Goal: Task Accomplishment & Management: Manage account settings

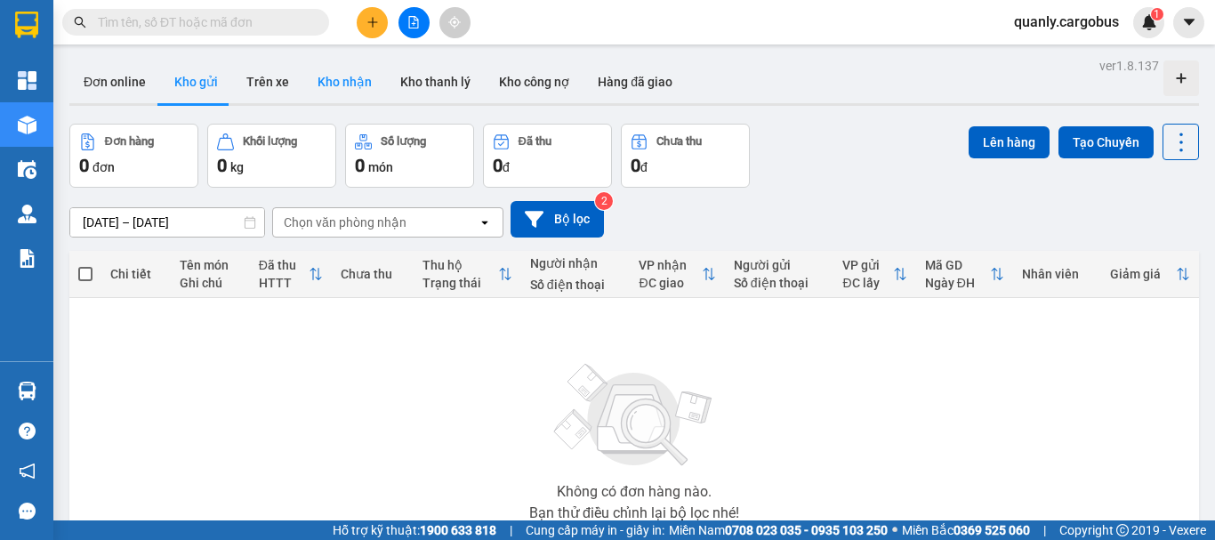
click at [349, 80] on button "Kho nhận" at bounding box center [344, 81] width 83 height 43
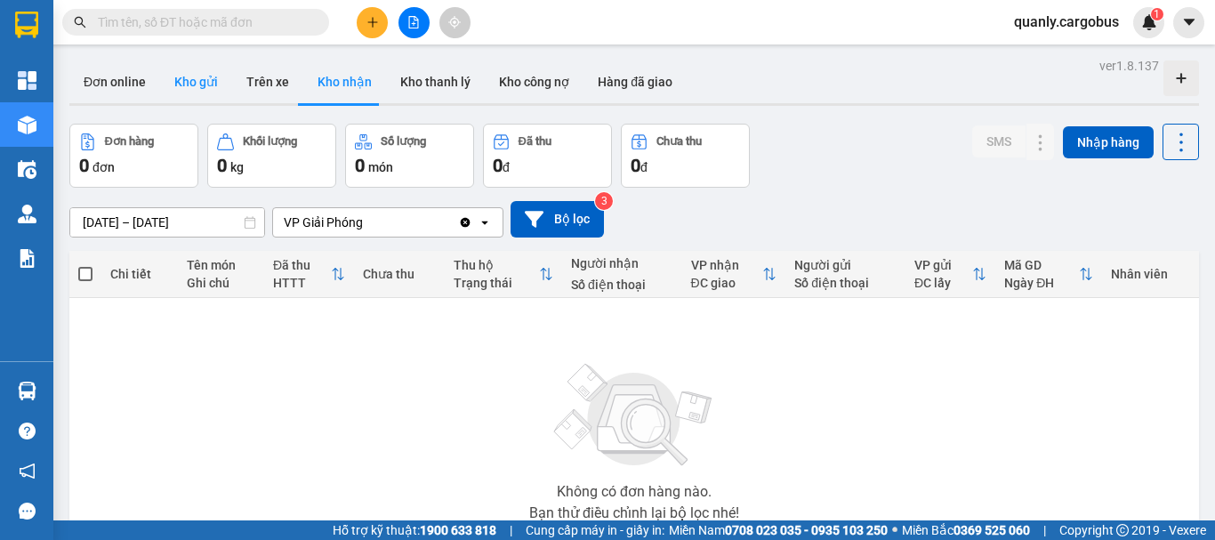
click at [192, 77] on button "Kho gửi" at bounding box center [196, 81] width 72 height 43
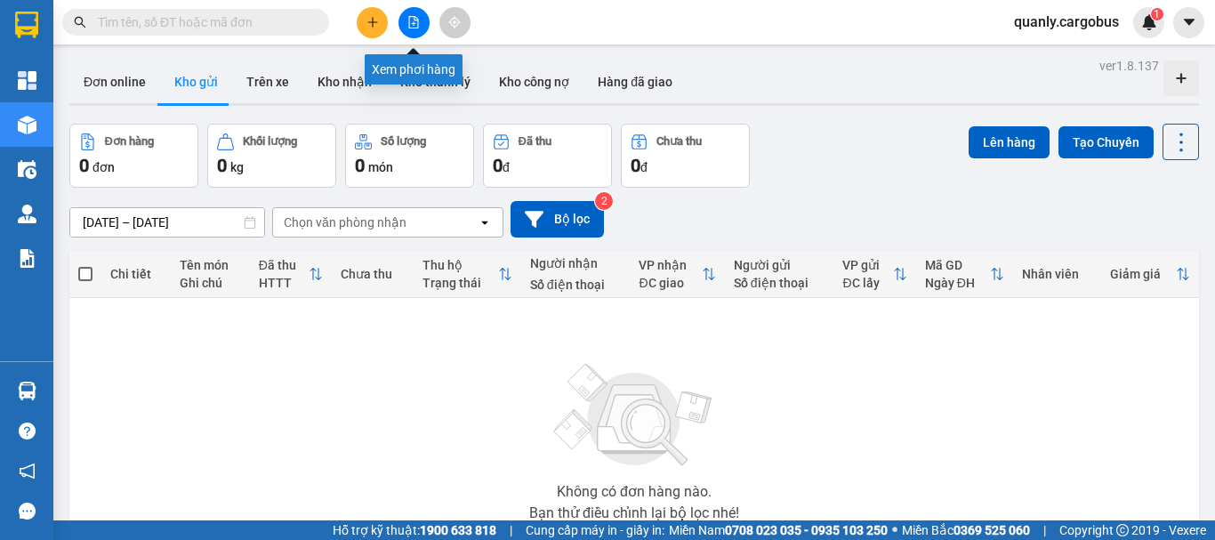
click at [416, 26] on icon "file-add" at bounding box center [413, 22] width 12 height 12
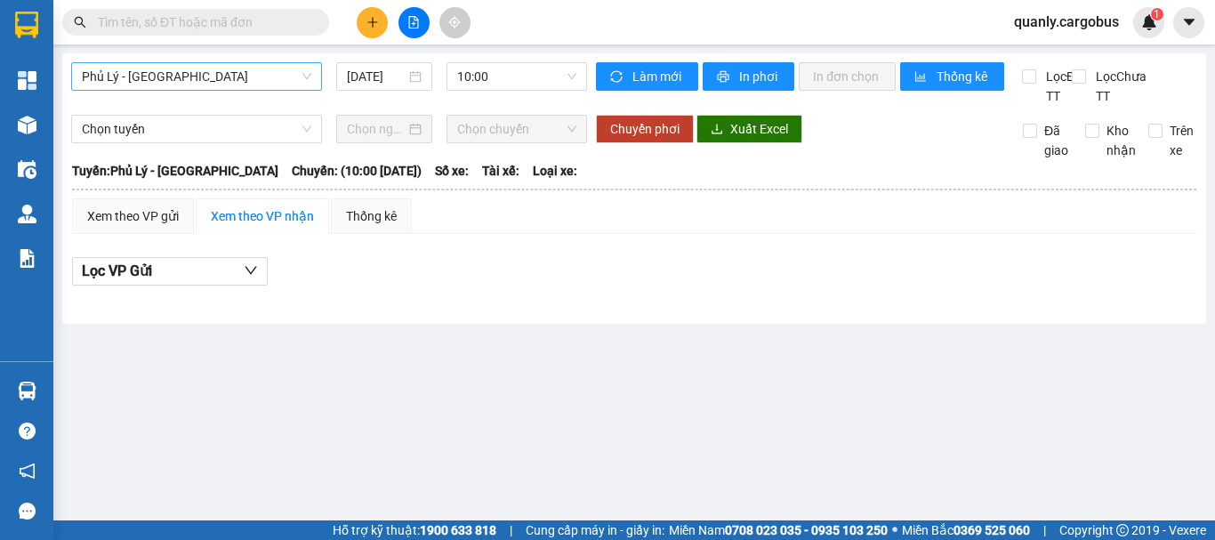
click at [168, 66] on span "Phủ Lý - [GEOGRAPHIC_DATA]" at bounding box center [197, 76] width 230 height 27
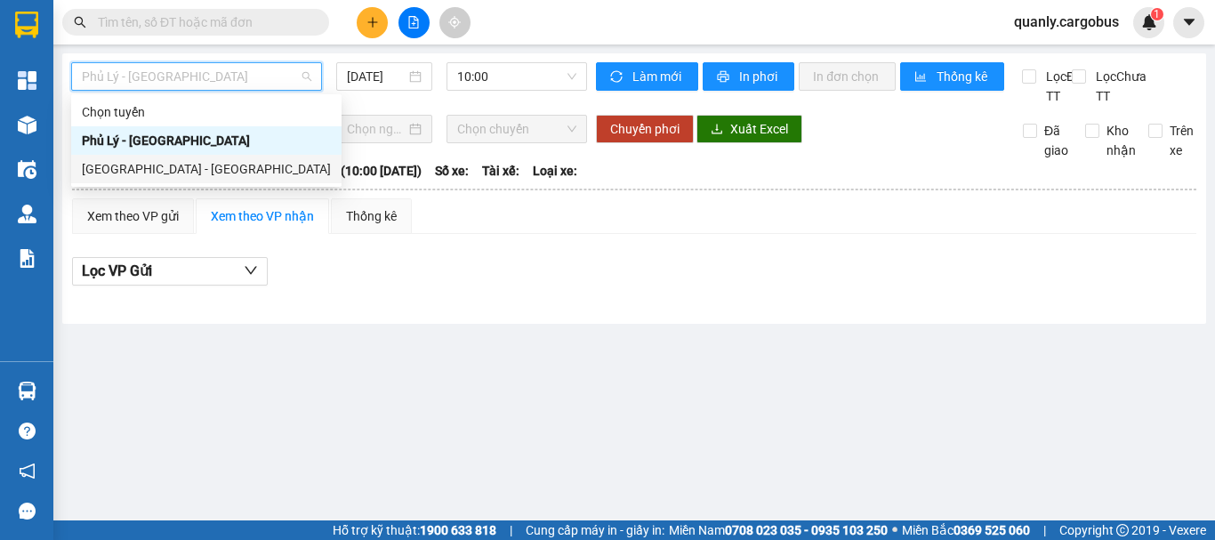
click at [145, 172] on div "[GEOGRAPHIC_DATA] - [GEOGRAPHIC_DATA]" at bounding box center [206, 169] width 249 height 20
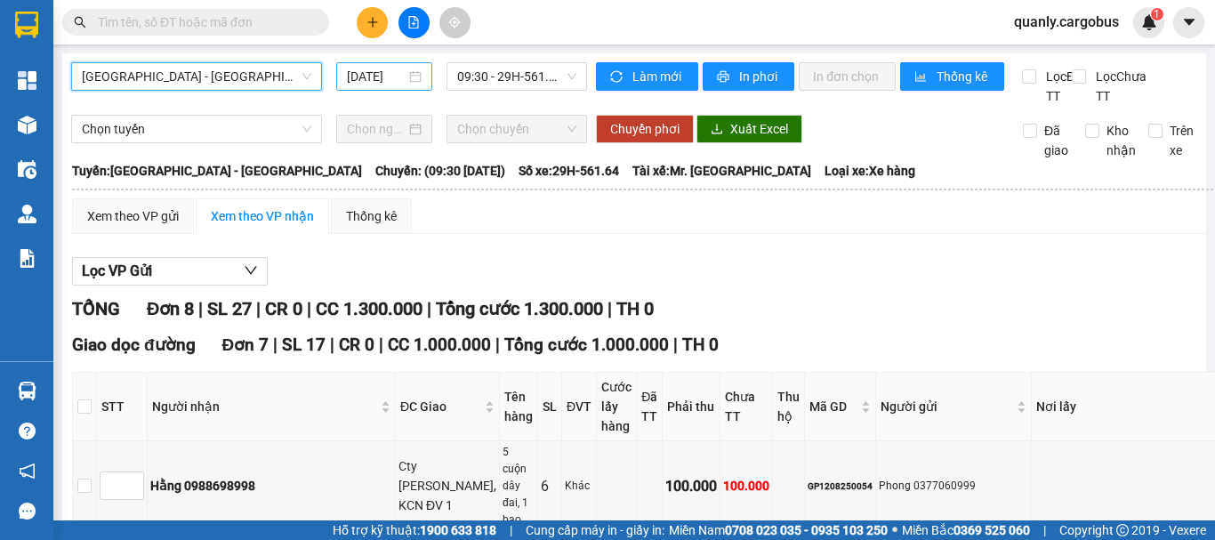
click at [366, 70] on input "[DATE]" at bounding box center [376, 77] width 59 height 20
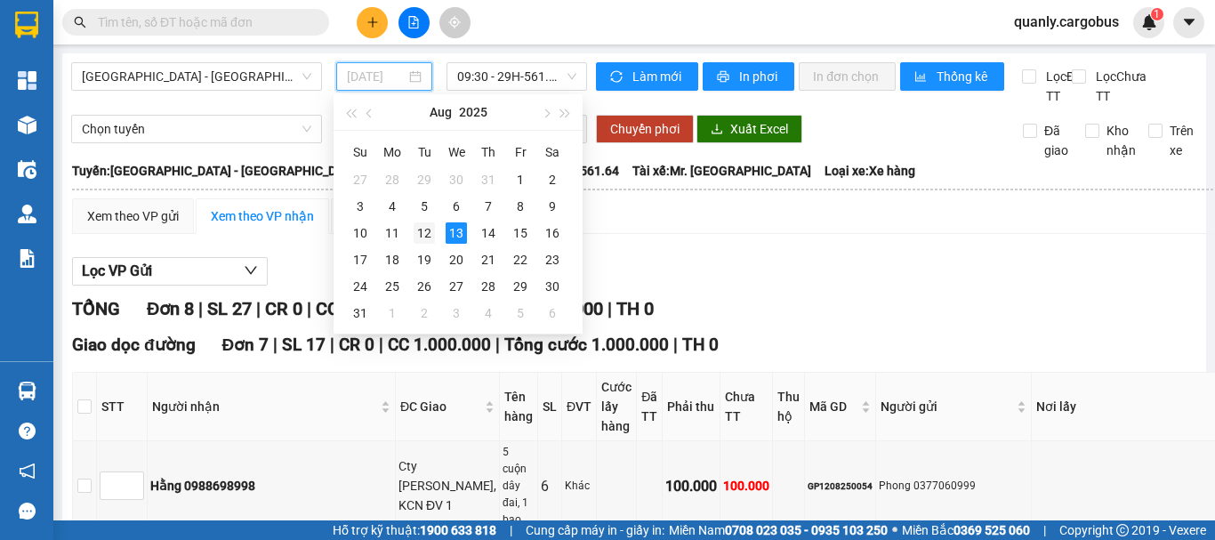
click at [427, 234] on div "12" at bounding box center [424, 232] width 21 height 21
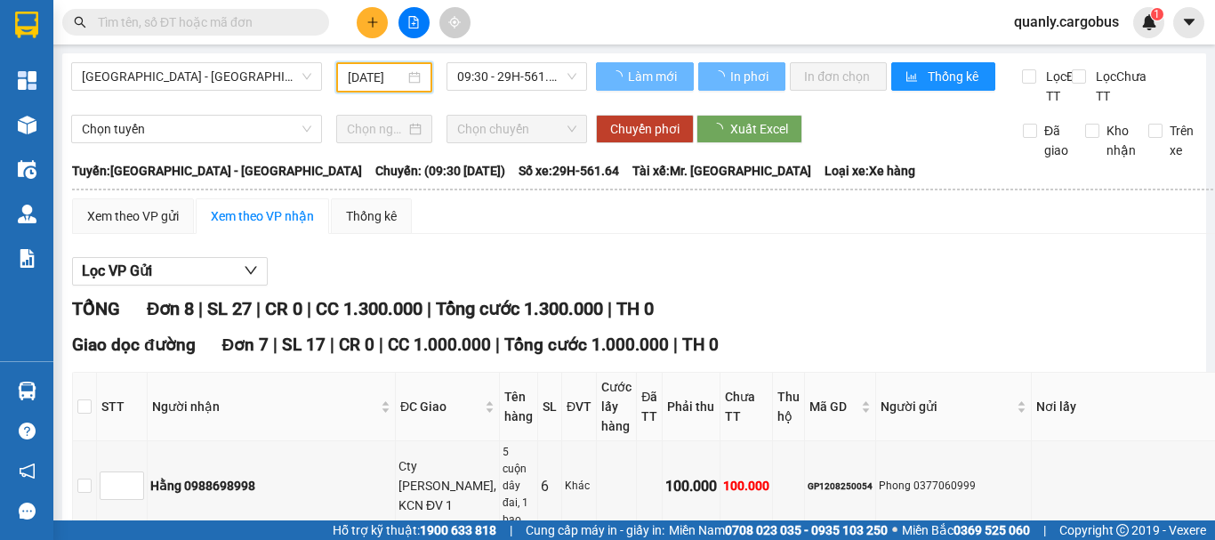
type input "12/08/2025"
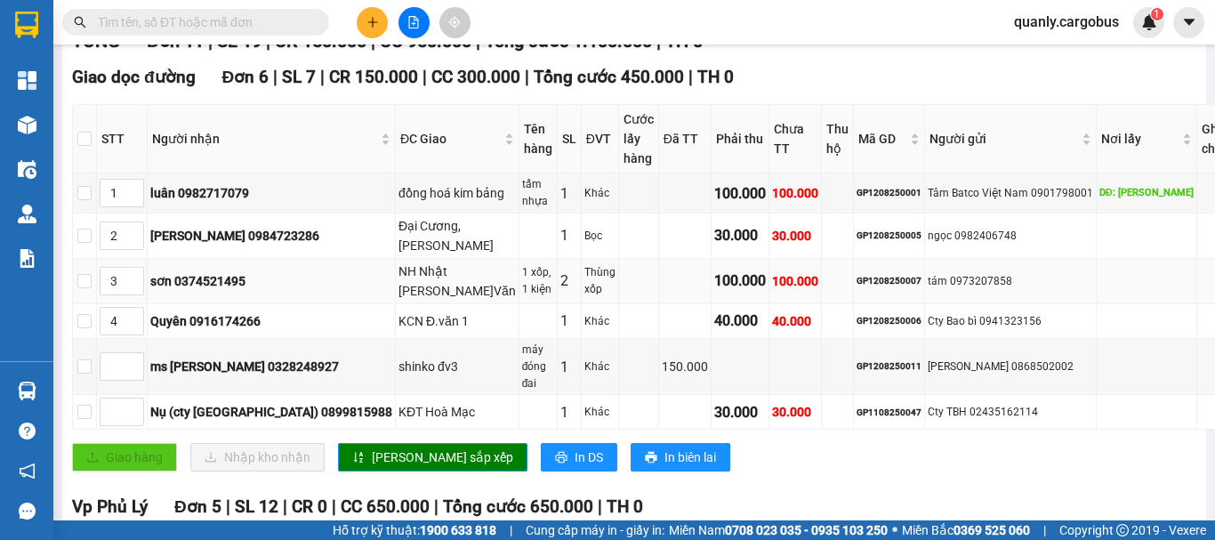
scroll to position [356, 0]
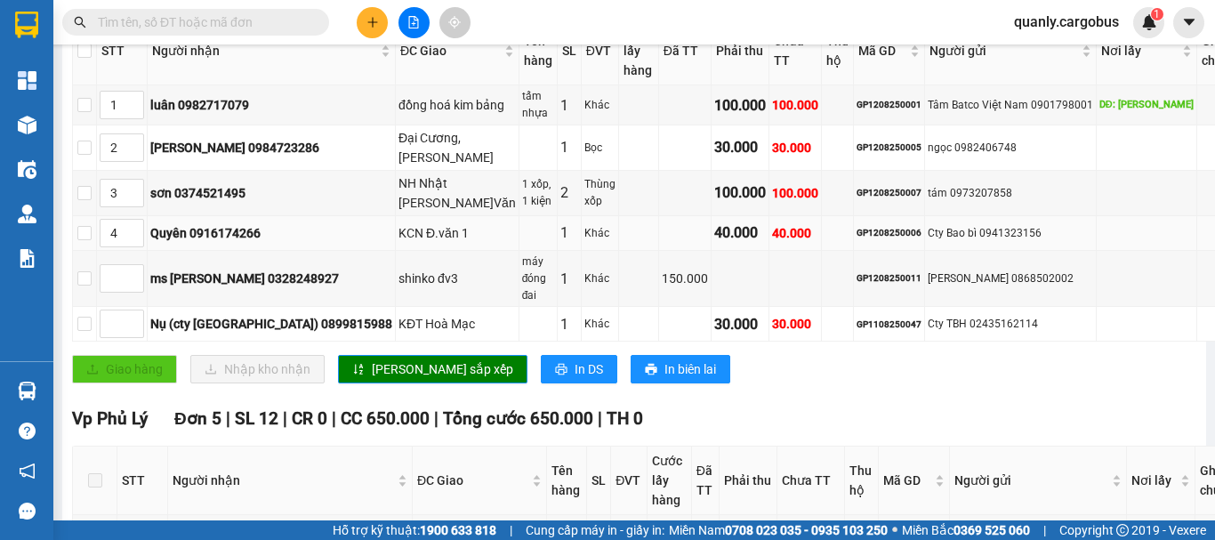
click at [858, 240] on div "GP1208250006" at bounding box center [889, 233] width 65 height 14
copy div "GP1208250006"
click at [205, 18] on input "text" at bounding box center [203, 22] width 210 height 20
paste input "GP1208250006"
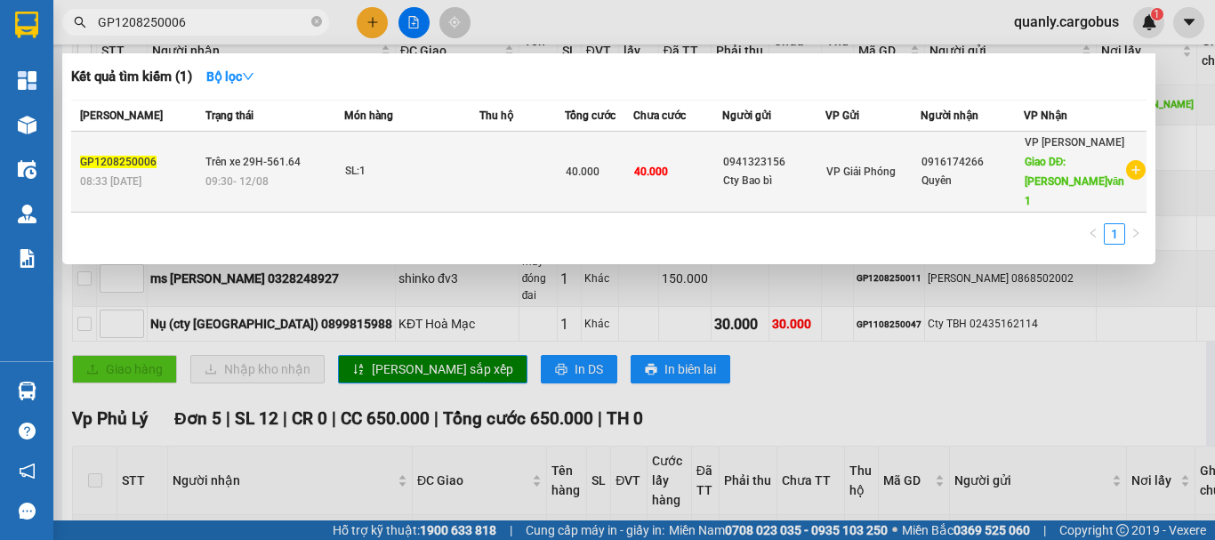
type input "GP1208250006"
click at [454, 150] on td "SL: 1" at bounding box center [411, 172] width 135 height 81
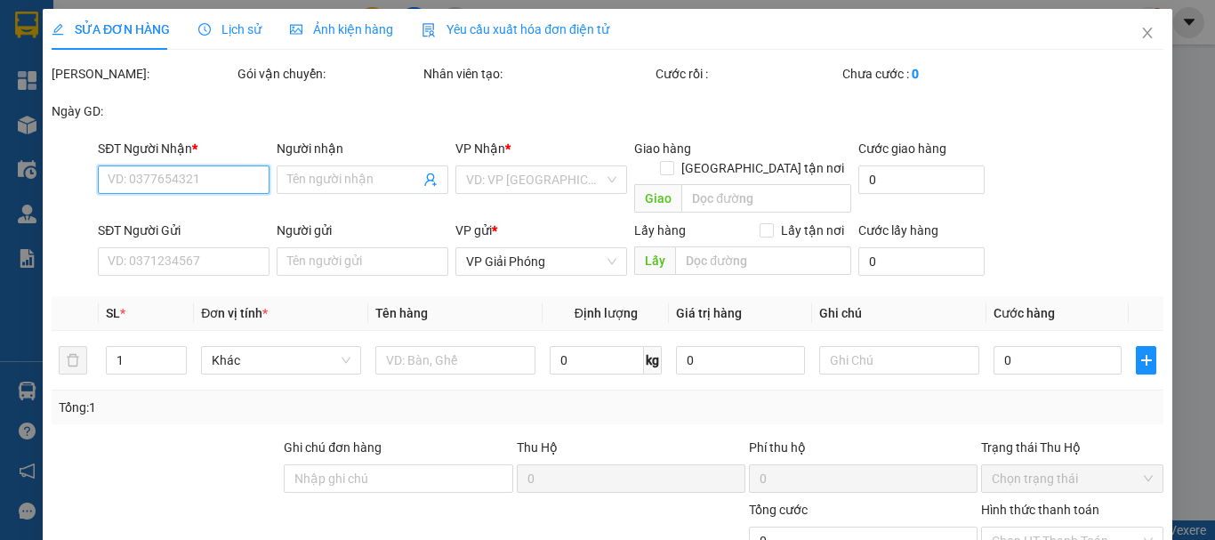
type input "0916174266"
type input "Quyên"
type input "KCN Đ.văn 1"
type input "0941323156"
type input "Cty Bao bì"
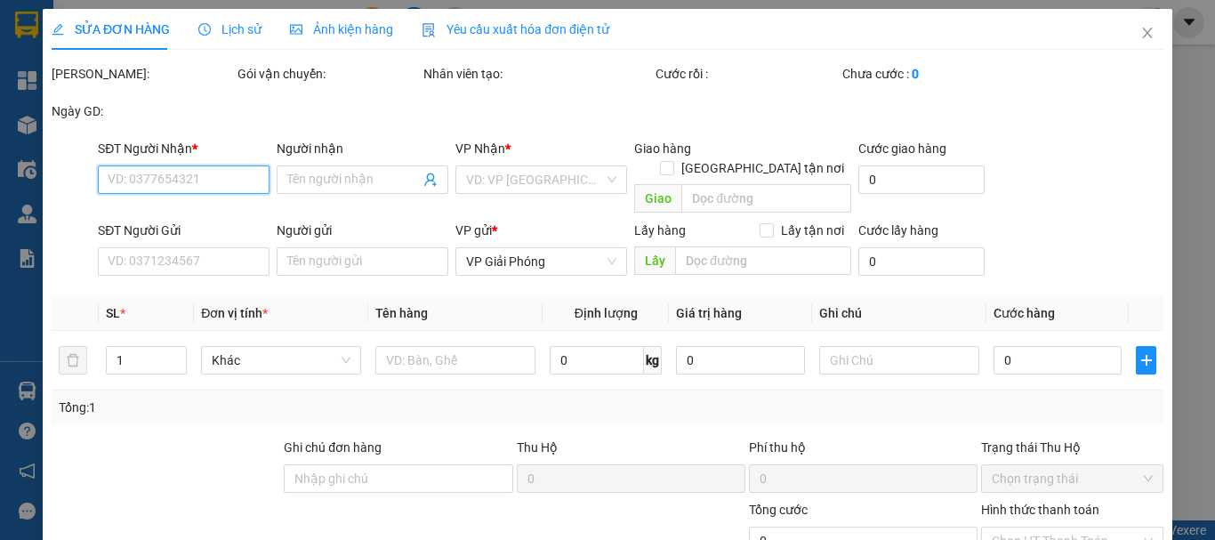
type input "40.000"
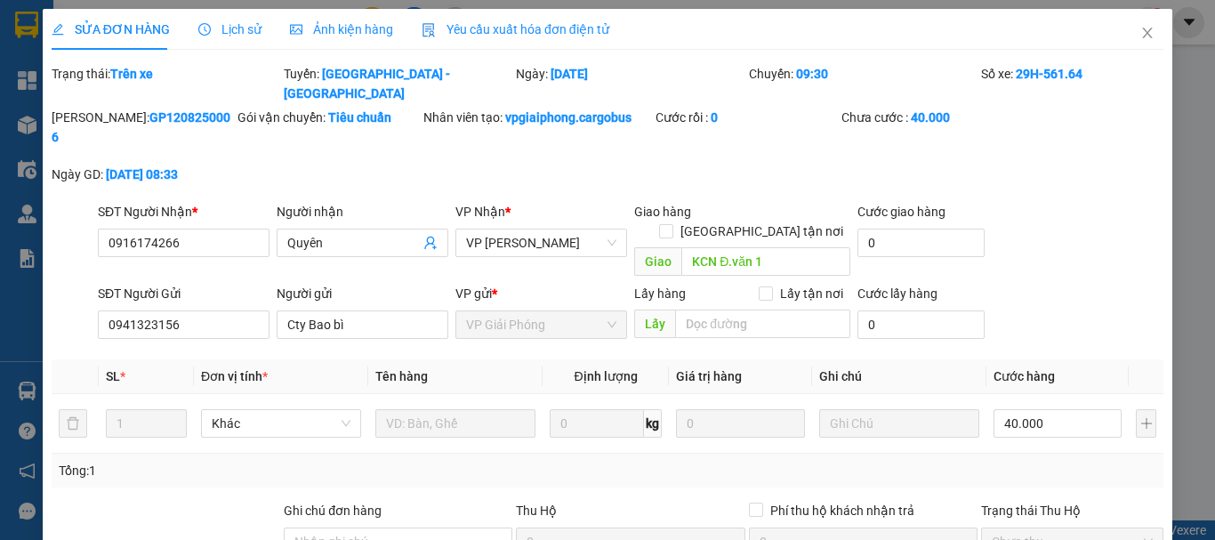
click at [352, 29] on span "Ảnh kiện hàng" at bounding box center [341, 29] width 103 height 14
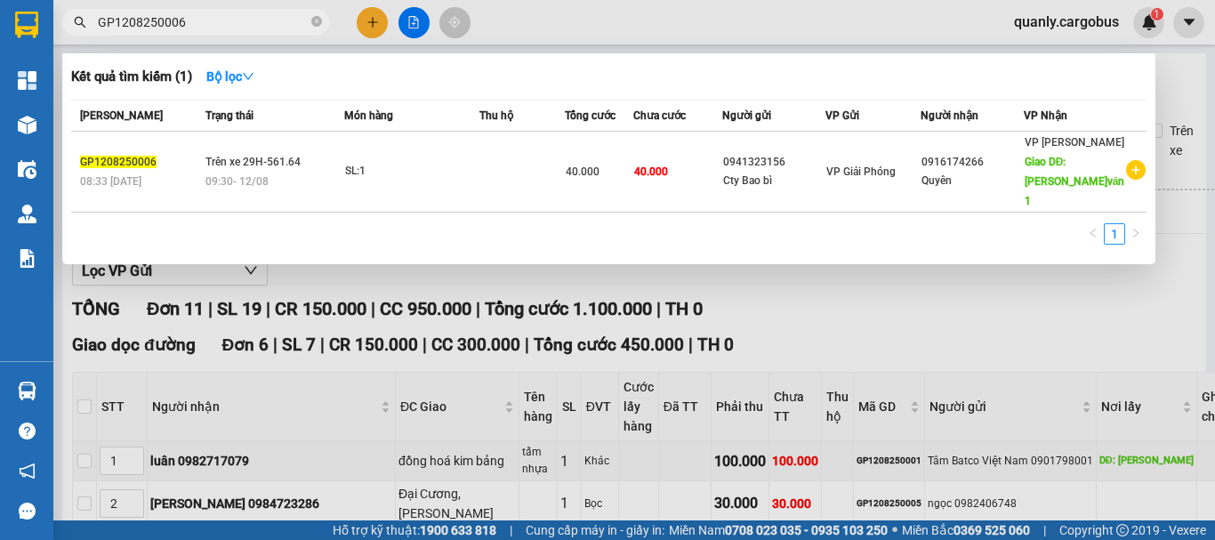
click at [248, 20] on input "GP1208250006" at bounding box center [203, 22] width 210 height 20
type input "G"
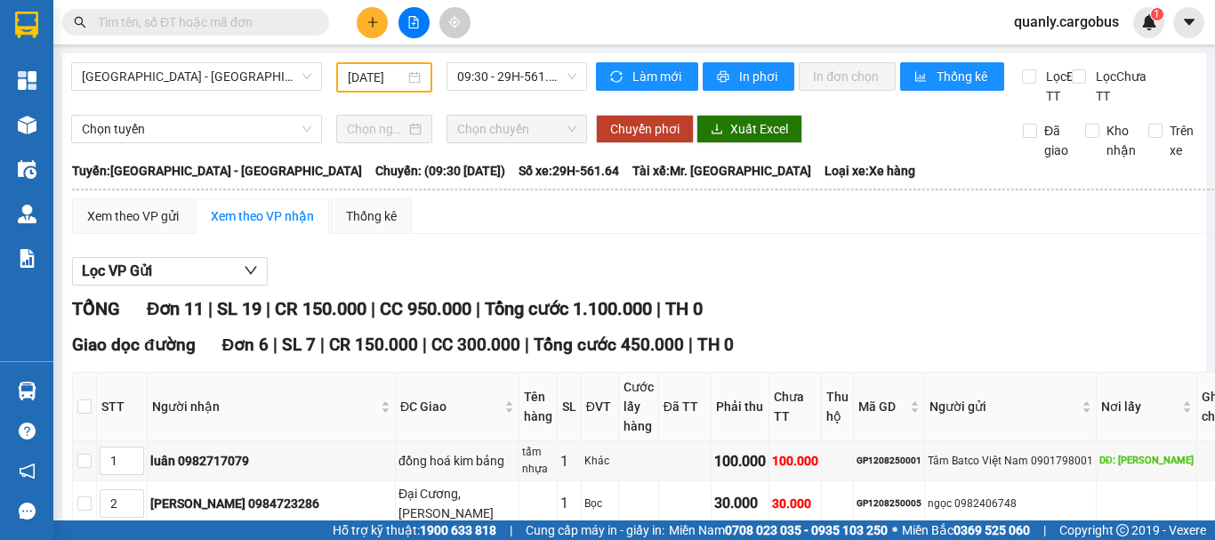
drag, startPoint x: 374, startPoint y: 72, endPoint x: 391, endPoint y: 94, distance: 27.9
click at [388, 92] on div "12/08/2025" at bounding box center [384, 77] width 96 height 30
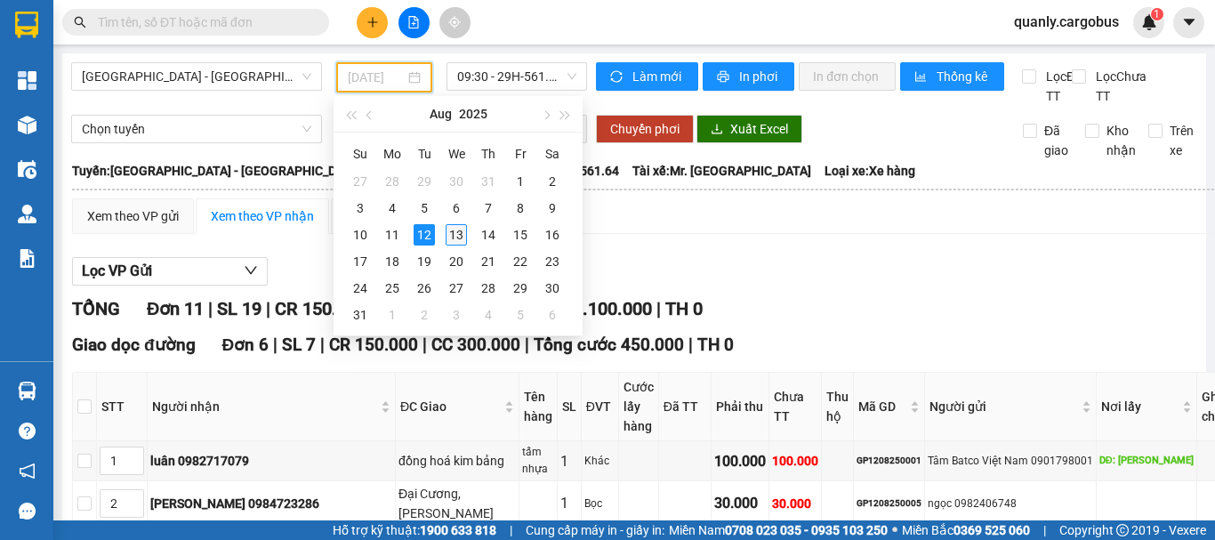
click at [467, 229] on td "13" at bounding box center [456, 235] width 32 height 27
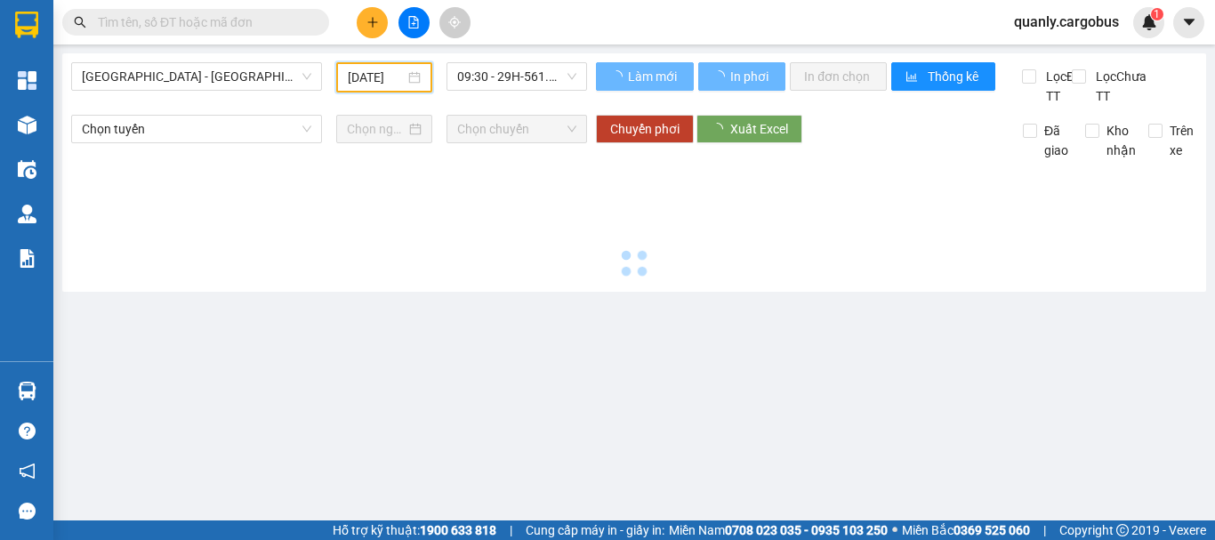
type input "13/08/2025"
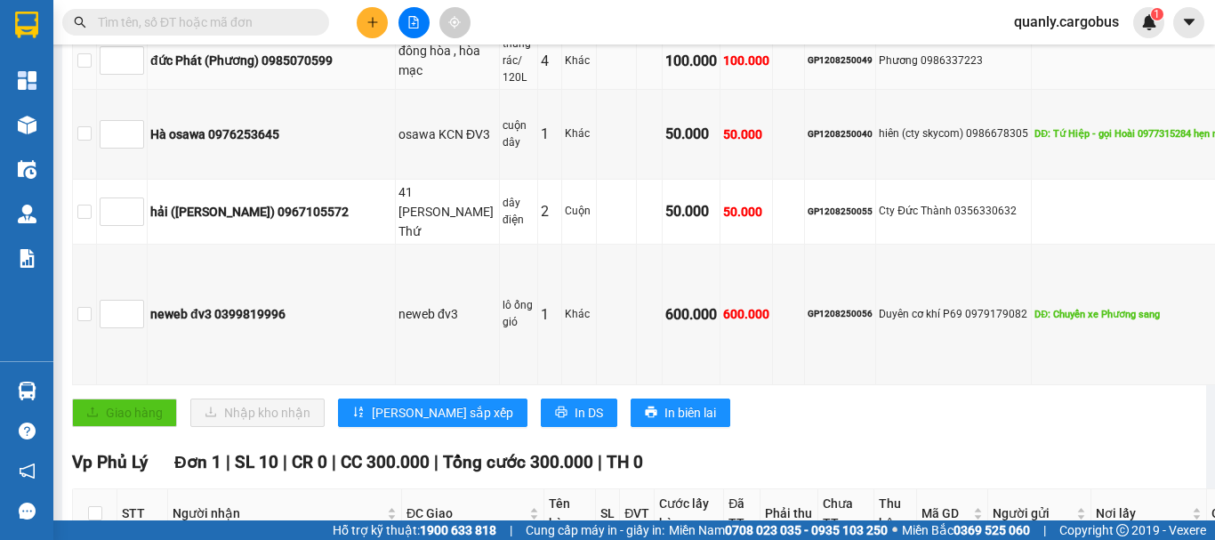
scroll to position [623, 0]
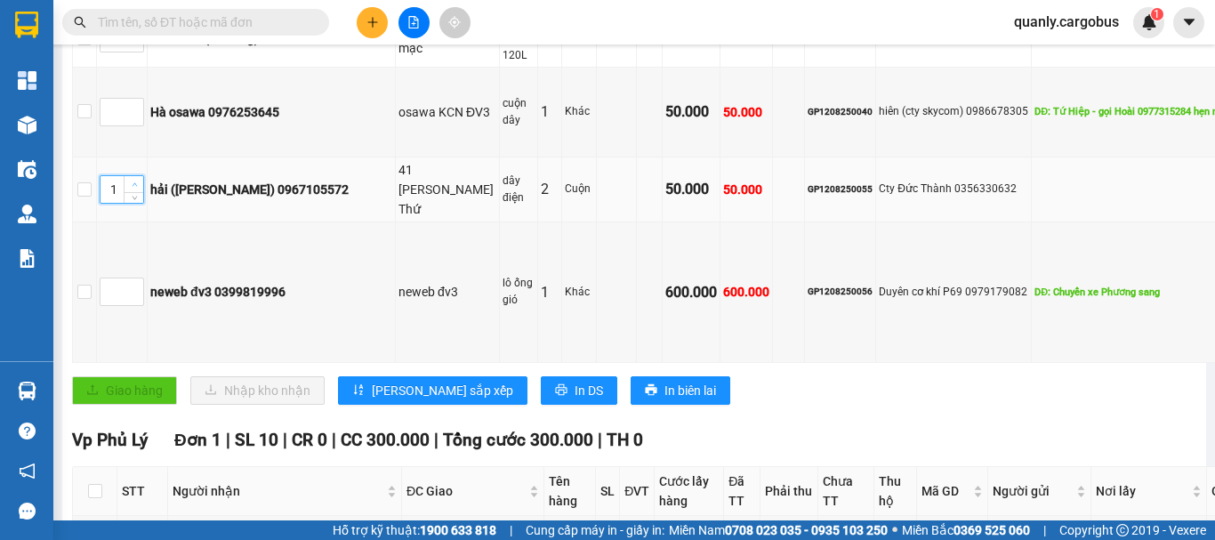
click at [140, 192] on span "Increase Value" at bounding box center [134, 184] width 20 height 16
type input "3"
click at [140, 192] on span "Increase Value" at bounding box center [134, 184] width 20 height 16
click at [129, 293] on span "up" at bounding box center [134, 287] width 11 height 11
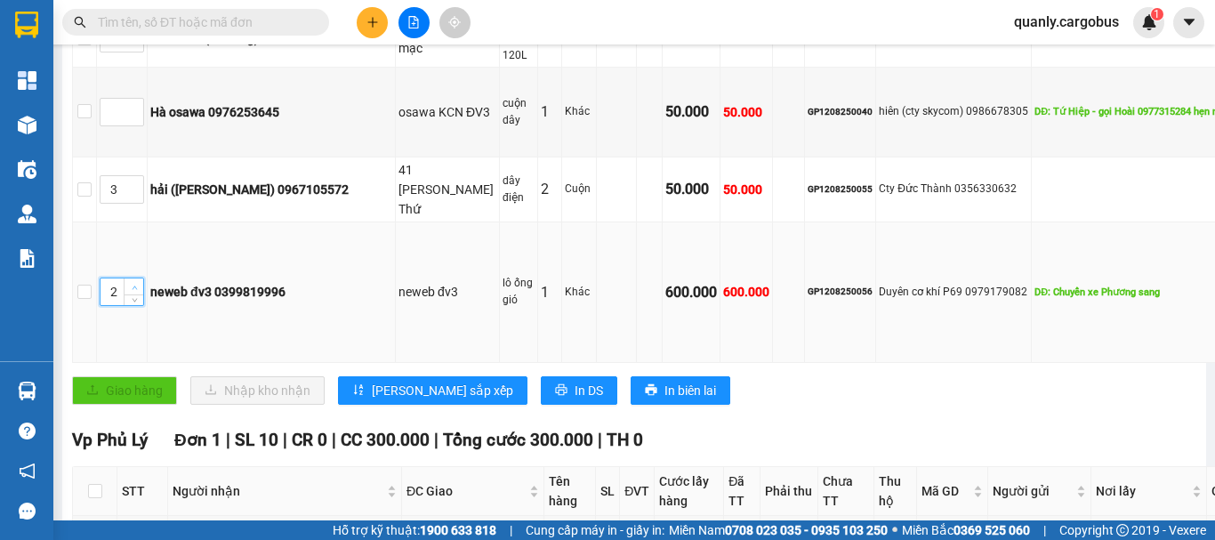
click at [129, 293] on span "up" at bounding box center [134, 287] width 11 height 11
type input "5"
click at [129, 293] on span "up" at bounding box center [134, 287] width 11 height 11
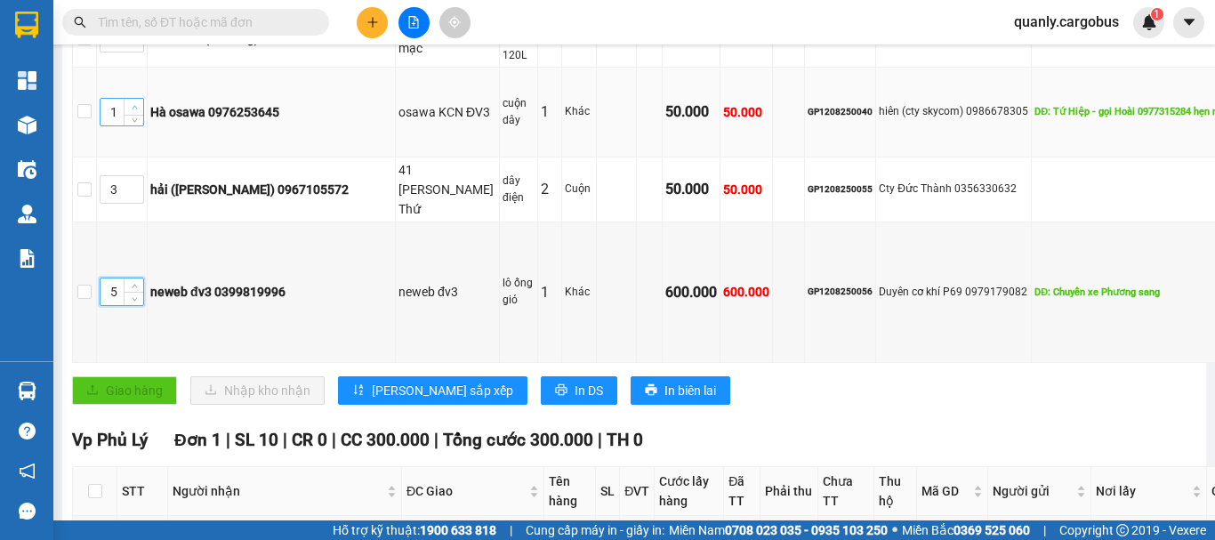
click at [138, 113] on span "up" at bounding box center [134, 107] width 11 height 11
type input "5"
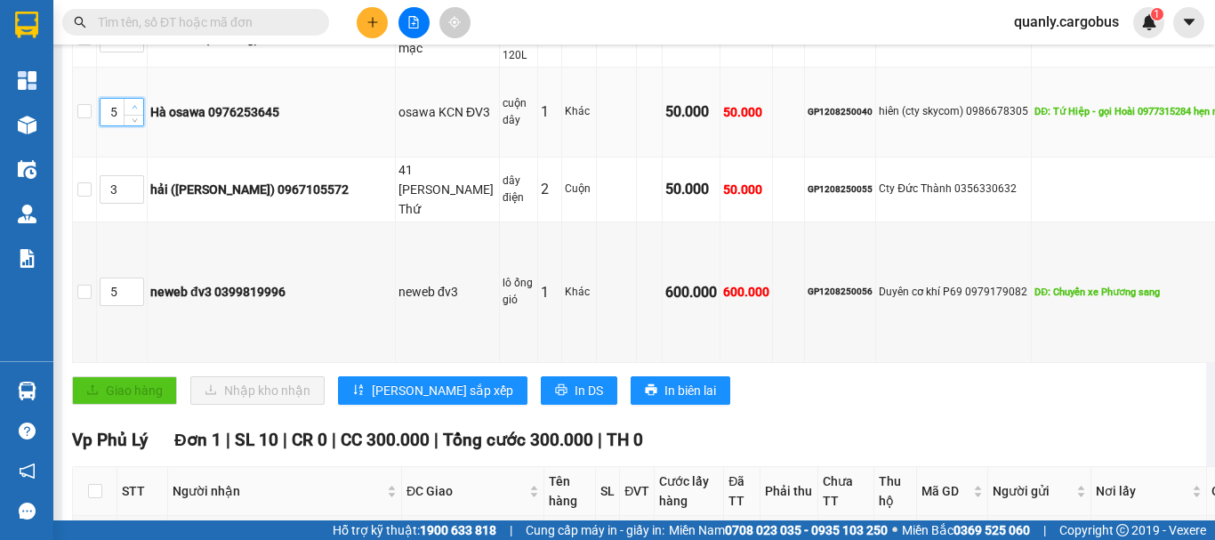
click at [138, 113] on span "up" at bounding box center [134, 107] width 11 height 11
click at [132, 37] on icon "up" at bounding box center [135, 34] width 6 height 6
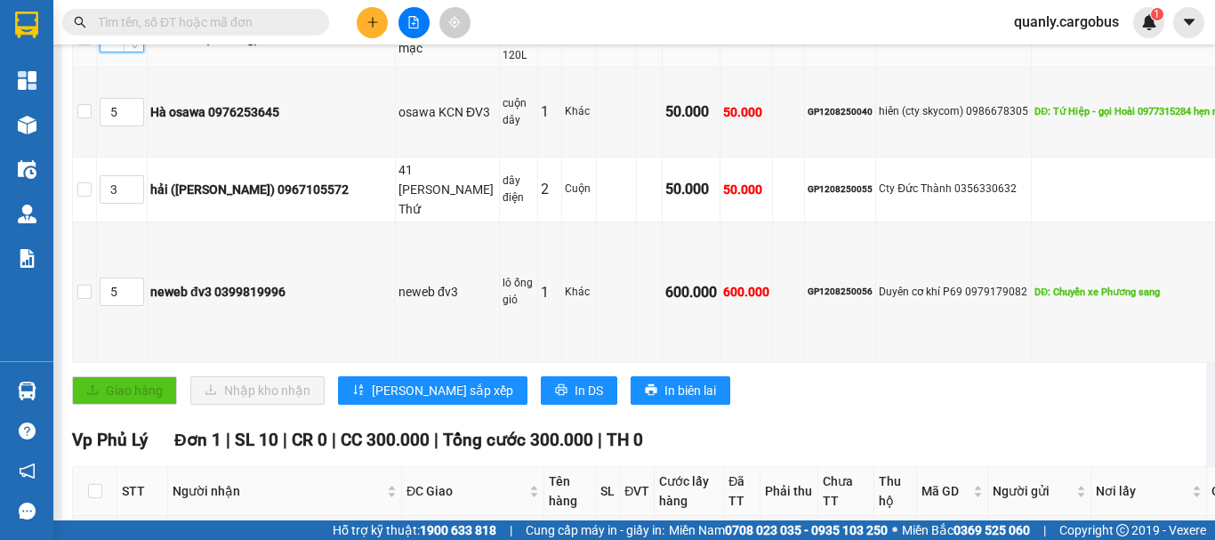
click at [132, 37] on icon "up" at bounding box center [135, 34] width 6 height 6
type input "6"
click at [132, 37] on icon "up" at bounding box center [135, 34] width 6 height 6
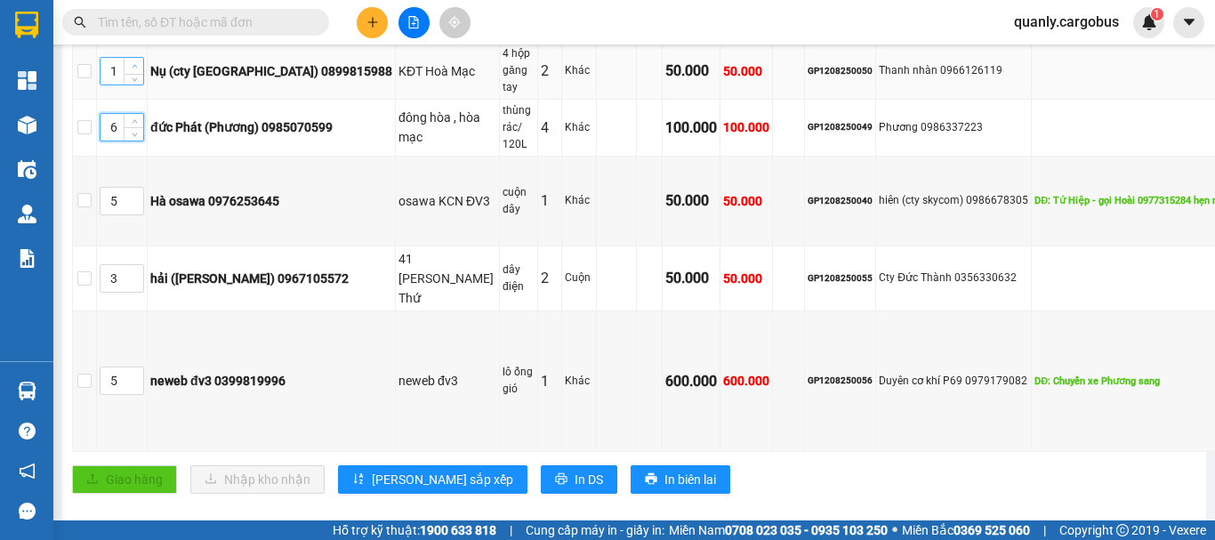
click at [133, 69] on icon "up" at bounding box center [135, 66] width 6 height 6
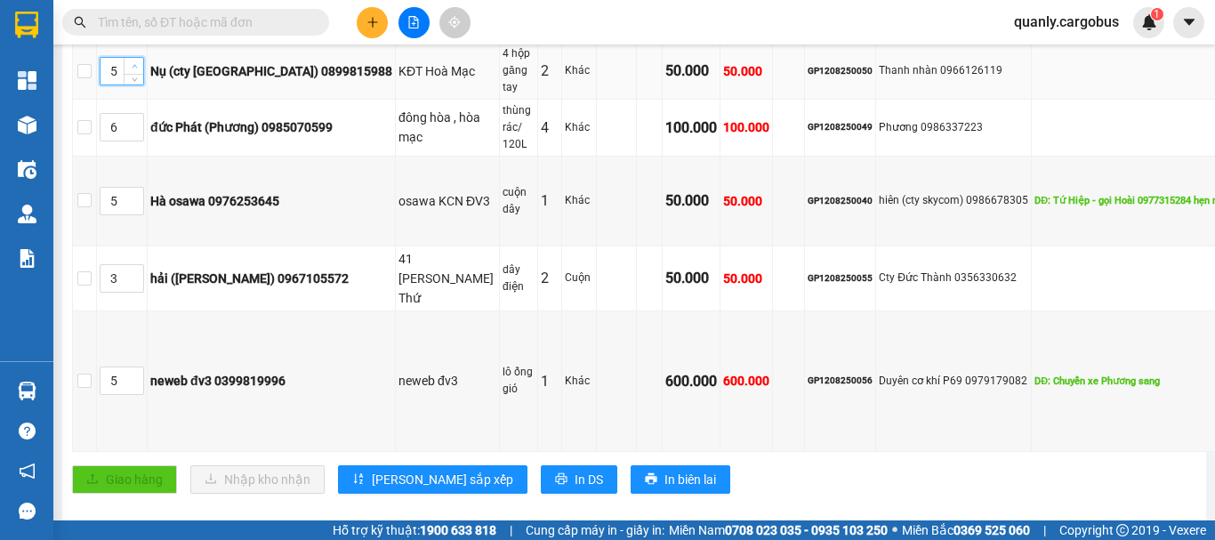
type input "6"
click at [133, 69] on icon "up" at bounding box center [135, 66] width 6 height 6
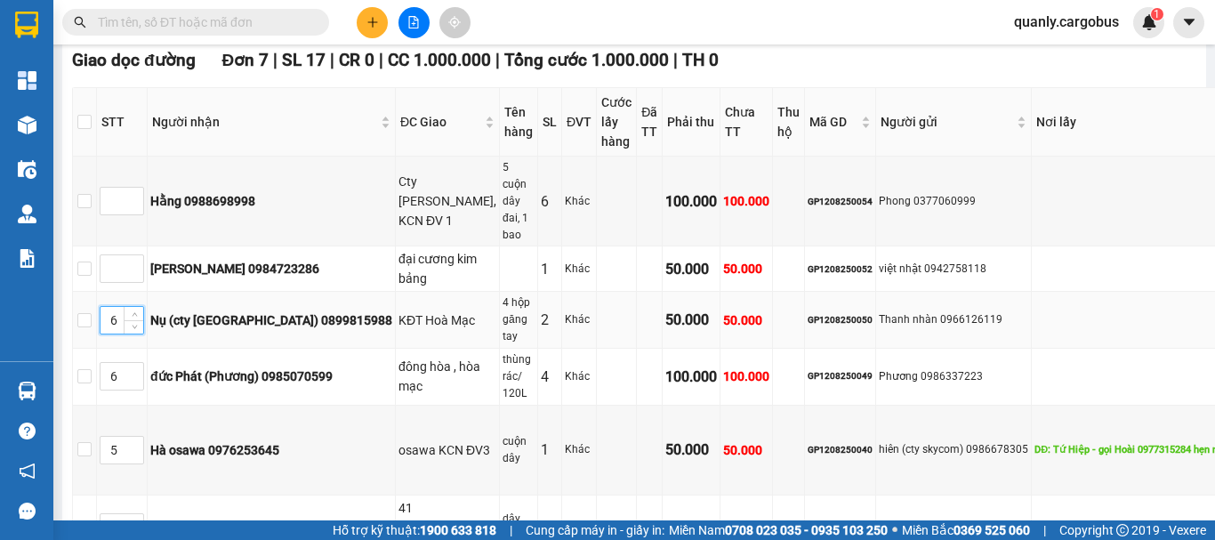
scroll to position [267, 0]
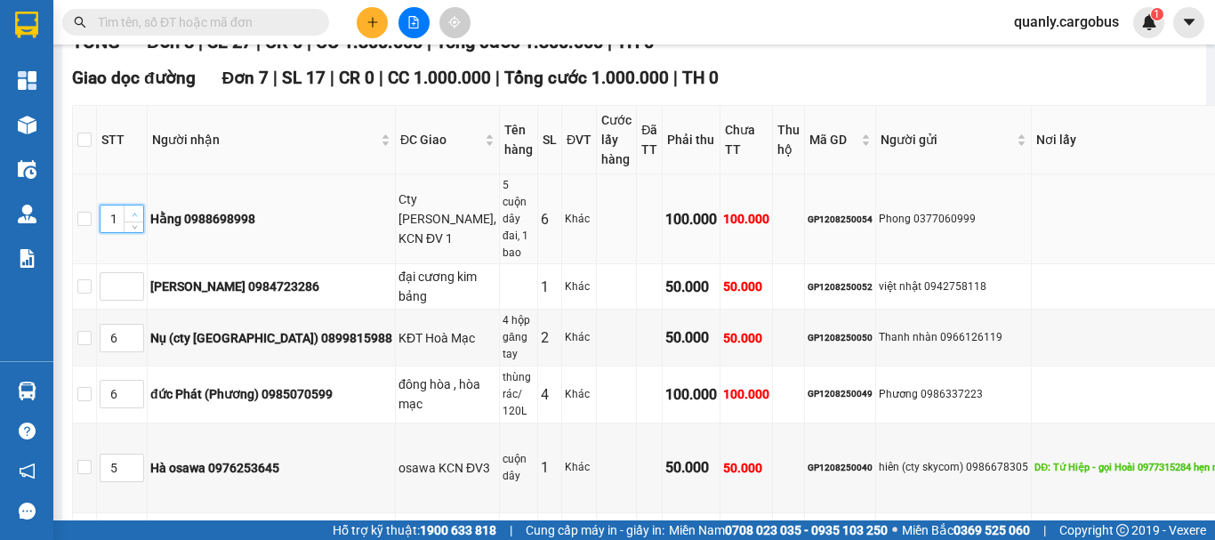
click at [139, 220] on span "up" at bounding box center [134, 214] width 11 height 11
type input "3"
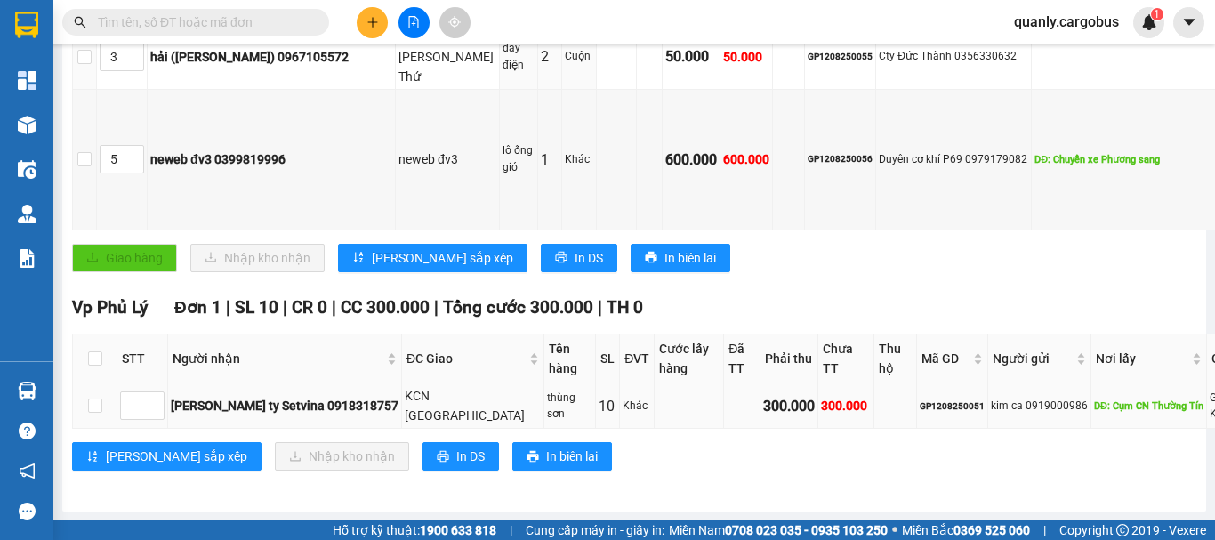
scroll to position [878, 0]
click at [408, 248] on span "Lưu sắp xếp" at bounding box center [442, 258] width 141 height 20
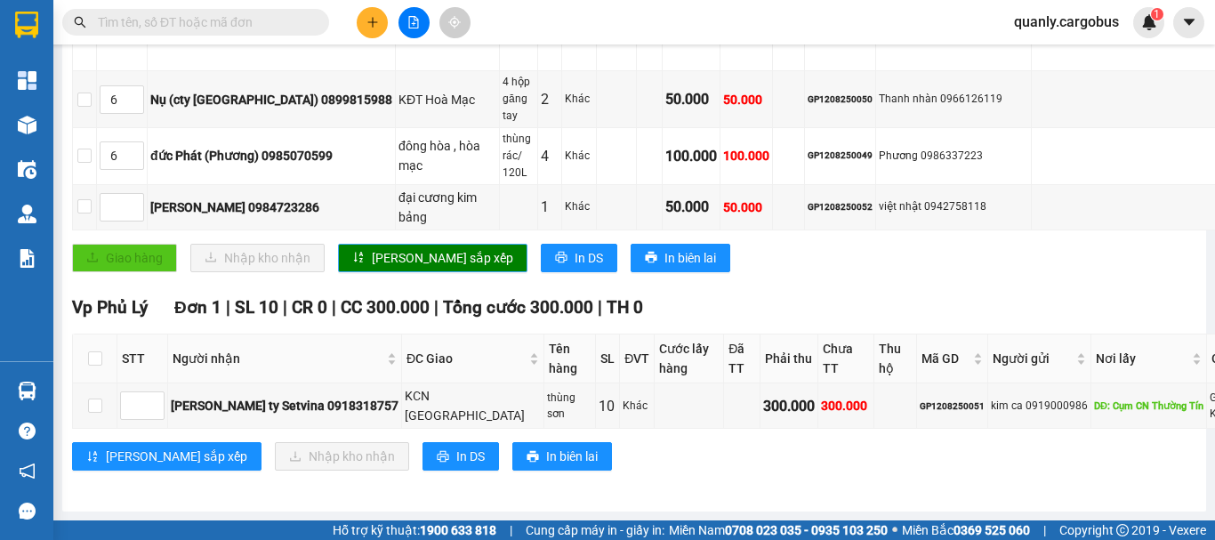
scroll to position [700, 0]
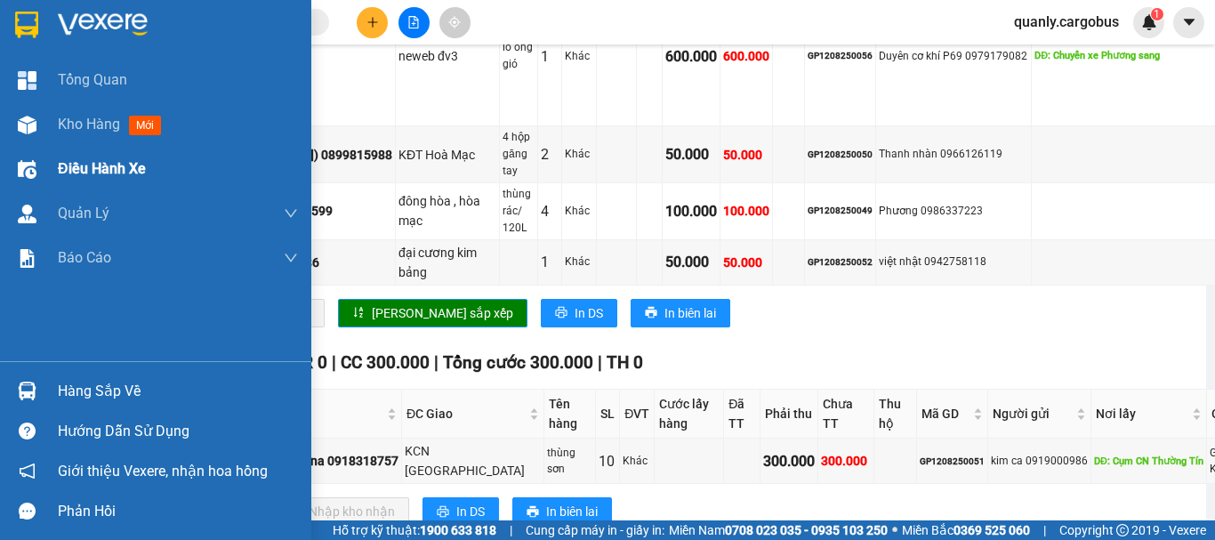
drag, startPoint x: 36, startPoint y: 119, endPoint x: 255, endPoint y: 155, distance: 222.6
click at [36, 119] on img at bounding box center [27, 125] width 19 height 19
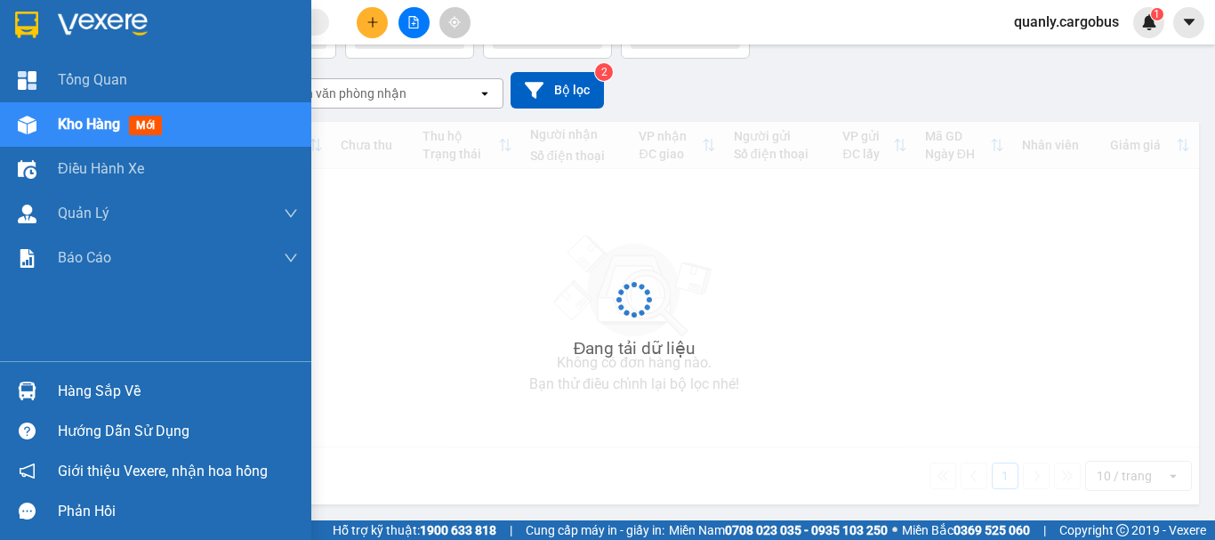
scroll to position [82, 0]
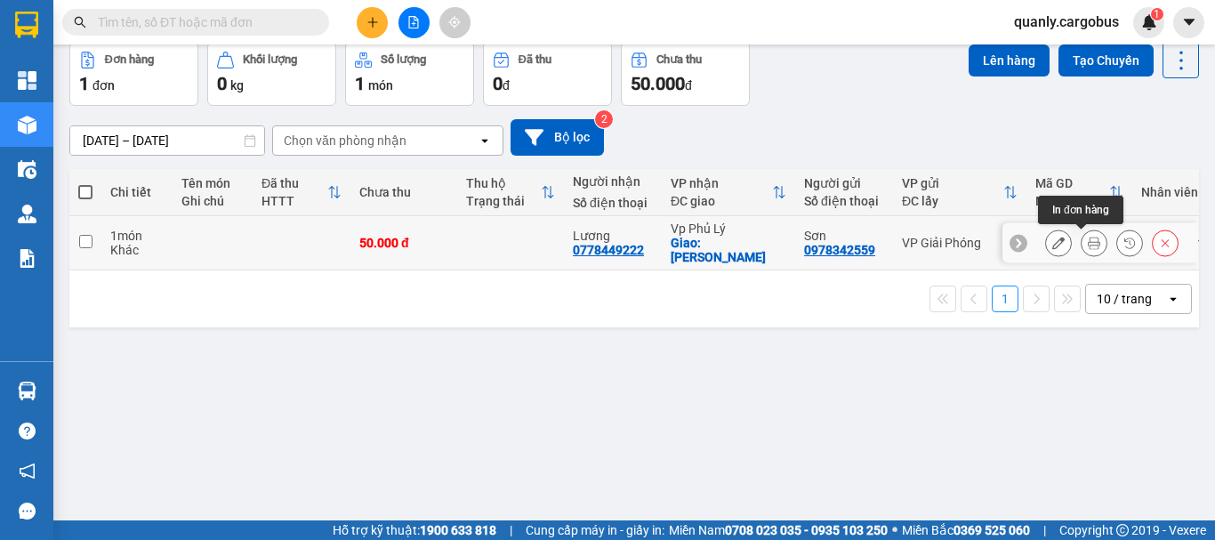
click at [1088, 246] on icon at bounding box center [1094, 243] width 12 height 12
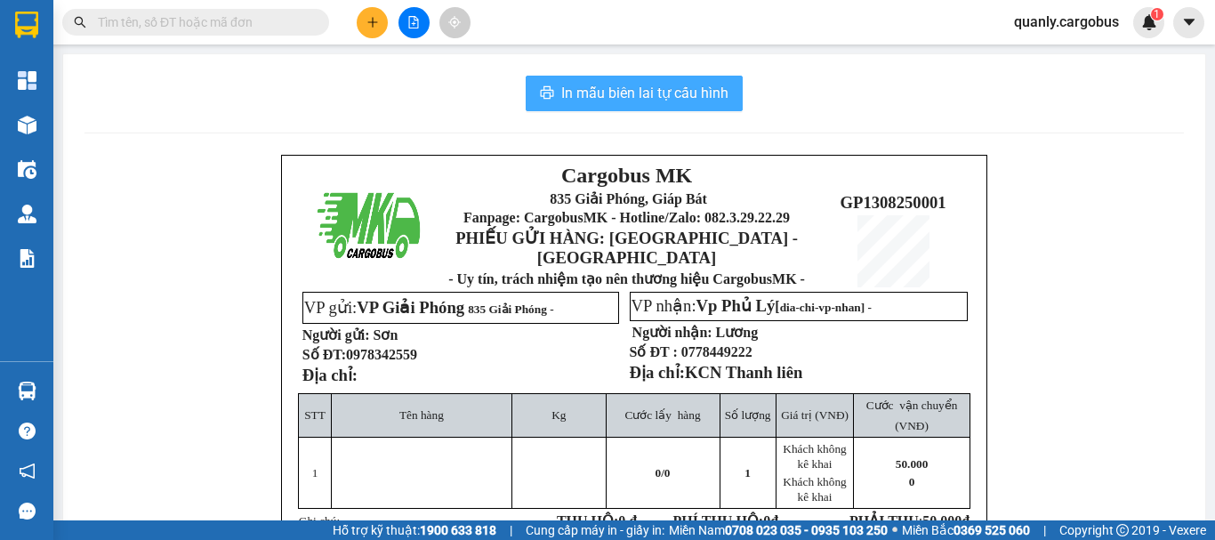
click at [638, 95] on span "In mẫu biên lai tự cấu hình" at bounding box center [644, 93] width 167 height 22
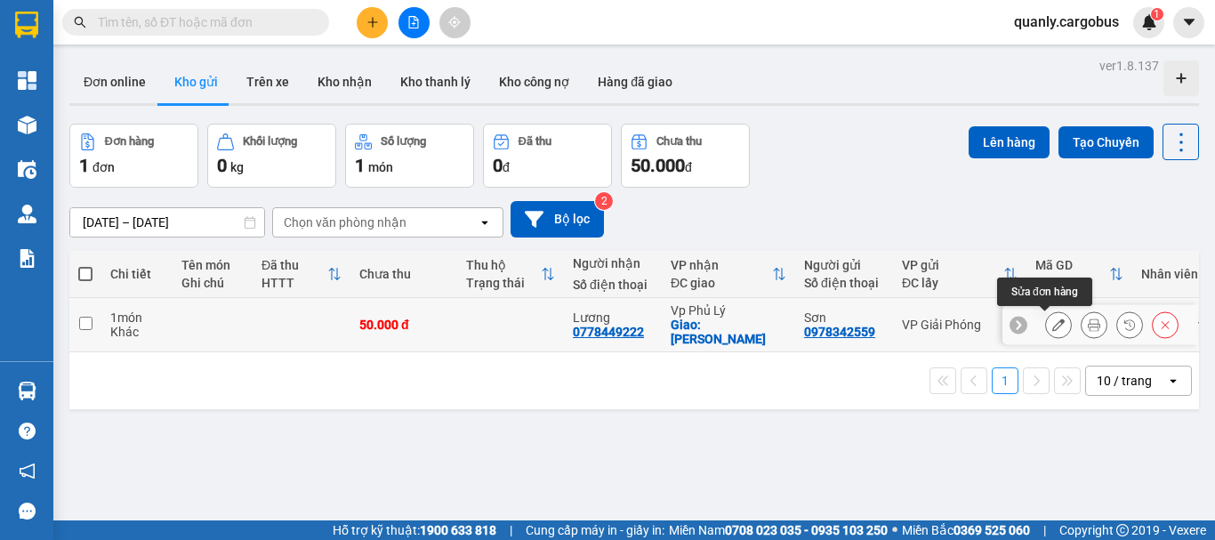
click at [1052, 329] on icon at bounding box center [1058, 324] width 12 height 12
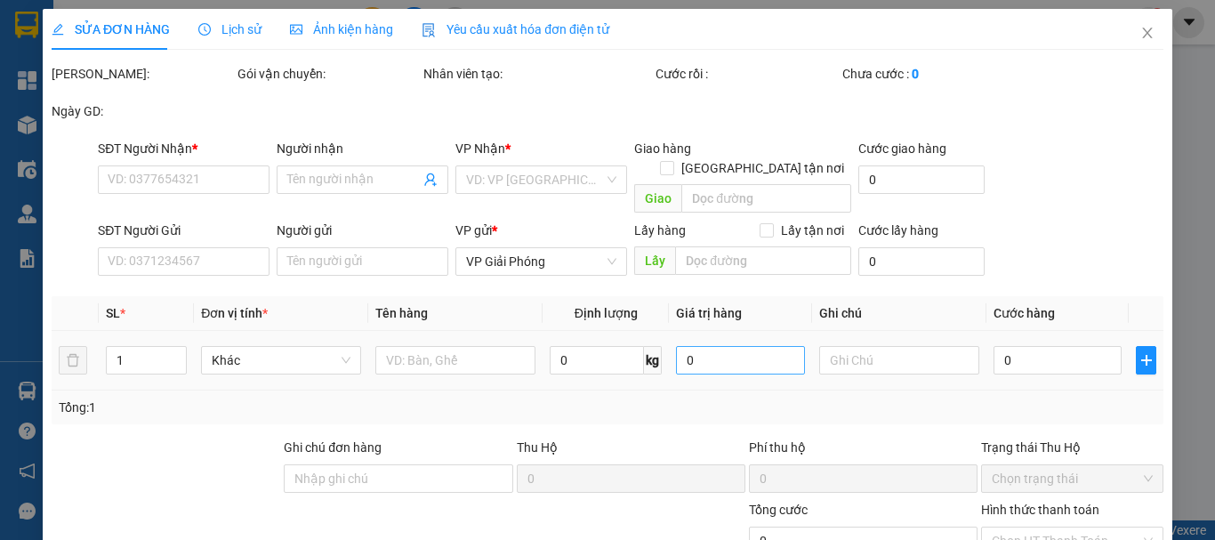
type input "0778449222"
type input "Lương"
checkbox input "true"
type input "KCN Thanh liên"
type input "0978342559"
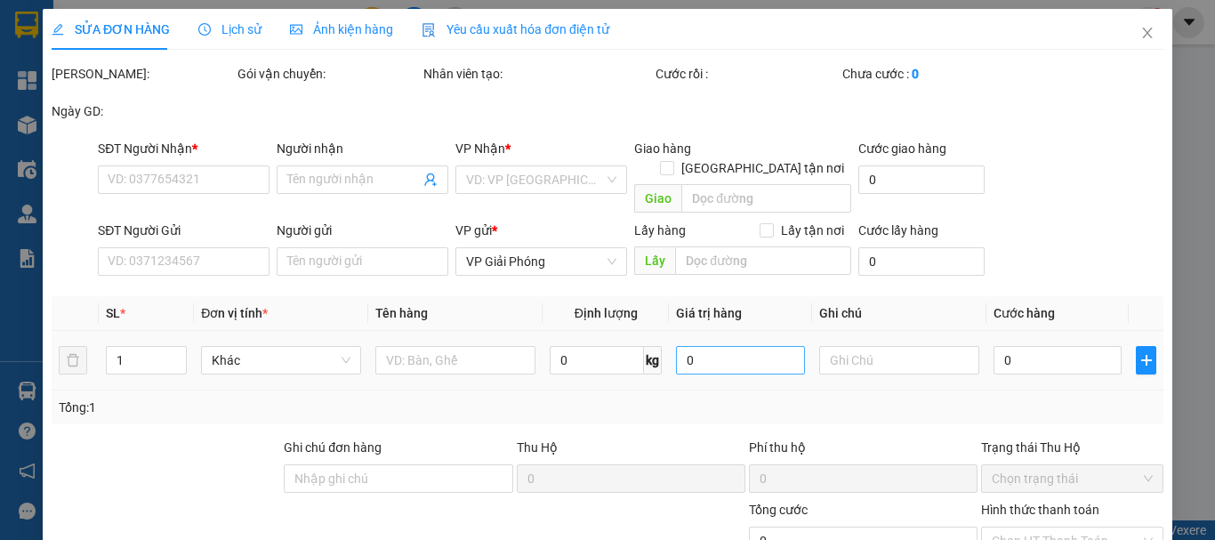
type input "Sơn"
type input "50.000"
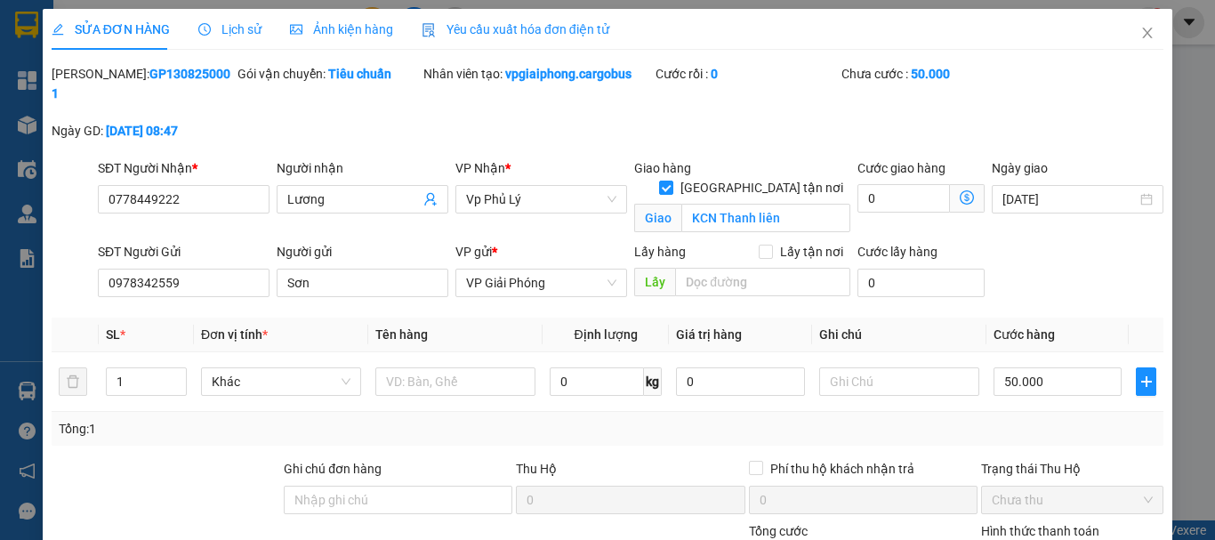
click at [1041, 524] on label "Hình thức thanh toán" at bounding box center [1040, 531] width 118 height 14
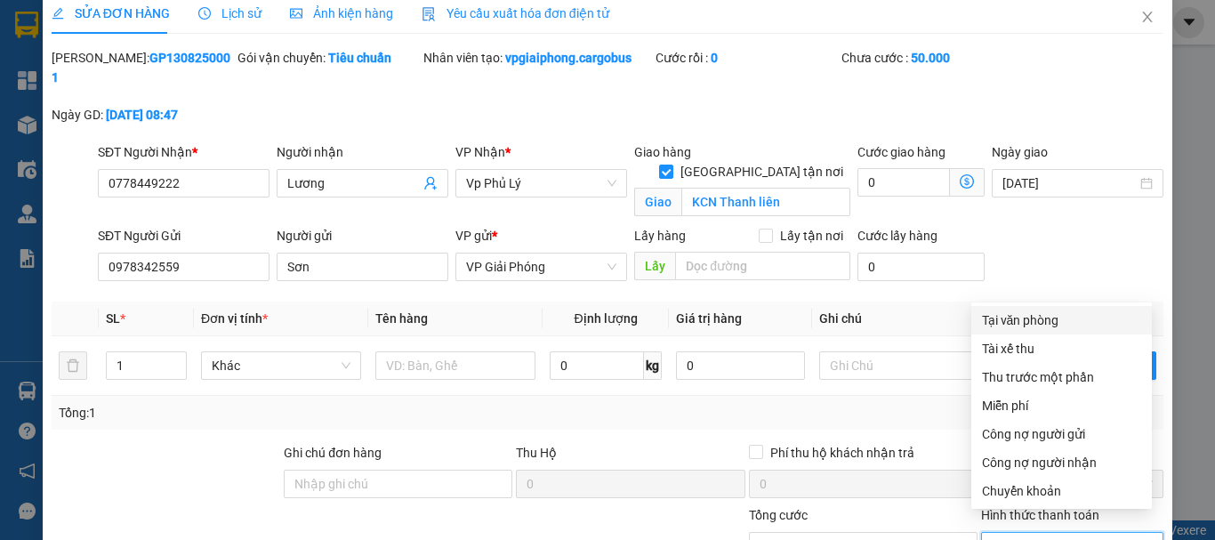
click at [1026, 326] on div "Tại văn phòng" at bounding box center [1061, 320] width 159 height 20
type input "0"
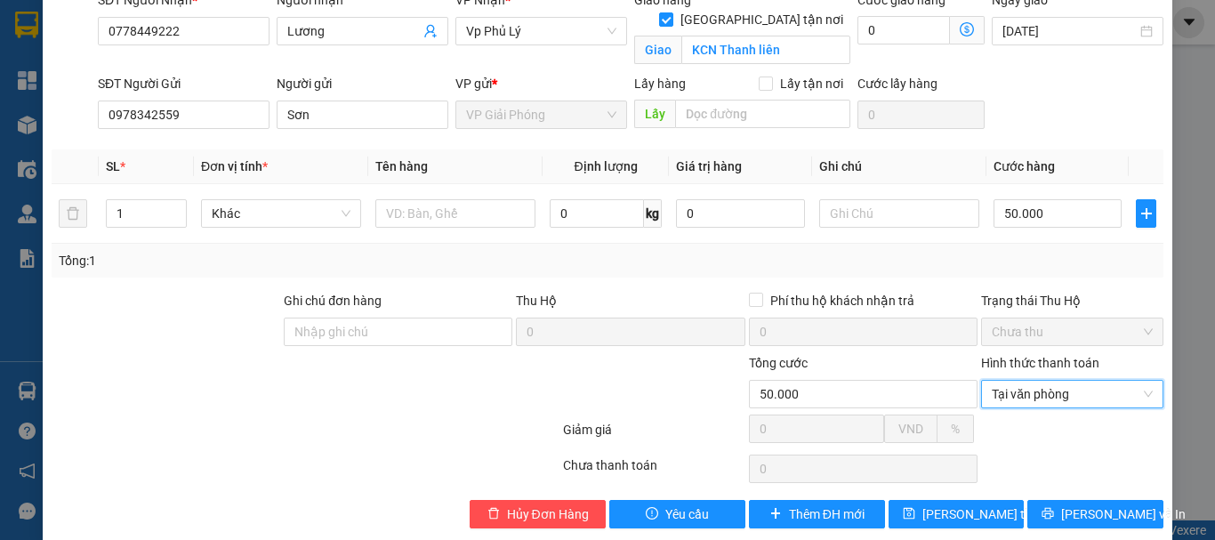
scroll to position [172, 0]
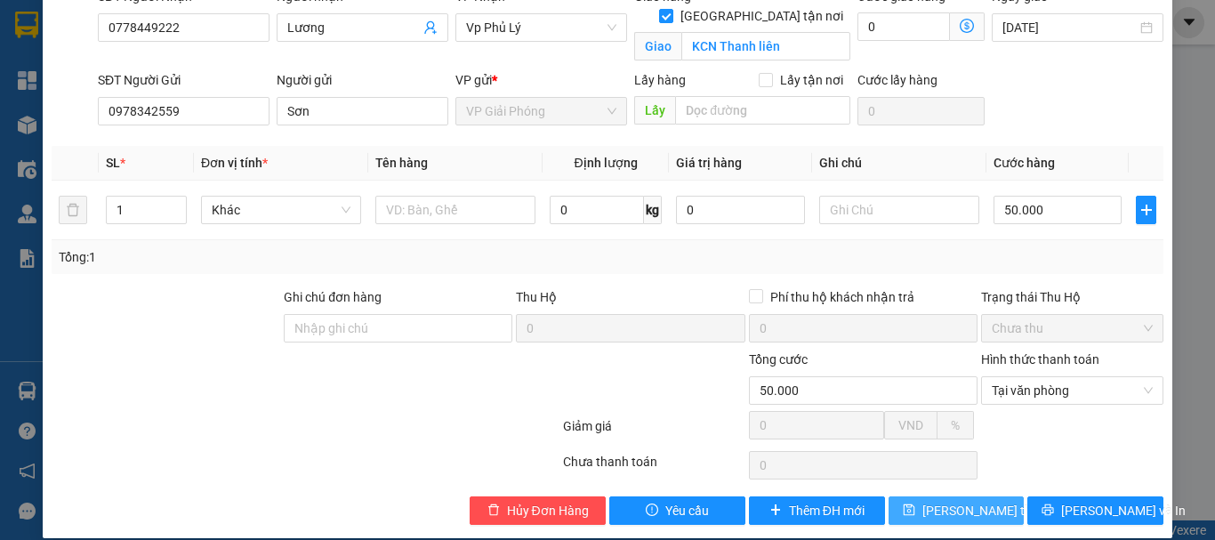
click at [980, 501] on span "Lưu thay đổi" at bounding box center [993, 511] width 142 height 20
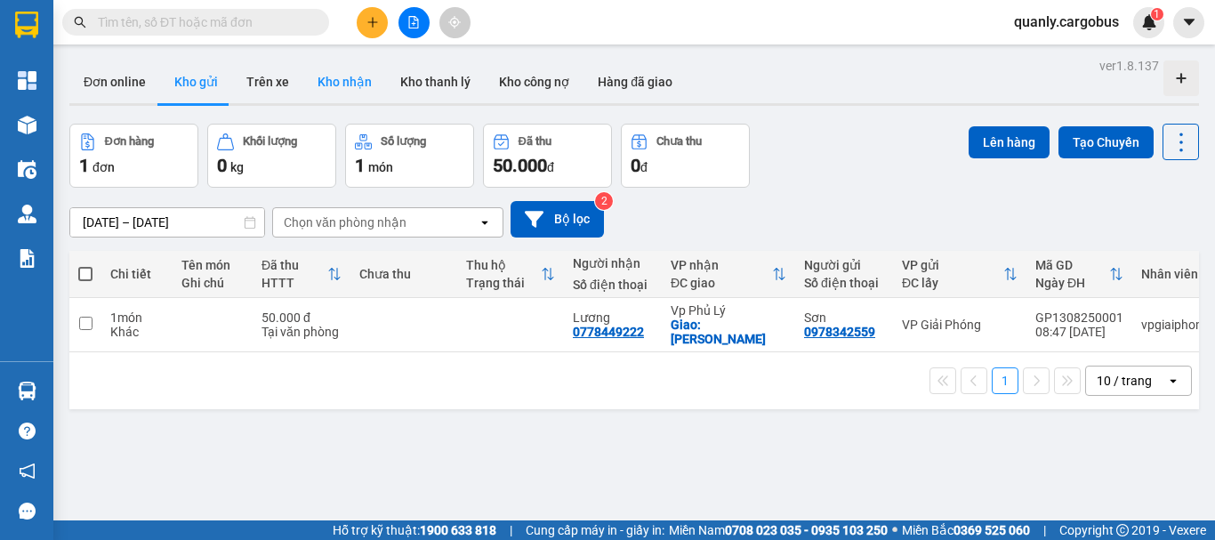
click at [342, 77] on button "Kho nhận" at bounding box center [344, 81] width 83 height 43
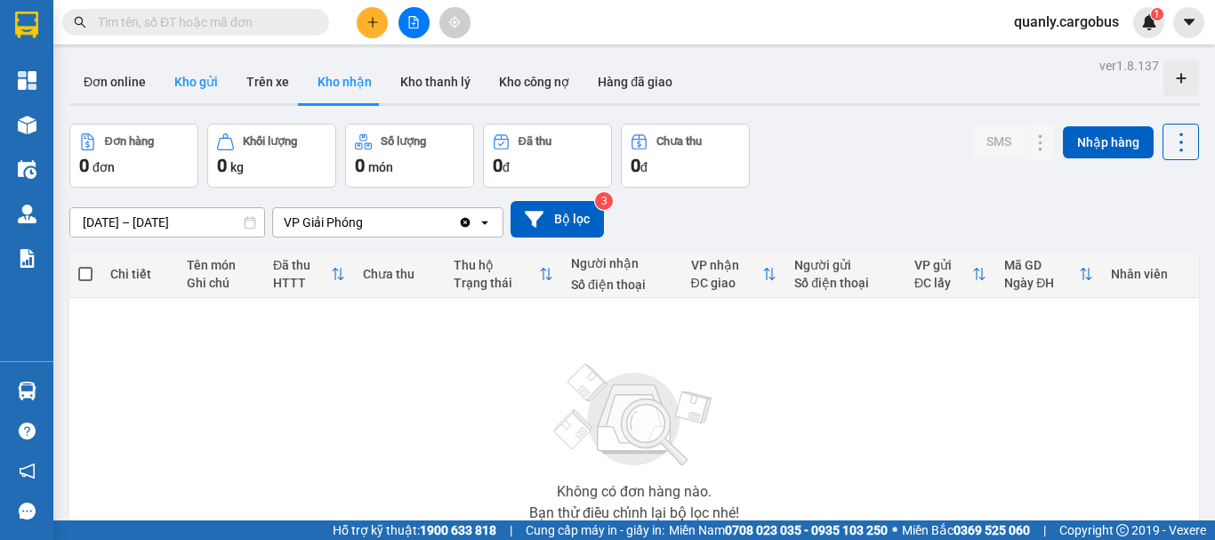
click at [185, 84] on button "Kho gửi" at bounding box center [196, 81] width 72 height 43
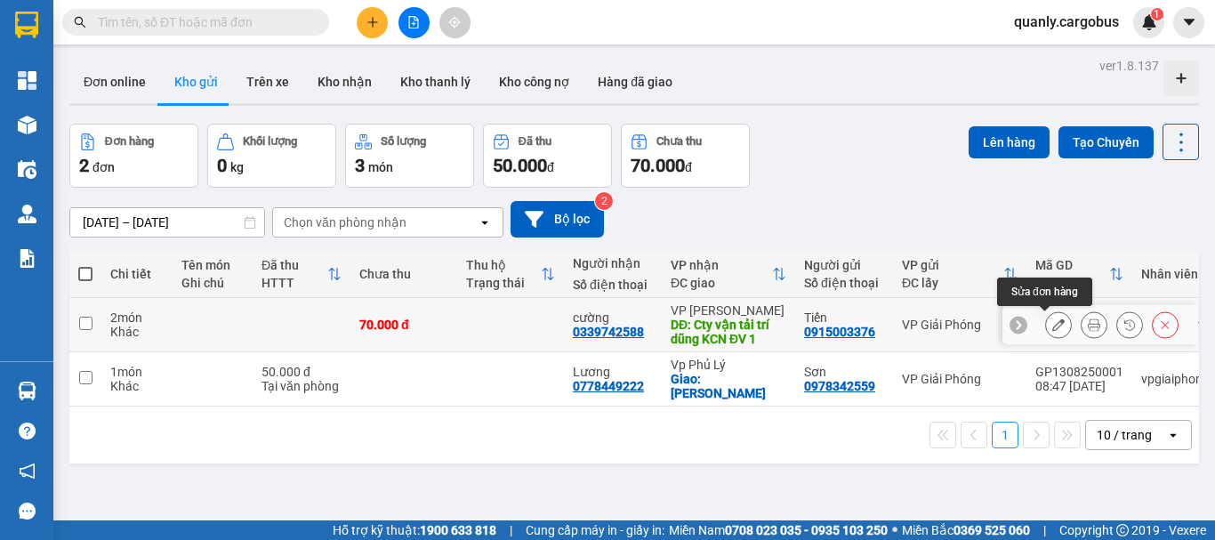
click at [1052, 325] on icon at bounding box center [1058, 324] width 12 height 12
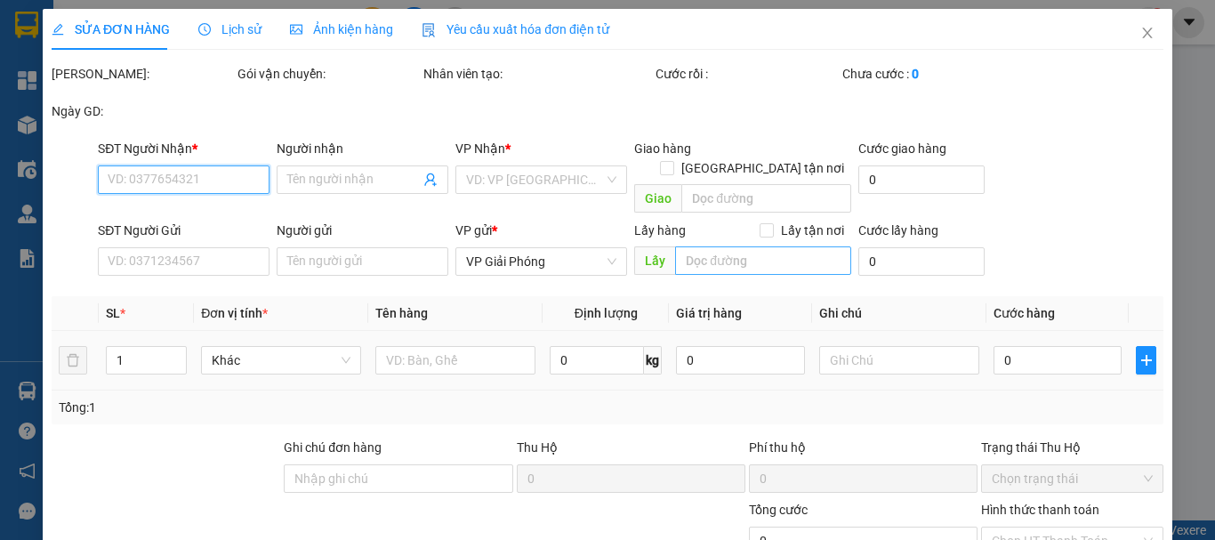
type input "0339742588"
type input "cường"
type input "Cty vận tải trí dũng KCN ĐV 1"
type input "0915003376"
type input "Tiến"
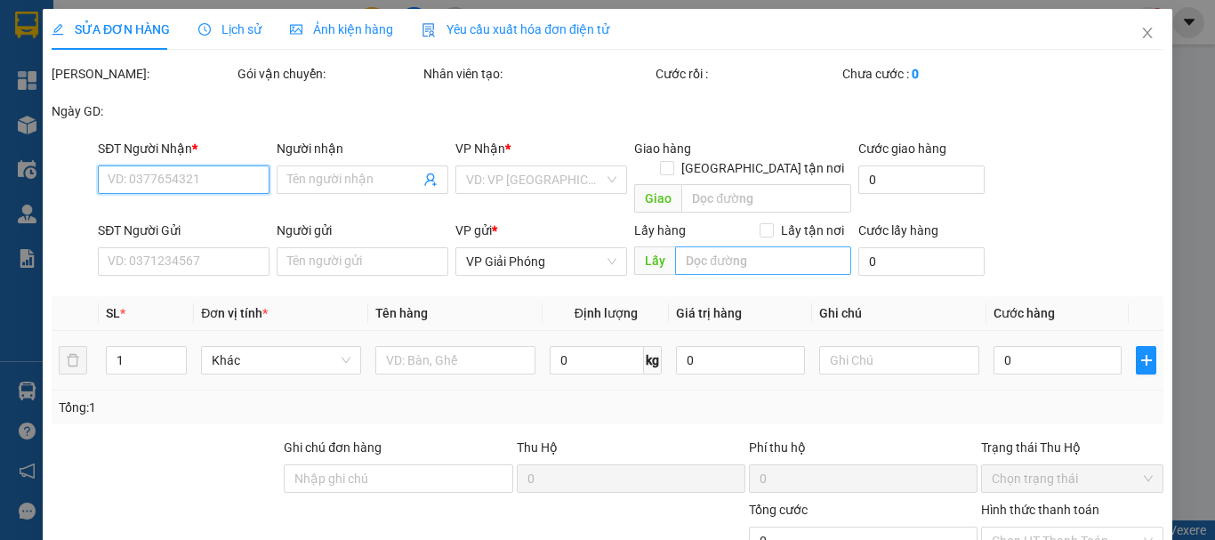
type input "70.000"
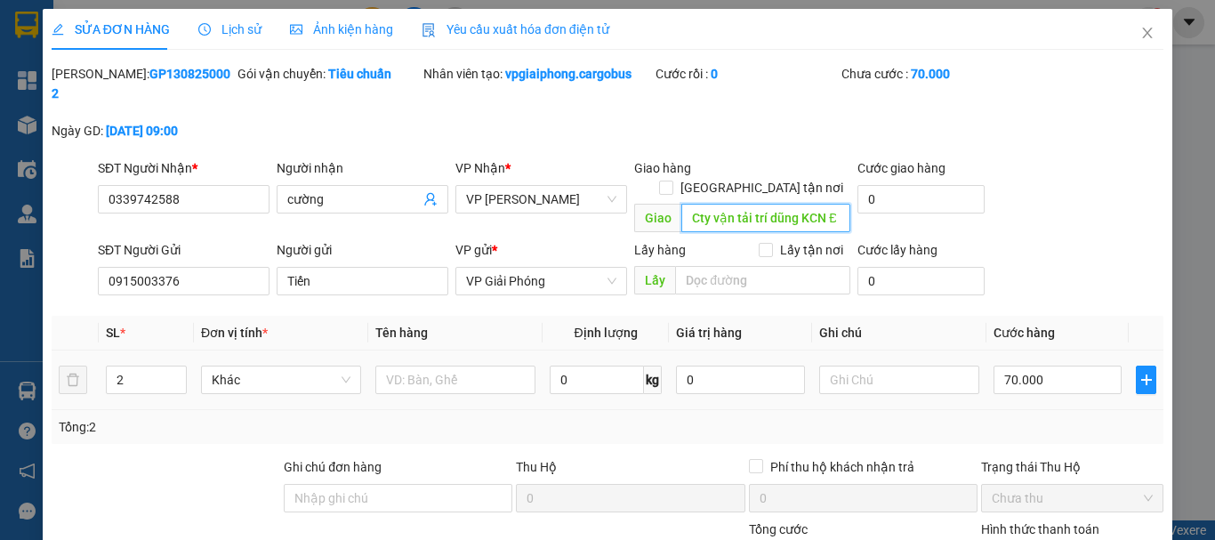
drag, startPoint x: 768, startPoint y: 176, endPoint x: 785, endPoint y: 200, distance: 29.9
click at [777, 205] on span "Giao Cty vận tải trí dũng KCN ĐV 1" at bounding box center [742, 219] width 216 height 28
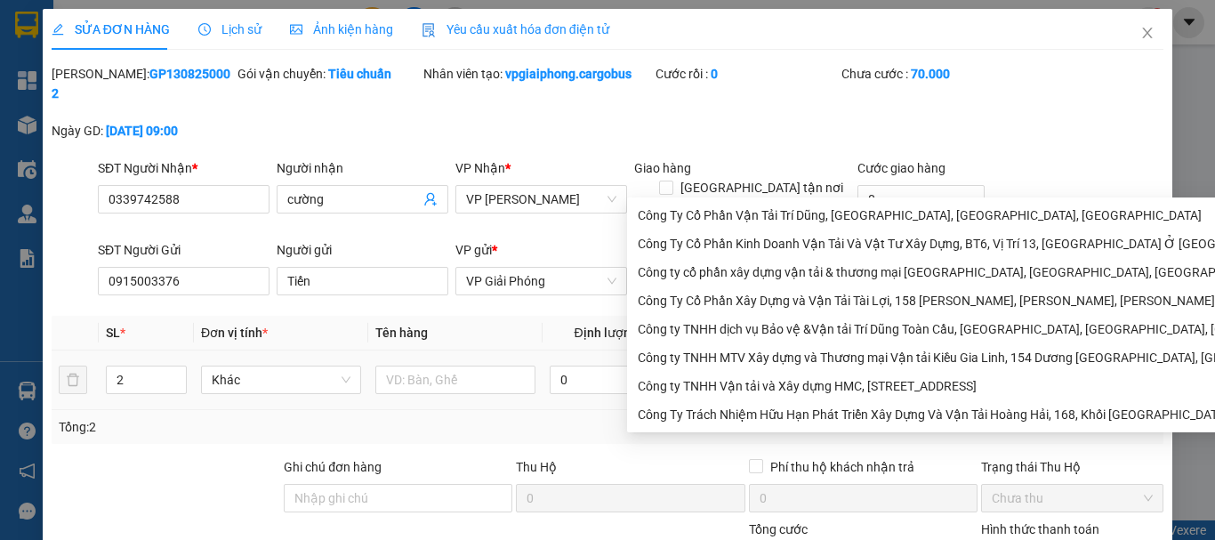
click at [770, 204] on input "Cty vận tải trí dũng KCN ĐV 1" at bounding box center [765, 218] width 169 height 28
type input "Cty vận tải trí Dũng KCN ĐV 1"
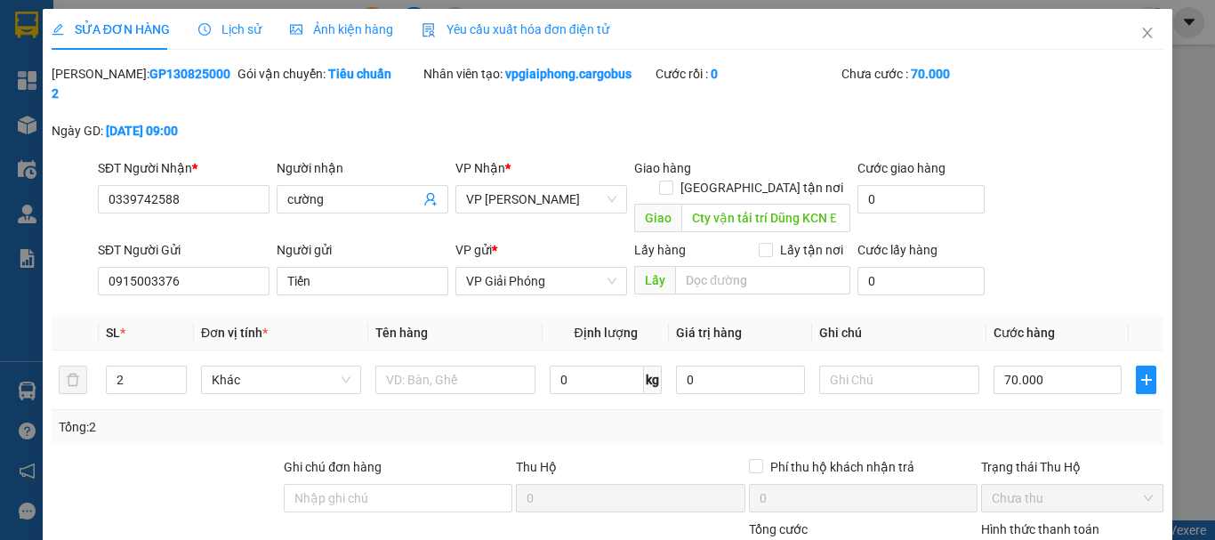
click at [1054, 522] on label "Hình thức thanh toán" at bounding box center [1040, 529] width 118 height 14
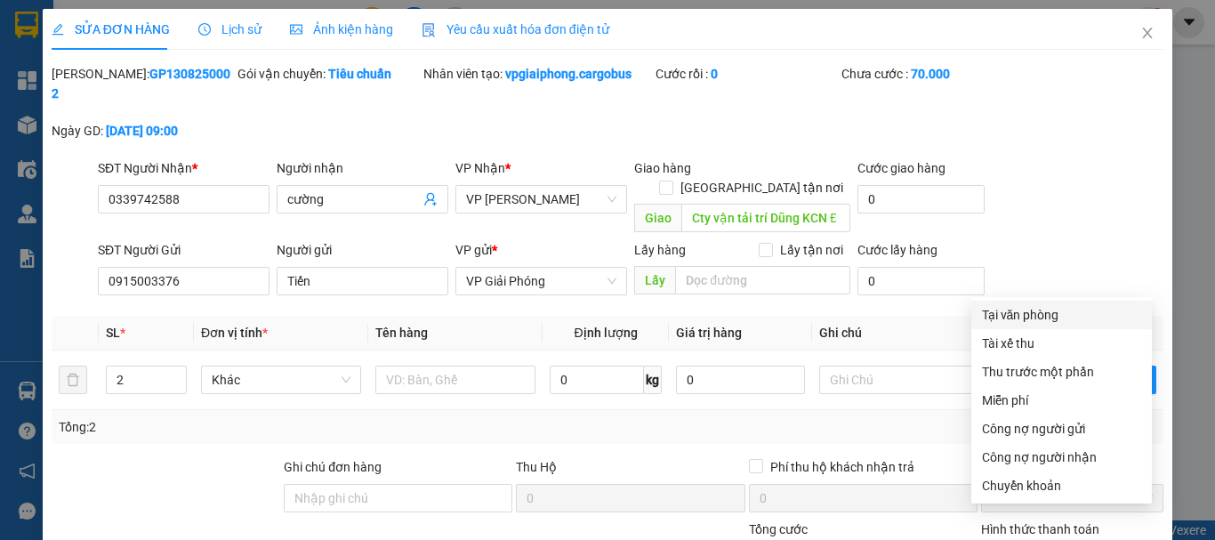
click at [1045, 316] on div "Tại văn phòng" at bounding box center [1061, 315] width 159 height 20
type input "0"
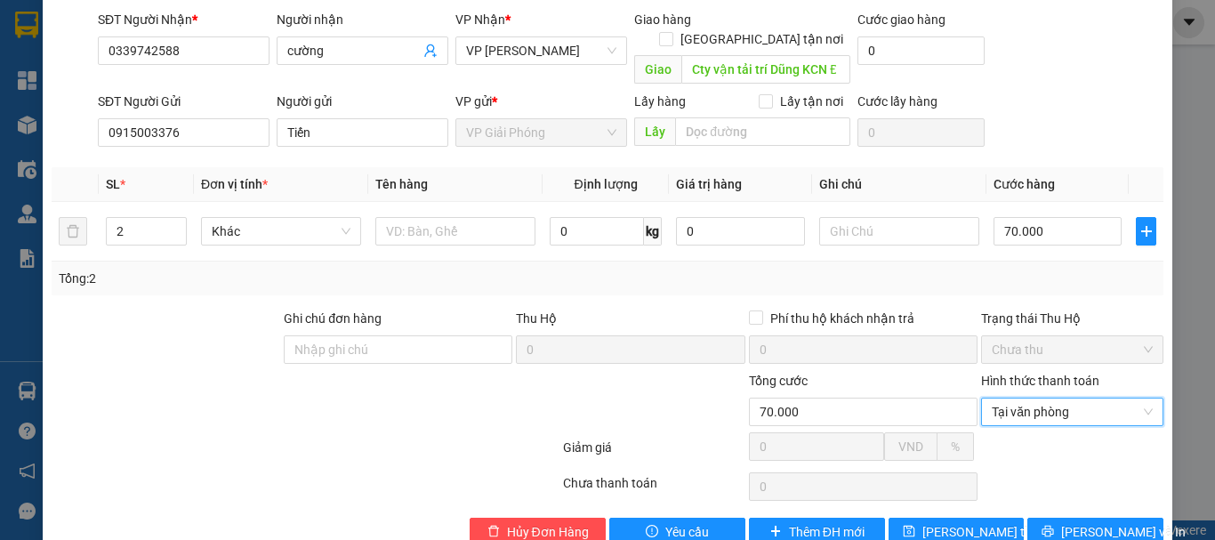
scroll to position [150, 0]
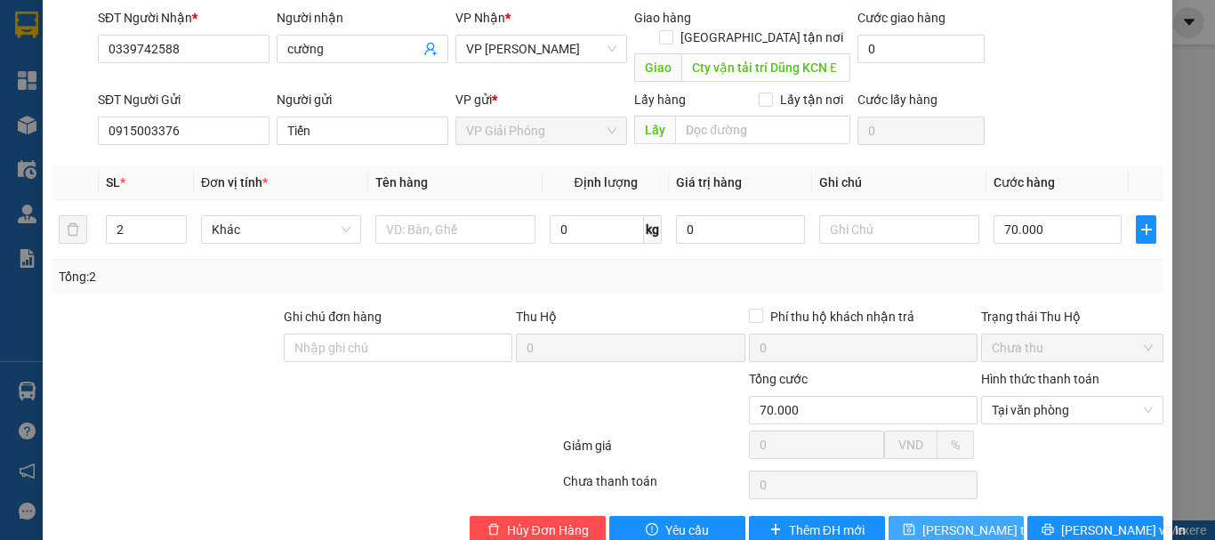
click at [933, 520] on span "Lưu thay đổi" at bounding box center [993, 530] width 142 height 20
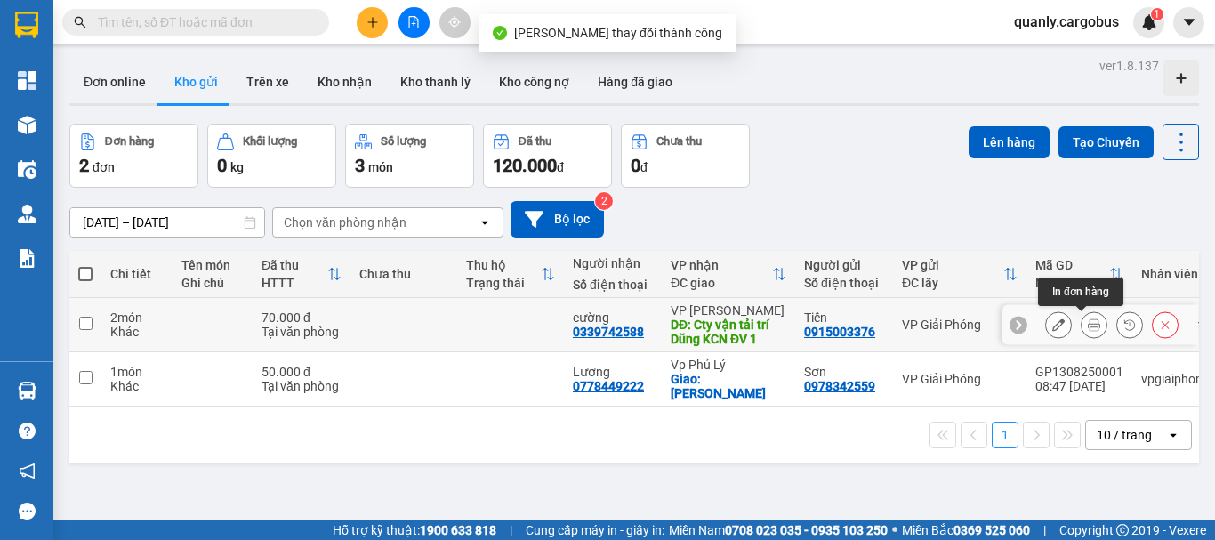
click at [1088, 324] on icon at bounding box center [1094, 324] width 12 height 12
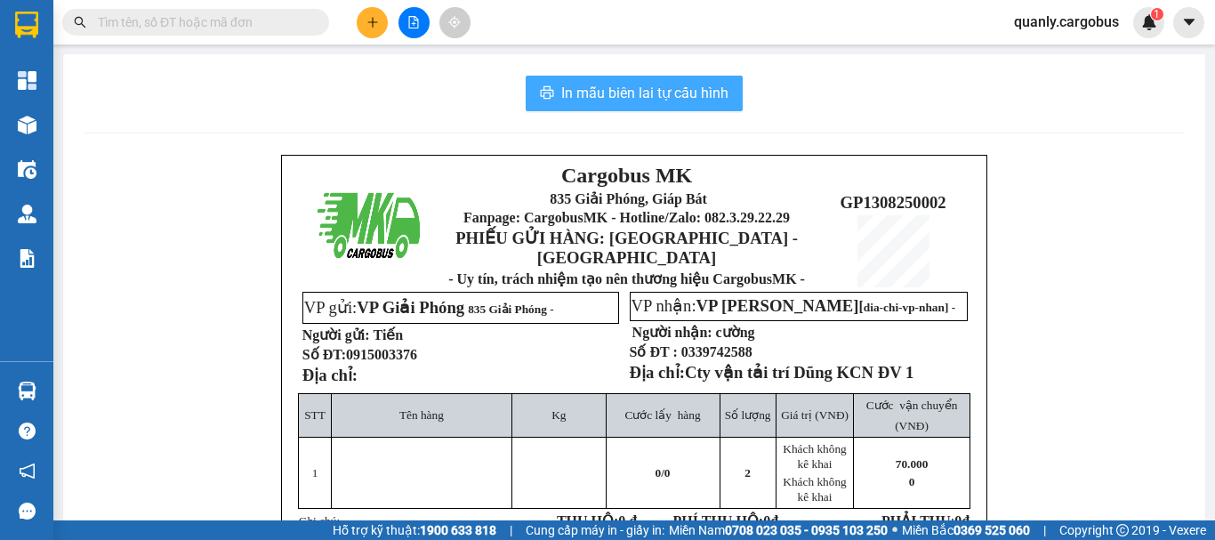
click at [645, 84] on span "In mẫu biên lai tự cấu hình" at bounding box center [644, 93] width 167 height 22
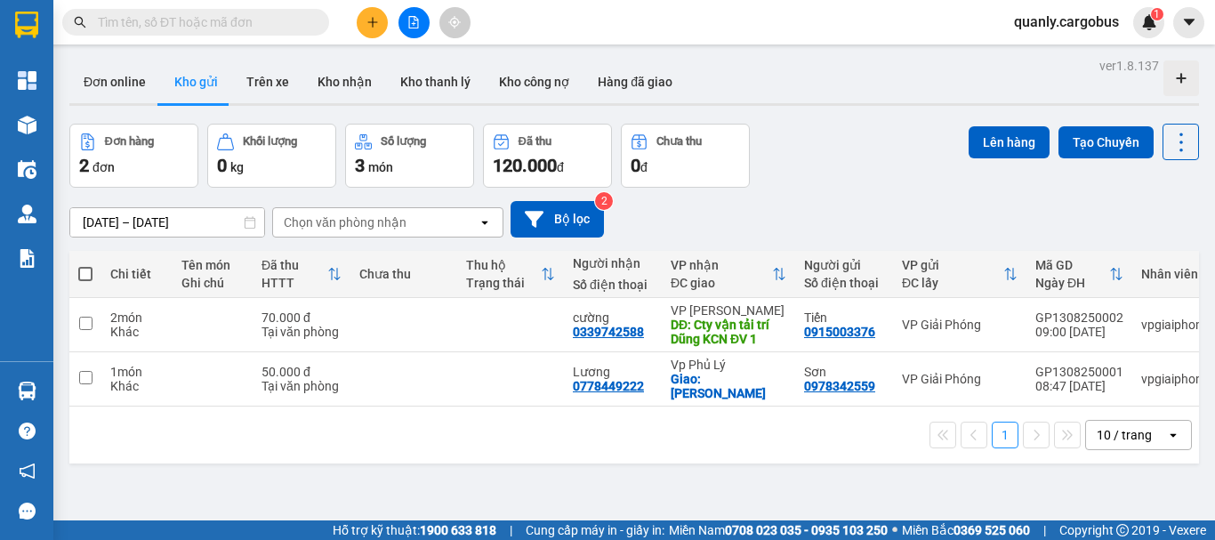
click at [85, 271] on span at bounding box center [85, 274] width 14 height 14
click at [85, 265] on input "checkbox" at bounding box center [85, 265] width 0 height 0
checkbox input "true"
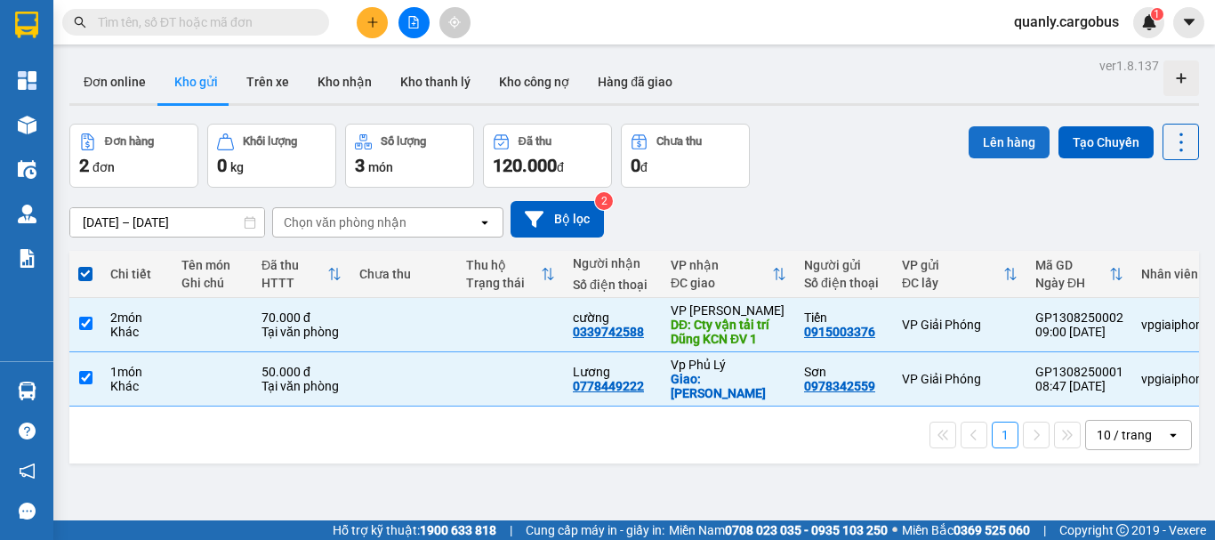
click at [987, 142] on button "Lên hàng" at bounding box center [1009, 142] width 81 height 32
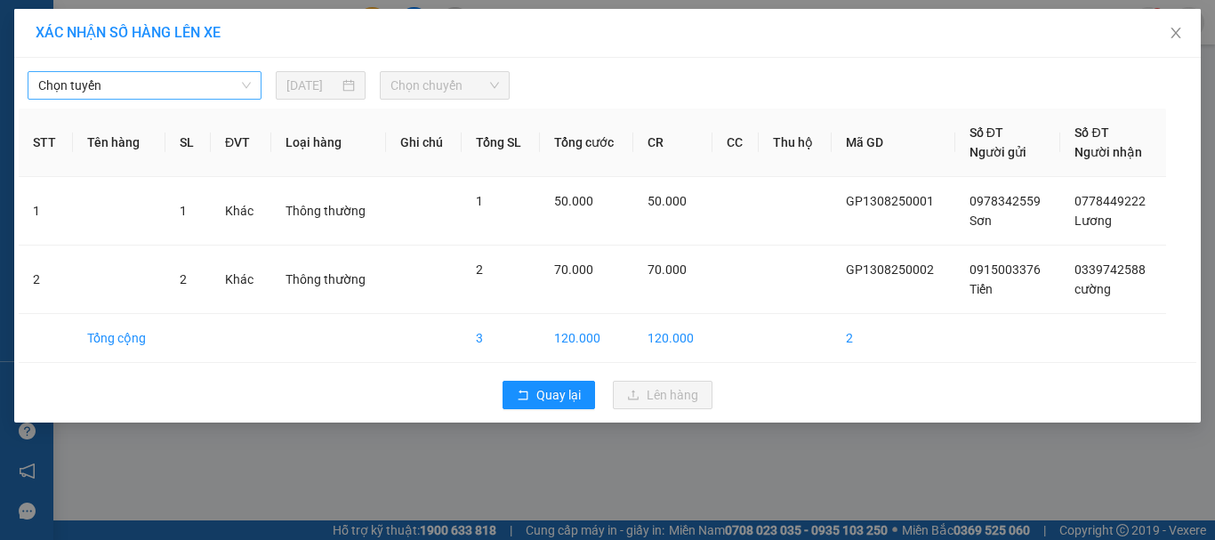
click at [208, 73] on span "Chọn tuyến" at bounding box center [144, 85] width 213 height 27
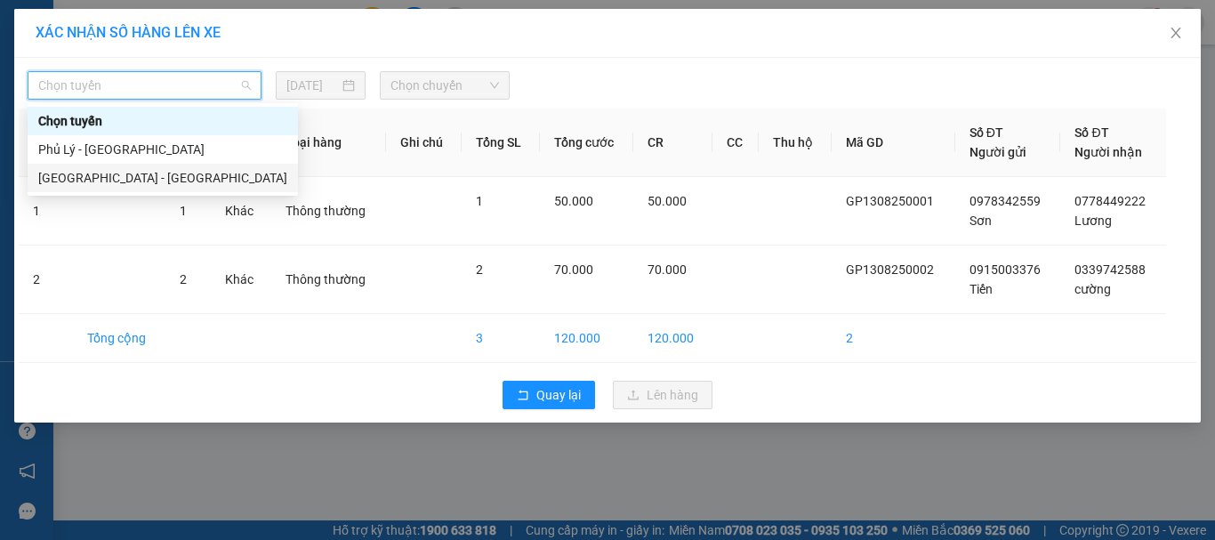
click at [104, 174] on div "Hà Nội - Phủ Lý" at bounding box center [162, 178] width 249 height 20
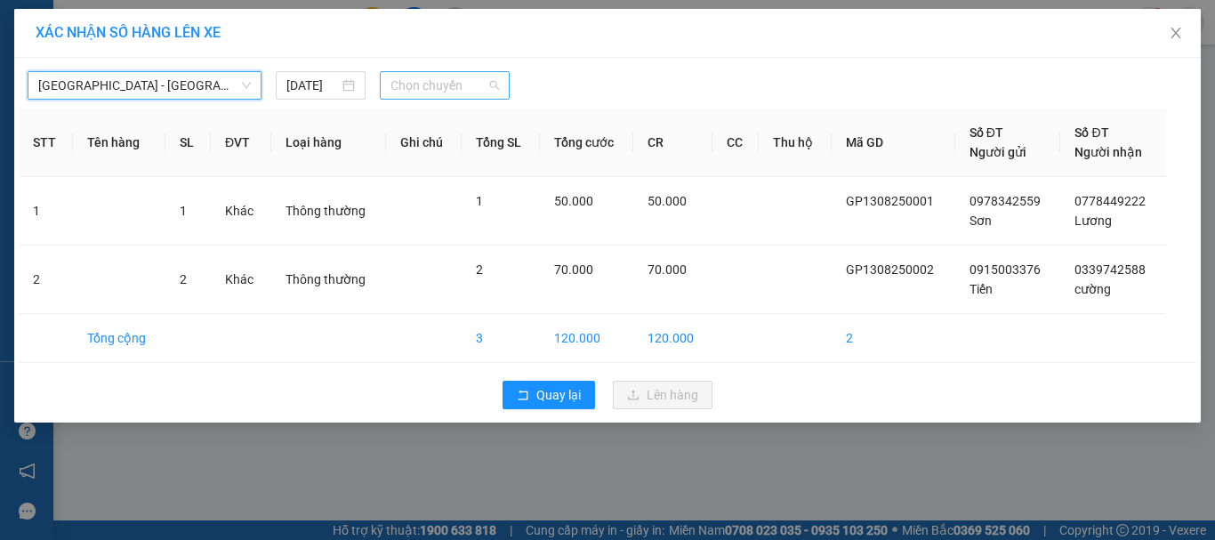
click at [427, 90] on span "Chọn chuyến" at bounding box center [445, 85] width 109 height 27
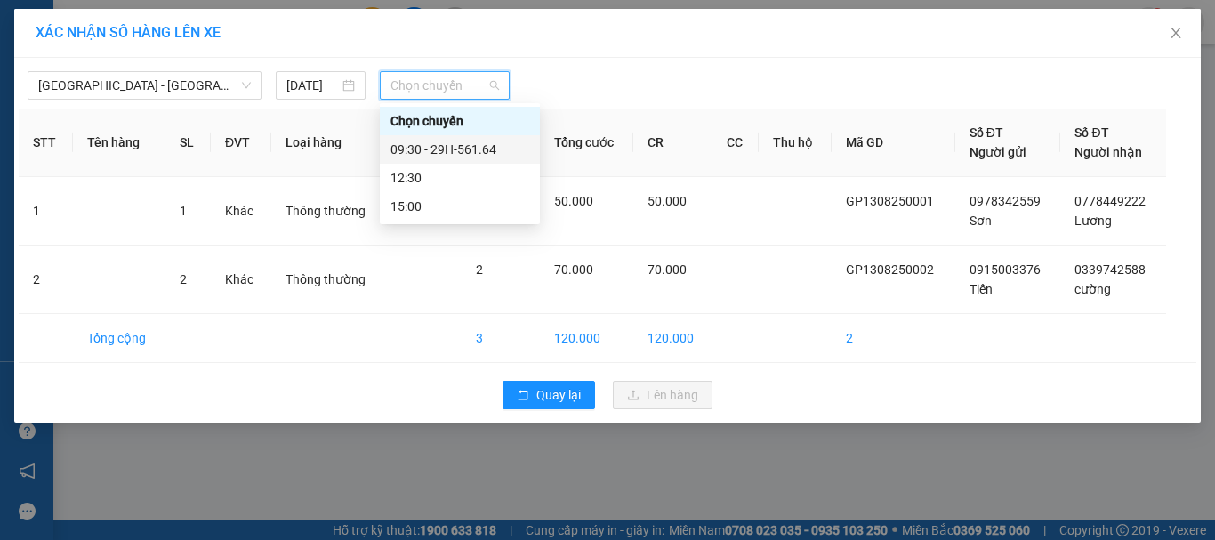
click at [452, 149] on div "09:30 - 29H-561.64" at bounding box center [460, 150] width 139 height 20
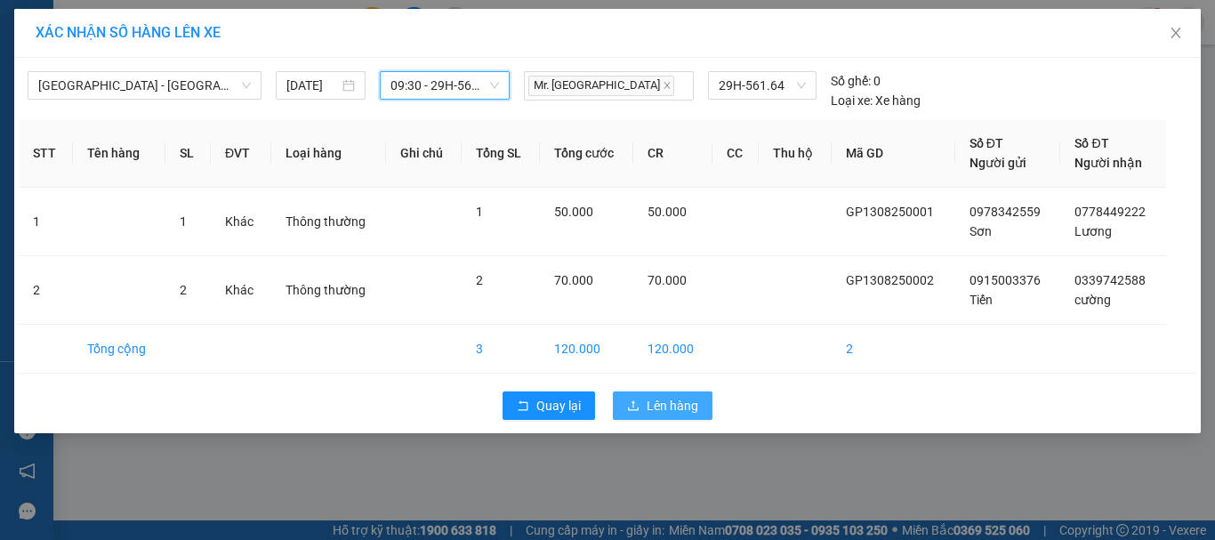
click at [669, 408] on span "Lên hàng" at bounding box center [673, 406] width 52 height 20
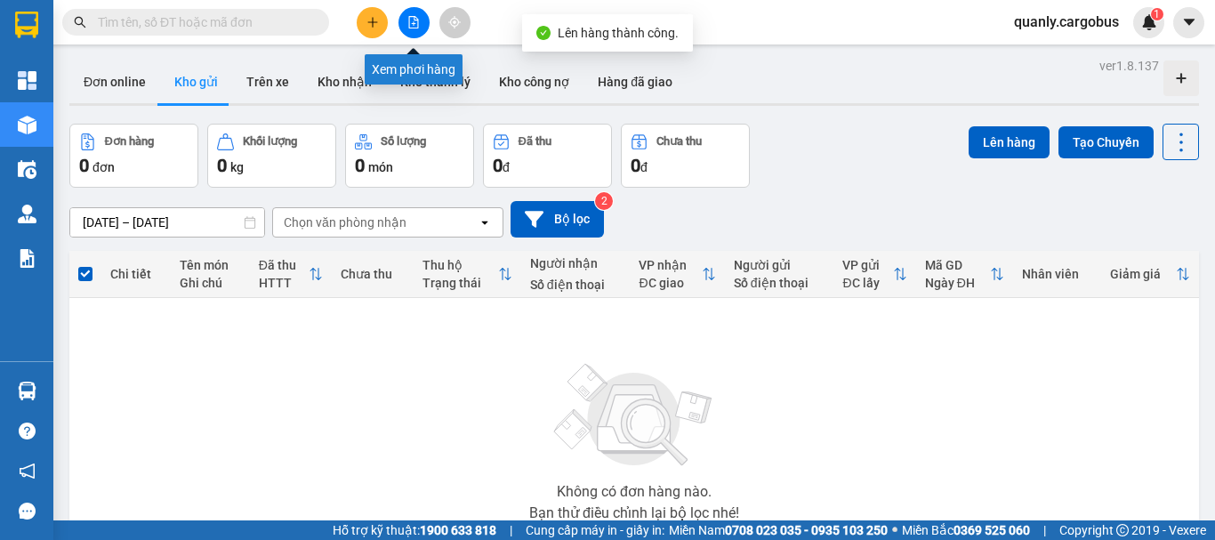
click at [411, 25] on icon "file-add" at bounding box center [413, 22] width 12 height 12
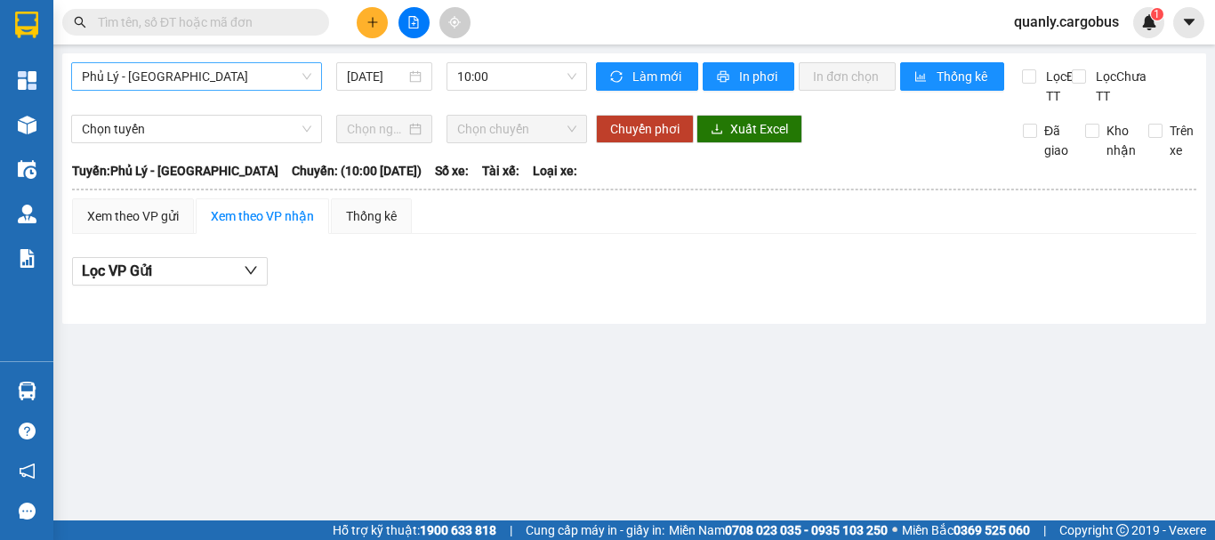
click at [219, 76] on span "Phủ Lý - Hà Nội" at bounding box center [197, 76] width 230 height 27
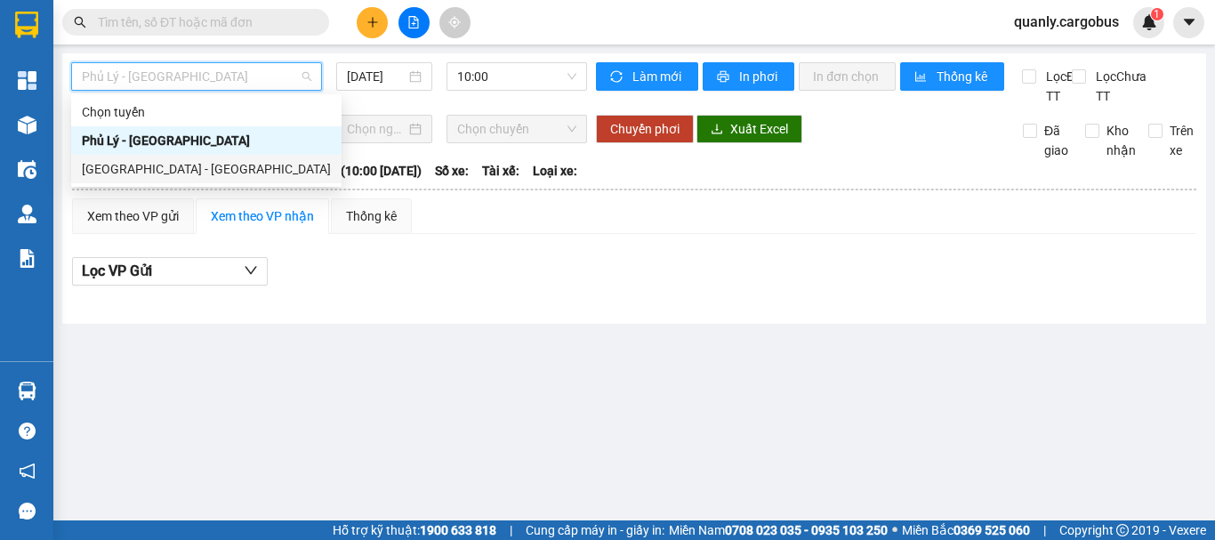
click at [152, 165] on div "Hà Nội - Phủ Lý" at bounding box center [206, 169] width 249 height 20
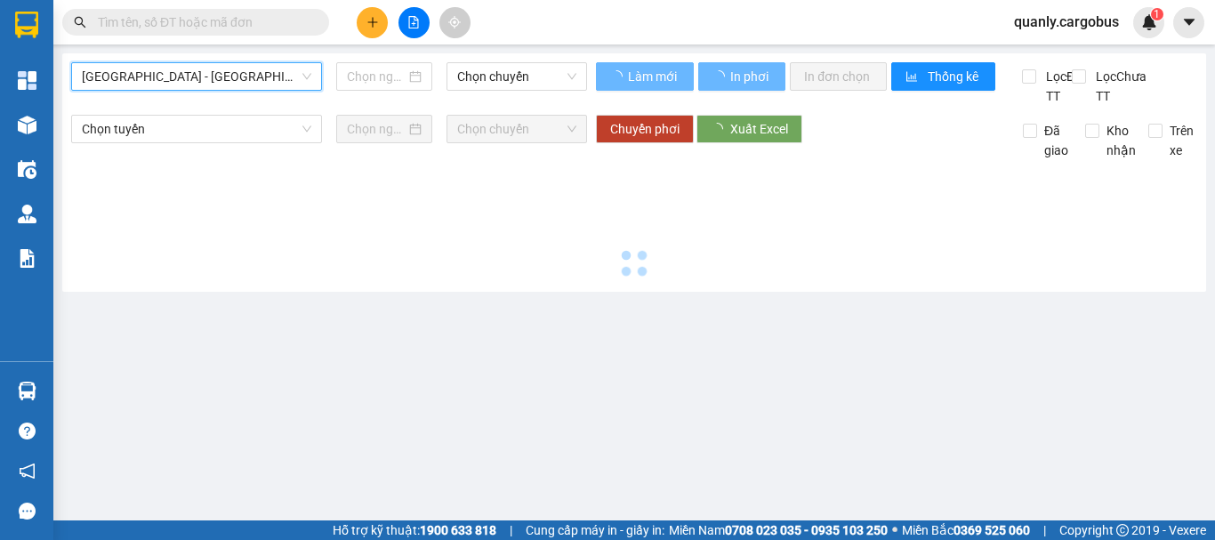
type input "13/08/2025"
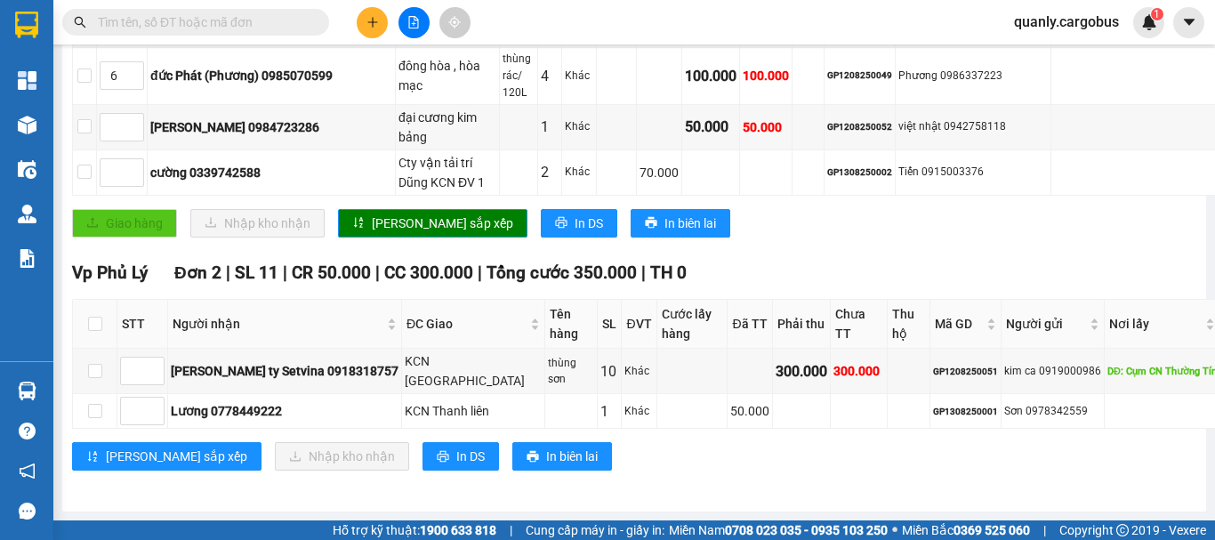
scroll to position [890, 0]
click at [575, 233] on span "In DS" at bounding box center [589, 223] width 28 height 20
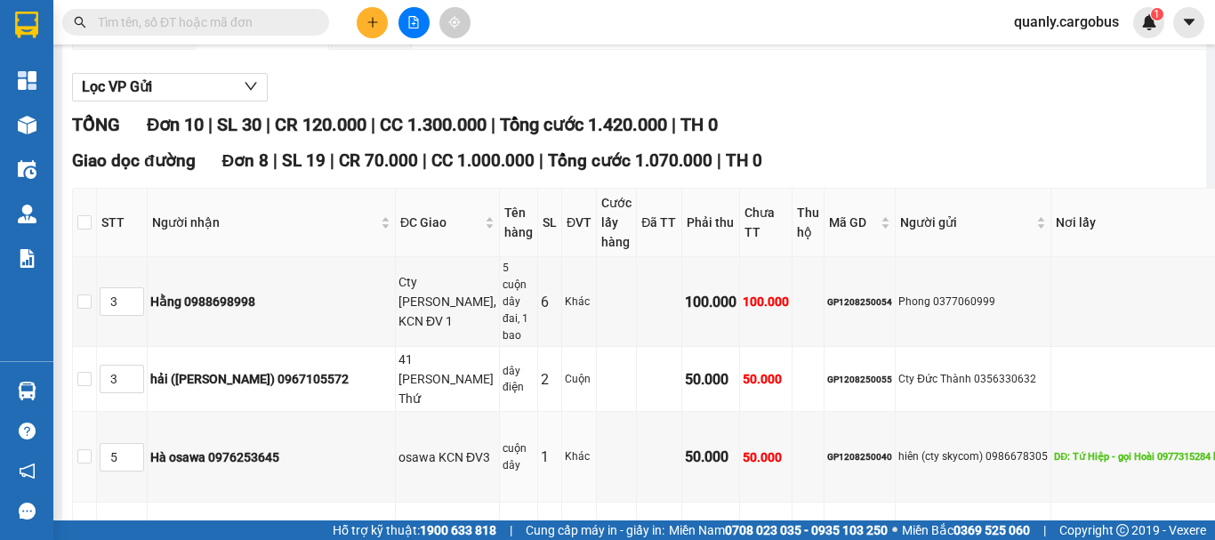
scroll to position [178, 0]
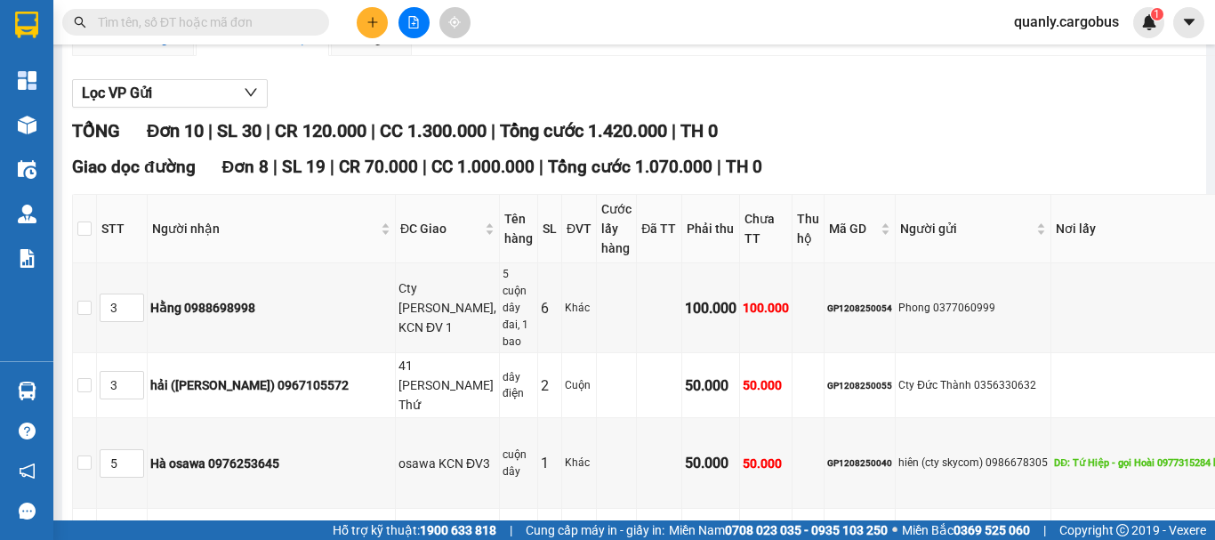
click at [150, 48] on div "Xem theo VP gửi" at bounding box center [133, 38] width 92 height 20
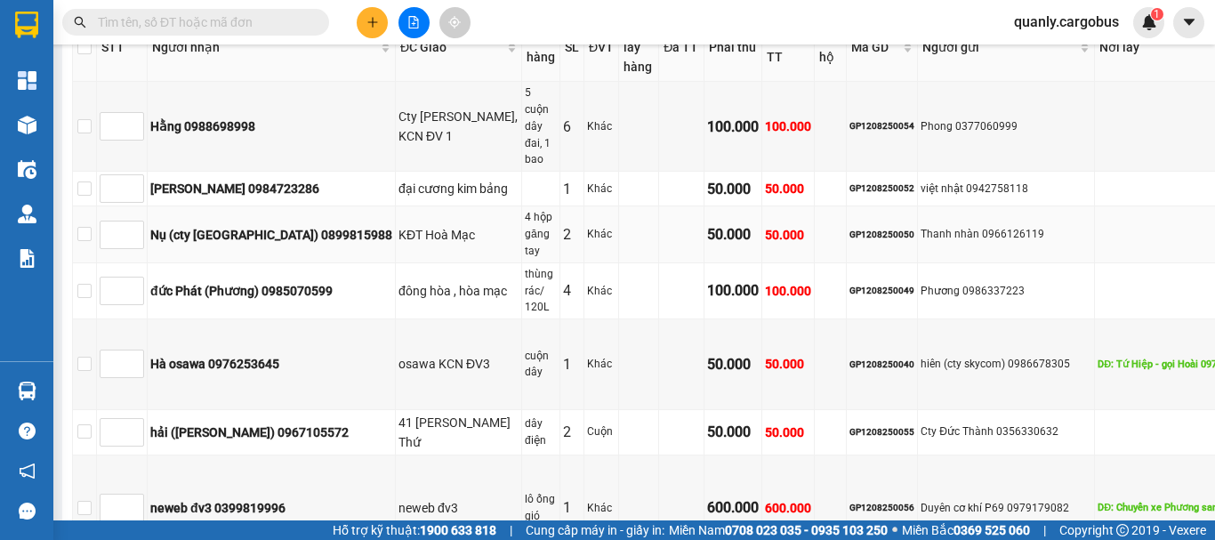
scroll to position [623, 0]
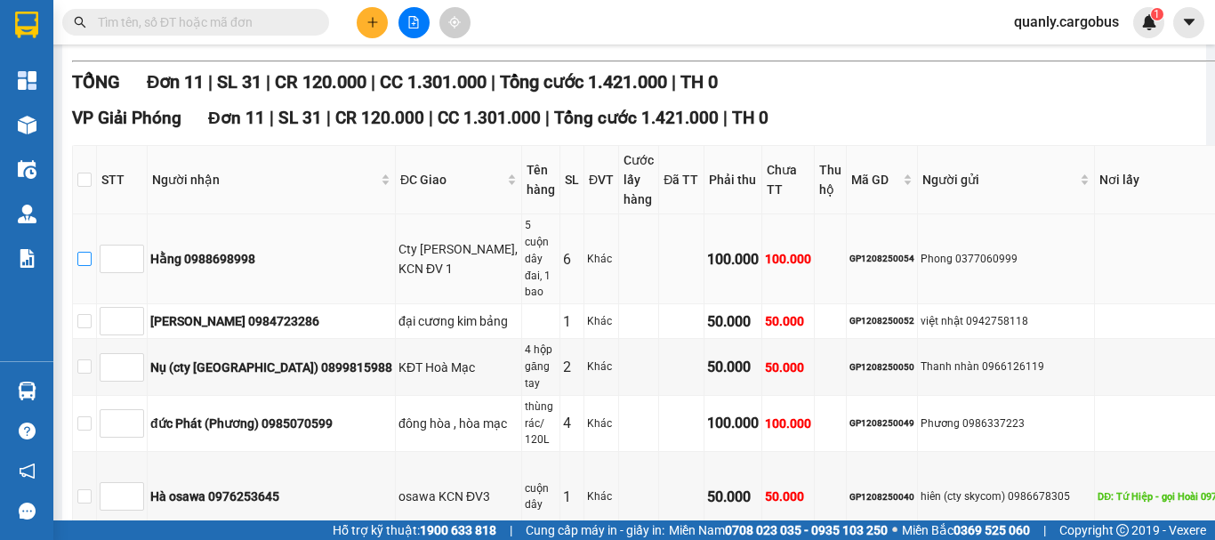
click at [83, 266] on input "checkbox" at bounding box center [84, 259] width 14 height 14
checkbox input "true"
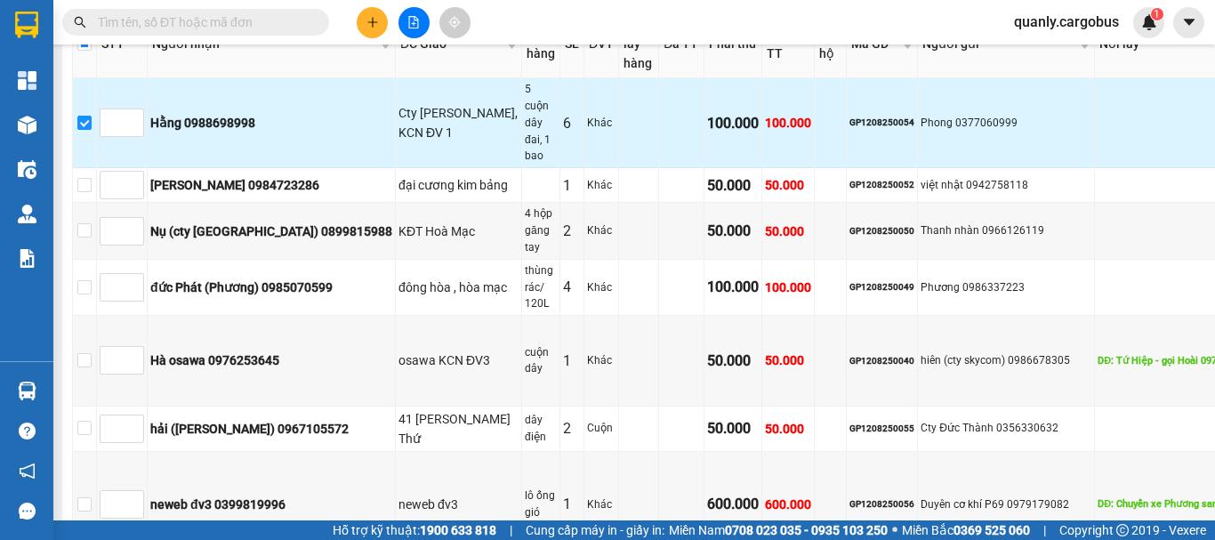
scroll to position [801, 0]
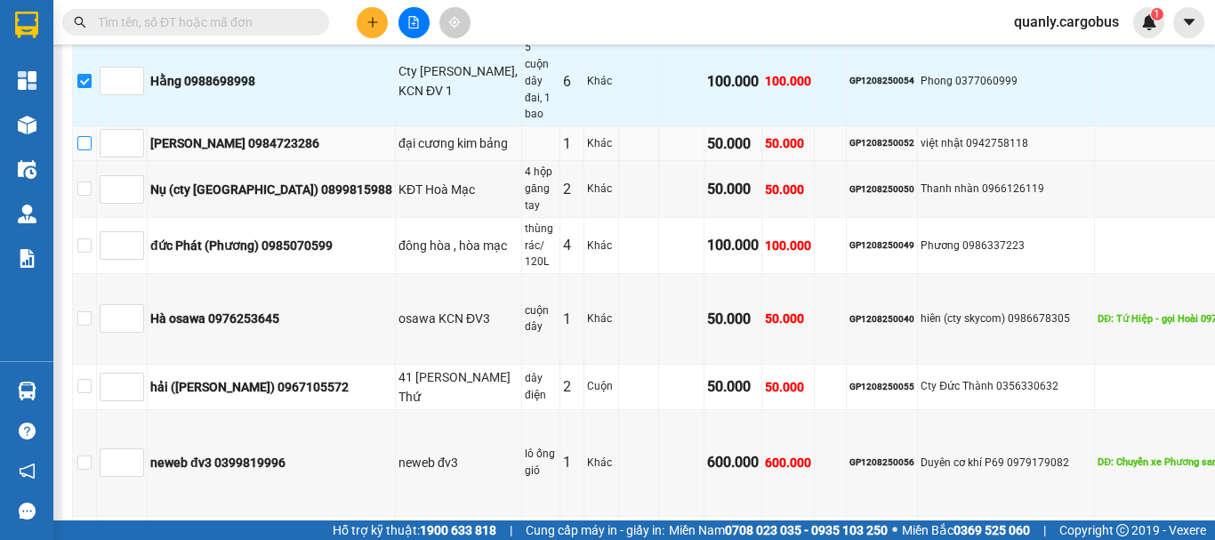
click at [87, 150] on input "checkbox" at bounding box center [84, 143] width 14 height 14
checkbox input "true"
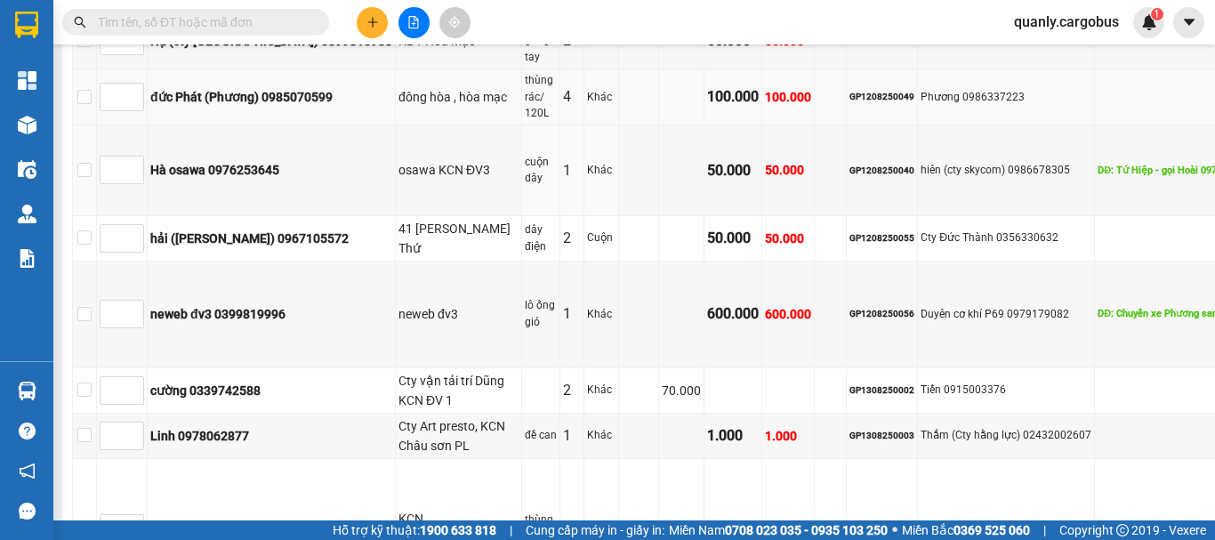
scroll to position [979, 0]
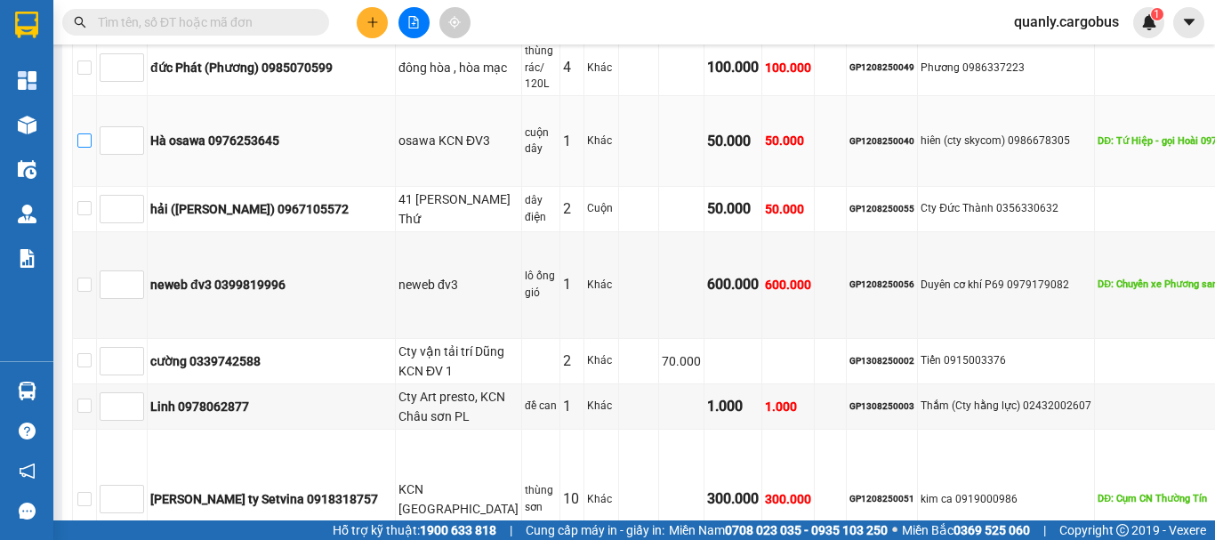
click at [85, 148] on input "checkbox" at bounding box center [84, 140] width 14 height 14
checkbox input "true"
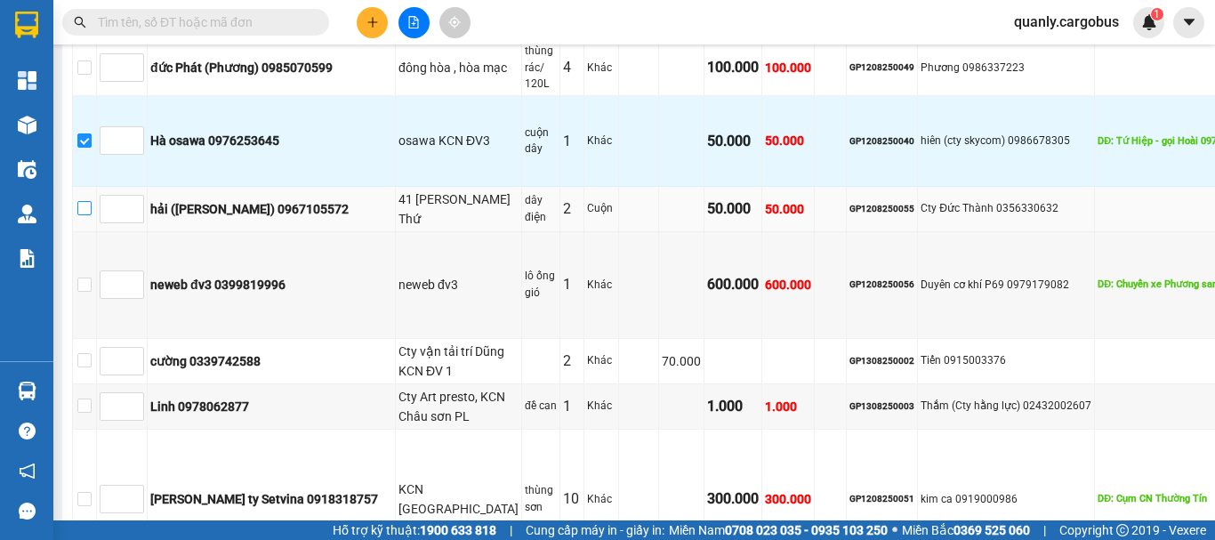
click at [85, 215] on input "checkbox" at bounding box center [84, 208] width 14 height 14
checkbox input "true"
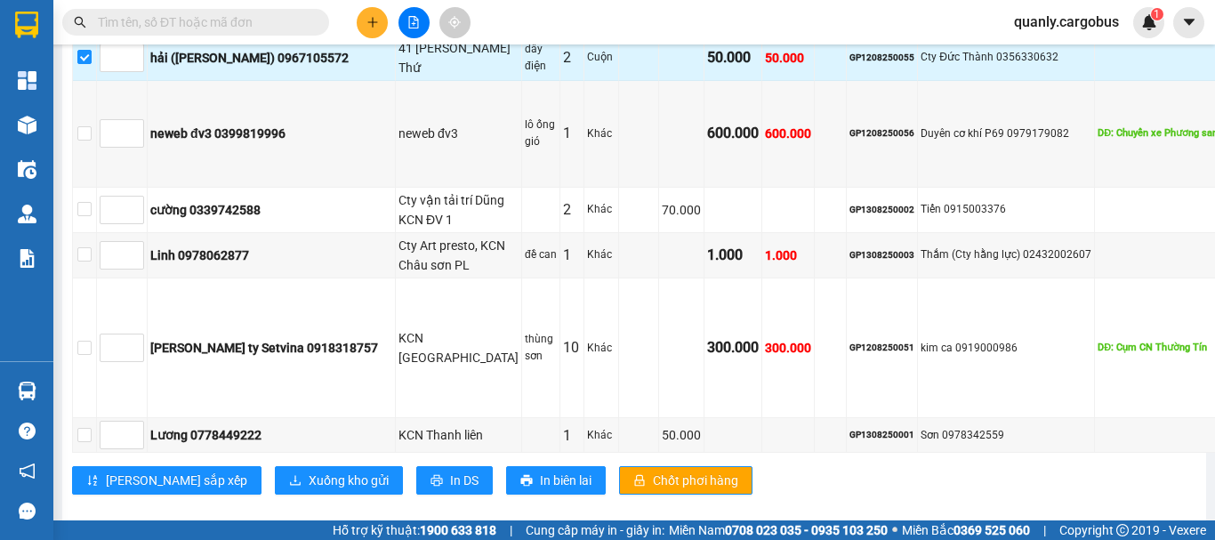
scroll to position [1156, 0]
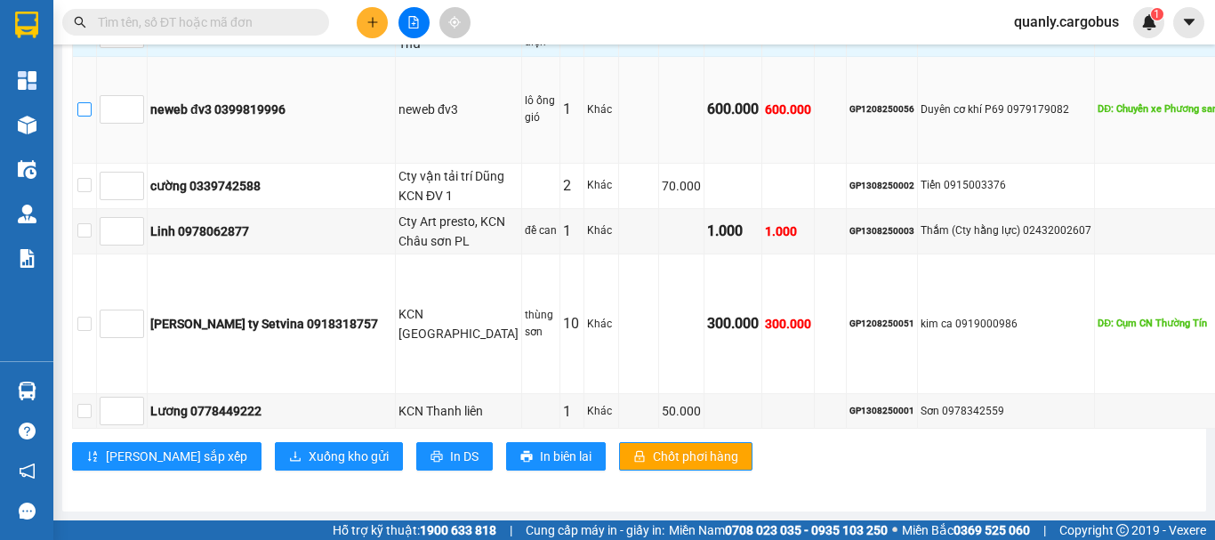
click at [87, 117] on input "checkbox" at bounding box center [84, 109] width 14 height 14
checkbox input "true"
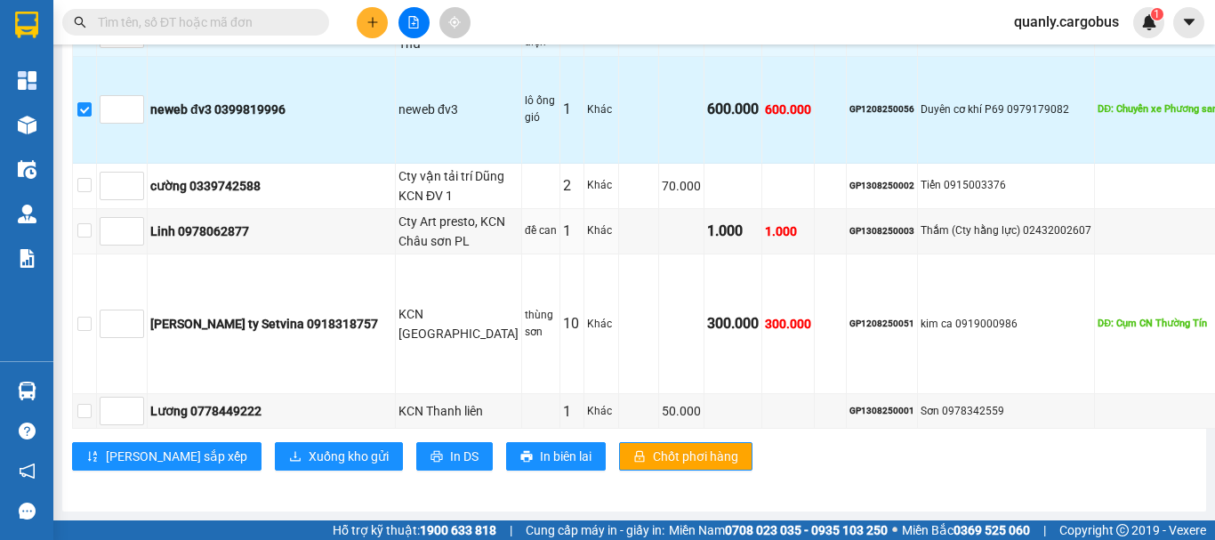
scroll to position [1334, 0]
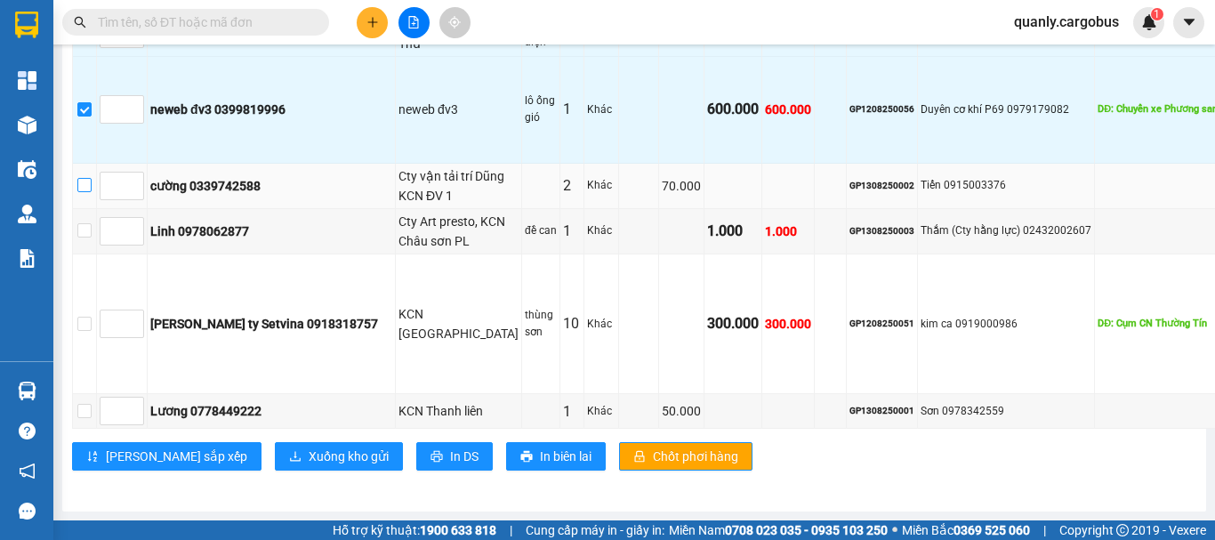
click at [84, 192] on input "checkbox" at bounding box center [84, 185] width 14 height 14
checkbox input "true"
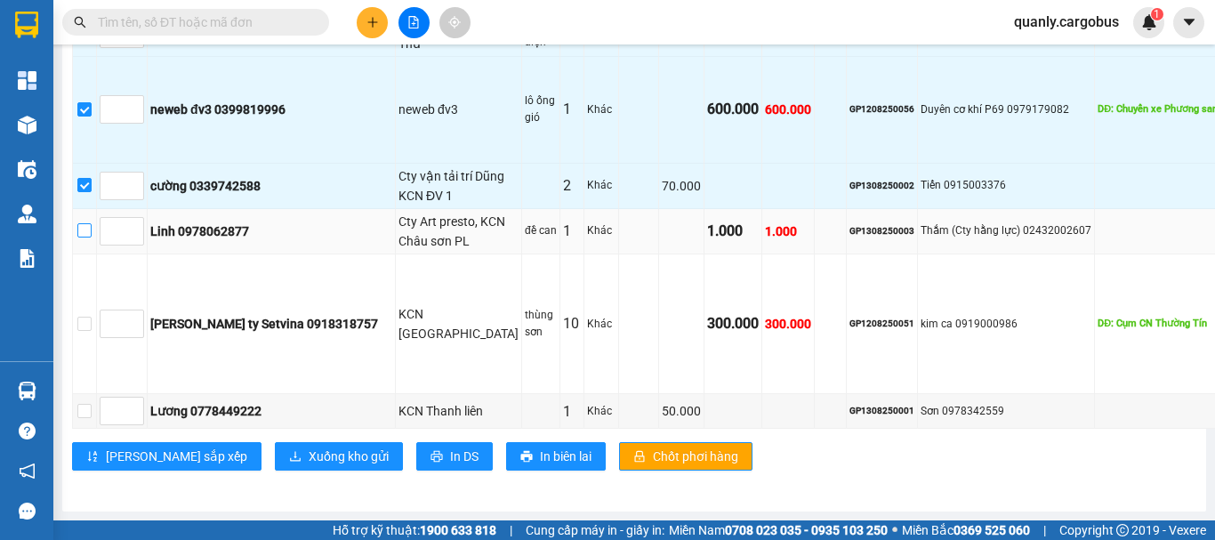
click at [78, 238] on input "checkbox" at bounding box center [84, 230] width 14 height 14
checkbox input "true"
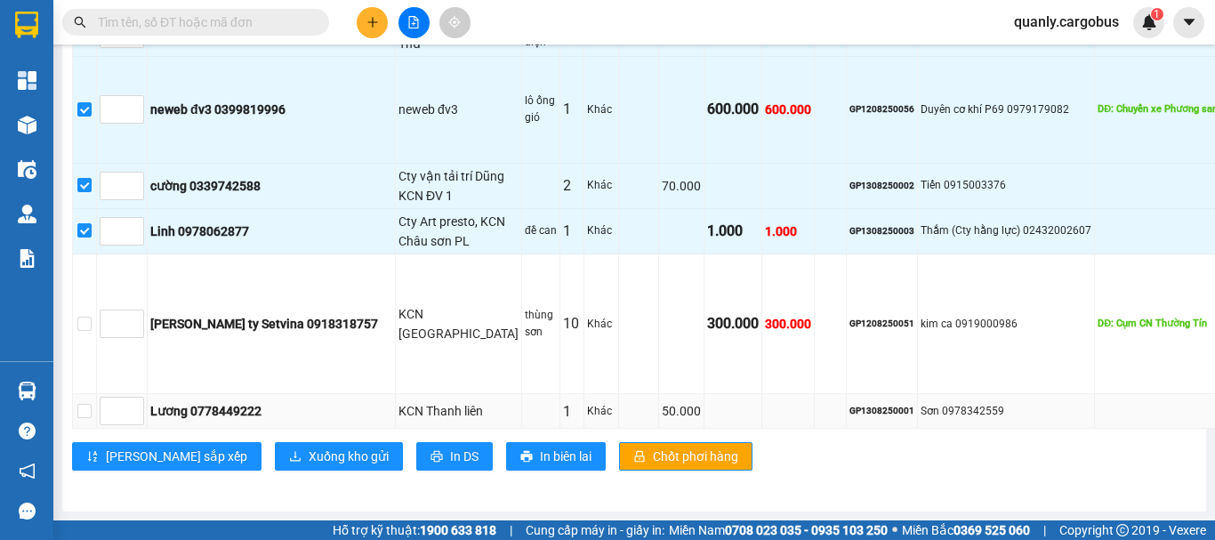
scroll to position [1575, 0]
click at [84, 317] on input "checkbox" at bounding box center [84, 324] width 14 height 14
checkbox input "true"
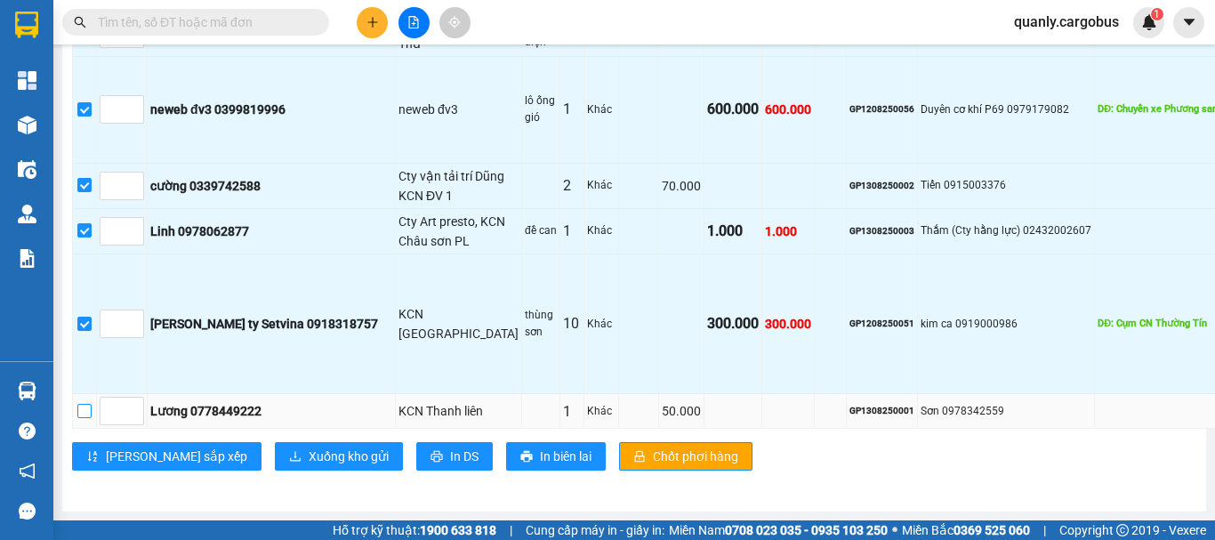
click at [91, 404] on input "checkbox" at bounding box center [84, 411] width 14 height 14
checkbox input "true"
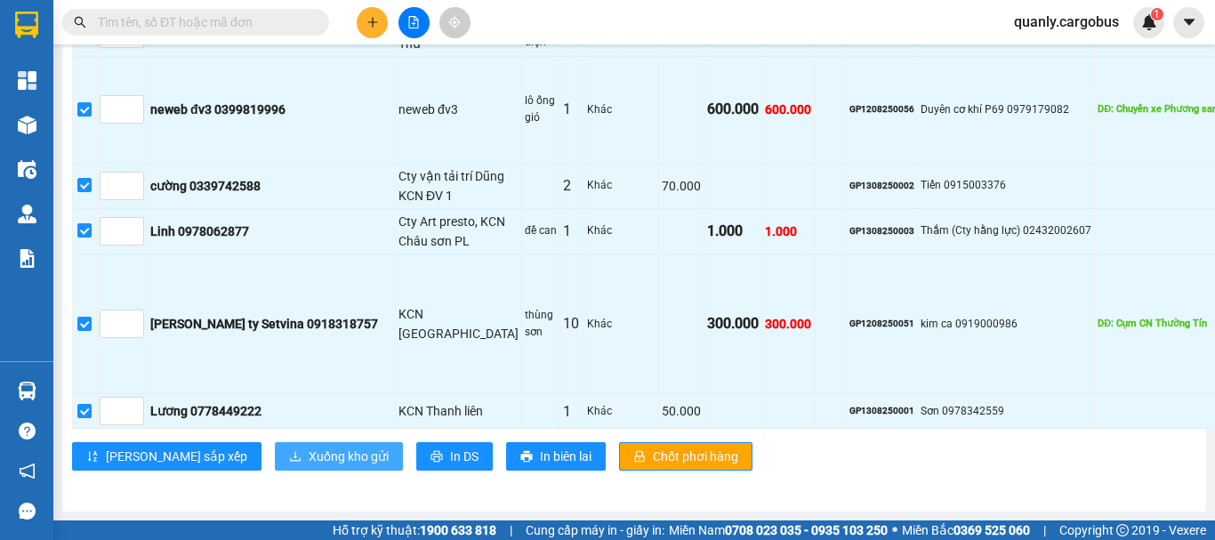
click at [309, 447] on span "Xuống kho gửi" at bounding box center [349, 457] width 80 height 20
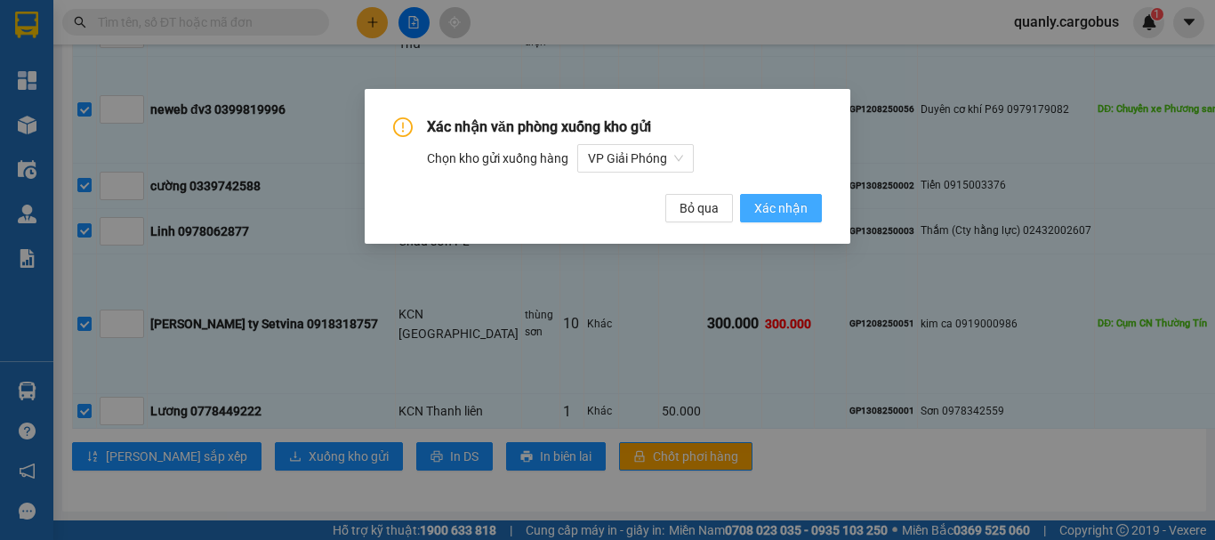
click at [768, 204] on span "Xác nhận" at bounding box center [780, 208] width 53 height 20
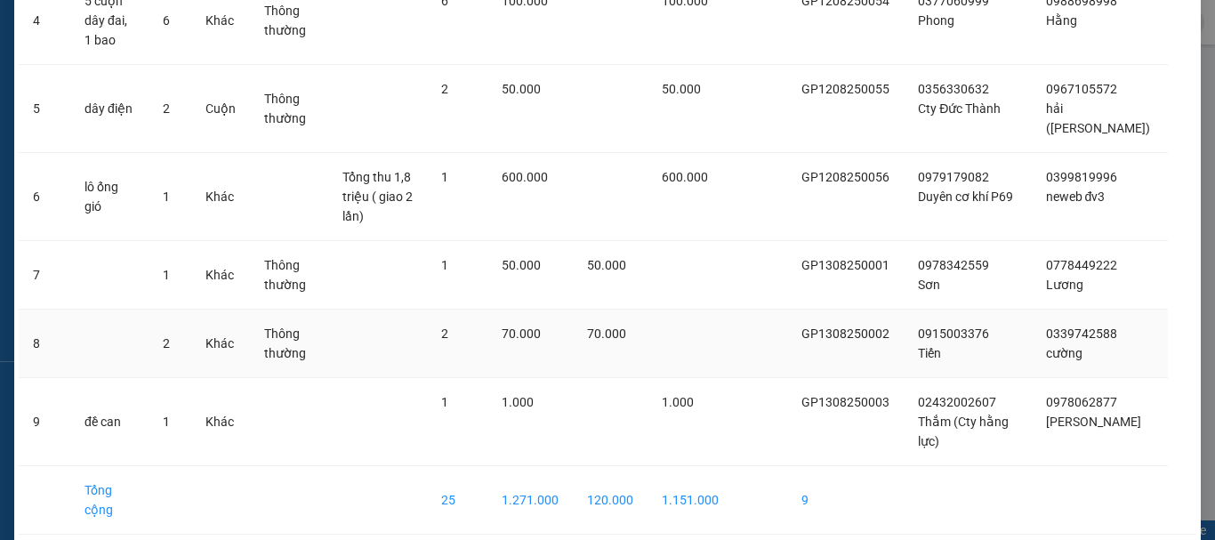
scroll to position [454, 0]
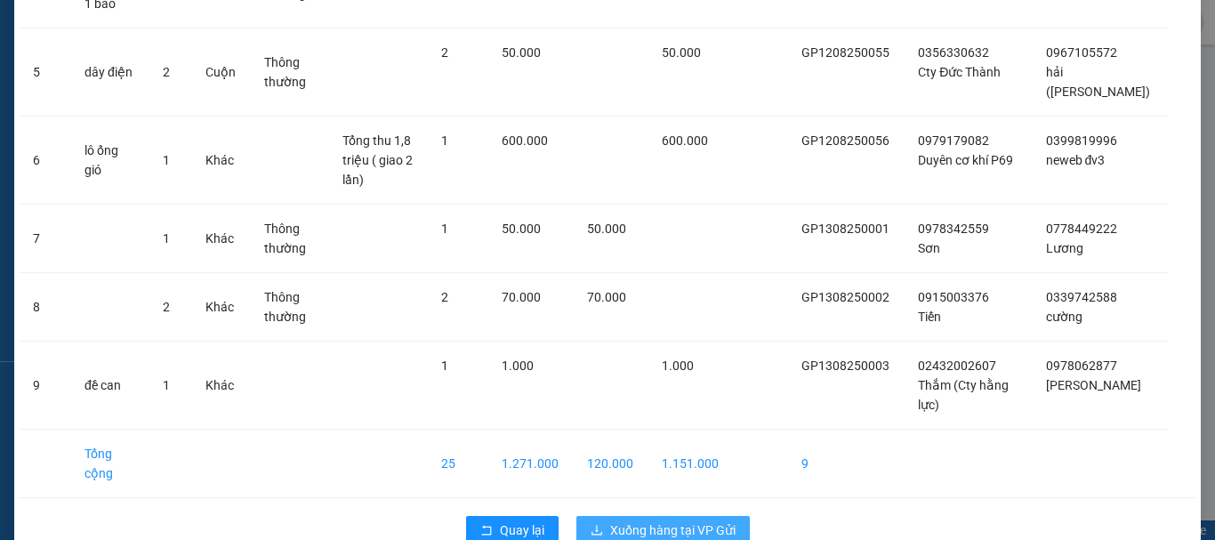
click at [671, 520] on span "Xuống hàng tại VP Gửi" at bounding box center [672, 530] width 125 height 20
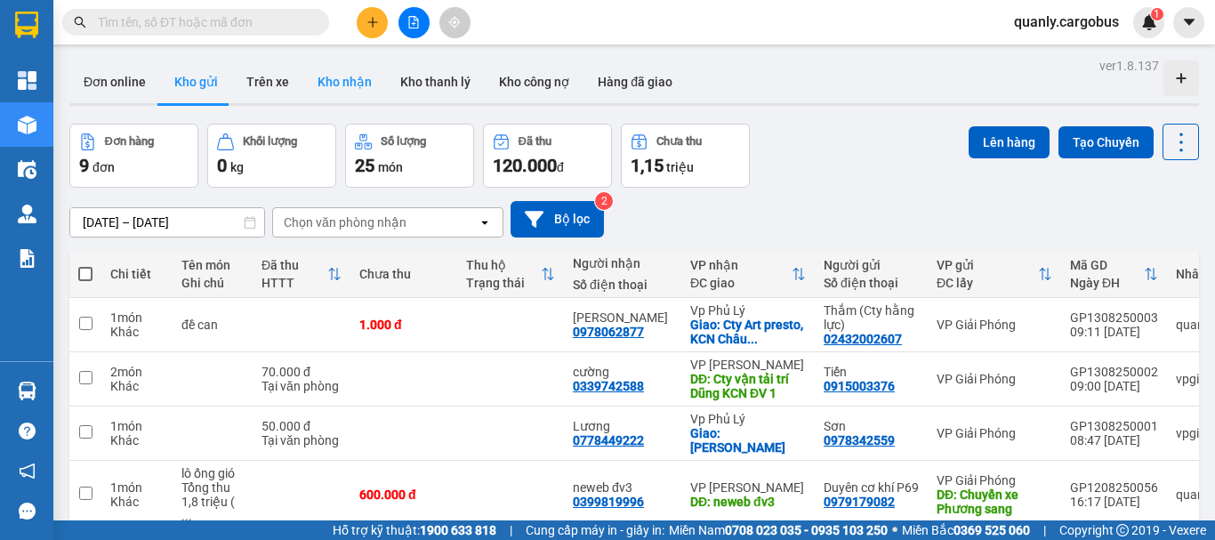
click at [341, 75] on button "Kho nhận" at bounding box center [344, 81] width 83 height 43
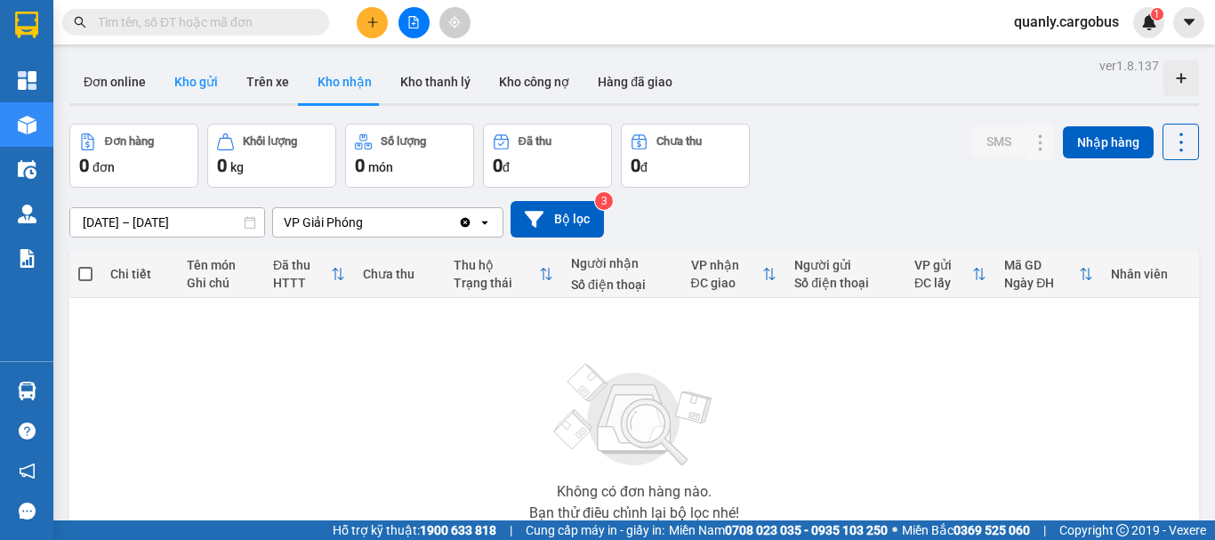
click at [189, 82] on button "Kho gửi" at bounding box center [196, 81] width 72 height 43
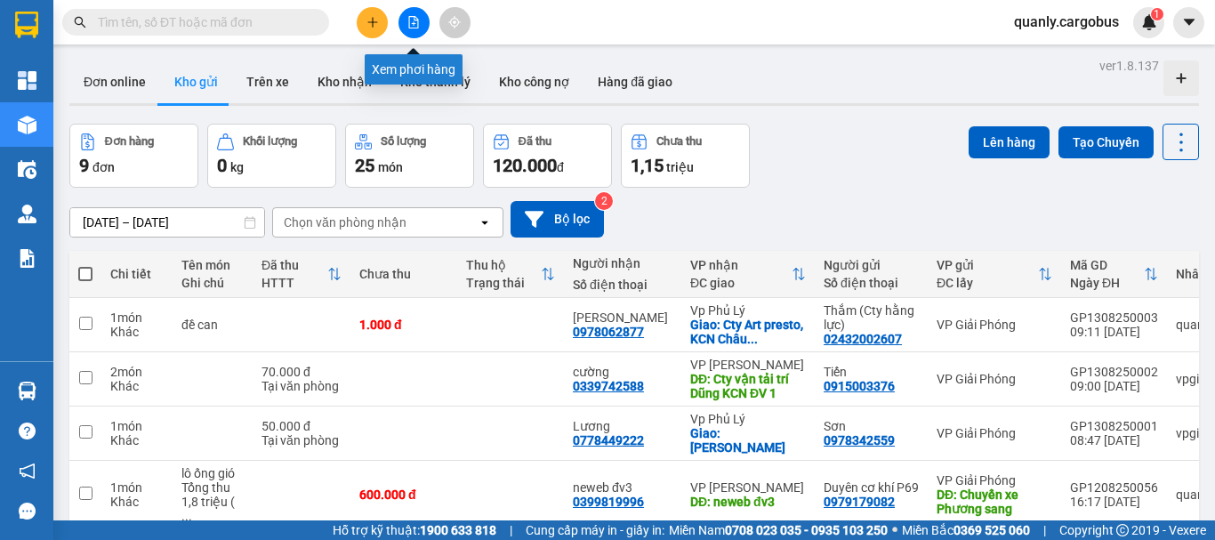
click at [423, 18] on button at bounding box center [414, 22] width 31 height 31
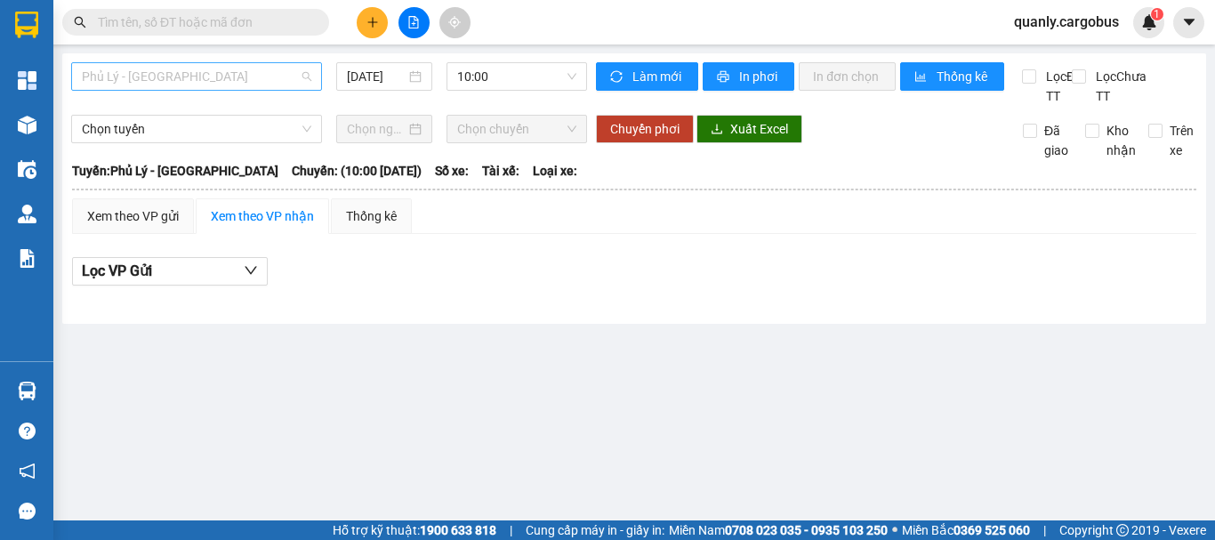
click at [239, 80] on span "Phủ Lý - Hà Nội" at bounding box center [197, 76] width 230 height 27
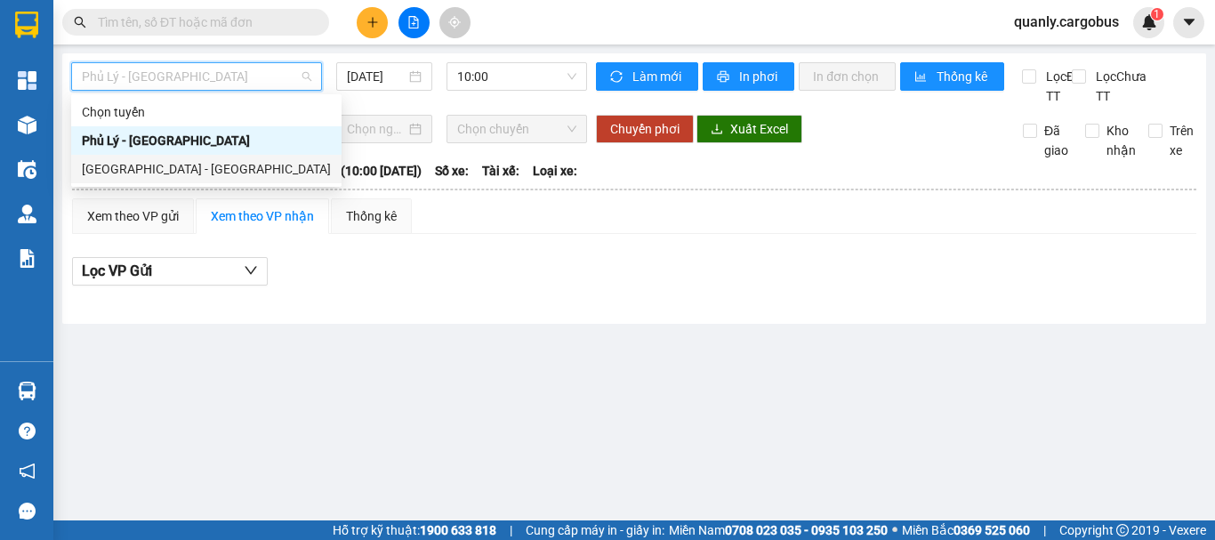
click at [161, 170] on div "Hà Nội - Phủ Lý" at bounding box center [206, 169] width 249 height 20
type input "13/08/2025"
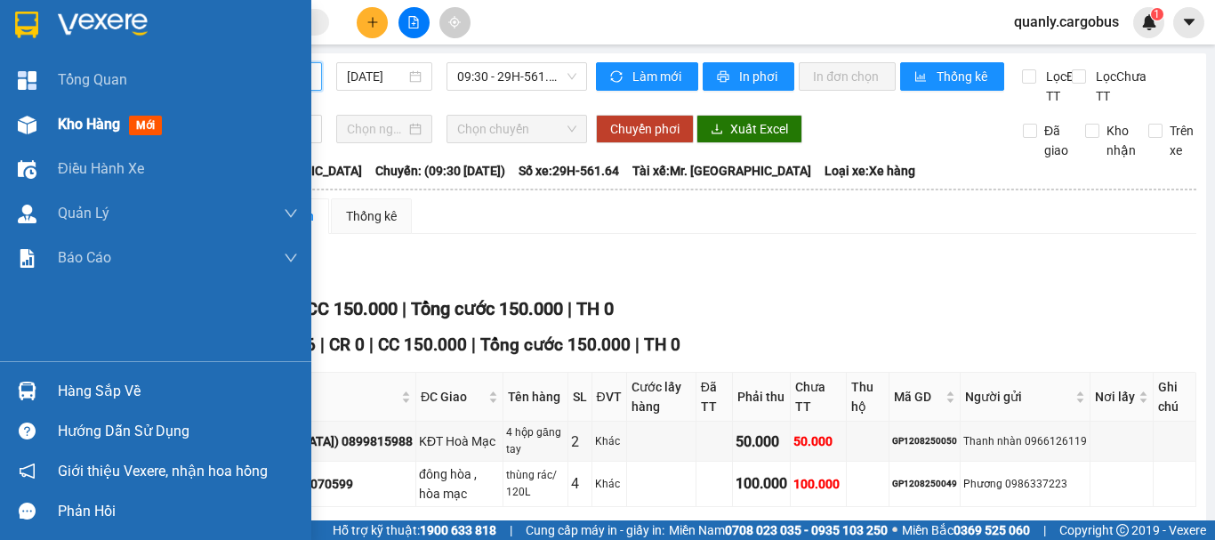
click at [28, 122] on img at bounding box center [27, 125] width 19 height 19
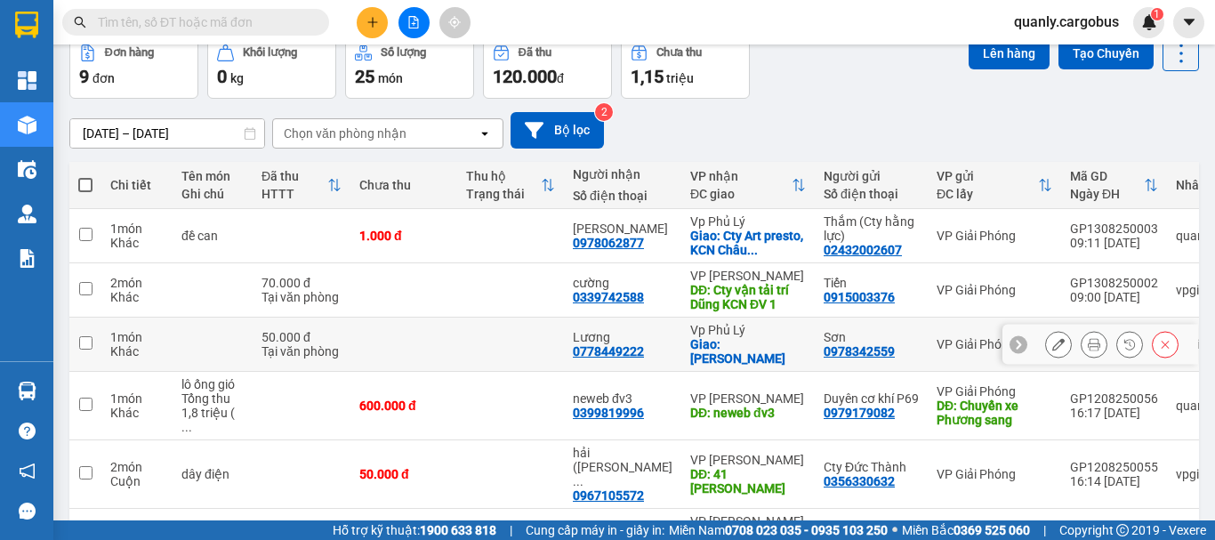
scroll to position [178, 0]
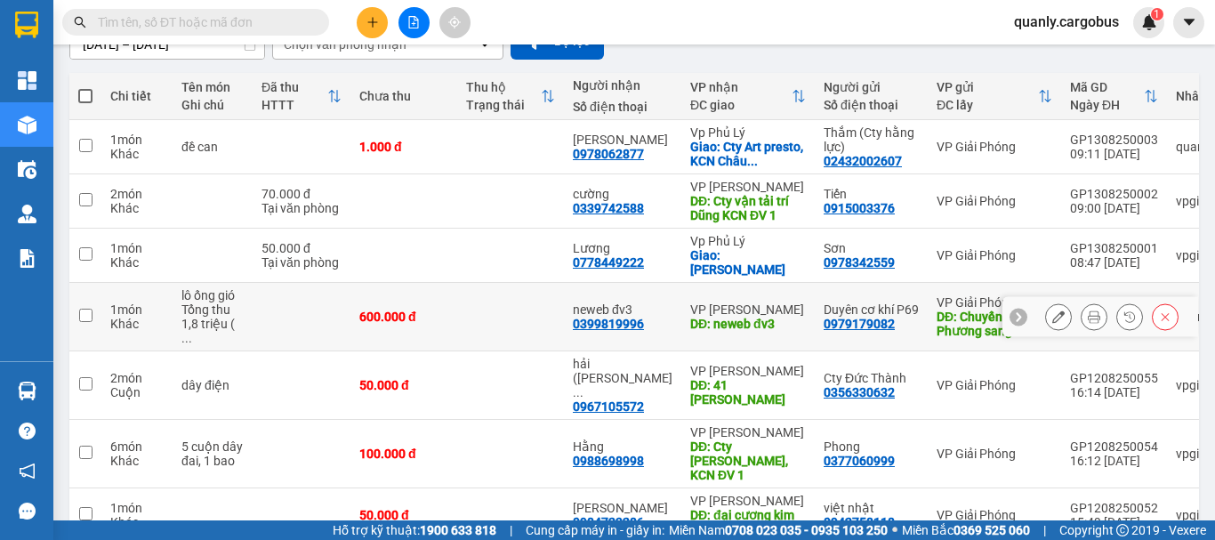
click at [89, 310] on input "checkbox" at bounding box center [85, 315] width 13 height 13
checkbox input "true"
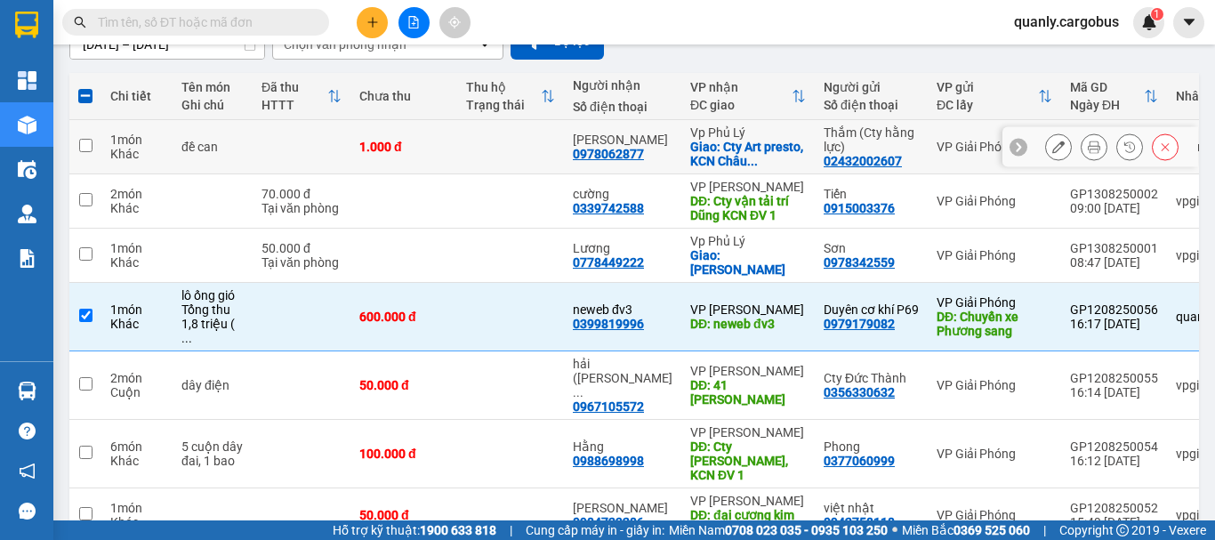
scroll to position [0, 0]
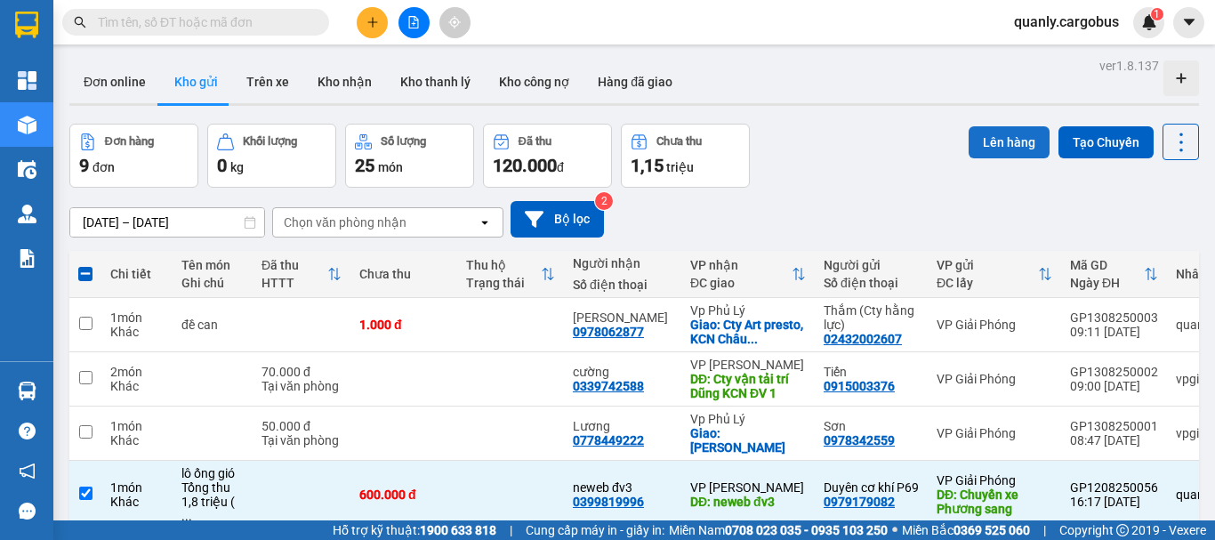
click at [1019, 140] on button "Lên hàng" at bounding box center [1009, 142] width 81 height 32
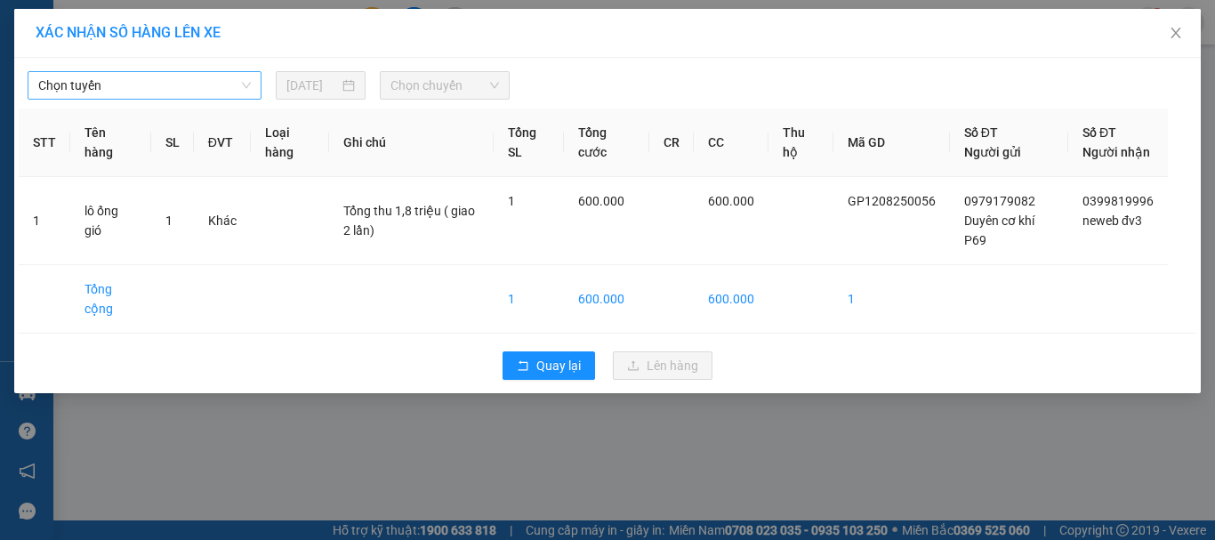
click at [195, 92] on span "Chọn tuyến" at bounding box center [144, 85] width 213 height 27
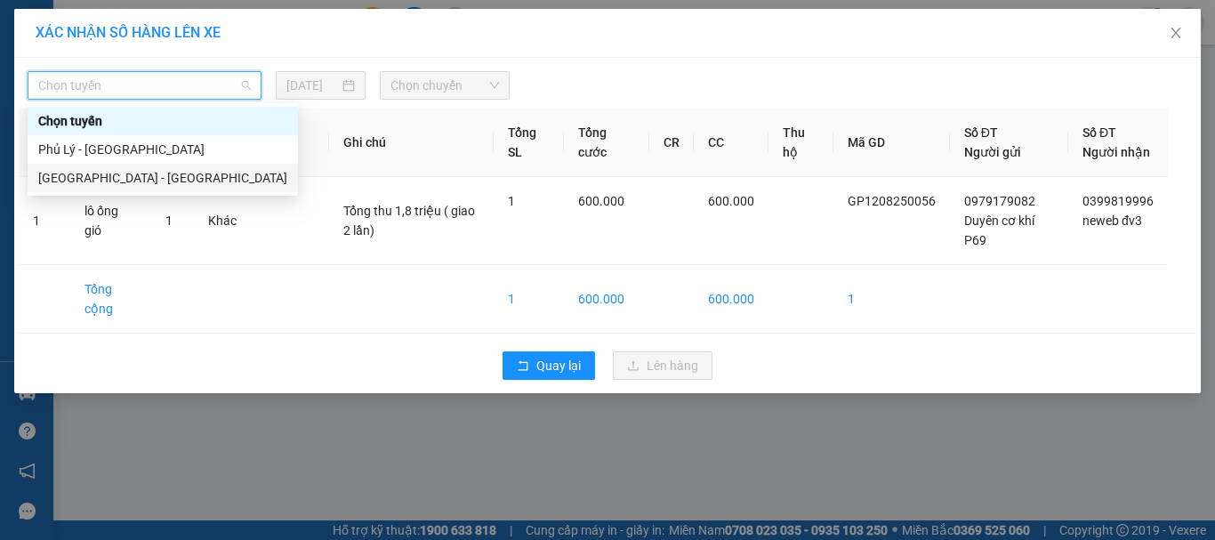
click at [98, 174] on div "Hà Nội - Phủ Lý" at bounding box center [162, 178] width 249 height 20
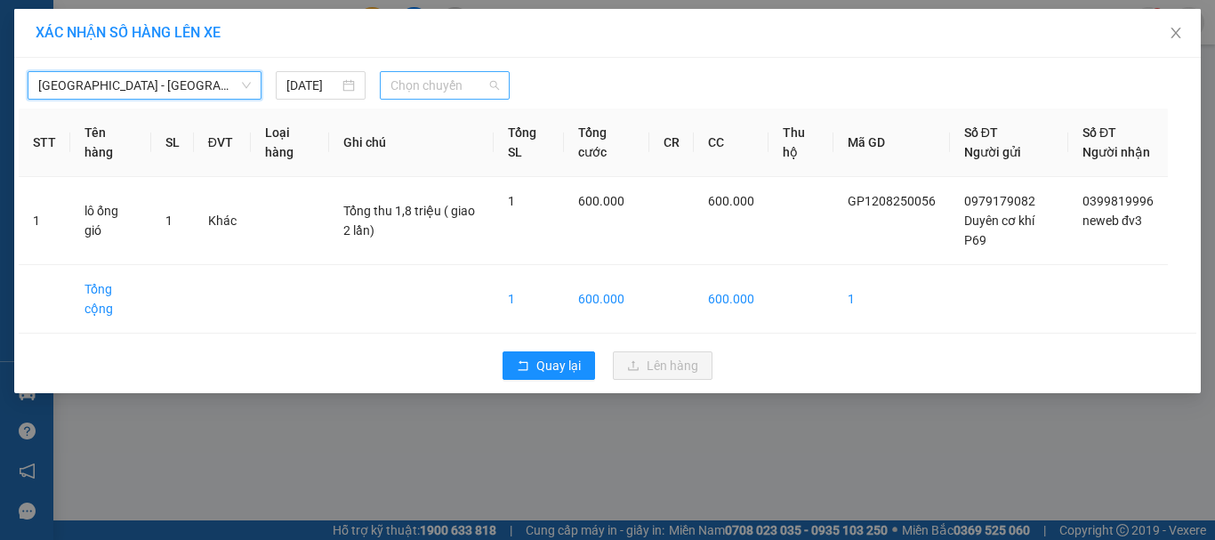
click at [433, 85] on span "Chọn chuyến" at bounding box center [445, 85] width 109 height 27
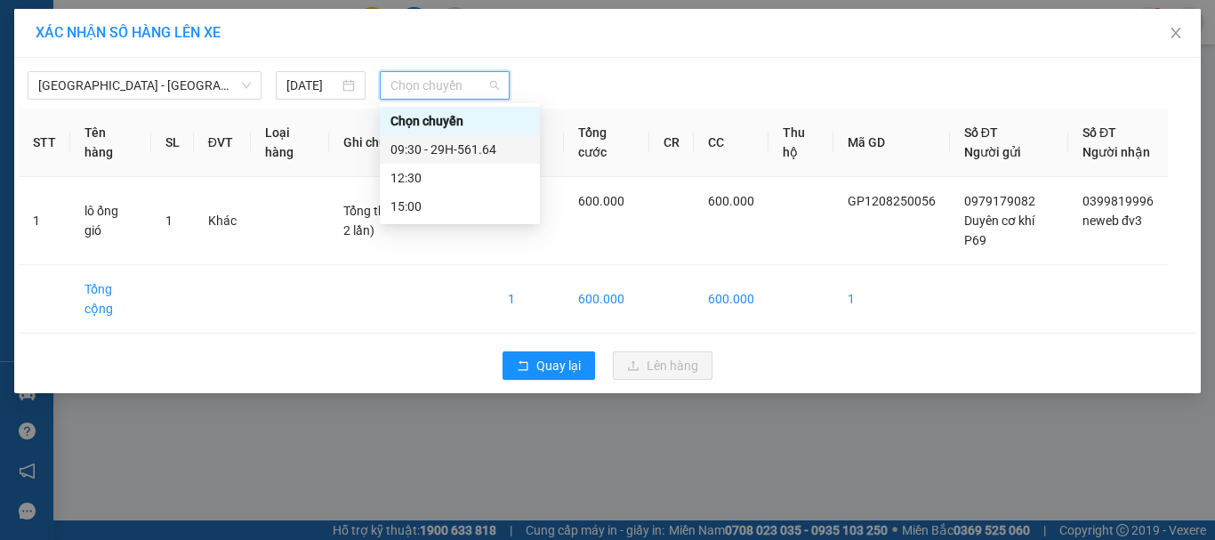
drag, startPoint x: 455, startPoint y: 146, endPoint x: 619, endPoint y: 194, distance: 170.6
click at [456, 146] on div "09:30 - 29H-561.64" at bounding box center [460, 150] width 139 height 20
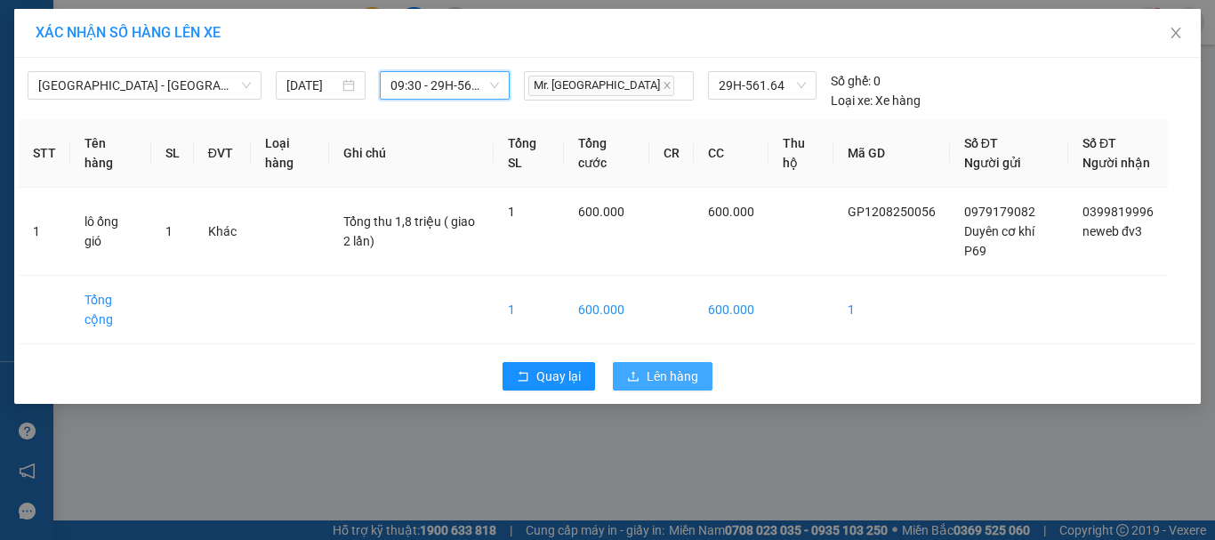
click at [641, 391] on button "Lên hàng" at bounding box center [663, 376] width 100 height 28
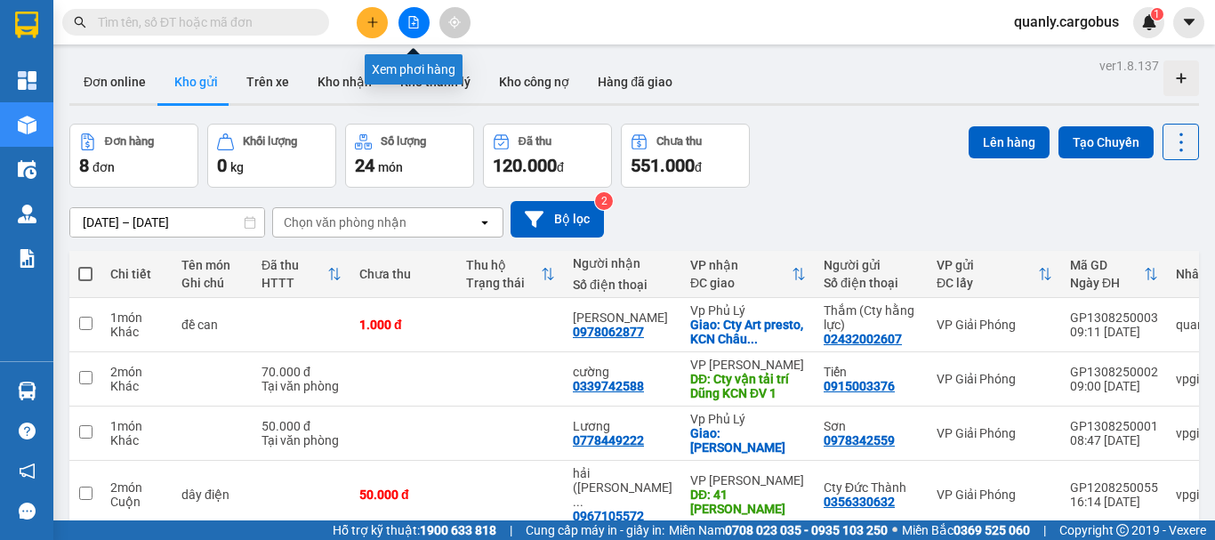
click at [410, 25] on icon "file-add" at bounding box center [413, 22] width 12 height 12
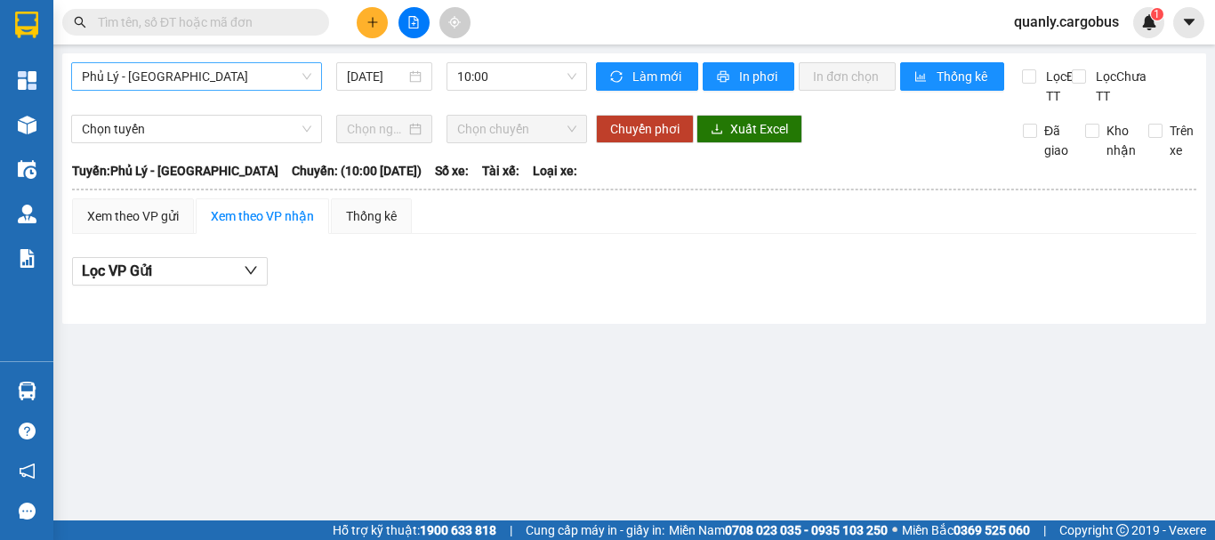
click at [213, 85] on span "Phủ Lý - Hà Nội" at bounding box center [197, 76] width 230 height 27
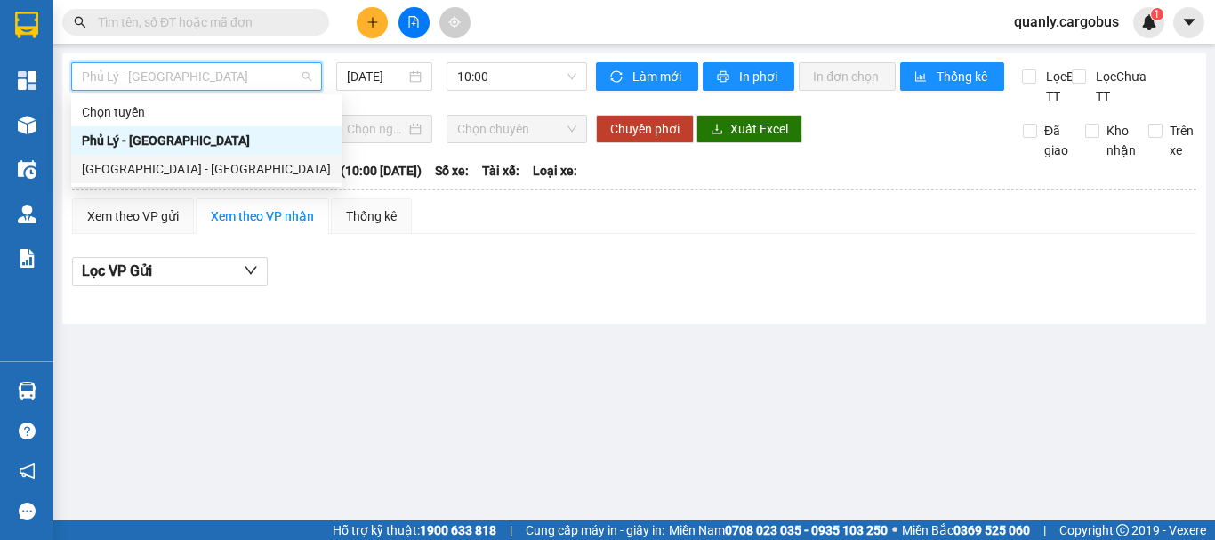
click at [158, 165] on div "Hà Nội - Phủ Lý" at bounding box center [206, 169] width 249 height 20
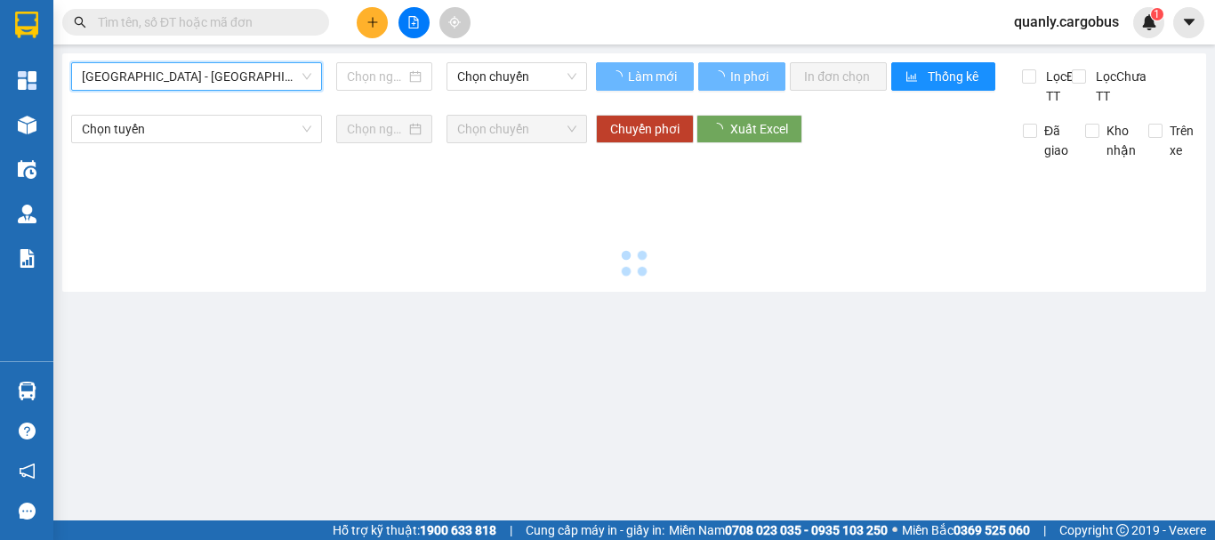
type input "13/08/2025"
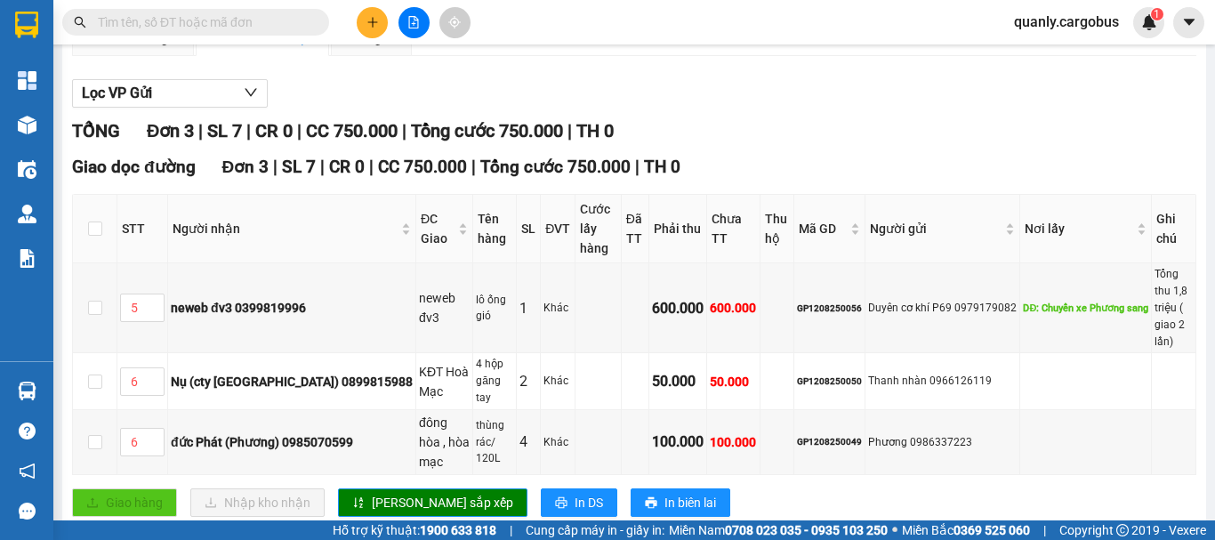
scroll to position [180, 0]
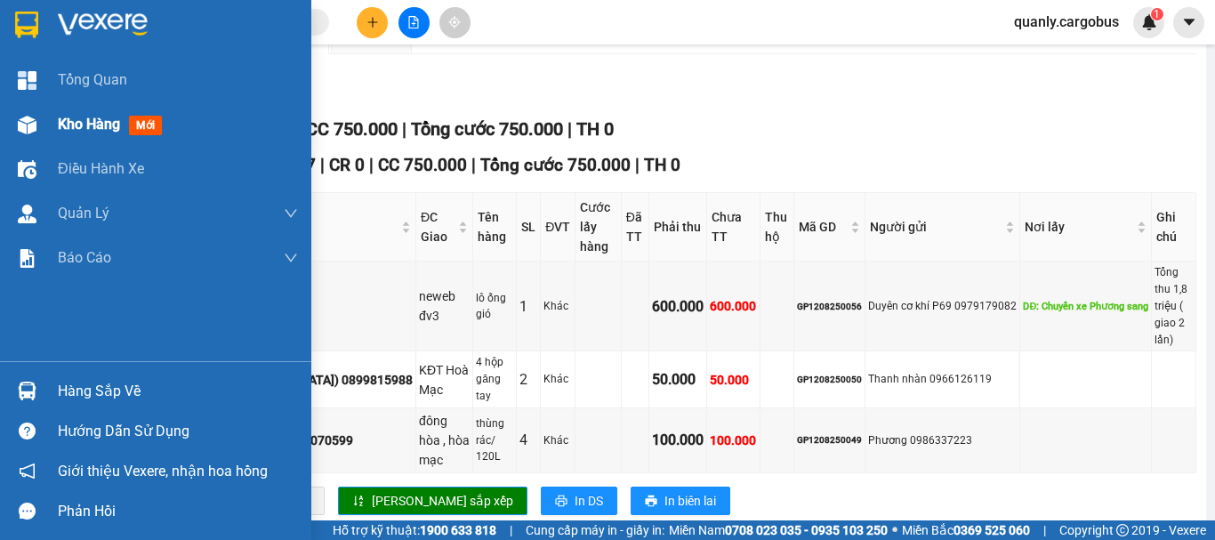
click at [18, 122] on img at bounding box center [27, 125] width 19 height 19
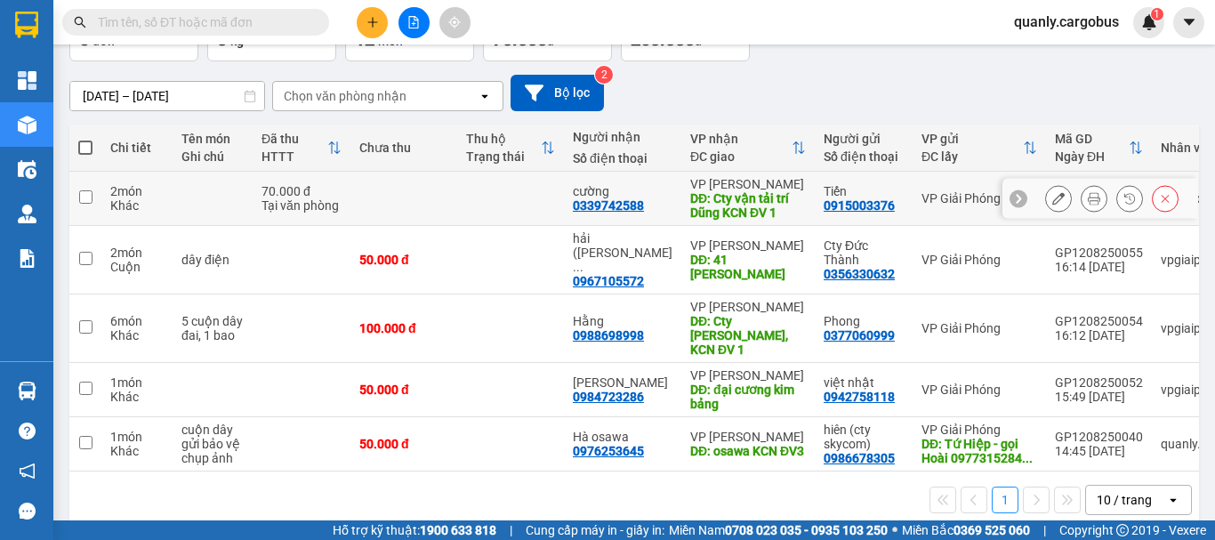
scroll to position [129, 0]
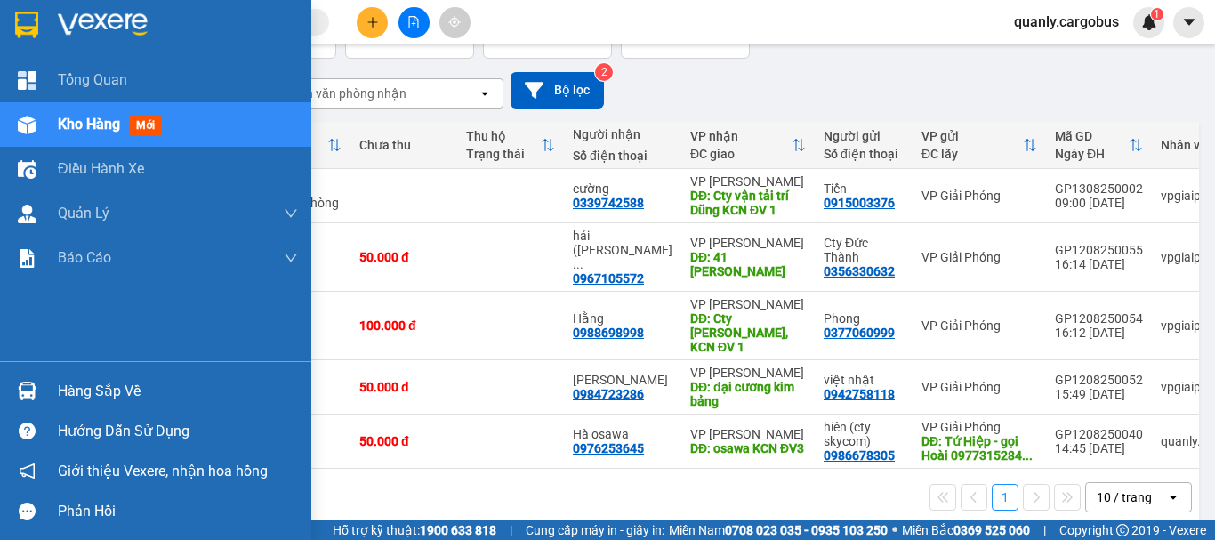
click at [23, 125] on img at bounding box center [27, 125] width 19 height 19
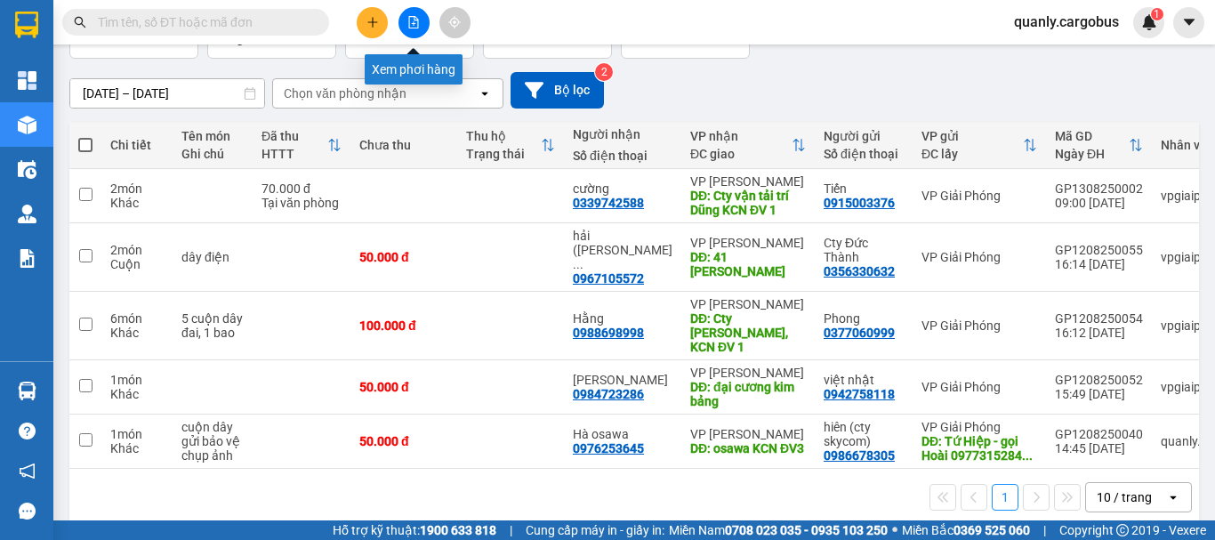
click at [405, 20] on button at bounding box center [414, 22] width 31 height 31
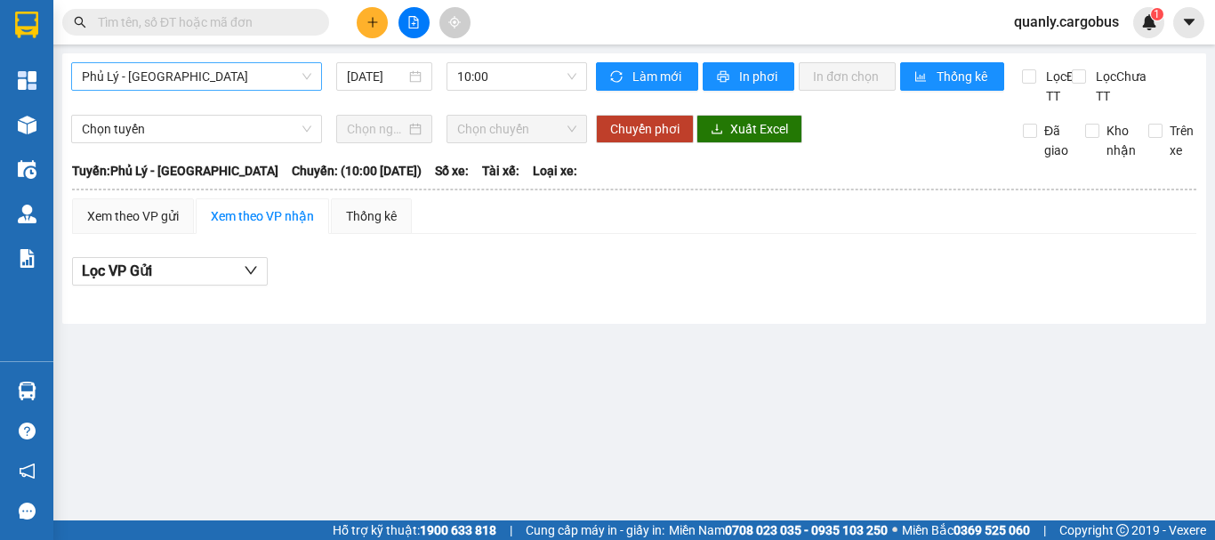
click at [141, 71] on span "Phủ Lý - Hà Nội" at bounding box center [197, 76] width 230 height 27
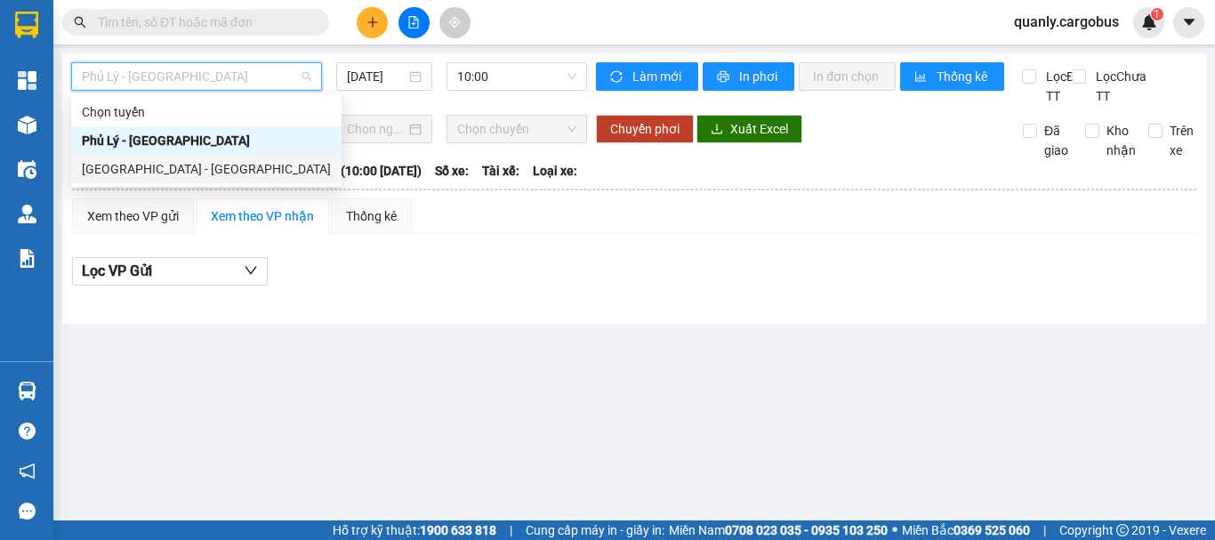
drag, startPoint x: 143, startPoint y: 163, endPoint x: 380, endPoint y: 98, distance: 245.4
click at [168, 158] on div "Hà Nội - Phủ Lý" at bounding box center [206, 169] width 270 height 28
type input "13/08/2025"
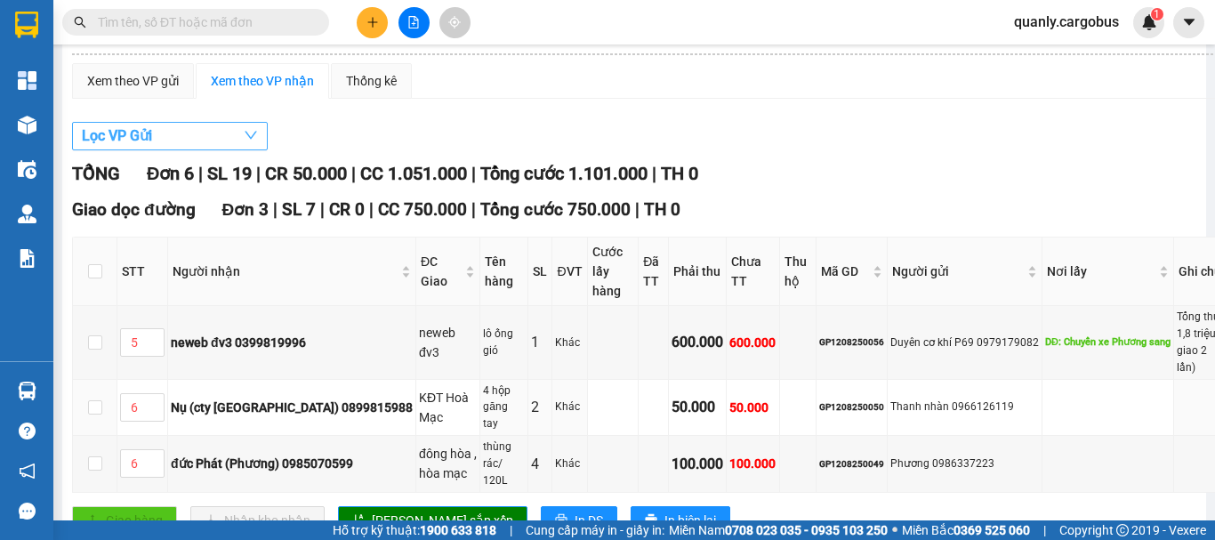
scroll to position [92, 0]
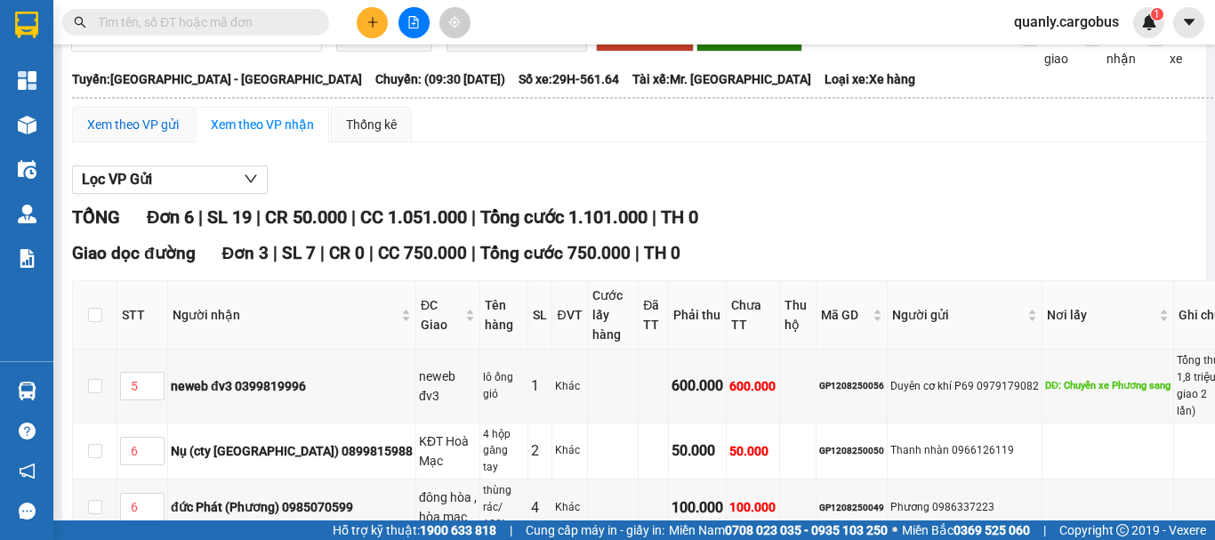
click at [152, 134] on div "Xem theo VP gửi" at bounding box center [133, 125] width 92 height 20
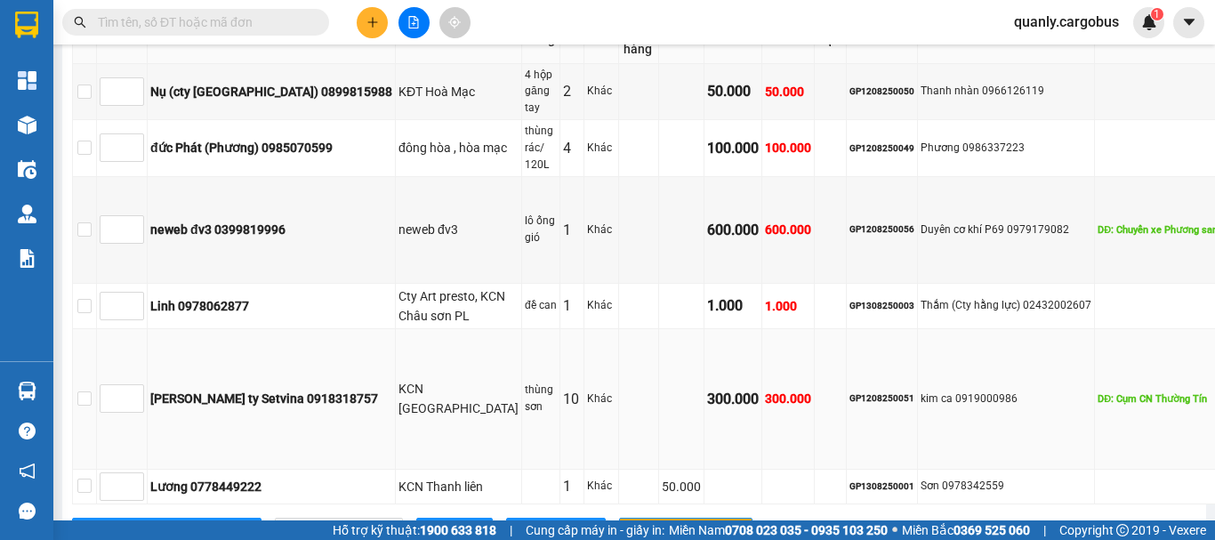
scroll to position [714, 0]
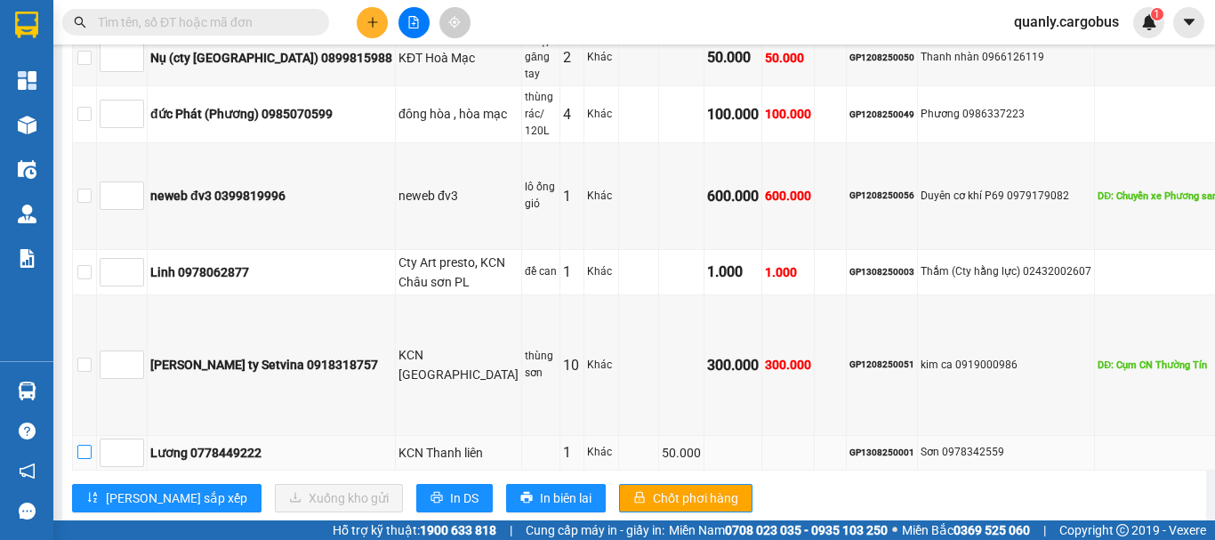
click at [92, 445] on input "checkbox" at bounding box center [84, 452] width 14 height 14
checkbox input "true"
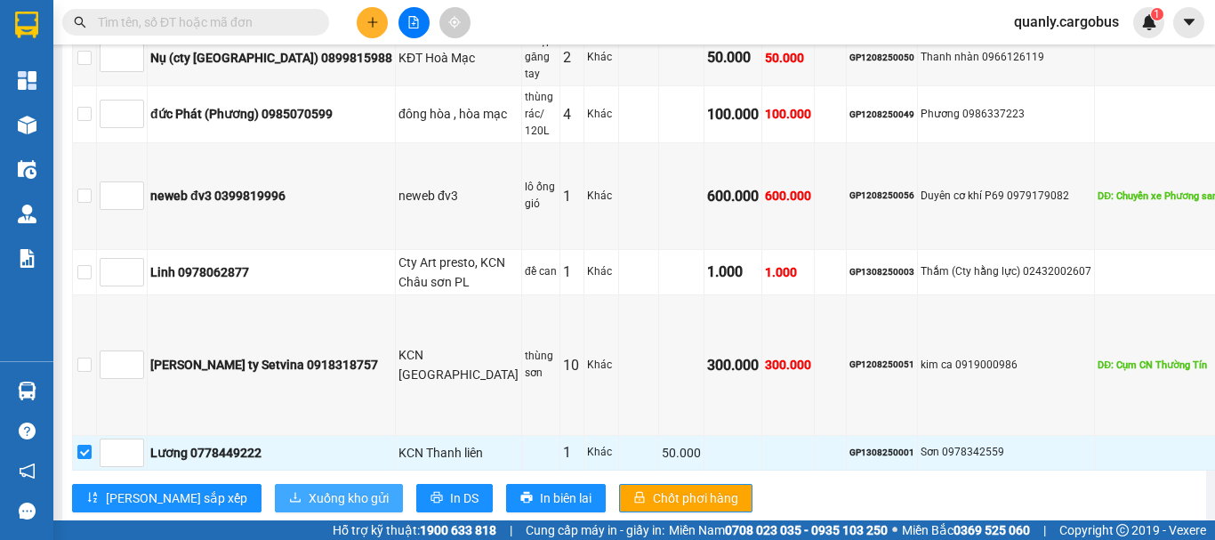
click at [309, 488] on span "Xuống kho gửi" at bounding box center [349, 498] width 80 height 20
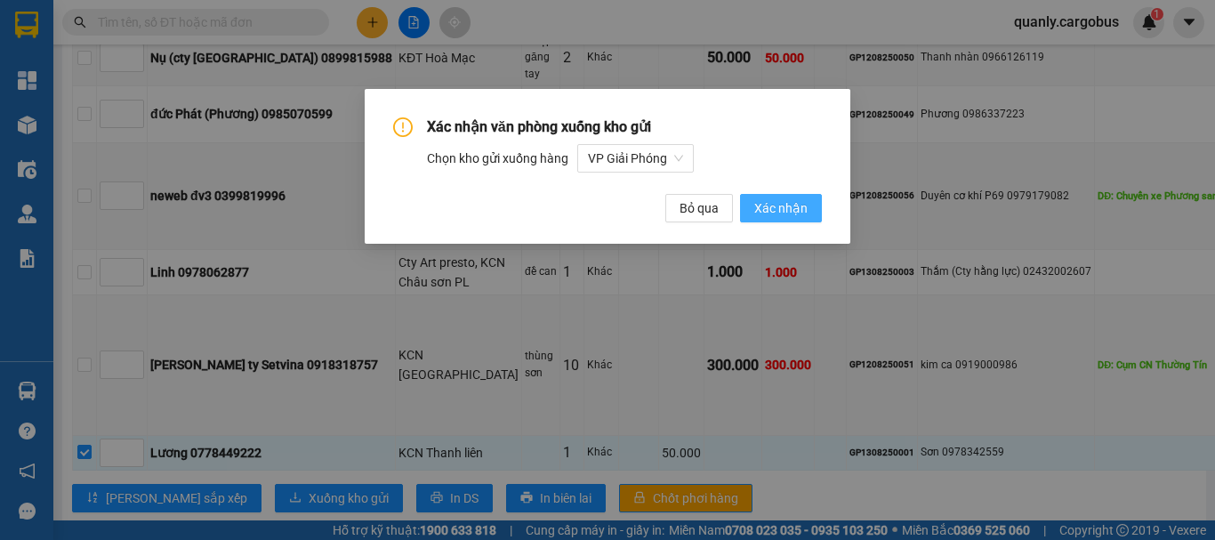
click at [783, 210] on span "Xác nhận" at bounding box center [780, 208] width 53 height 20
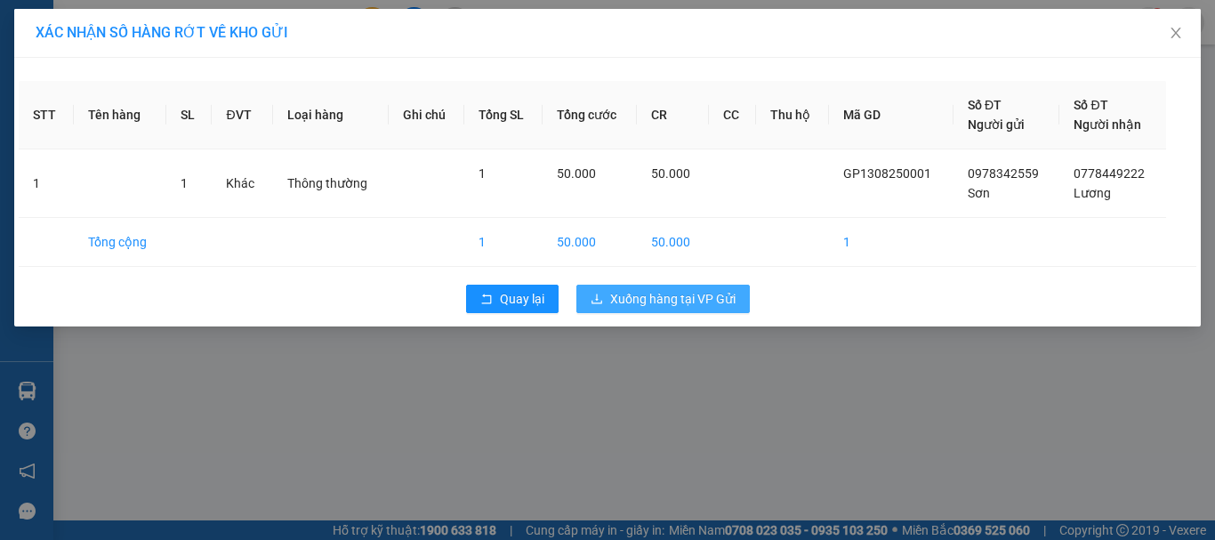
click at [689, 296] on span "Xuống hàng tại VP Gửi" at bounding box center [672, 299] width 125 height 20
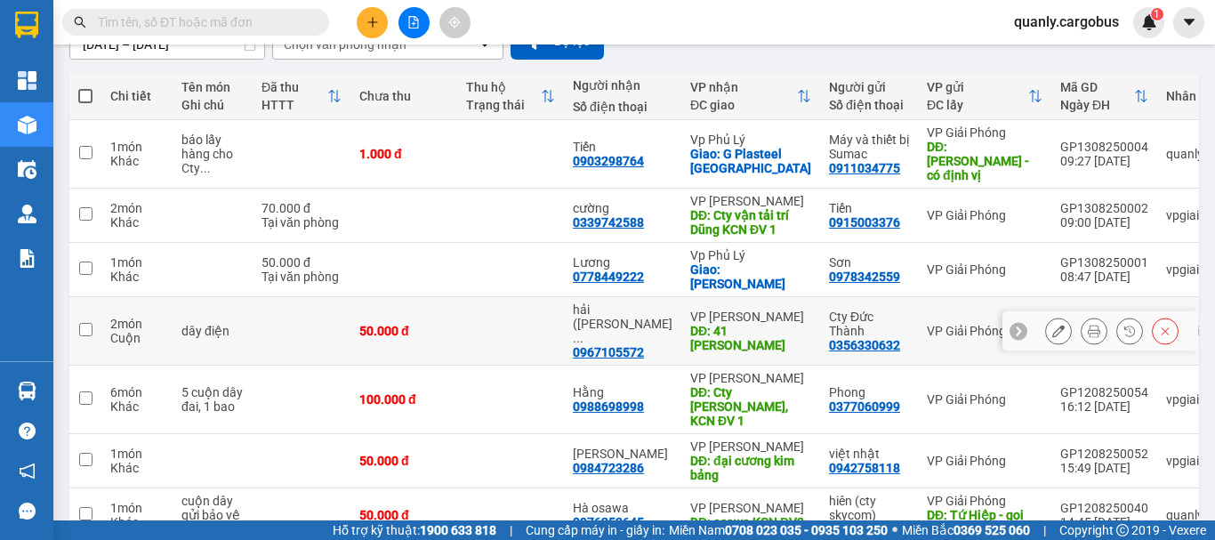
scroll to position [238, 0]
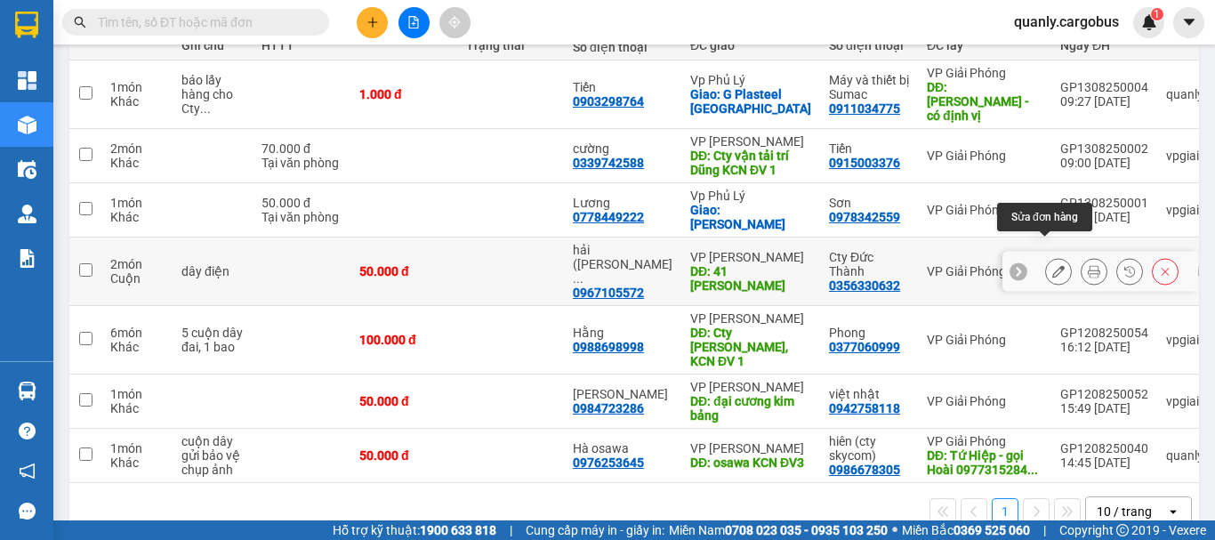
click at [1052, 265] on icon at bounding box center [1058, 271] width 12 height 12
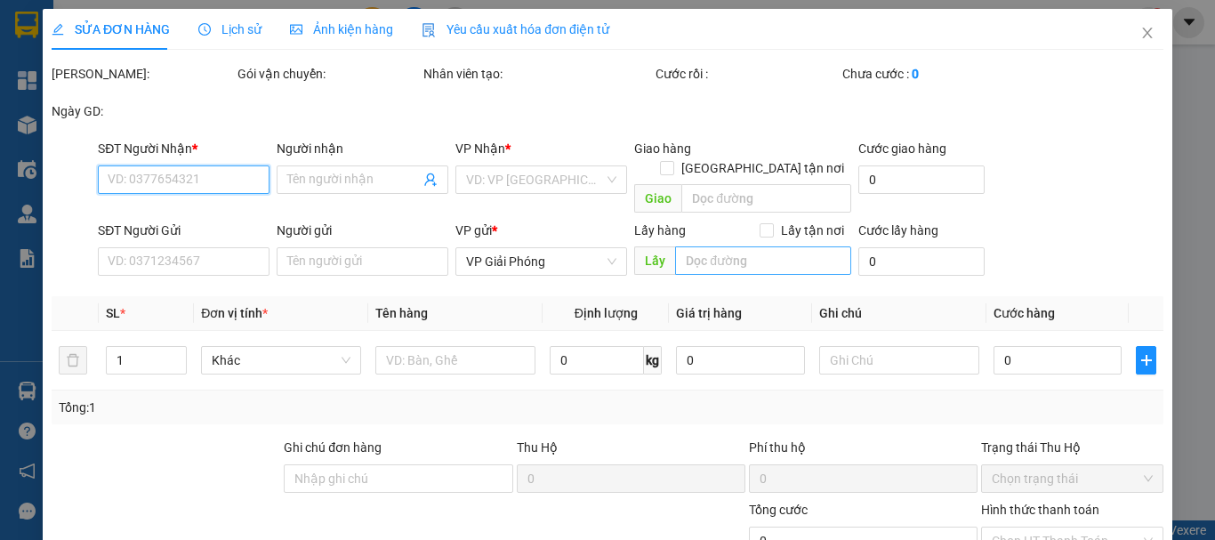
type input "0967105572"
type input "hải (cty ngọc Hà)"
type input "41 Lê Quý Thứ"
type input "0356330632"
type input "Cty Đức Thành"
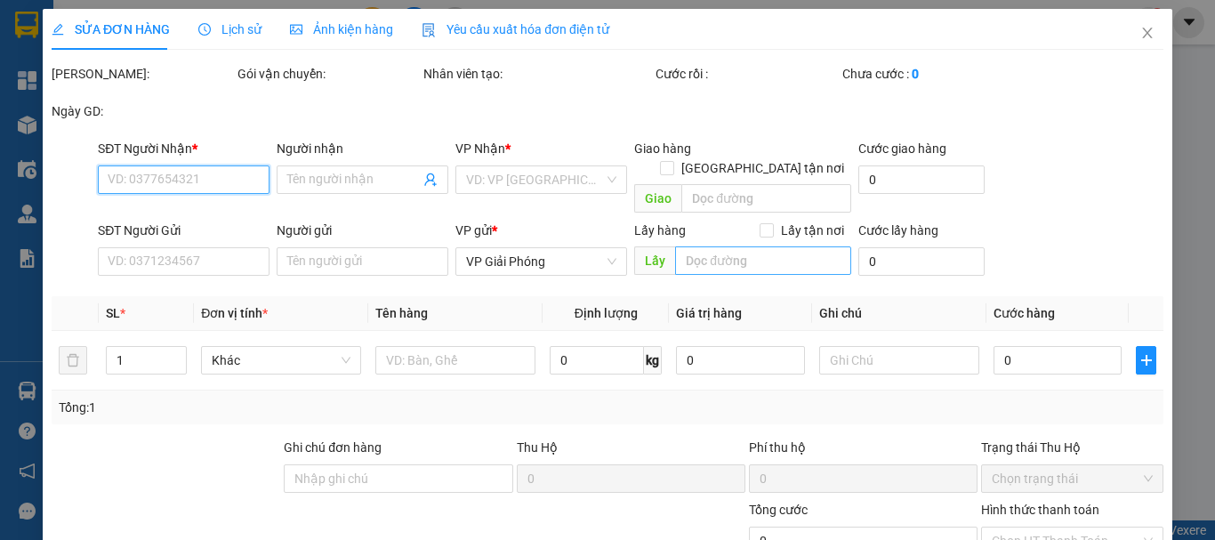
type input "50.000"
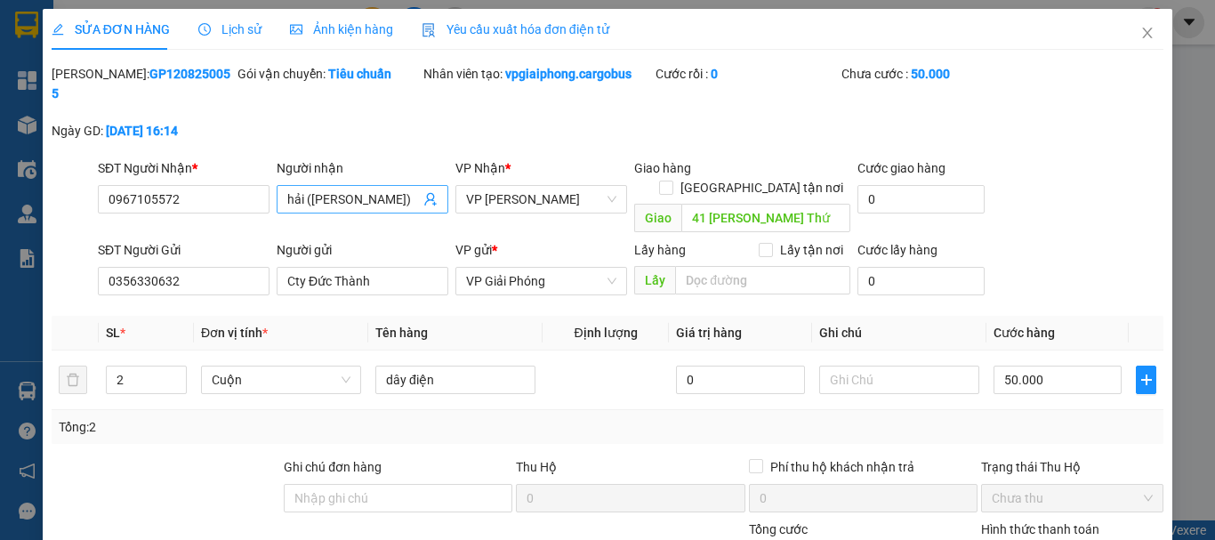
click at [302, 189] on input "hải (cty ngọc Hà)" at bounding box center [353, 199] width 133 height 20
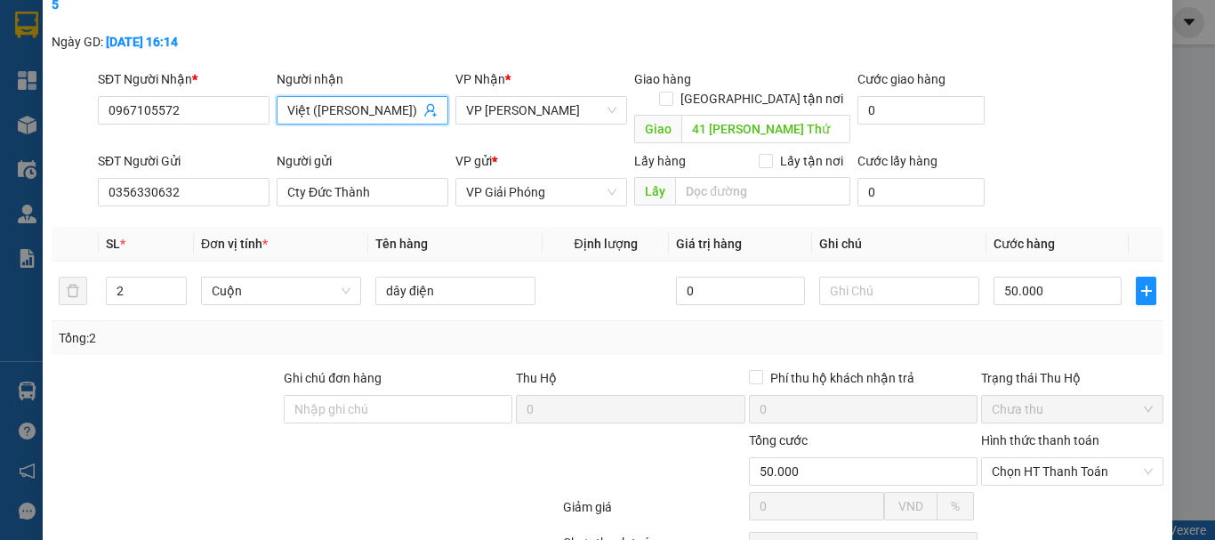
click at [316, 101] on input "Việt (cty ngọc Hà)" at bounding box center [353, 111] width 133 height 20
click at [341, 101] on input "Việt (Cty ngọc Hà)" at bounding box center [353, 111] width 133 height 20
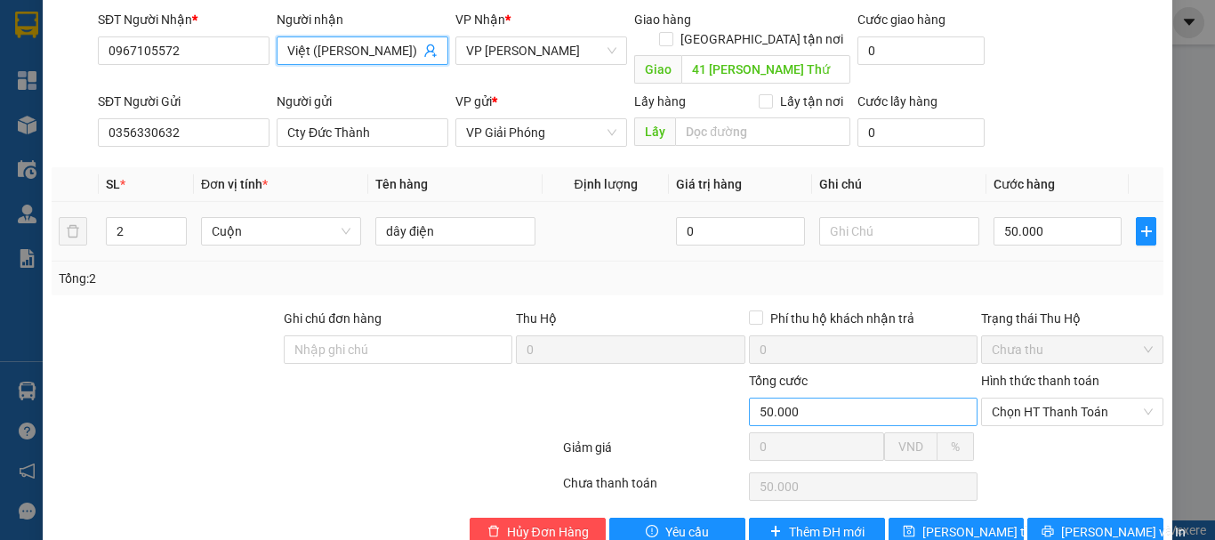
scroll to position [150, 0]
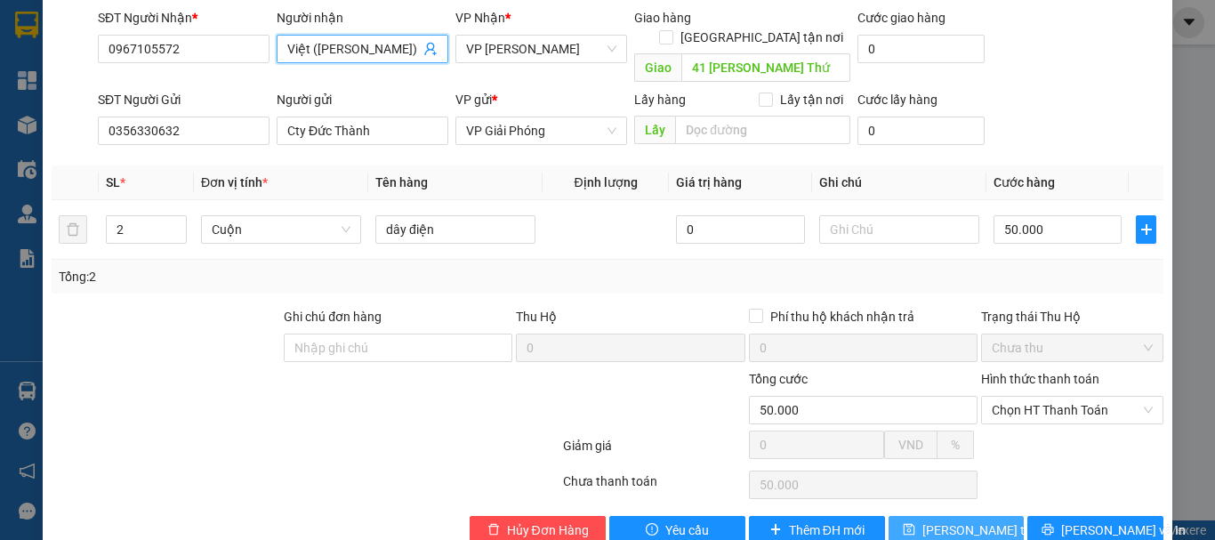
type input "Việt (Cty Ngọc Hà)"
click at [959, 520] on span "Lưu thay đổi" at bounding box center [993, 530] width 142 height 20
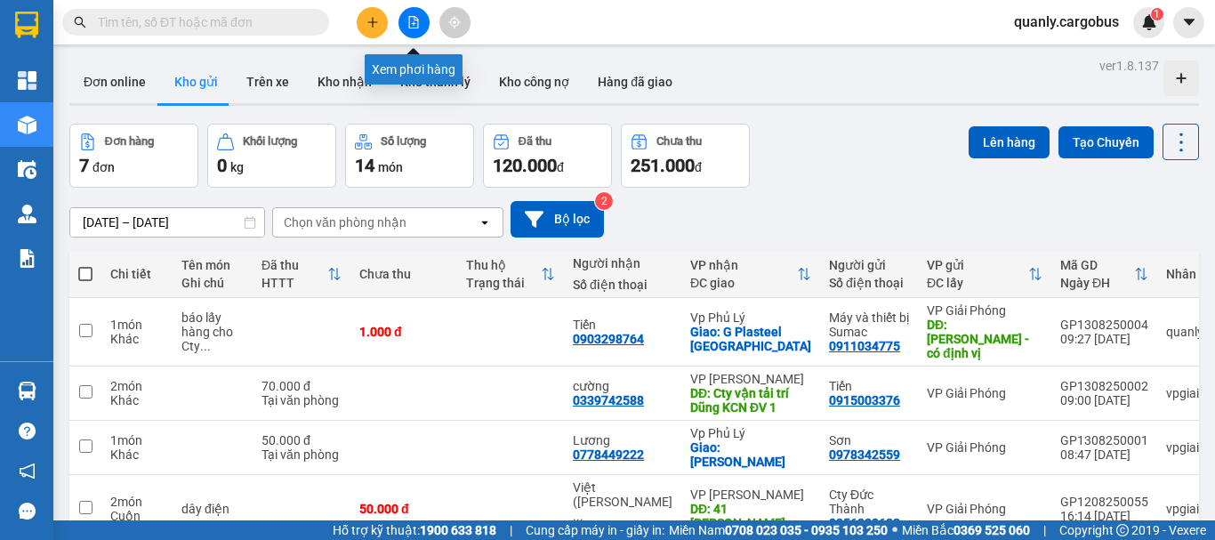
click at [411, 21] on icon "file-add" at bounding box center [413, 22] width 12 height 12
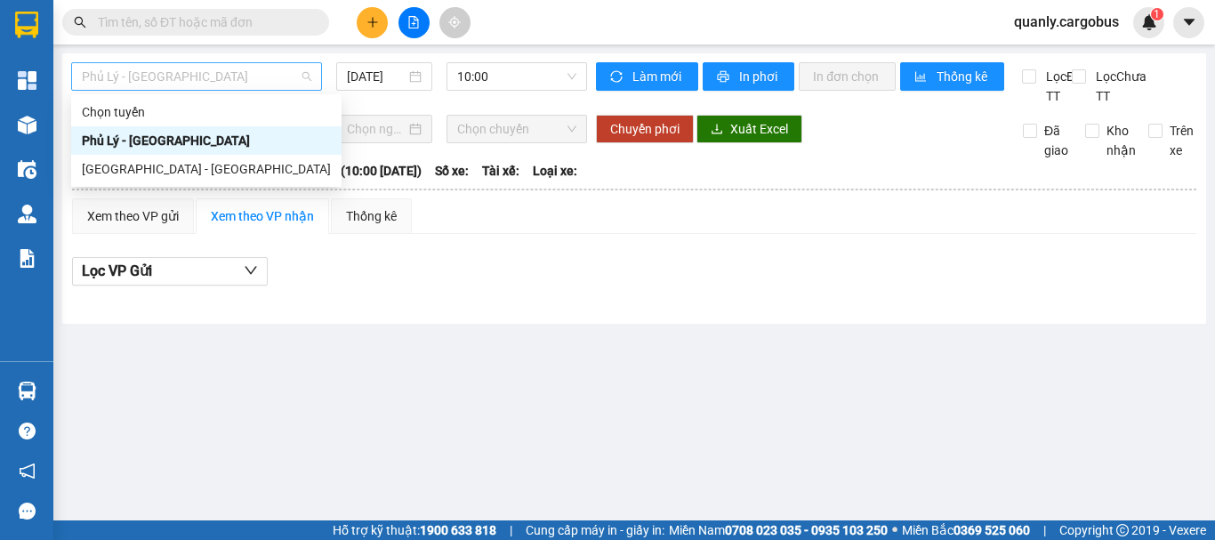
click at [223, 79] on span "Phủ Lý - Hà Nội" at bounding box center [197, 76] width 230 height 27
click at [179, 169] on div "Hà Nội - Phủ Lý" at bounding box center [206, 169] width 249 height 20
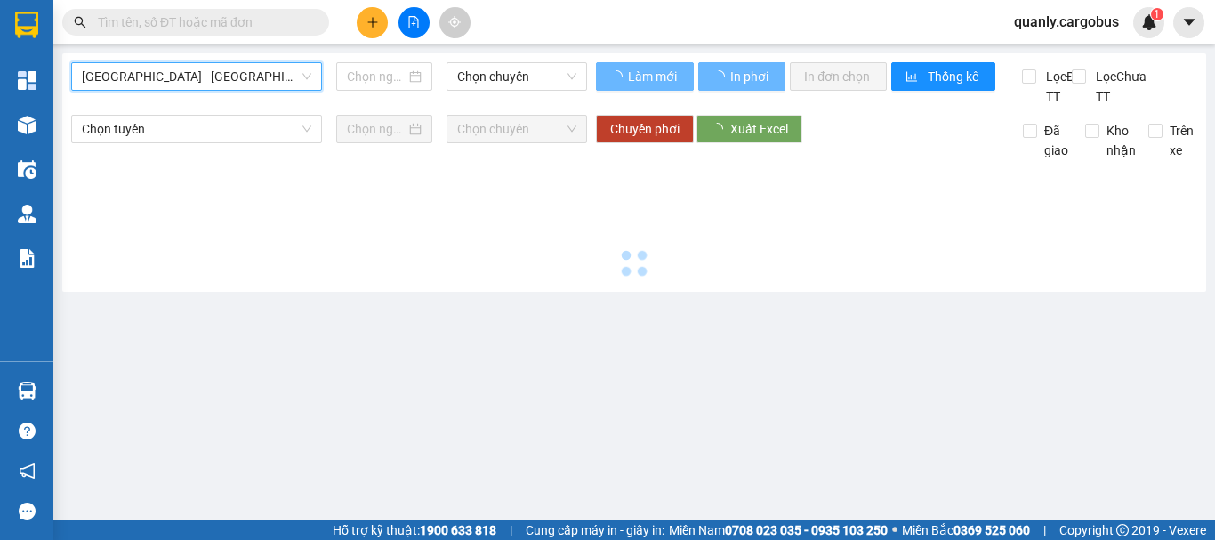
type input "13/08/2025"
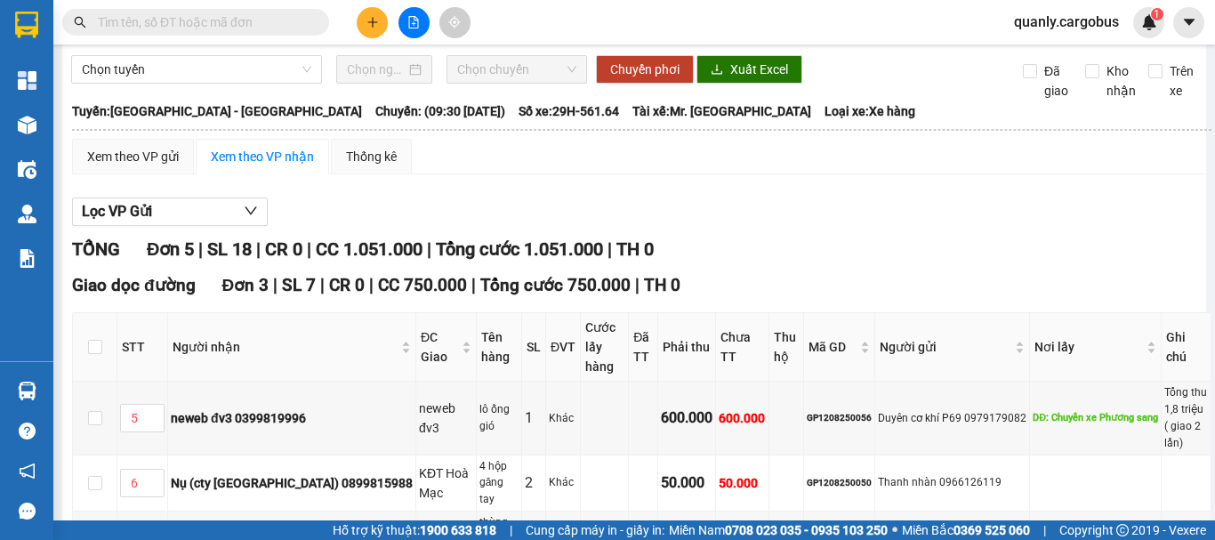
scroll to position [267, 0]
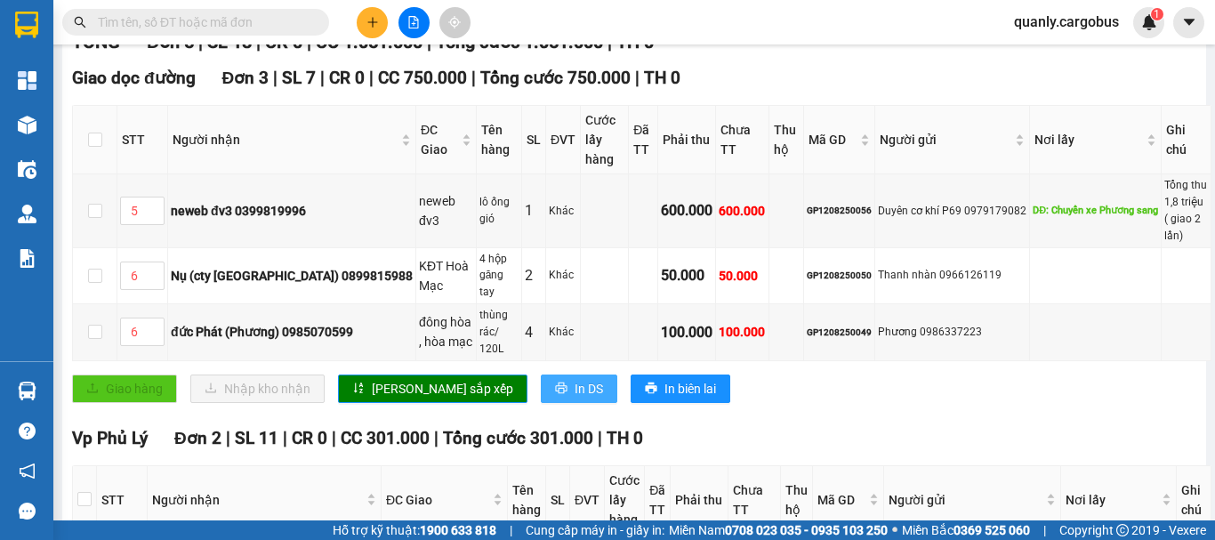
click at [575, 379] on span "In DS" at bounding box center [589, 389] width 28 height 20
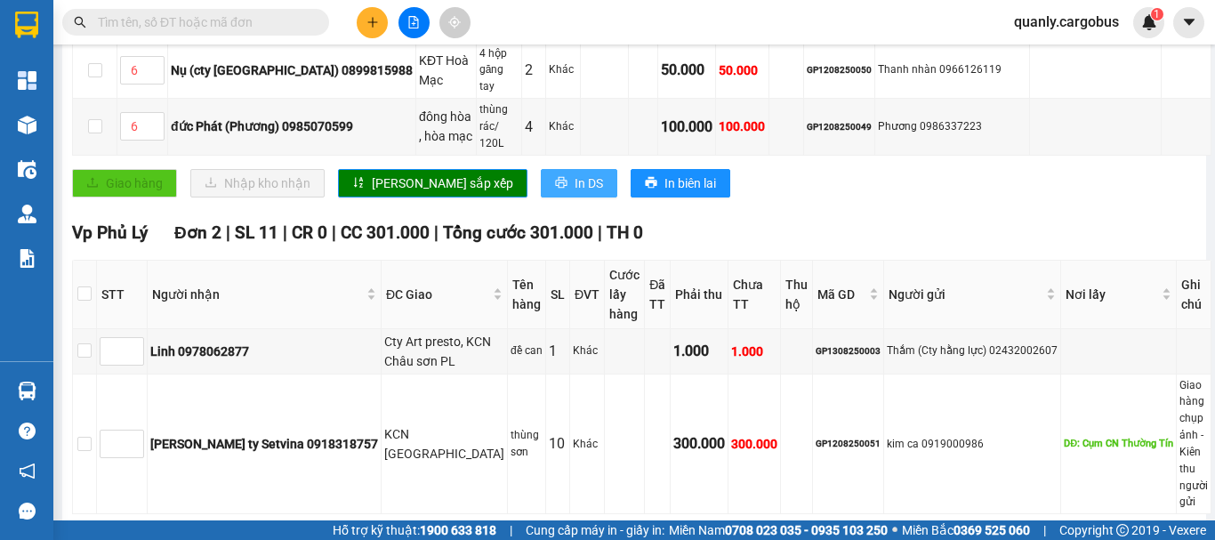
scroll to position [491, 0]
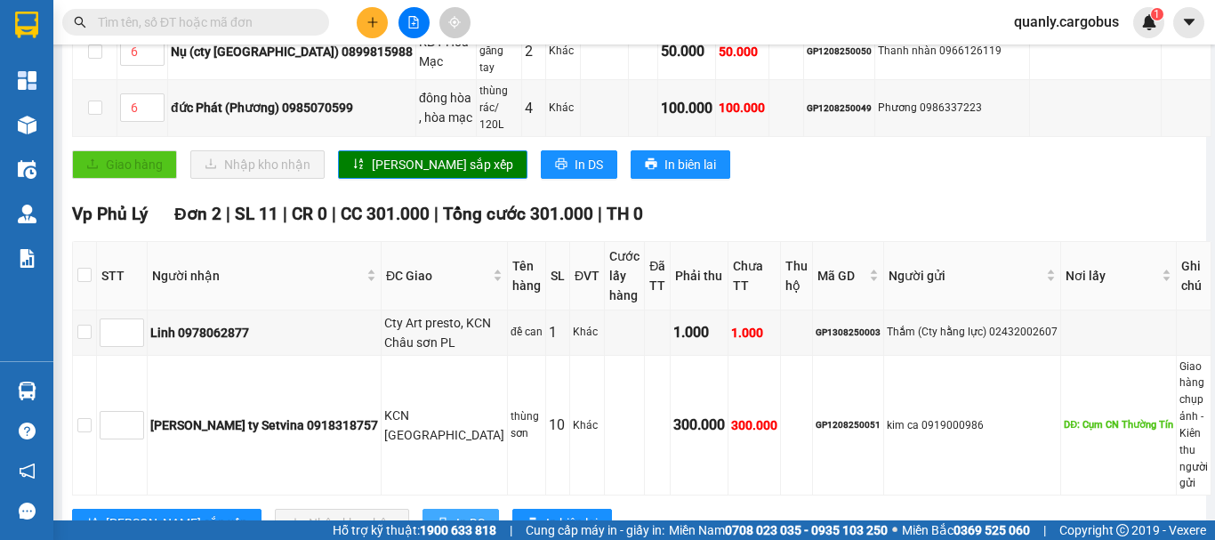
click at [456, 513] on span "In DS" at bounding box center [470, 523] width 28 height 20
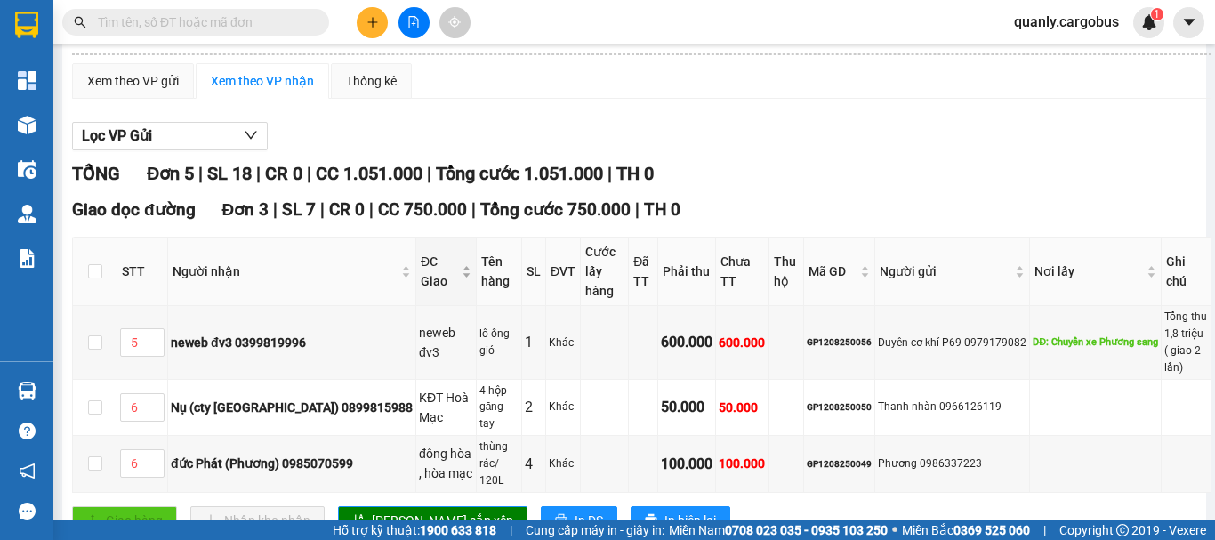
scroll to position [89, 0]
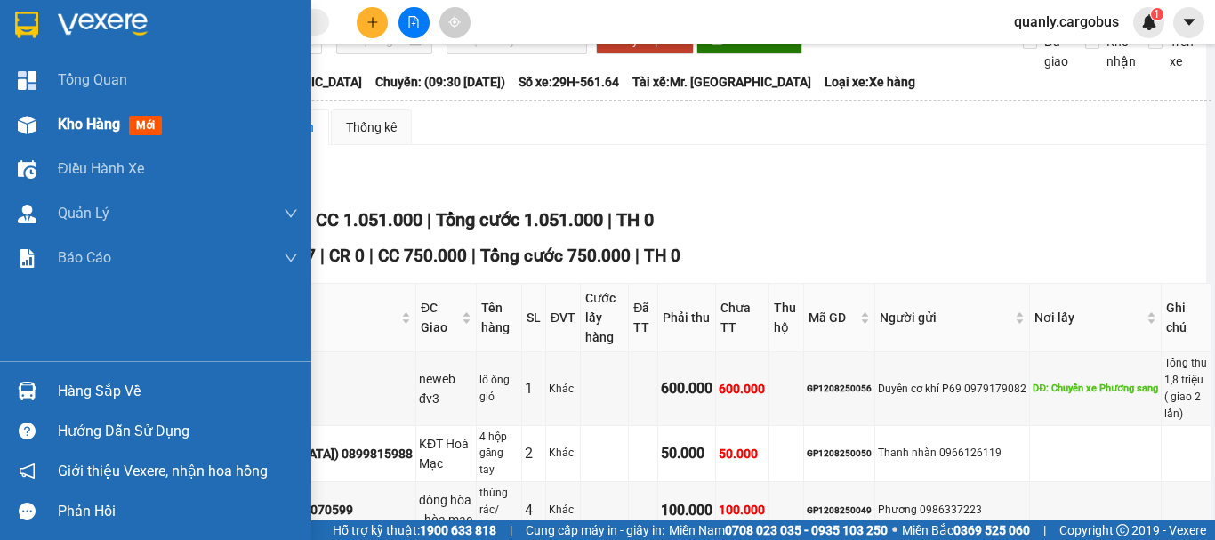
click at [23, 120] on img at bounding box center [27, 125] width 19 height 19
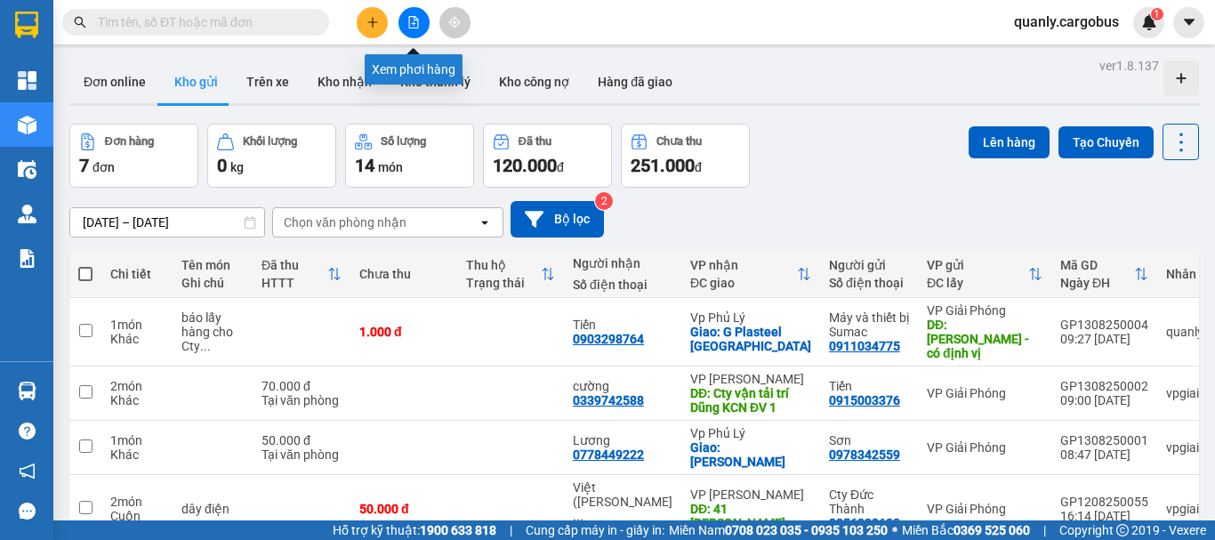
click at [406, 14] on button at bounding box center [414, 22] width 31 height 31
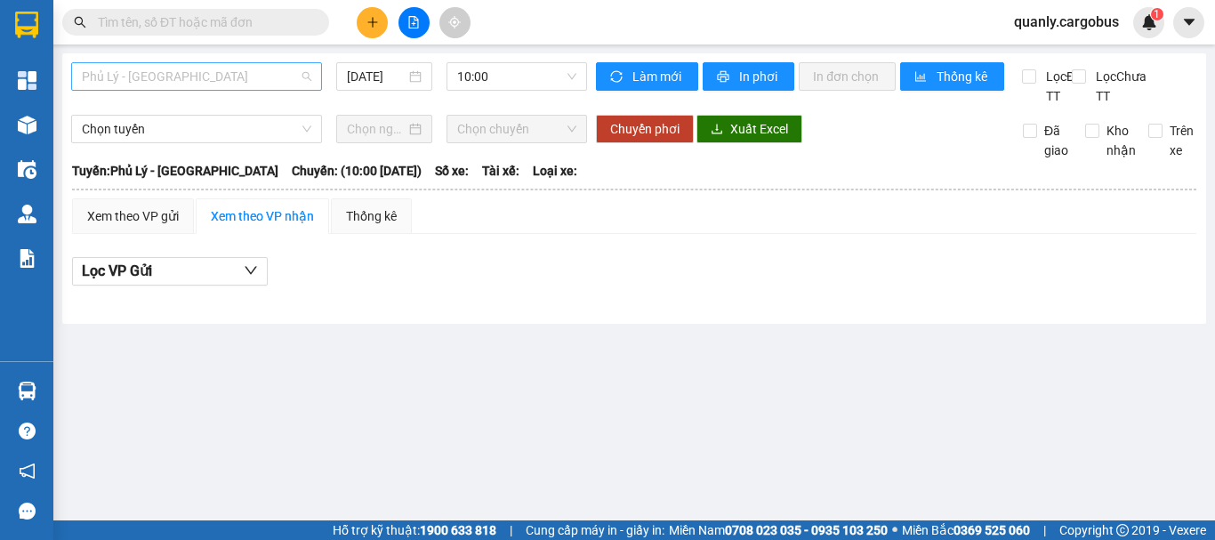
click at [137, 87] on span "Phủ Lý - Hà Nội" at bounding box center [197, 76] width 230 height 27
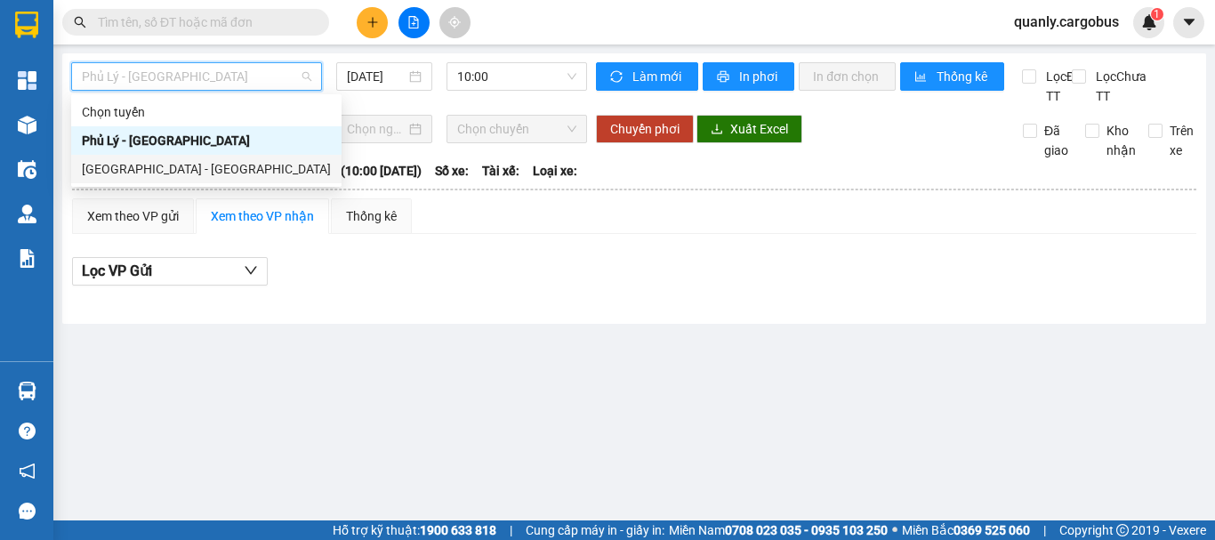
drag, startPoint x: 108, startPoint y: 164, endPoint x: 412, endPoint y: 110, distance: 308.9
click at [112, 165] on div "Hà Nội - Phủ Lý" at bounding box center [206, 169] width 249 height 20
type input "13/08/2025"
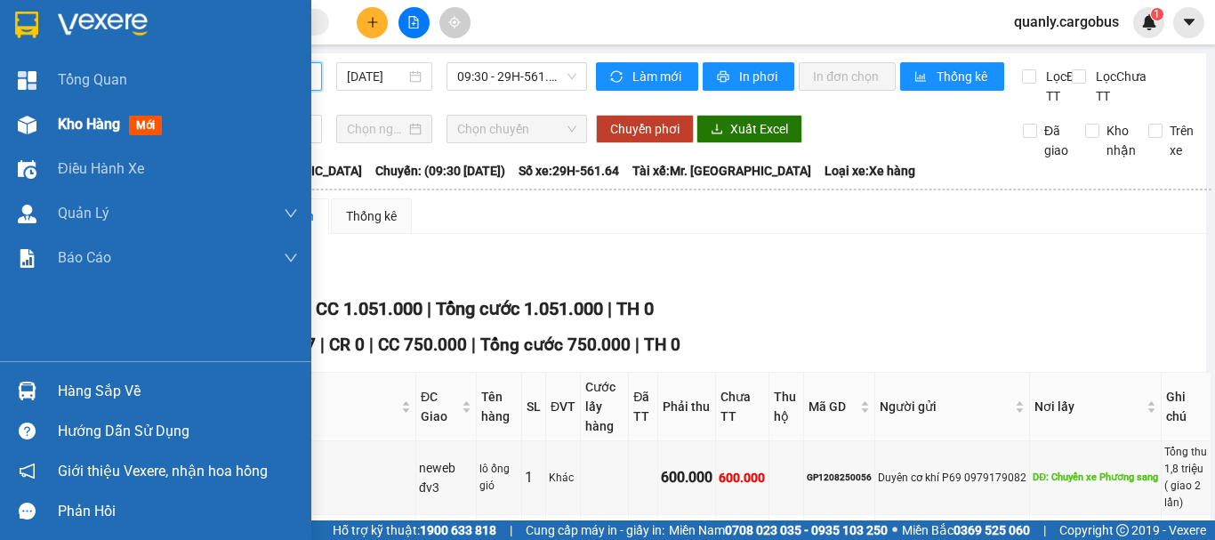
click at [21, 125] on img at bounding box center [27, 125] width 19 height 19
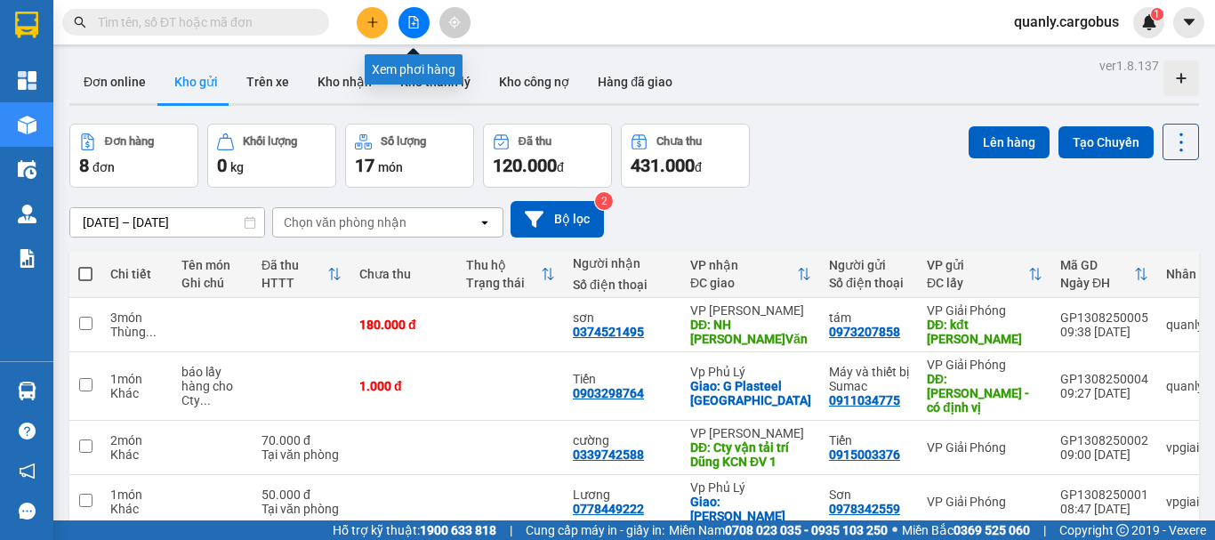
click at [416, 23] on icon "file-add" at bounding box center [413, 22] width 12 height 12
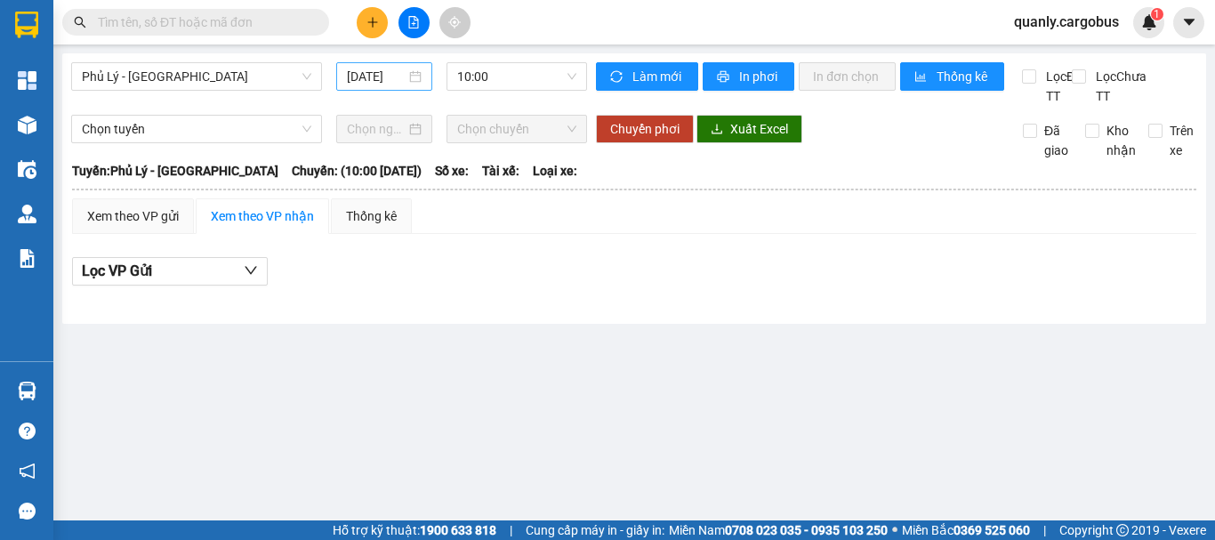
drag, startPoint x: 353, startPoint y: 67, endPoint x: 379, endPoint y: 84, distance: 30.8
click at [354, 67] on input "13/08/2025" at bounding box center [376, 77] width 59 height 20
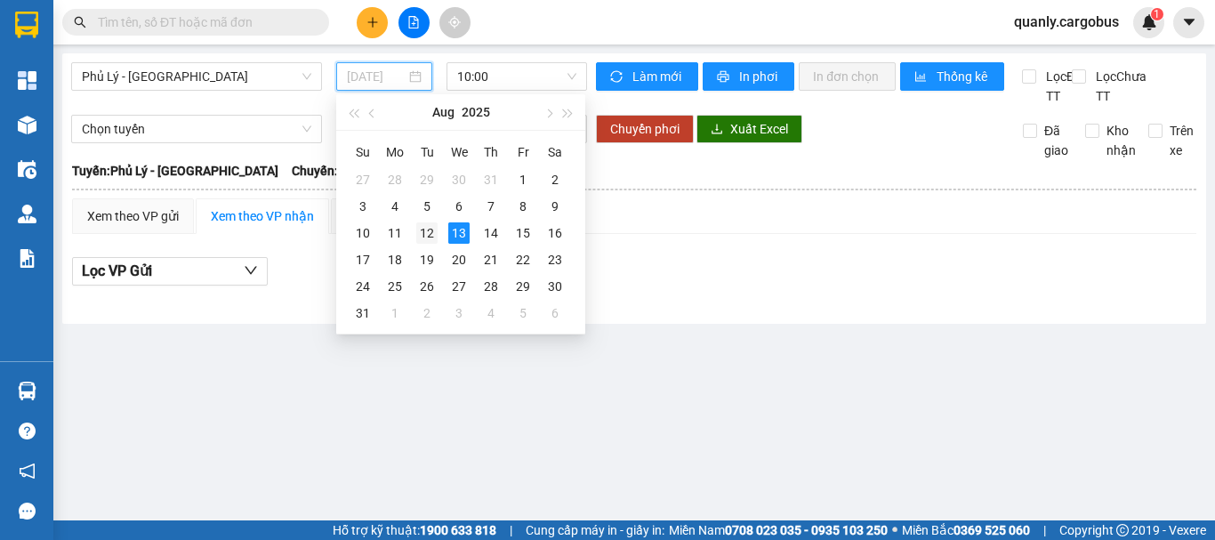
click at [428, 235] on div "12" at bounding box center [426, 232] width 21 height 21
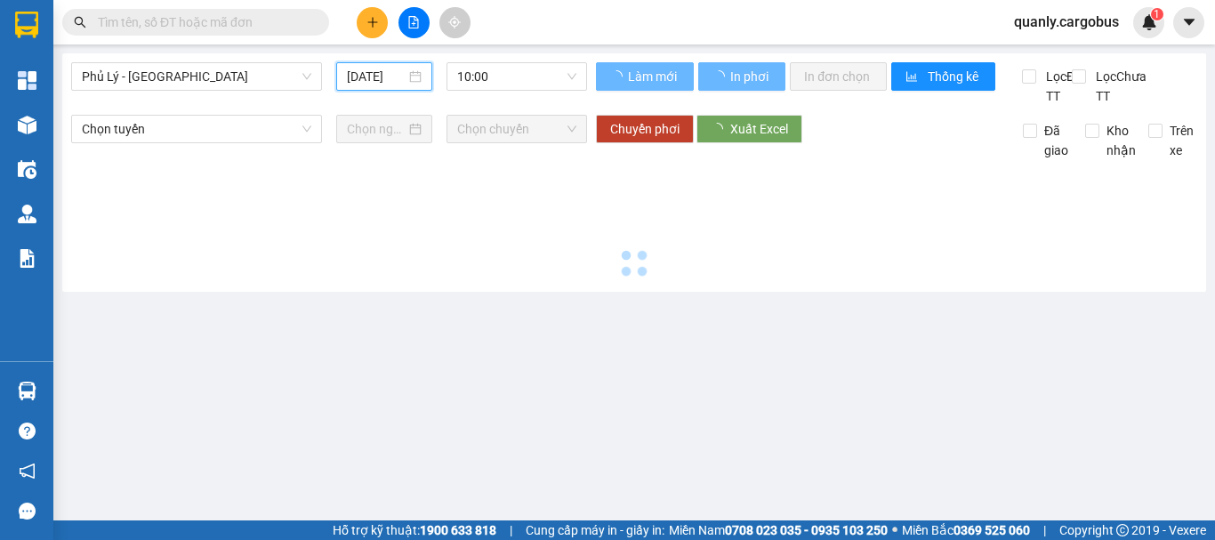
type input "12/08/2025"
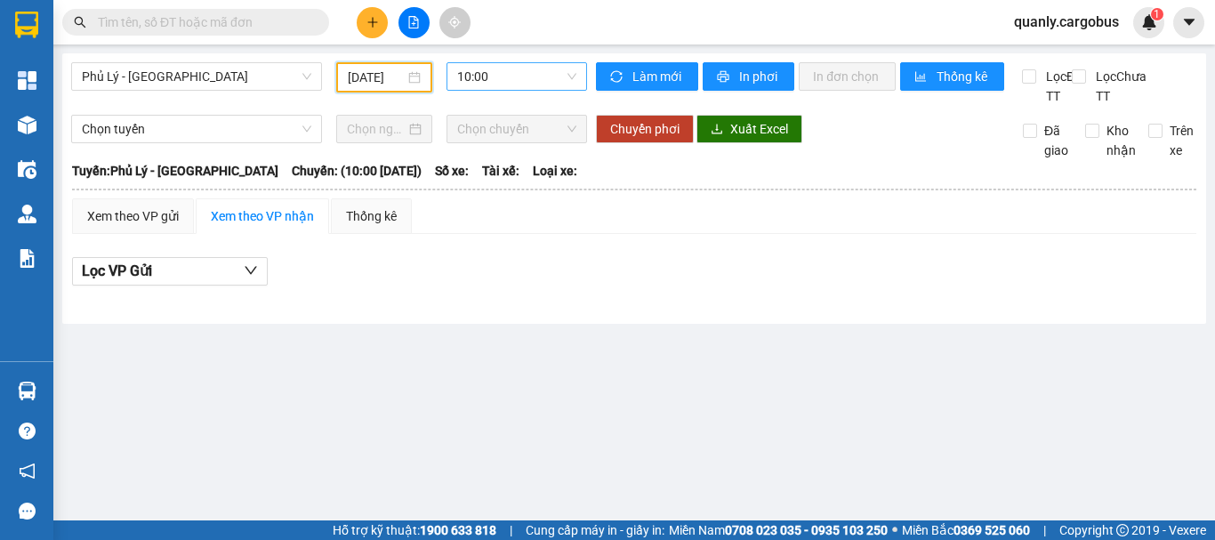
click at [511, 77] on span "10:00" at bounding box center [516, 76] width 119 height 27
click at [174, 71] on span "Phủ Lý - Hà Nội" at bounding box center [197, 76] width 230 height 27
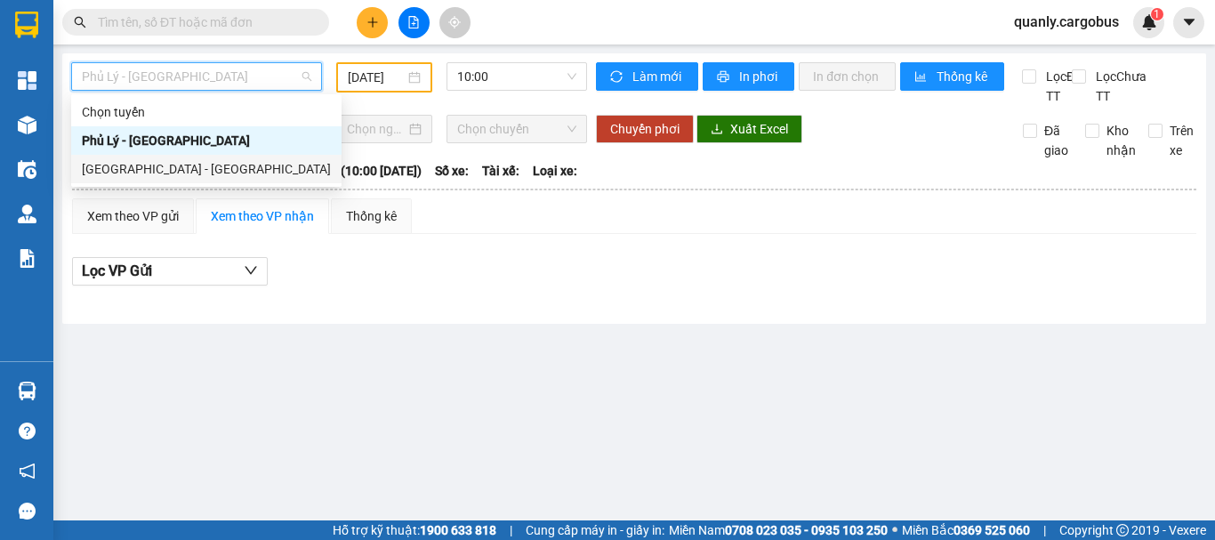
drag, startPoint x: 113, startPoint y: 171, endPoint x: 512, endPoint y: 98, distance: 406.0
click at [114, 171] on div "Hà Nội - Phủ Lý" at bounding box center [206, 169] width 249 height 20
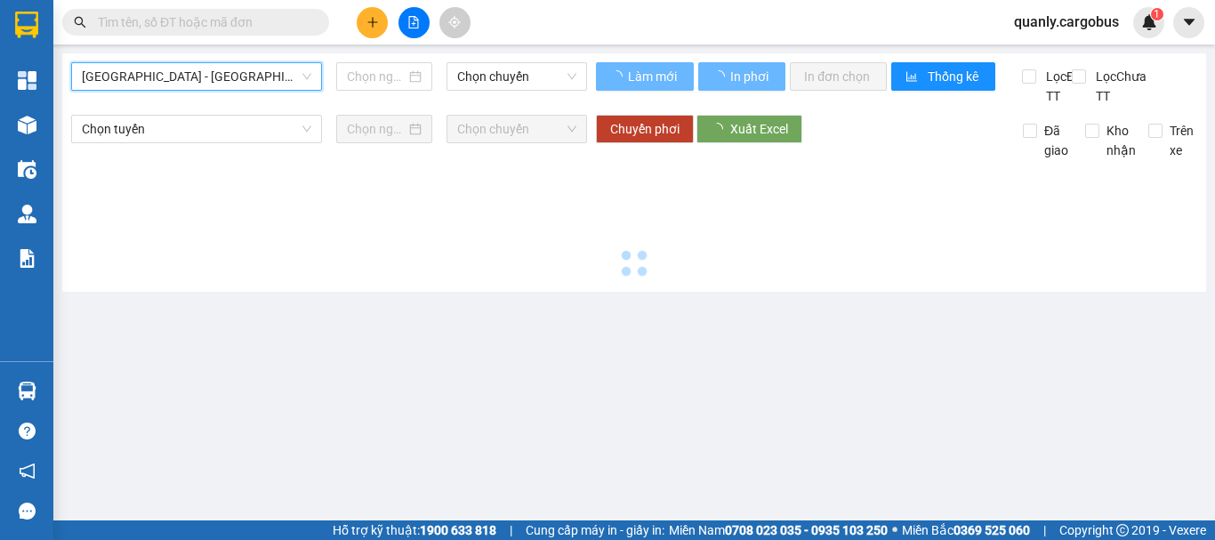
type input "13/08/2025"
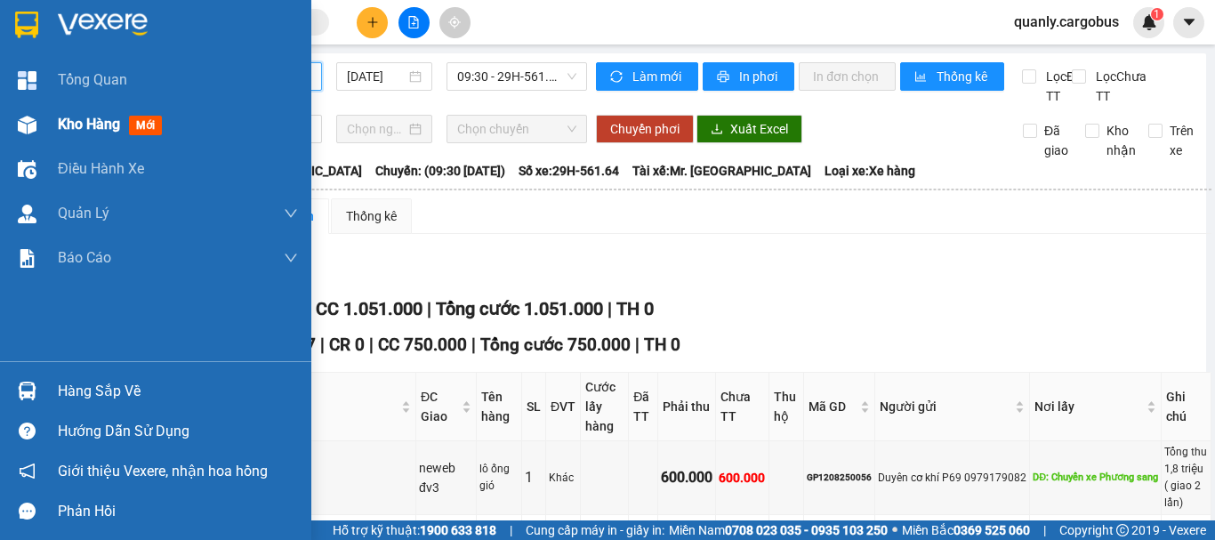
click at [32, 123] on img at bounding box center [27, 125] width 19 height 19
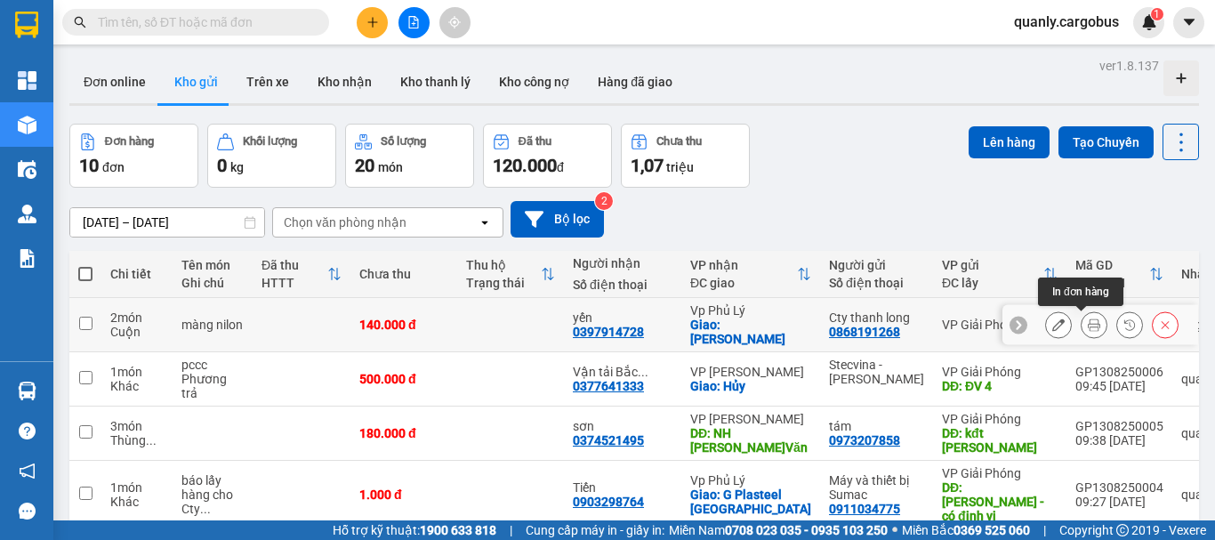
click at [1088, 320] on icon at bounding box center [1094, 324] width 12 height 12
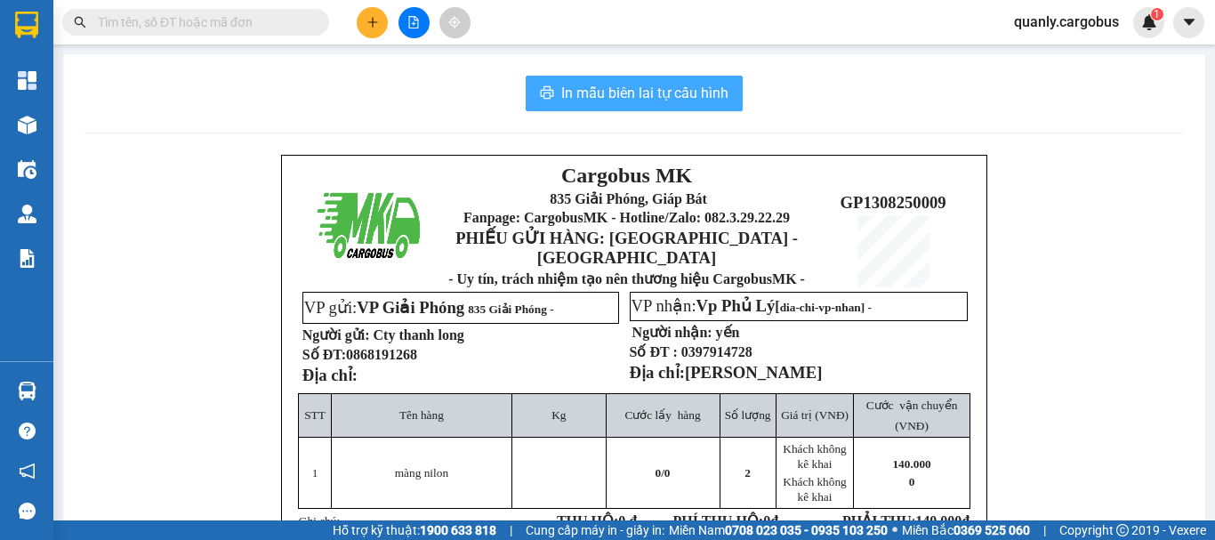
click at [674, 86] on span "In mẫu biên lai tự cấu hình" at bounding box center [644, 93] width 167 height 22
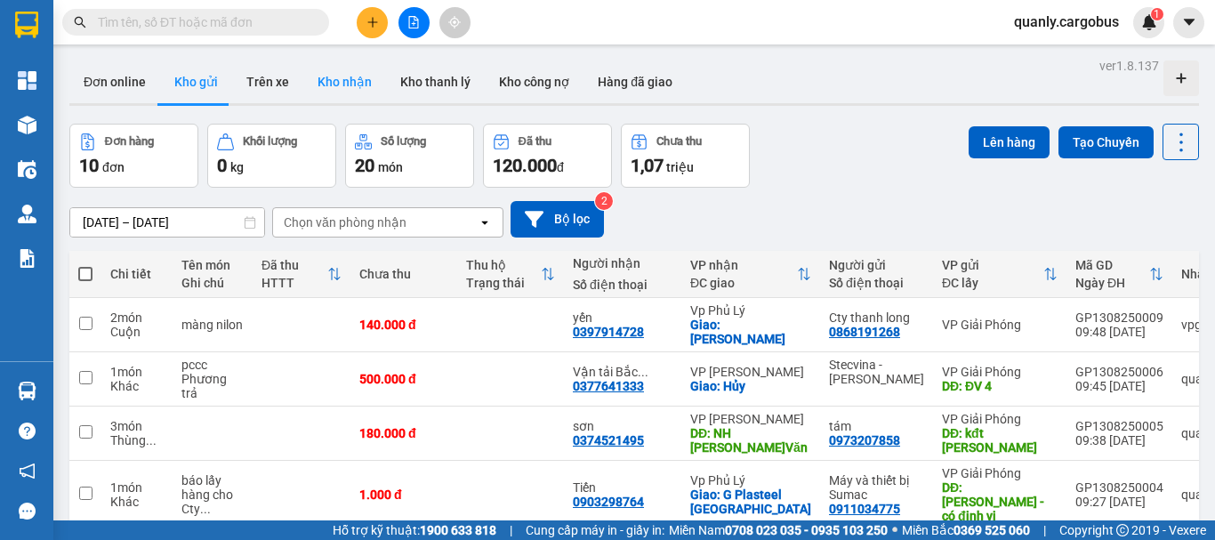
click at [345, 75] on button "Kho nhận" at bounding box center [344, 81] width 83 height 43
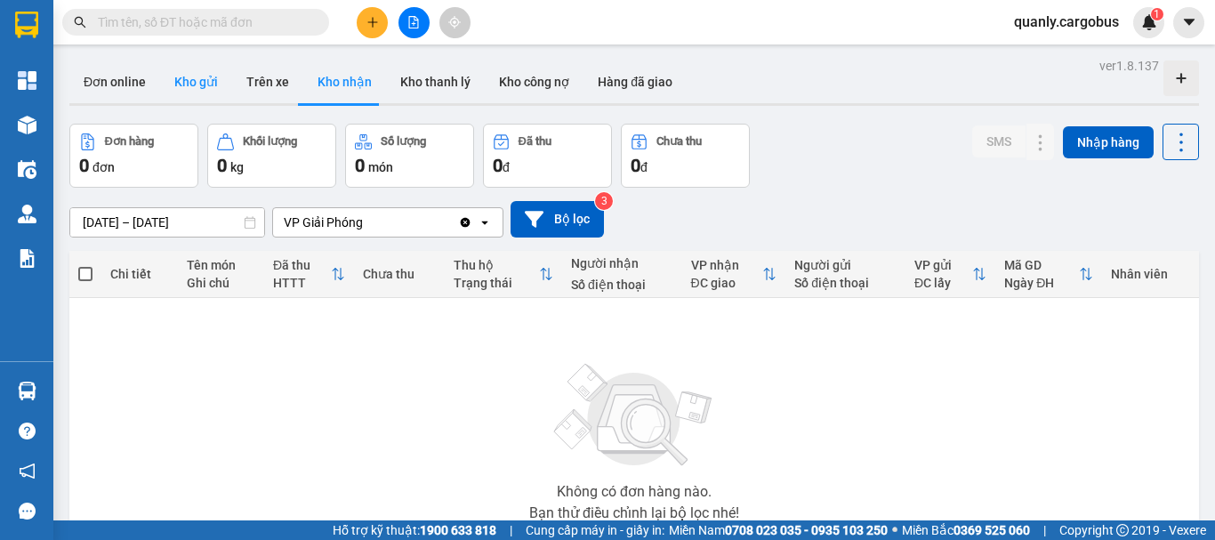
click at [196, 87] on button "Kho gửi" at bounding box center [196, 81] width 72 height 43
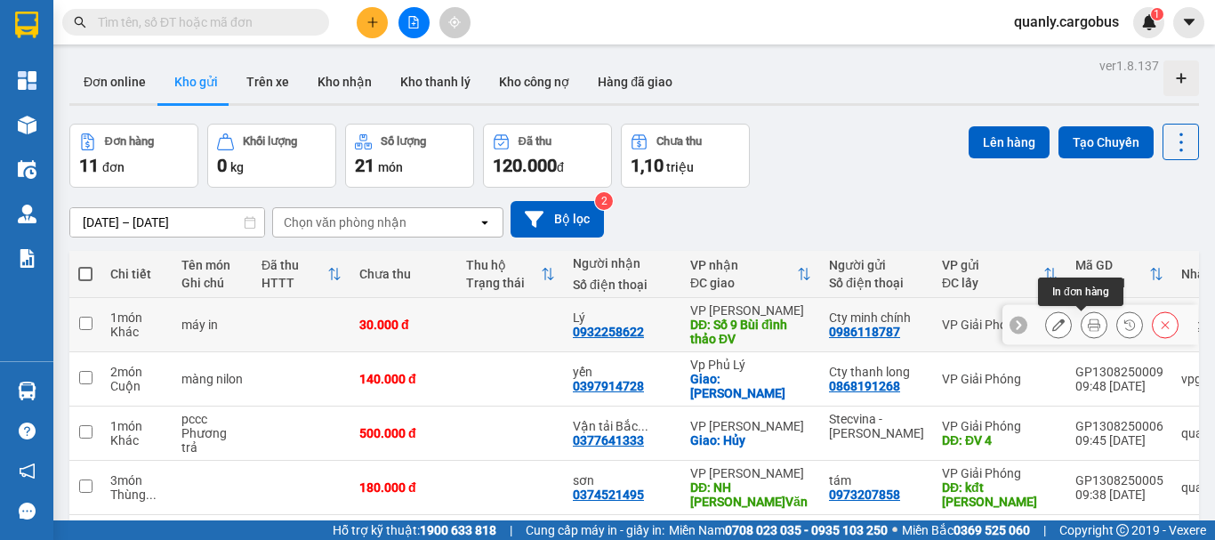
click at [1088, 323] on icon at bounding box center [1094, 324] width 12 height 12
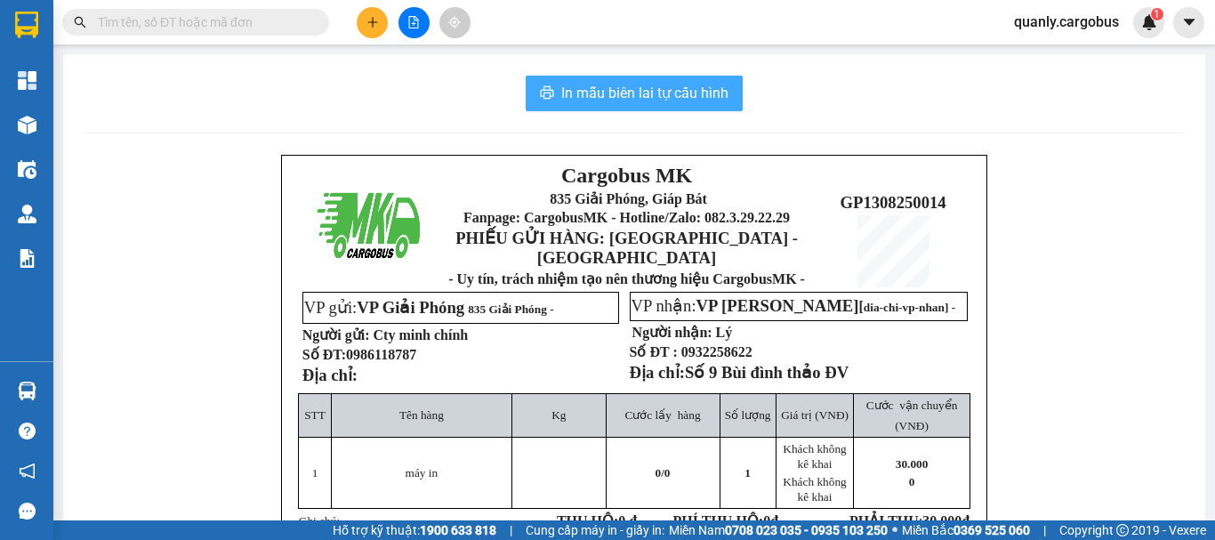
click at [657, 84] on span "In mẫu biên lai tự cấu hình" at bounding box center [644, 93] width 167 height 22
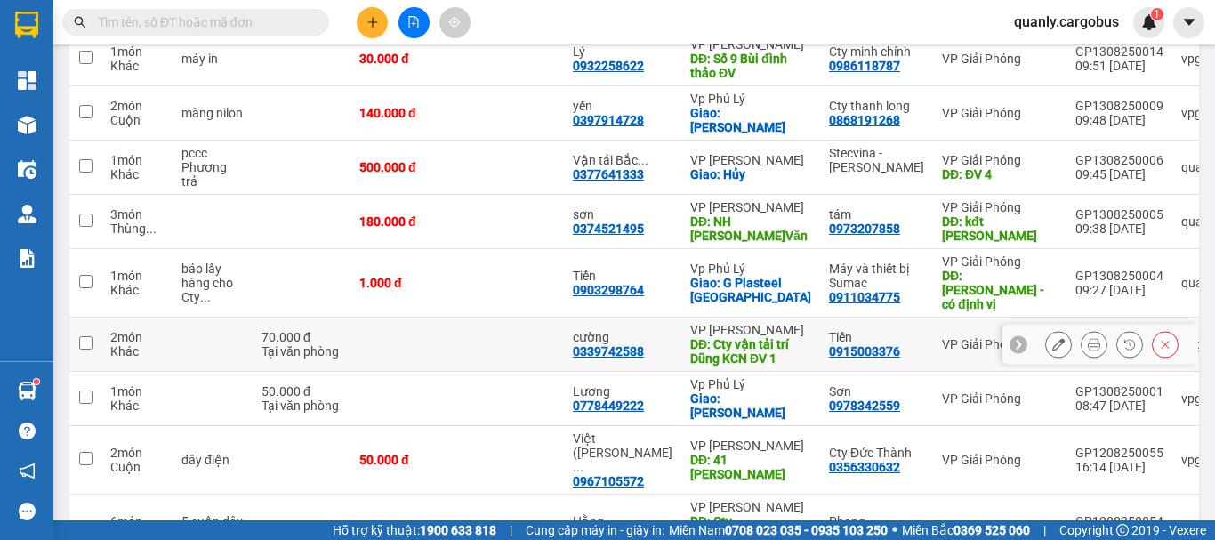
scroll to position [267, 0]
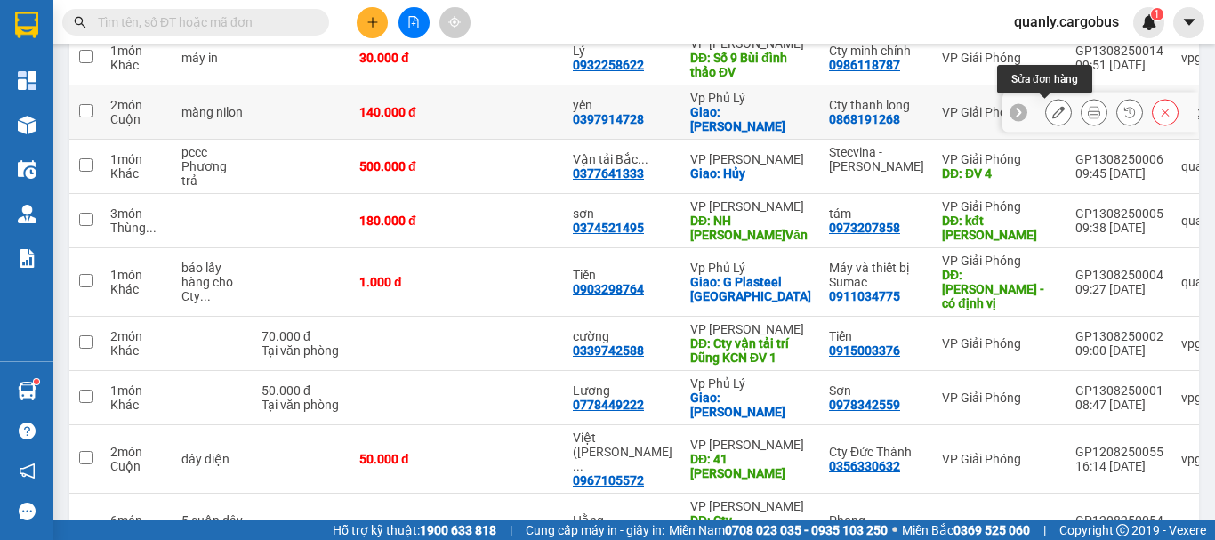
click at [1046, 115] on button at bounding box center [1058, 112] width 25 height 31
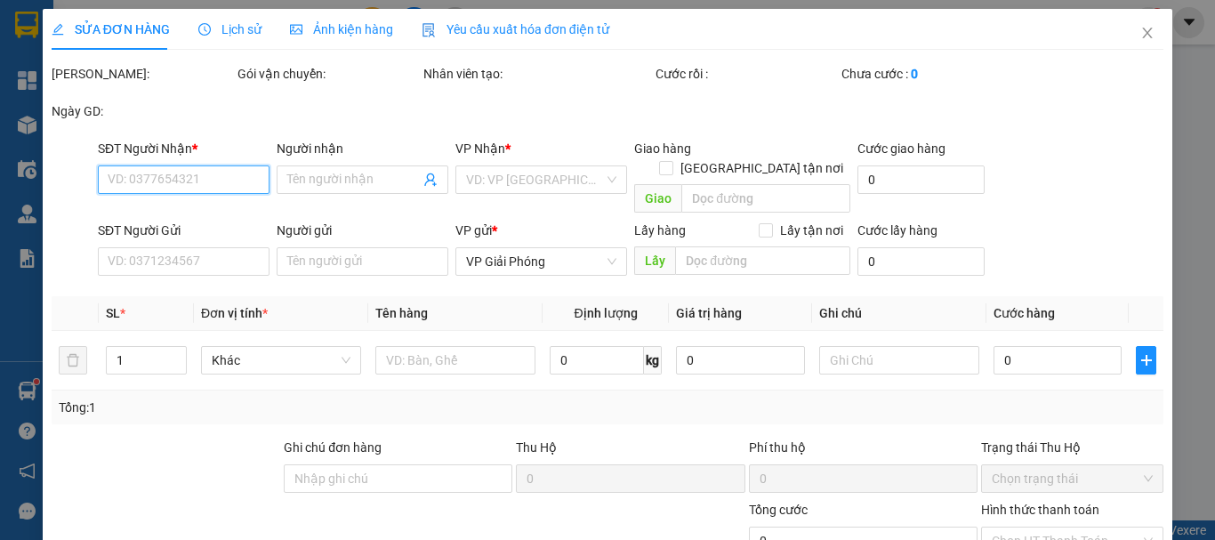
type input "0397914728"
type input "yến"
checkbox input "true"
type input "ngô gia khảm châu sơn PL"
type input "0868191268"
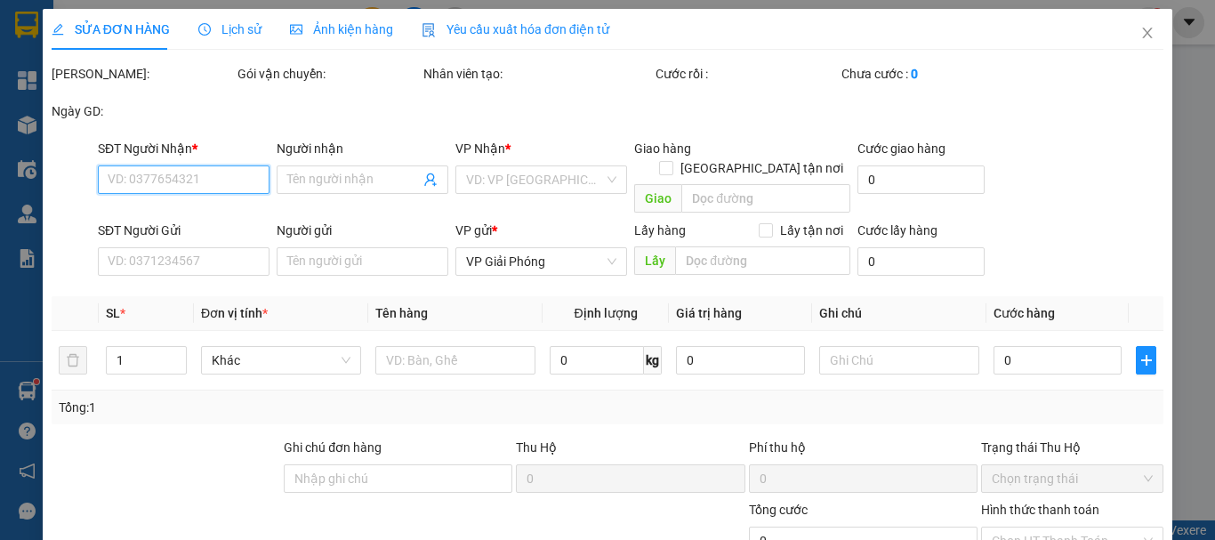
type input "Cty thanh long"
type input "140.000"
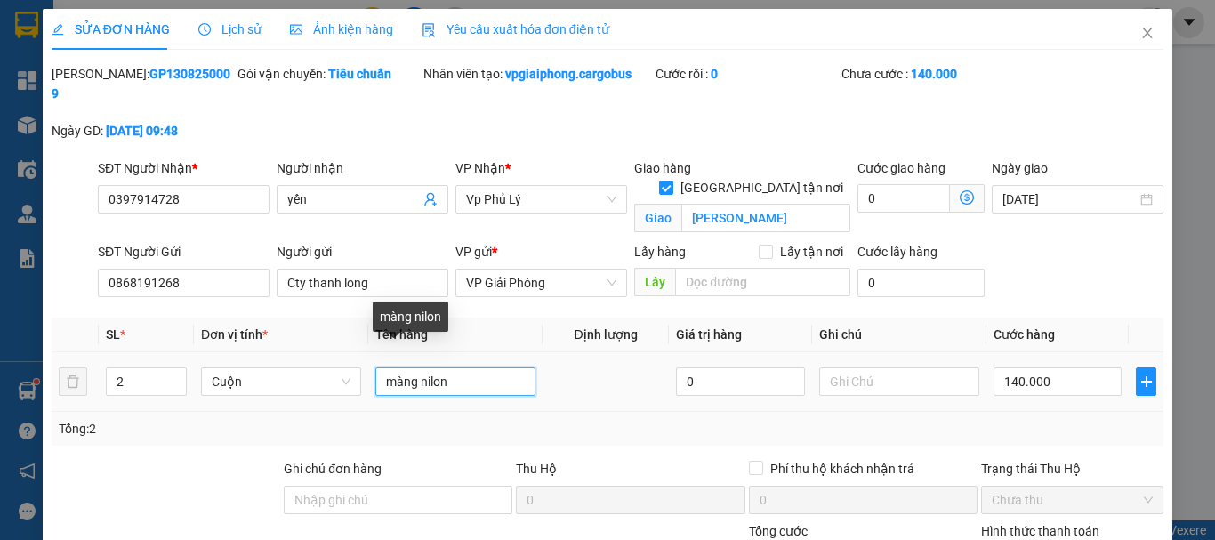
click at [463, 367] on input "màng nilon" at bounding box center [455, 381] width 160 height 28
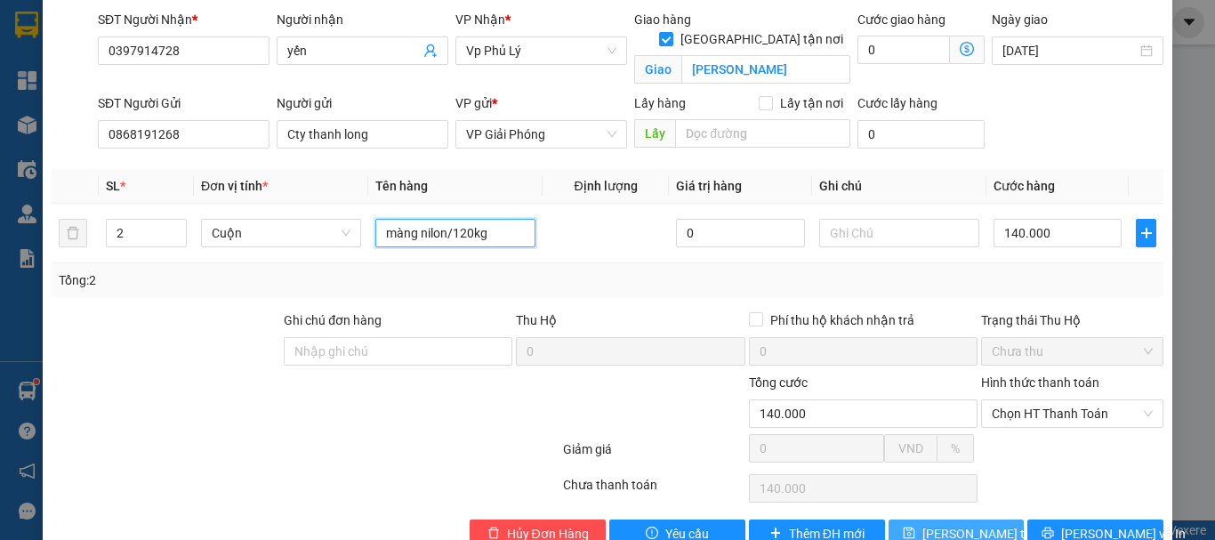
scroll to position [172, 0]
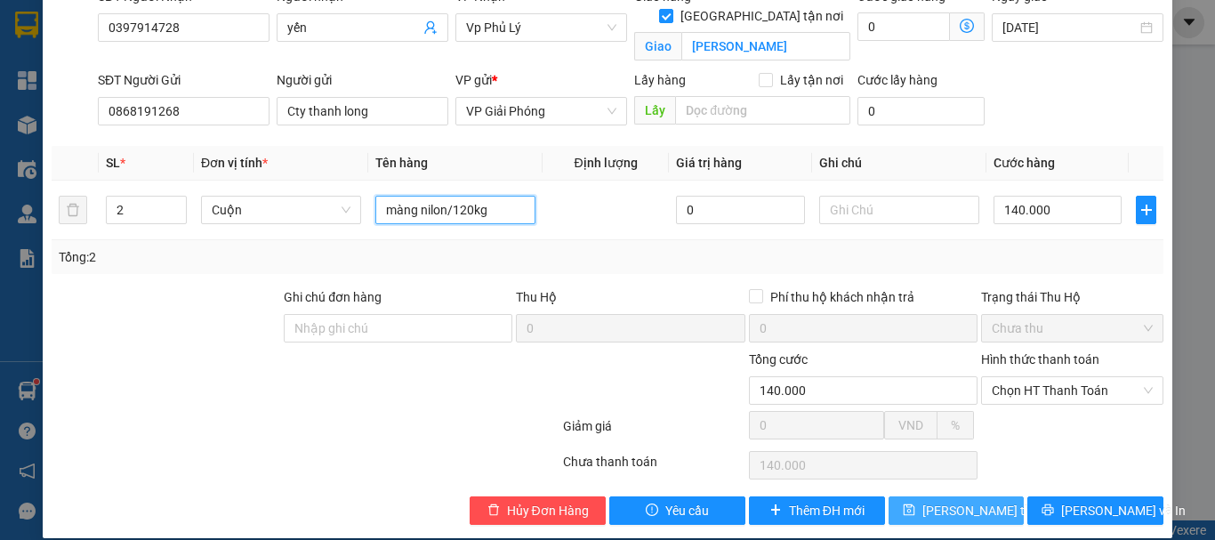
type input "màng nilon/120kg"
click at [979, 501] on span "Lưu thay đổi" at bounding box center [993, 511] width 142 height 20
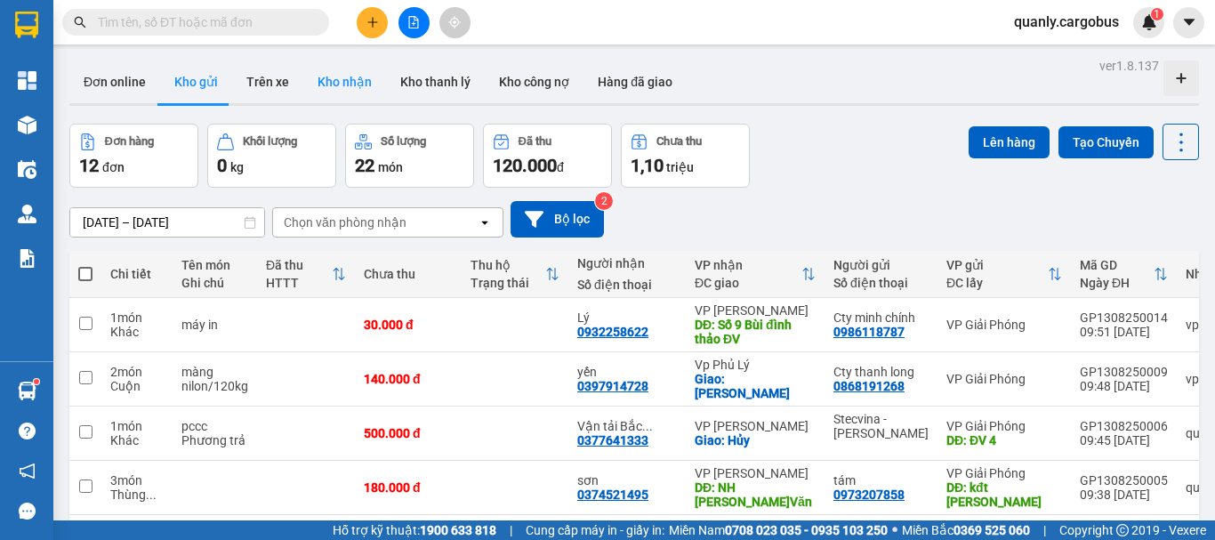
click at [353, 79] on button "Kho nhận" at bounding box center [344, 81] width 83 height 43
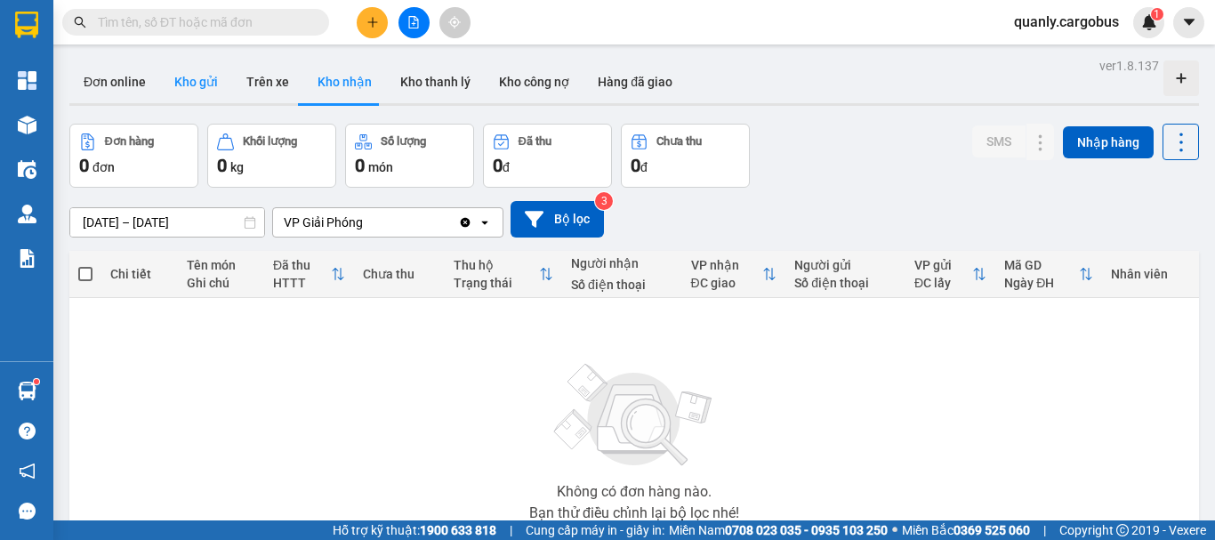
click at [199, 77] on button "Kho gửi" at bounding box center [196, 81] width 72 height 43
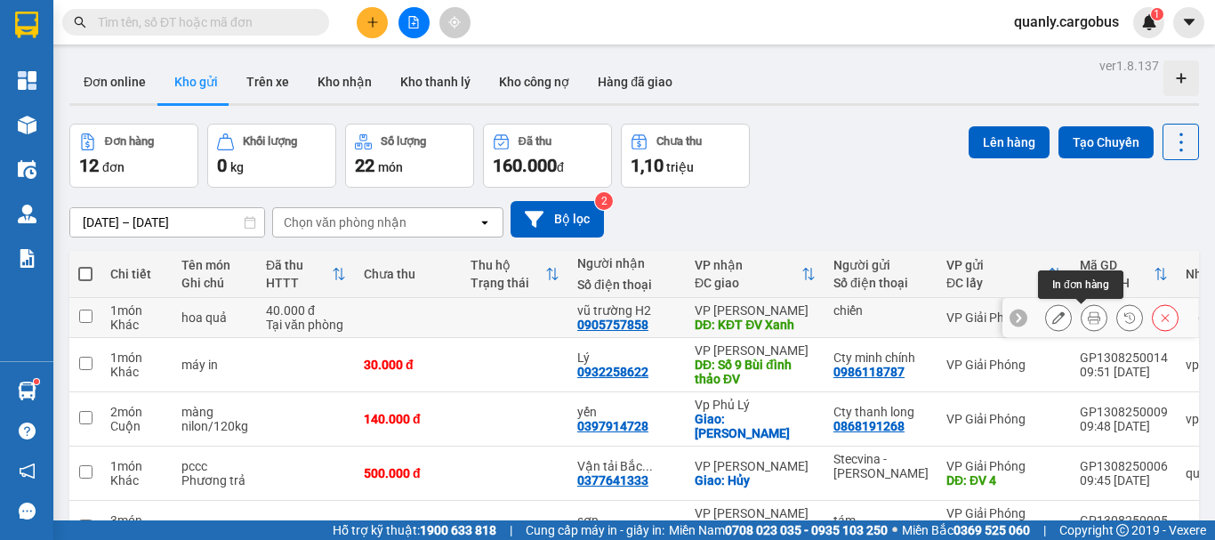
click at [1087, 317] on button at bounding box center [1094, 317] width 25 height 31
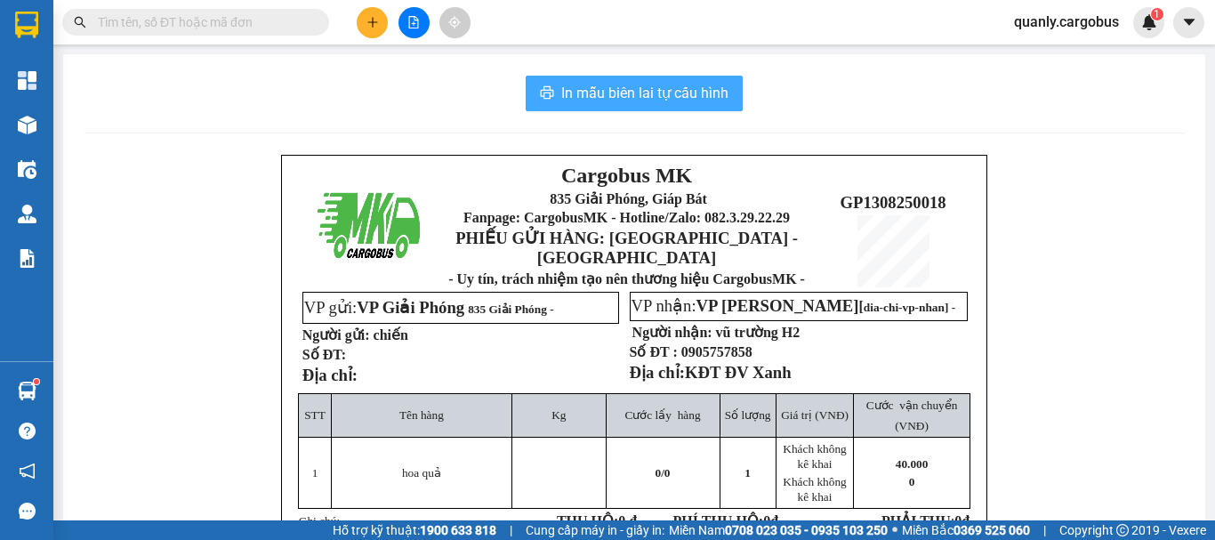
drag, startPoint x: 673, startPoint y: 86, endPoint x: 1031, endPoint y: 264, distance: 399.4
click at [680, 86] on span "In mẫu biên lai tự cấu hình" at bounding box center [644, 93] width 167 height 22
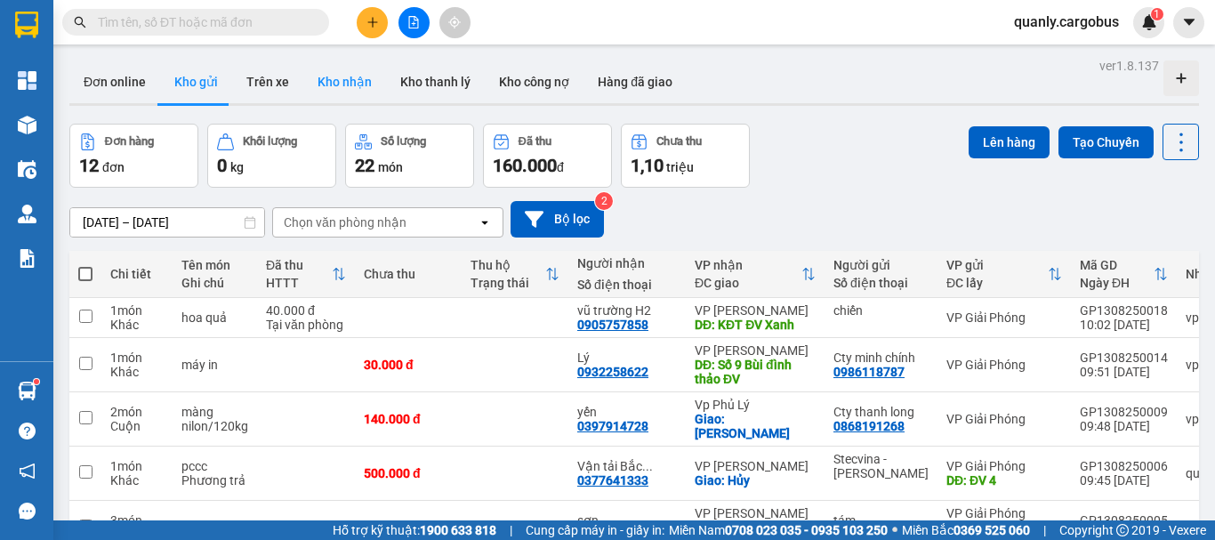
click at [339, 86] on button "Kho nhận" at bounding box center [344, 81] width 83 height 43
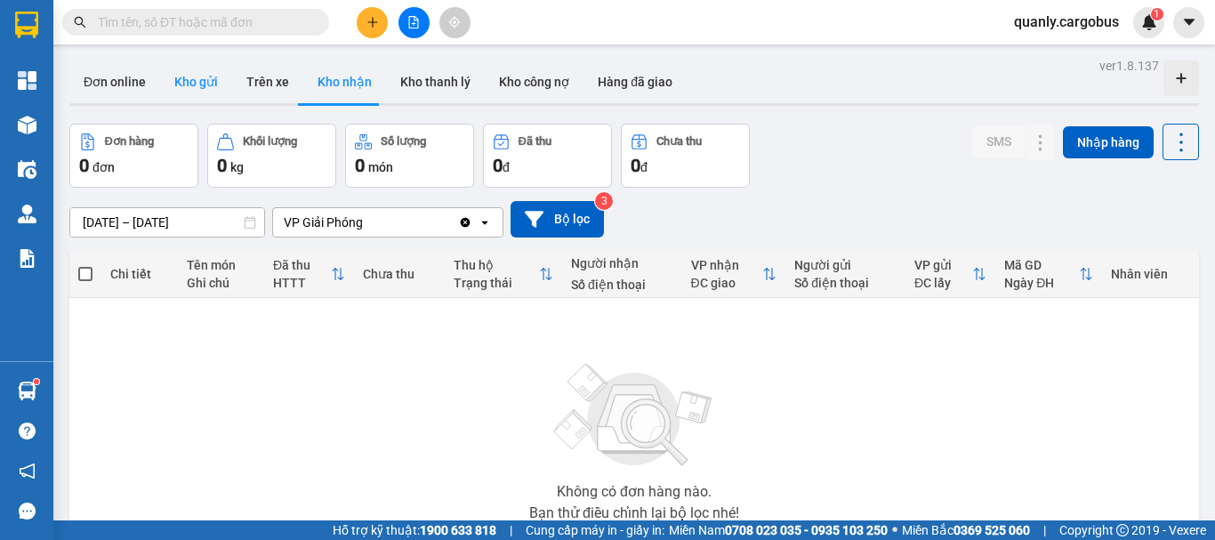
click at [195, 85] on button "Kho gửi" at bounding box center [196, 81] width 72 height 43
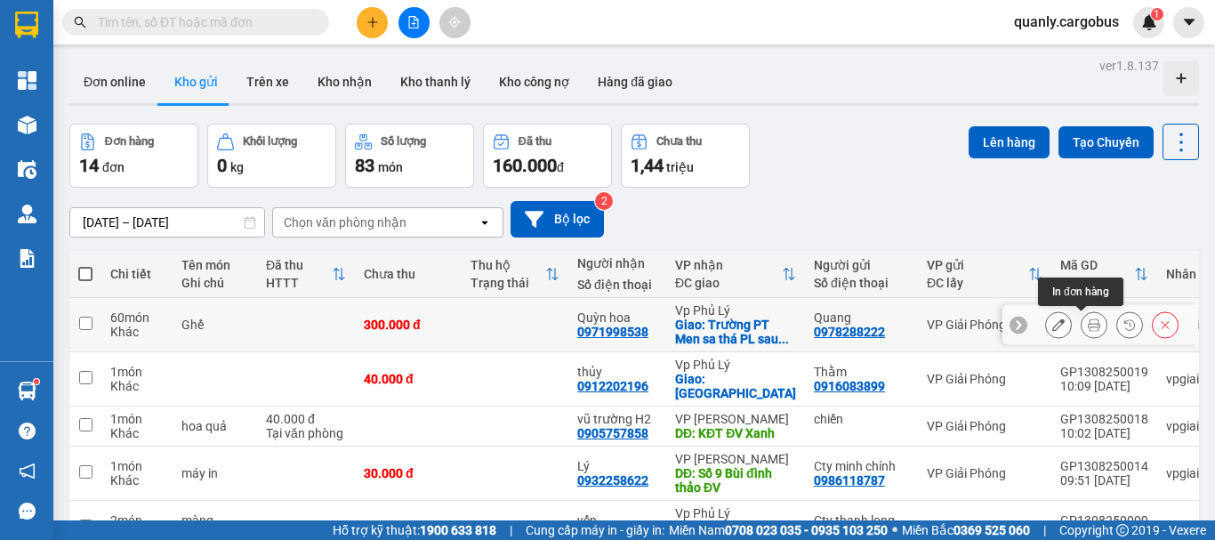
click at [1088, 326] on icon at bounding box center [1094, 324] width 12 height 12
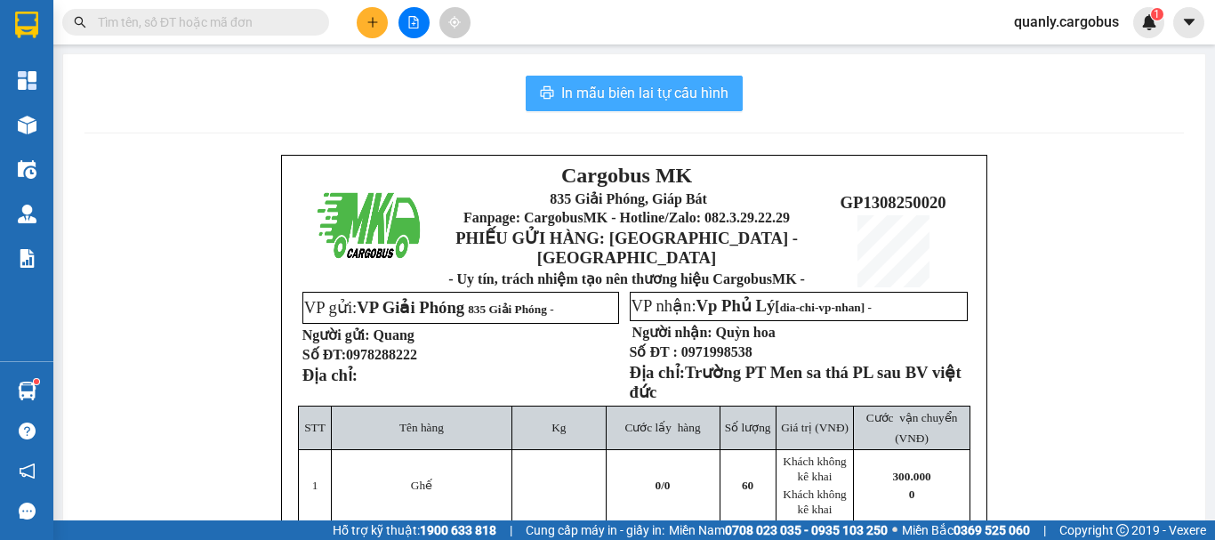
click at [659, 85] on span "In mẫu biên lai tự cấu hình" at bounding box center [644, 93] width 167 height 22
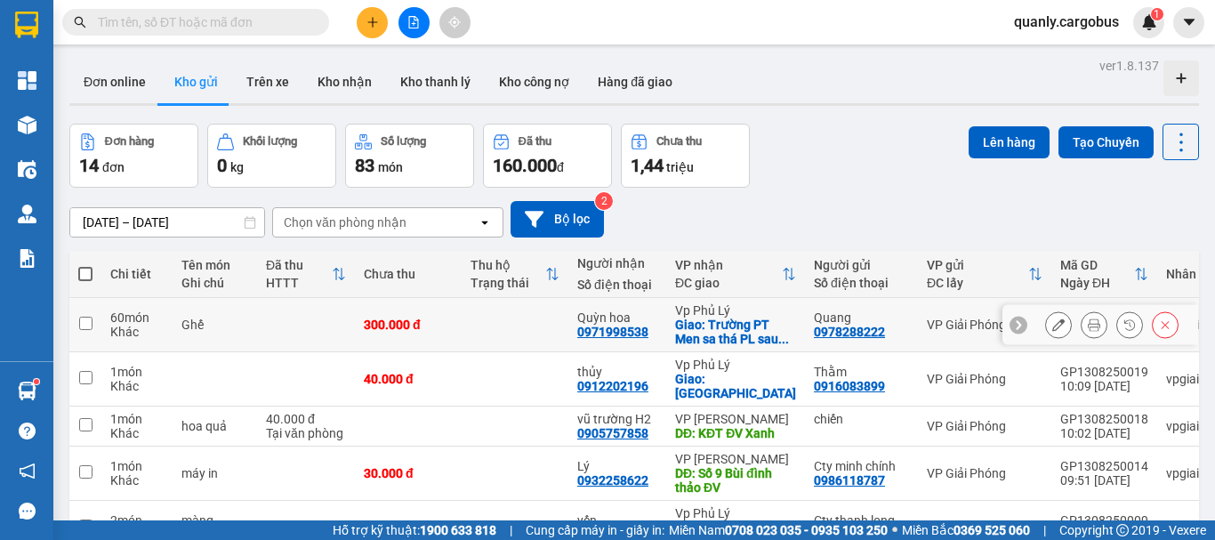
click at [1052, 325] on icon at bounding box center [1058, 324] width 12 height 12
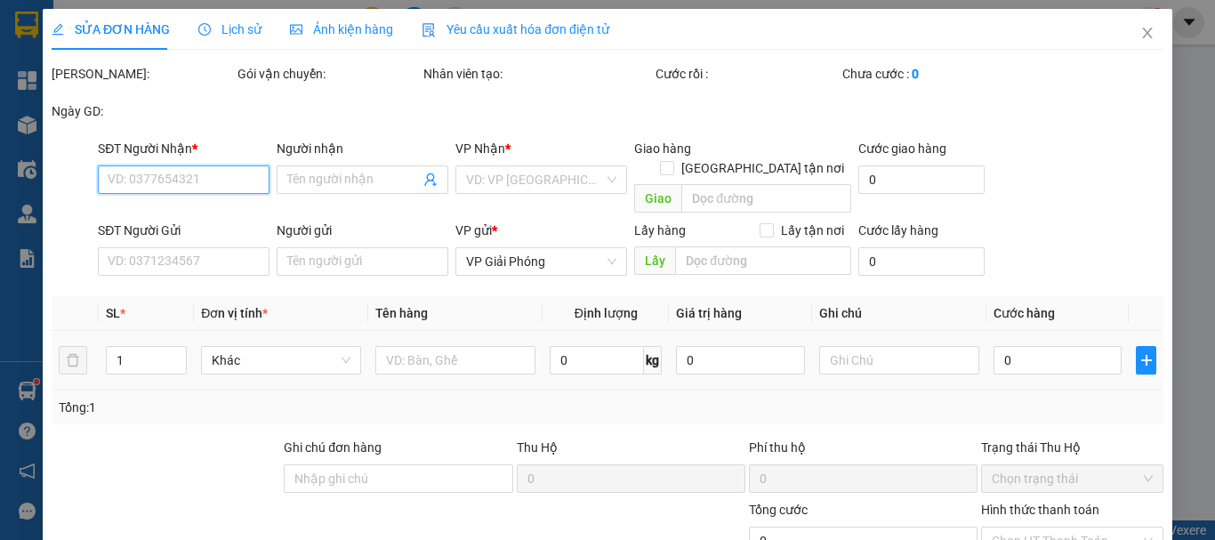
type input "0971998538"
type input "Quỳn hoa"
checkbox input "true"
type input "Trường PT Men sa thá PL sau BV việt đức"
type input "0978288222"
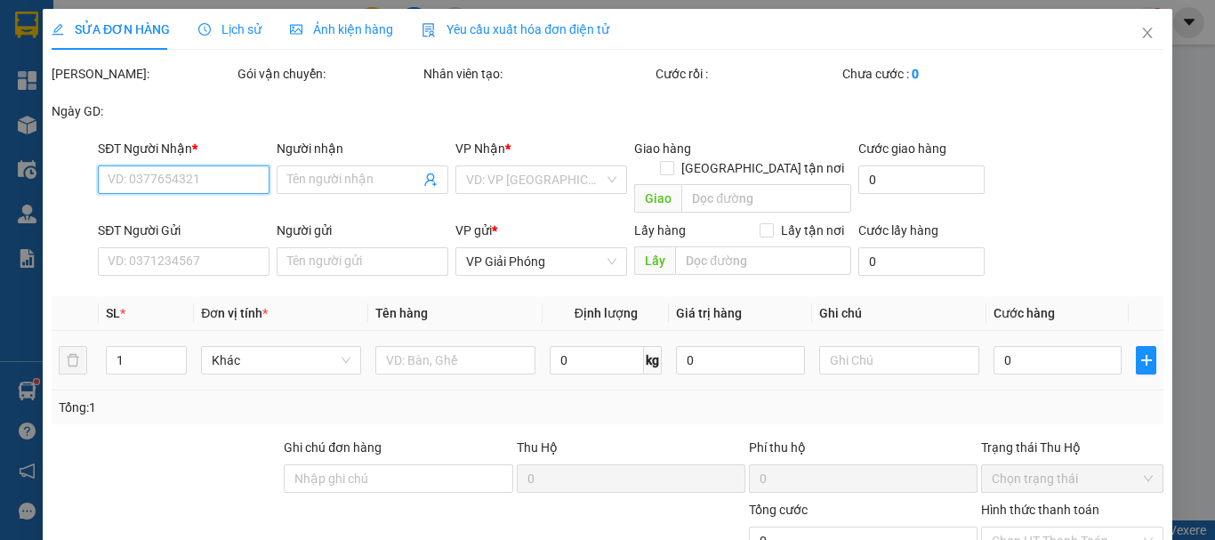
type input "Quang"
type input "300.000"
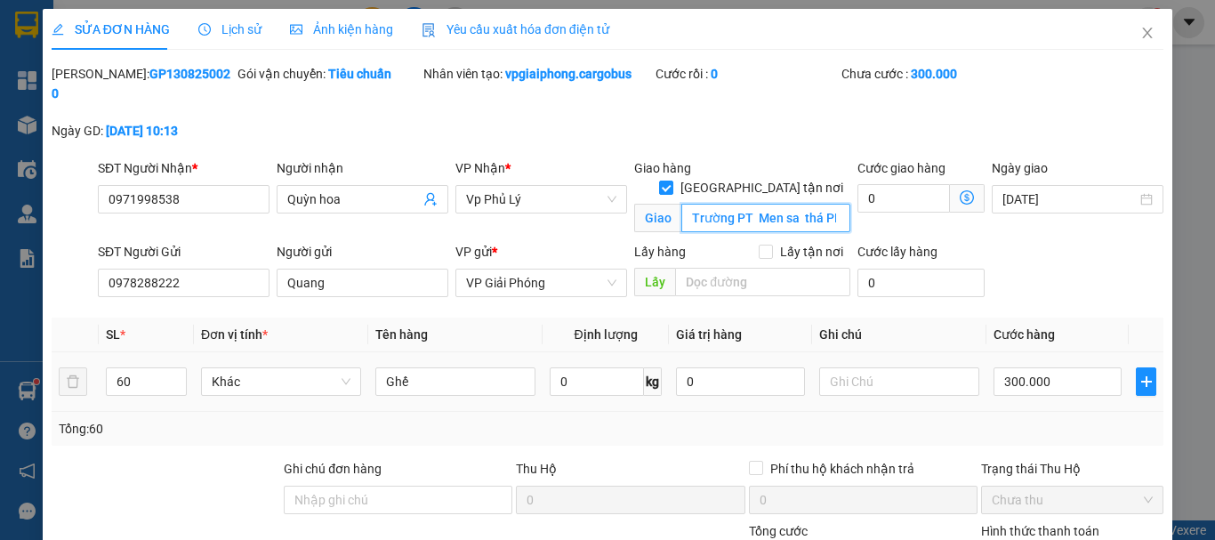
click at [783, 204] on input "Trường PT Men sa thá PL sau BV việt đức" at bounding box center [765, 218] width 169 height 28
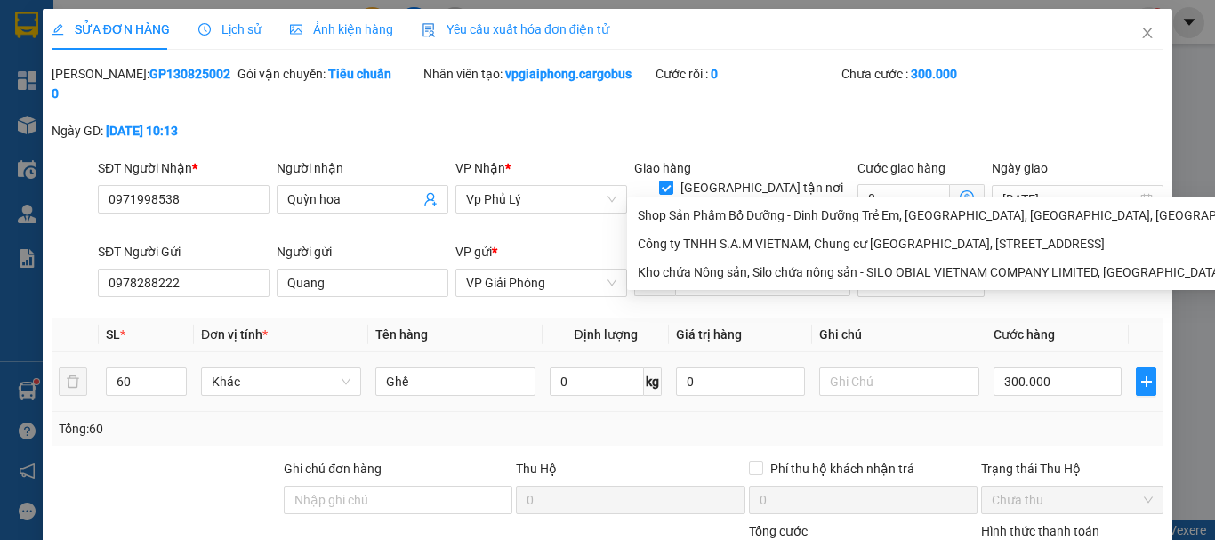
click at [793, 204] on input "Trường PT Mensa thá PL sau BV việt đức" at bounding box center [765, 218] width 169 height 28
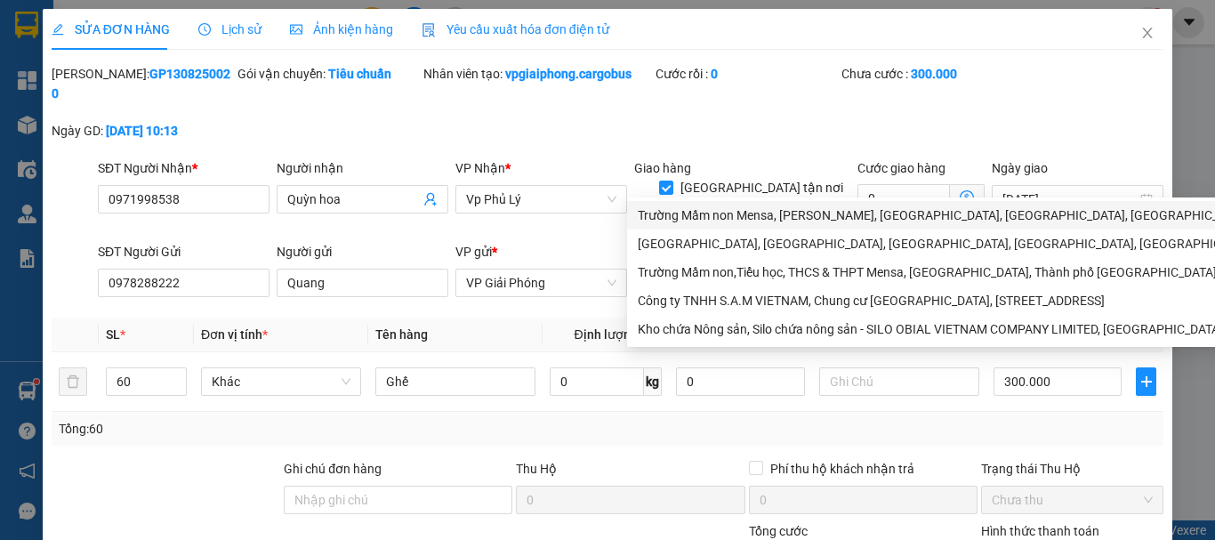
scroll to position [0, 118]
drag, startPoint x: 790, startPoint y: 183, endPoint x: 852, endPoint y: 179, distance: 62.4
click at [852, 179] on div "SĐT Người Nhận * 0971998538 Người nhận Quỳn hoa VP Nhận * Vp Phủ Lý Giao hàng G…" at bounding box center [630, 200] width 1073 height 84
click at [721, 204] on input "Trường PT Mensa TDP thá PL sau BV việt đức" at bounding box center [765, 218] width 169 height 28
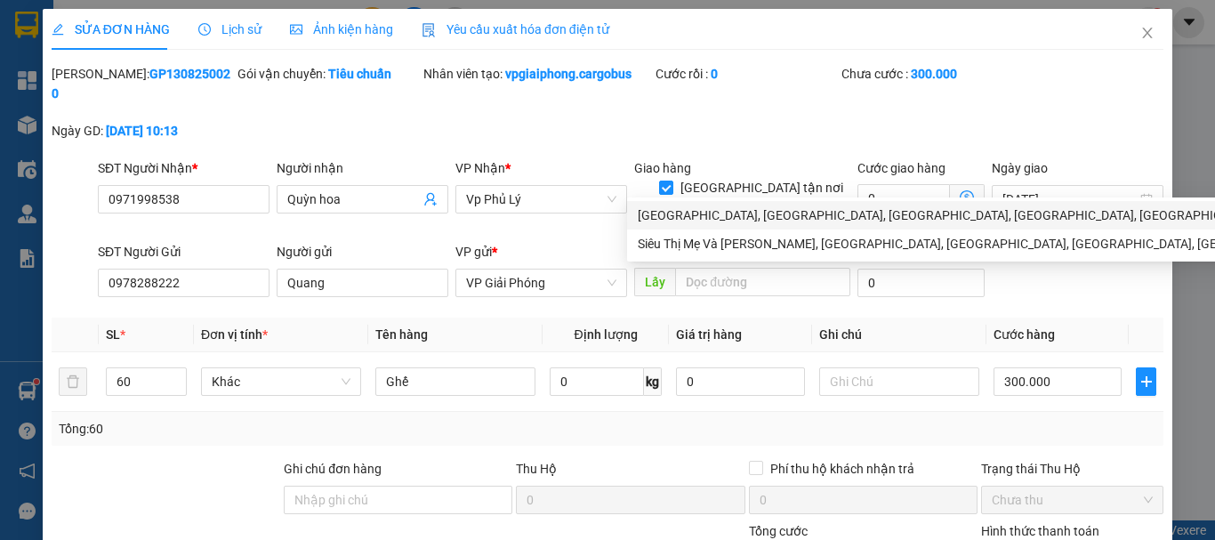
click at [792, 204] on input "Trường PT Mensa TDP thá Phường PL sau BV việt đức" at bounding box center [765, 218] width 169 height 28
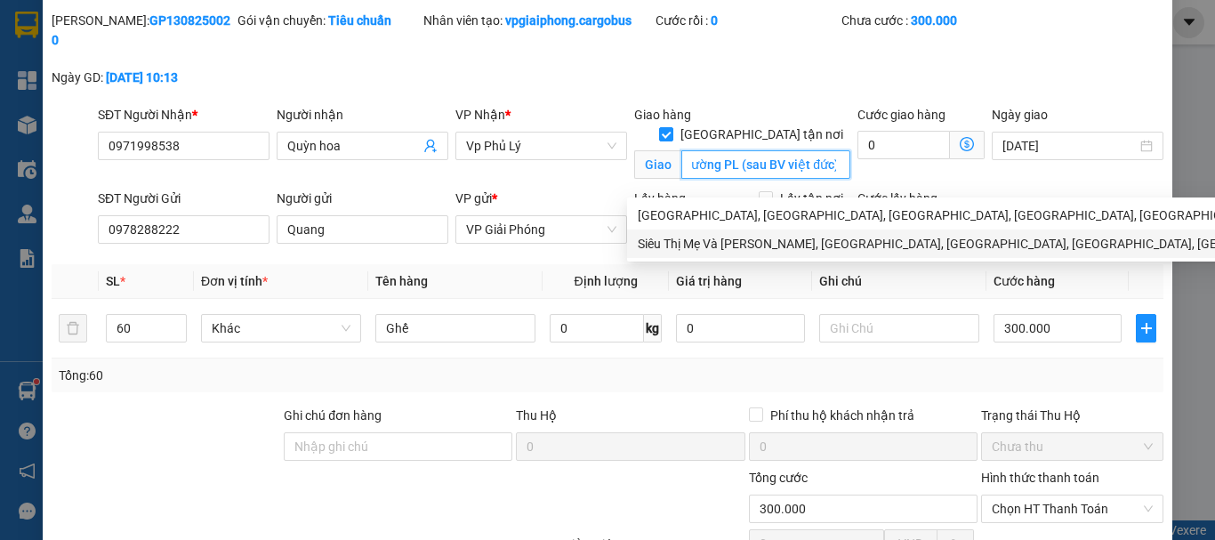
scroll to position [172, 0]
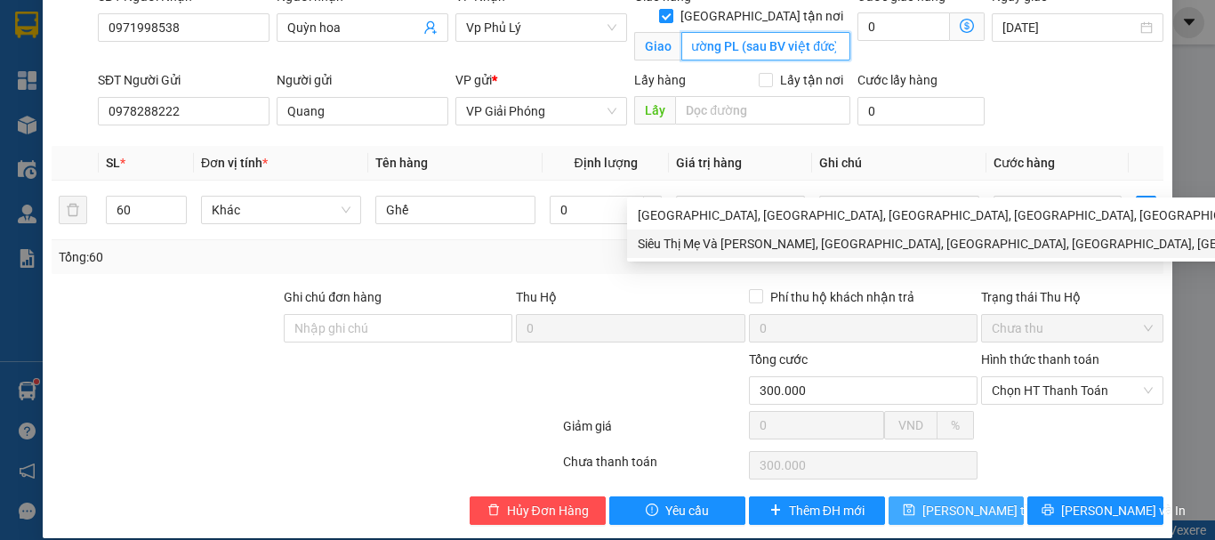
type input "Trường PT Mensa TDP thá Phường PL (sau BV việt đức)"
click at [957, 501] on span "Lưu thay đổi" at bounding box center [993, 511] width 142 height 20
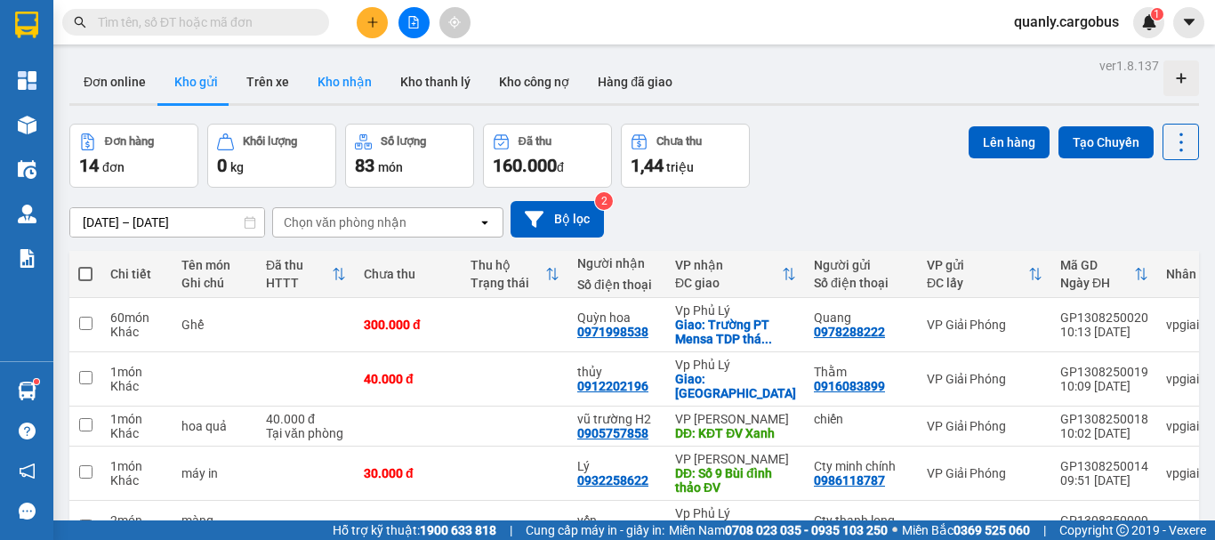
click at [345, 79] on button "Kho nhận" at bounding box center [344, 81] width 83 height 43
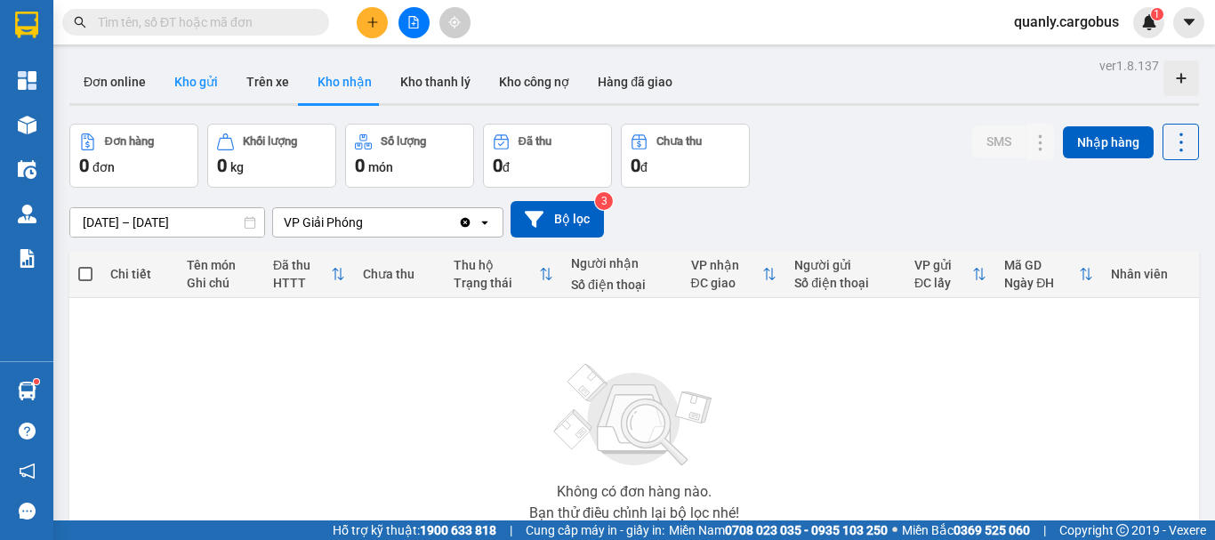
click at [189, 90] on button "Kho gửi" at bounding box center [196, 81] width 72 height 43
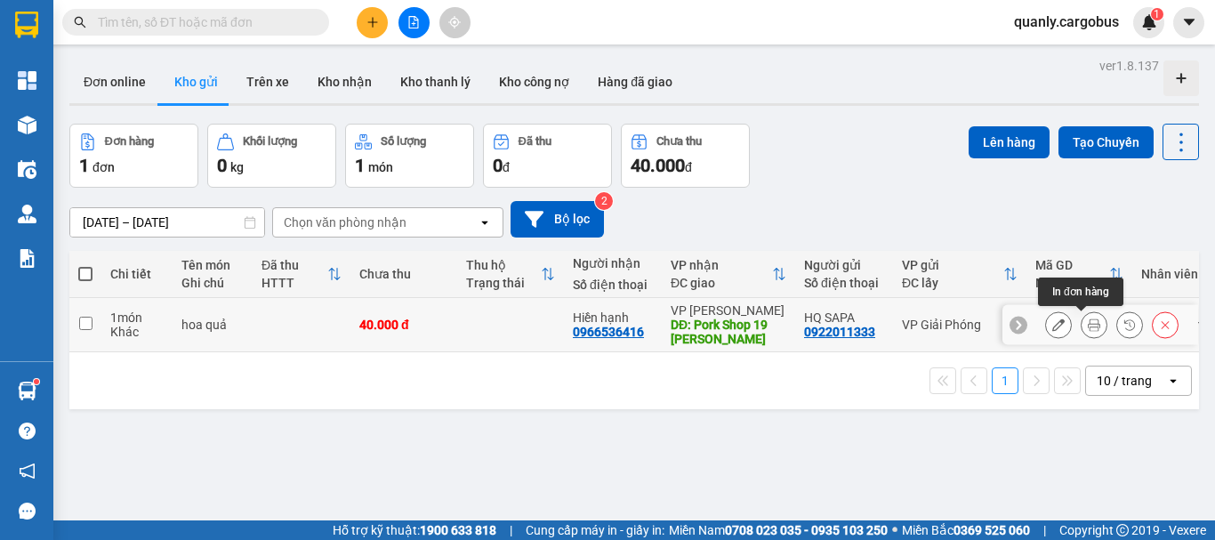
click at [1088, 323] on icon at bounding box center [1094, 324] width 12 height 12
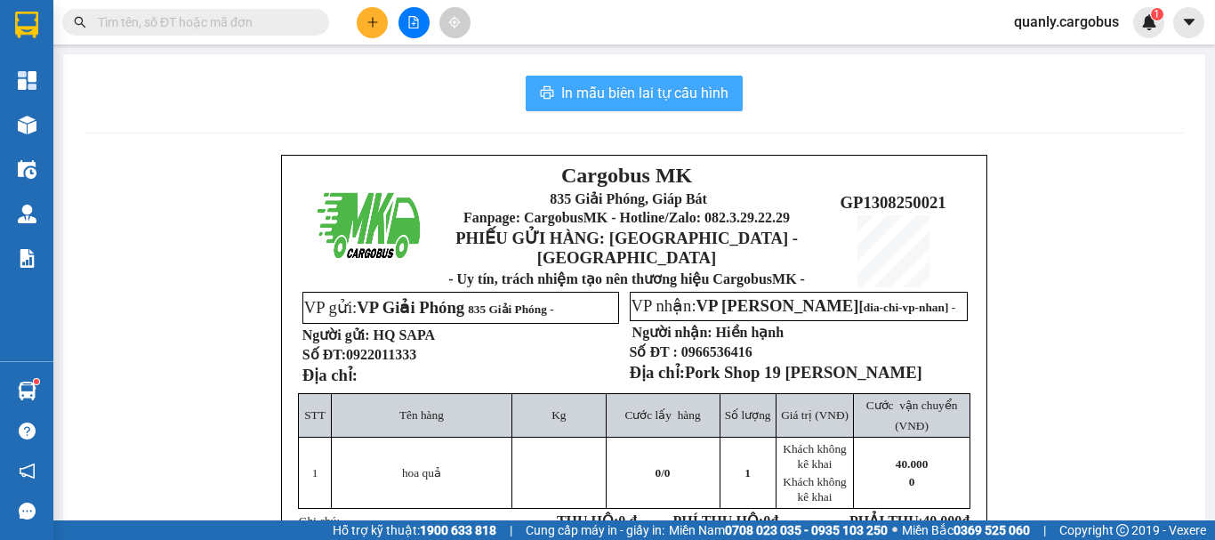
click at [618, 93] on span "In mẫu biên lai tự cấu hình" at bounding box center [644, 93] width 167 height 22
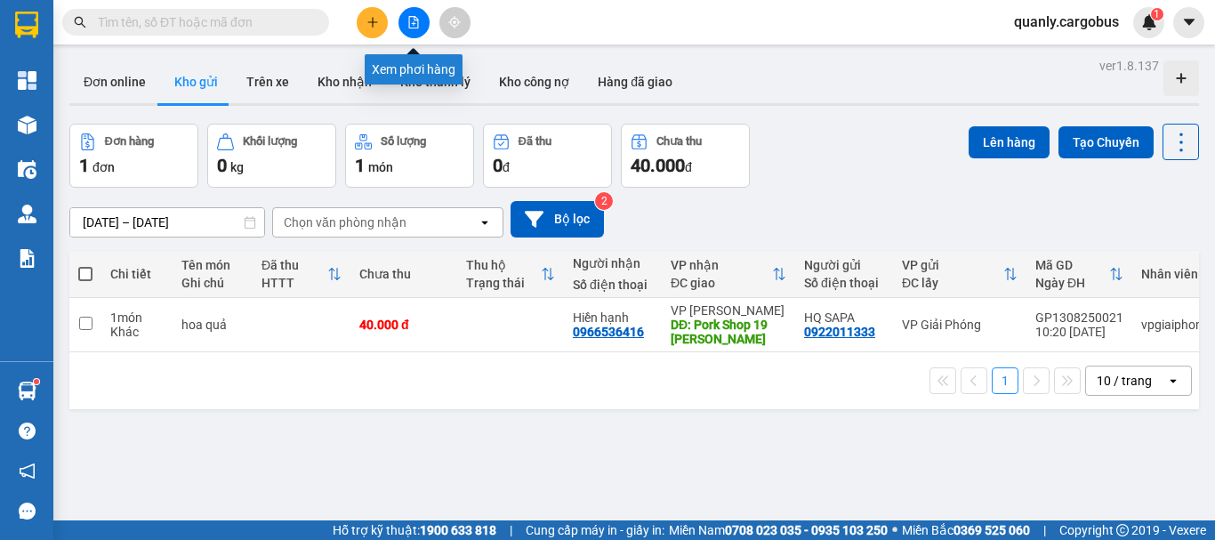
click at [419, 23] on icon "file-add" at bounding box center [413, 22] width 12 height 12
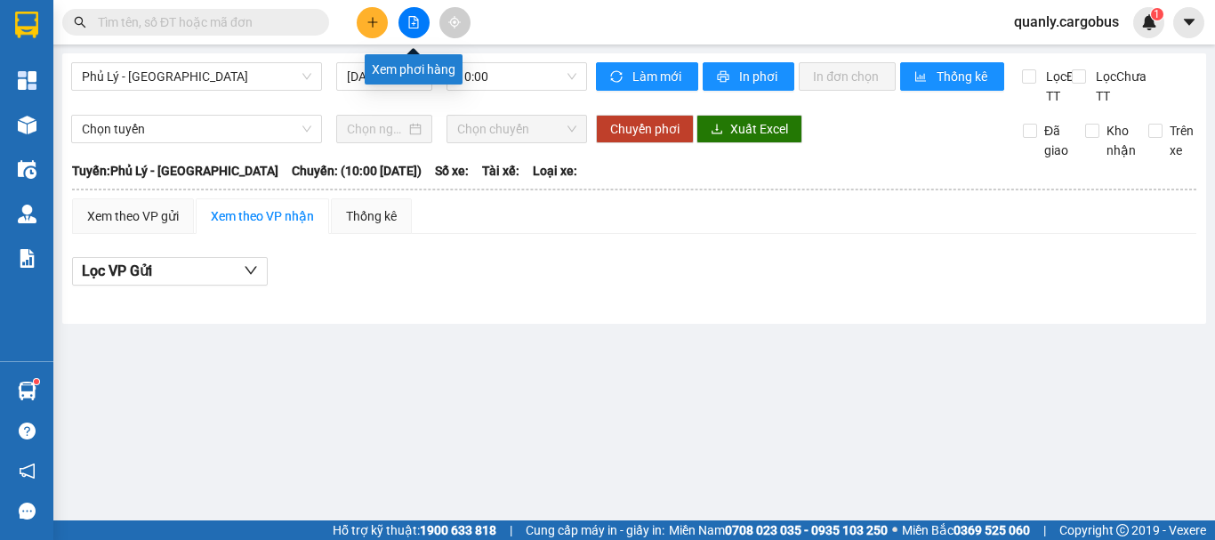
click at [415, 28] on icon "file-add" at bounding box center [414, 22] width 10 height 12
click at [173, 76] on span "Phủ Lý - Hà Nội" at bounding box center [197, 76] width 230 height 27
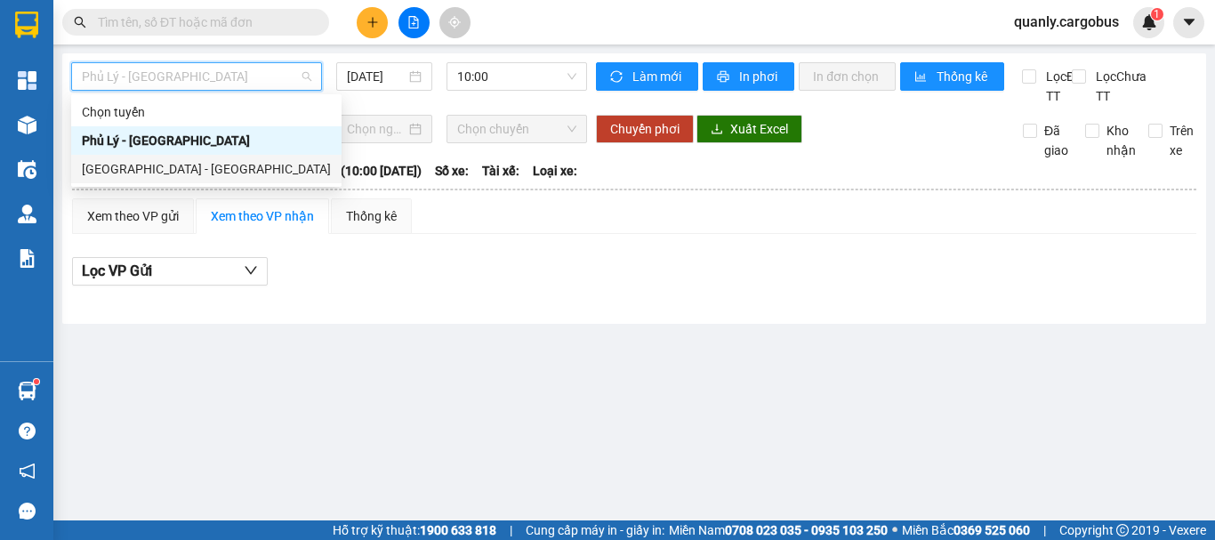
click at [143, 162] on div "Hà Nội - Phủ Lý" at bounding box center [206, 169] width 249 height 20
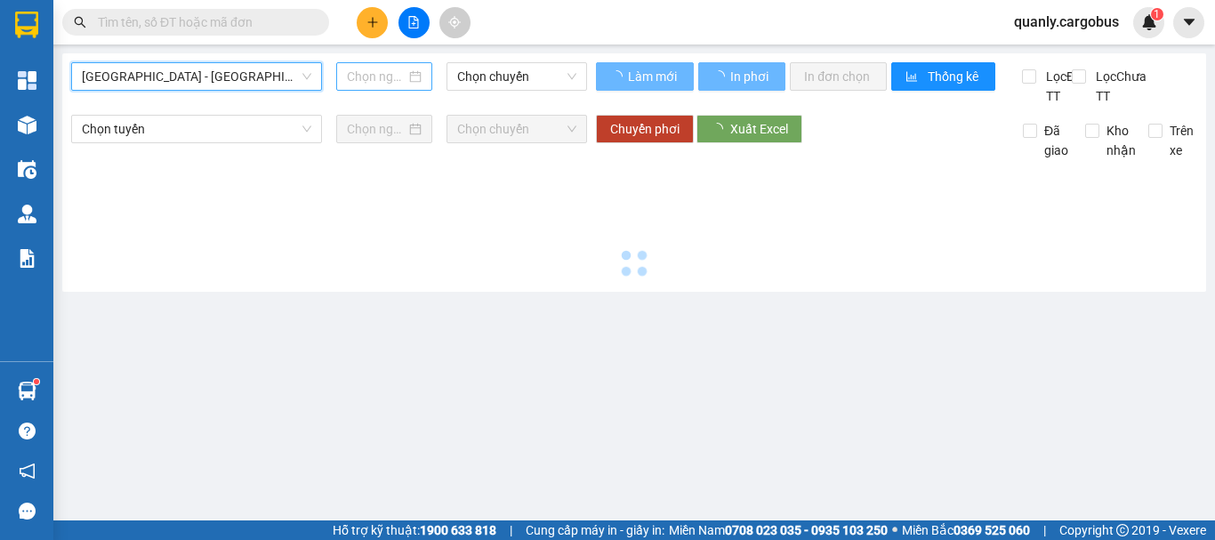
type input "13/08/2025"
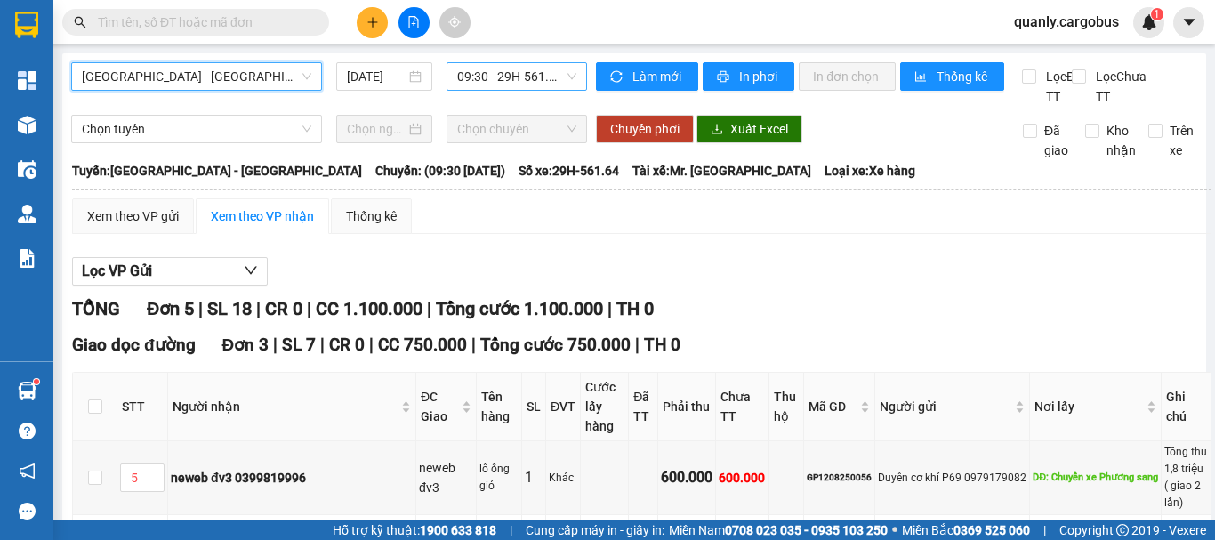
click at [503, 77] on span "09:30 - 29H-561.64" at bounding box center [516, 76] width 119 height 27
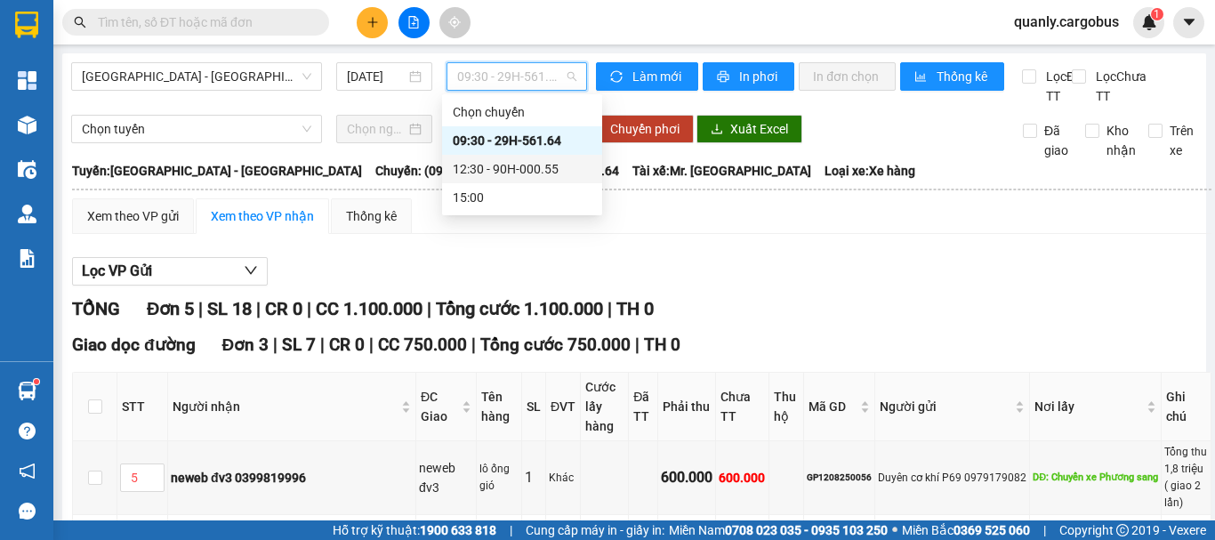
click at [514, 172] on div "12:30 - 90H-000.55" at bounding box center [522, 169] width 139 height 20
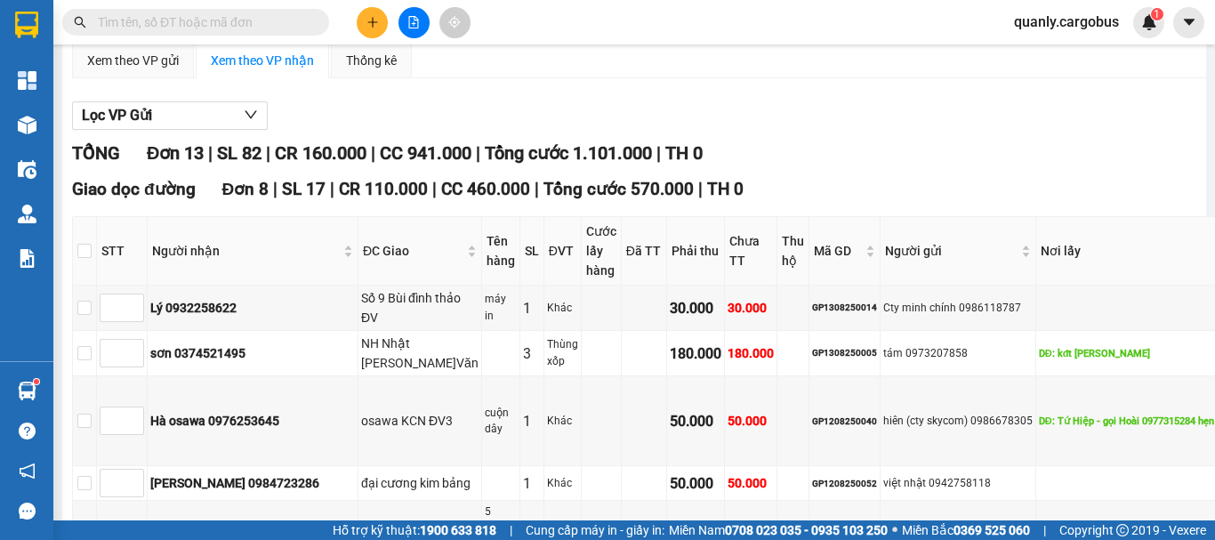
scroll to position [267, 0]
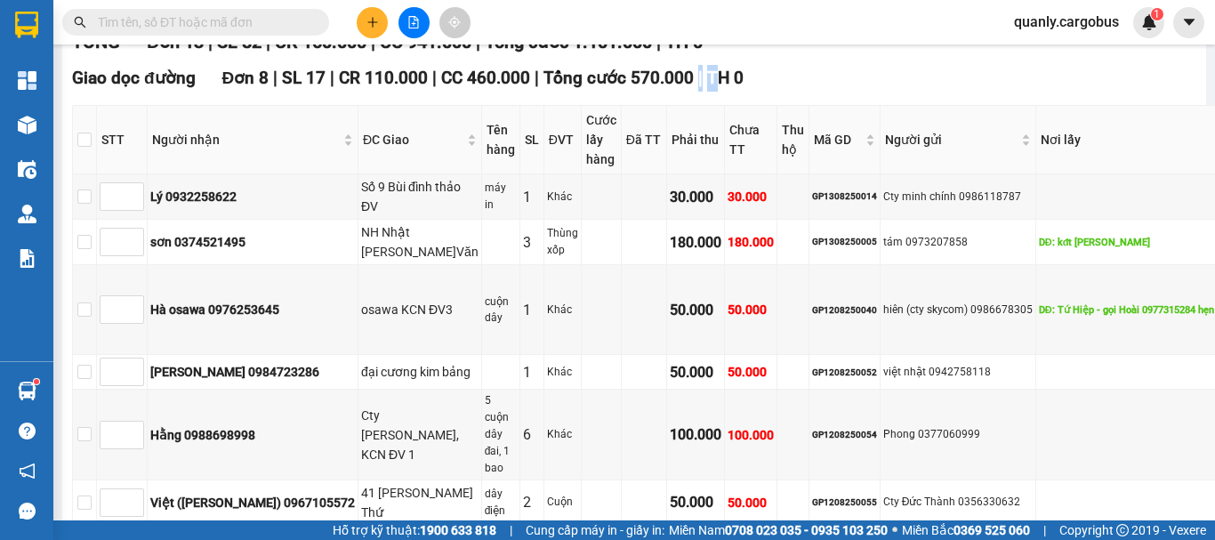
drag, startPoint x: 687, startPoint y: 97, endPoint x: 700, endPoint y: 98, distance: 13.4
click at [700, 92] on div "Giao dọc đường Đơn 8 | SL 17 | CR 110.000 | CC 460.000 | Tổng cước 570.000 | TH…" at bounding box center [706, 78] width 1269 height 27
click at [698, 88] on span "|" at bounding box center [700, 78] width 4 height 20
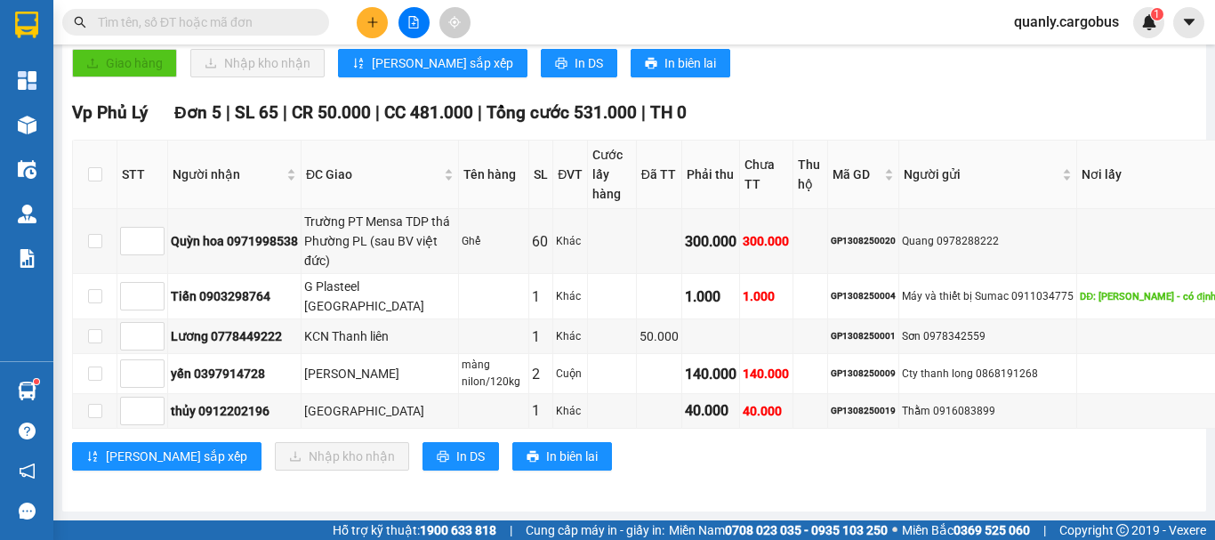
scroll to position [1106, 0]
click at [92, 404] on input "checkbox" at bounding box center [95, 411] width 14 height 14
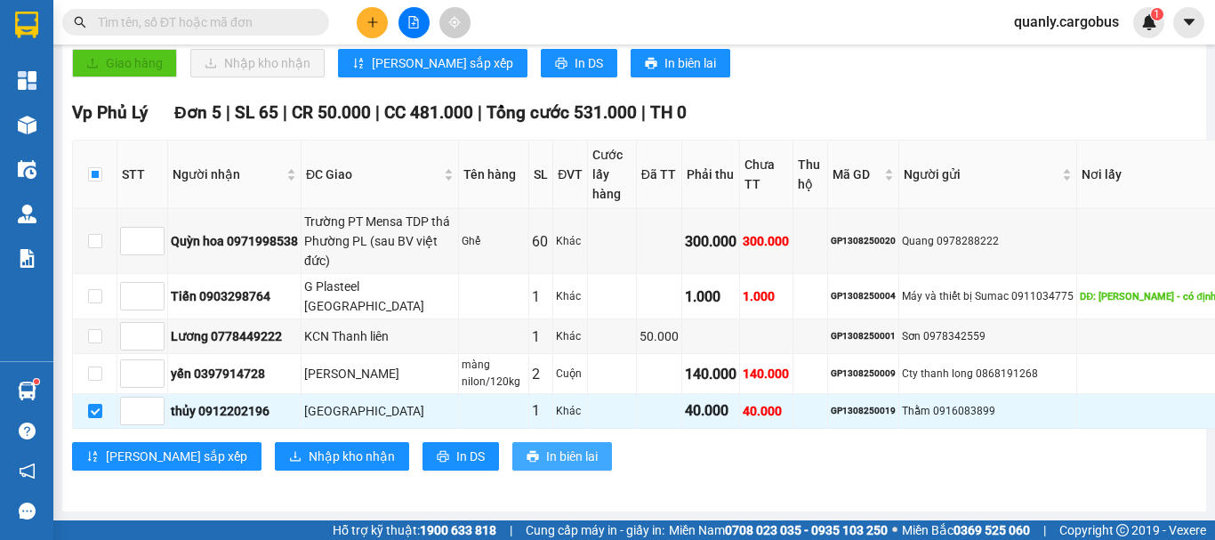
click at [546, 447] on span "In biên lai" at bounding box center [572, 457] width 52 height 20
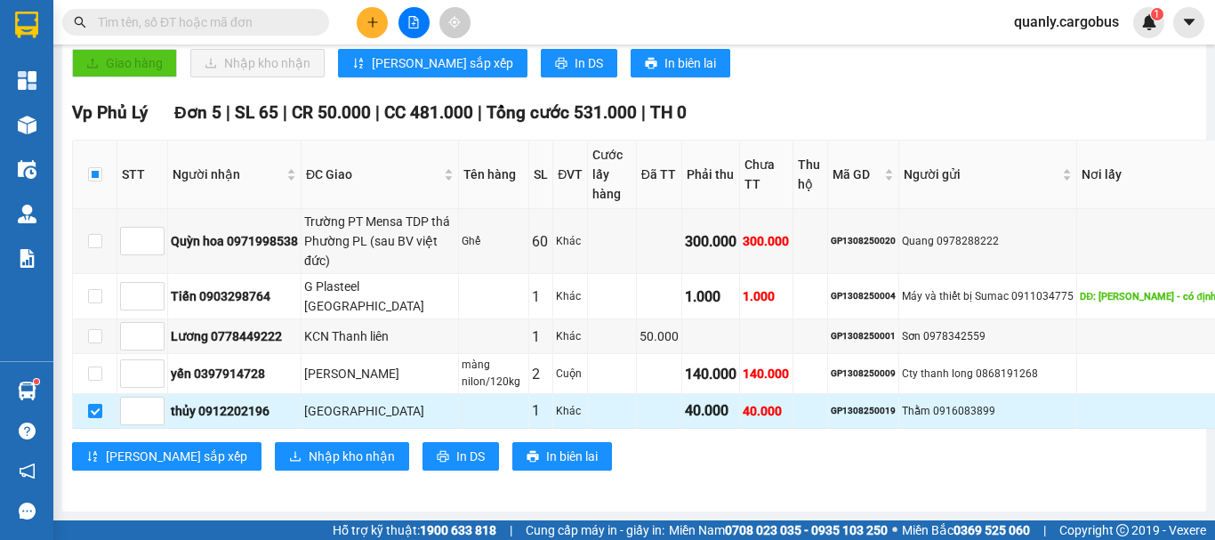
click at [97, 404] on input "checkbox" at bounding box center [95, 411] width 14 height 14
checkbox input "false"
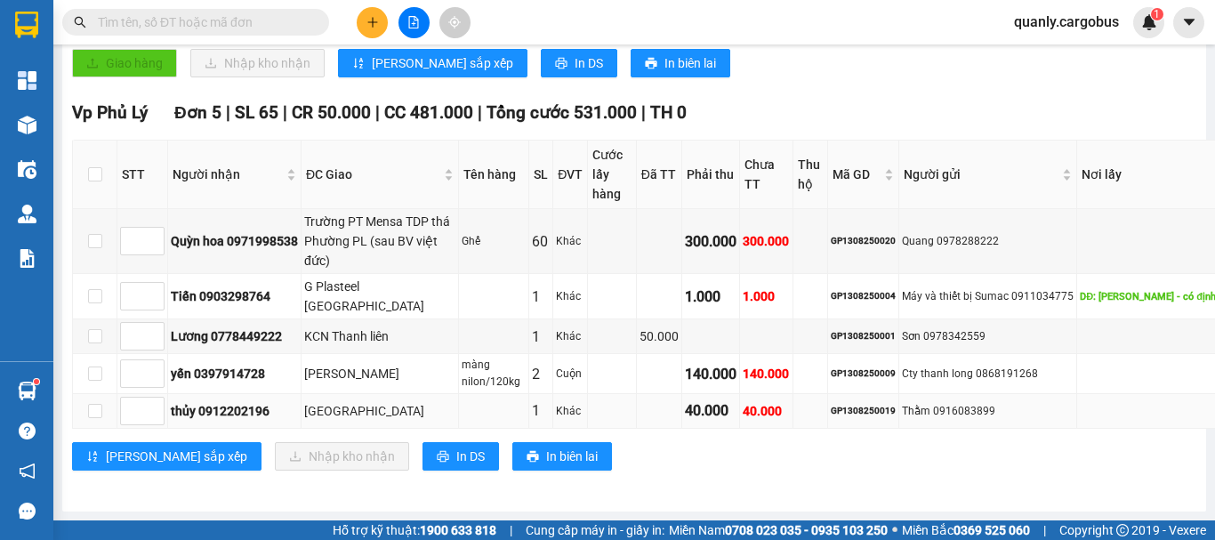
click at [831, 404] on div "GP1308250019" at bounding box center [863, 411] width 65 height 14
copy div "GP1308250019"
click at [200, 9] on span at bounding box center [195, 22] width 267 height 27
click at [202, 20] on input "text" at bounding box center [203, 22] width 210 height 20
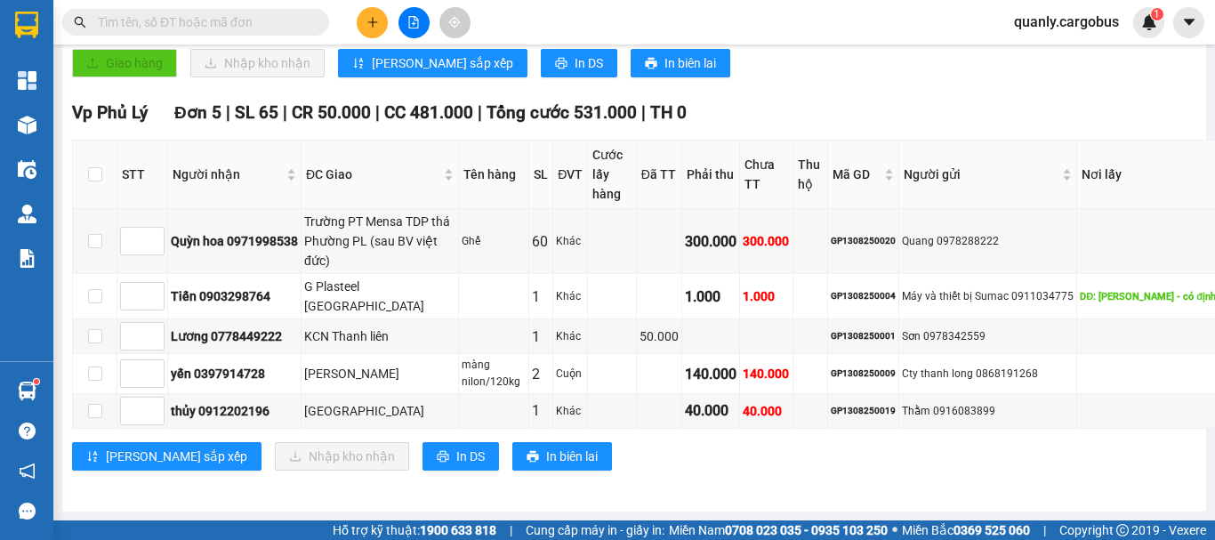
paste input "GP1308250019"
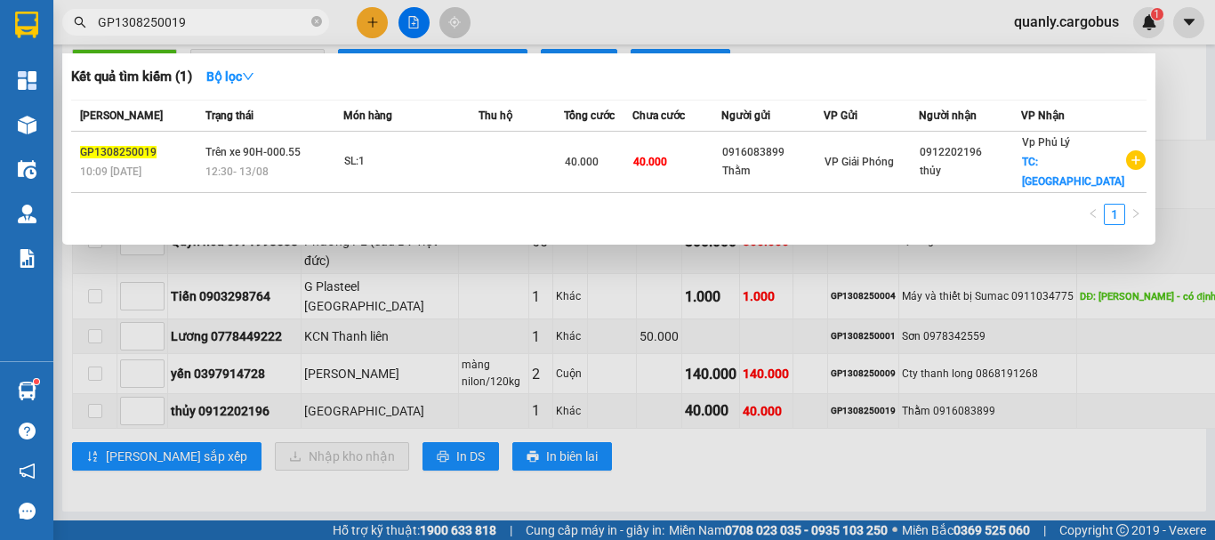
type input "GP1308250019"
click at [510, 162] on td at bounding box center [521, 162] width 85 height 61
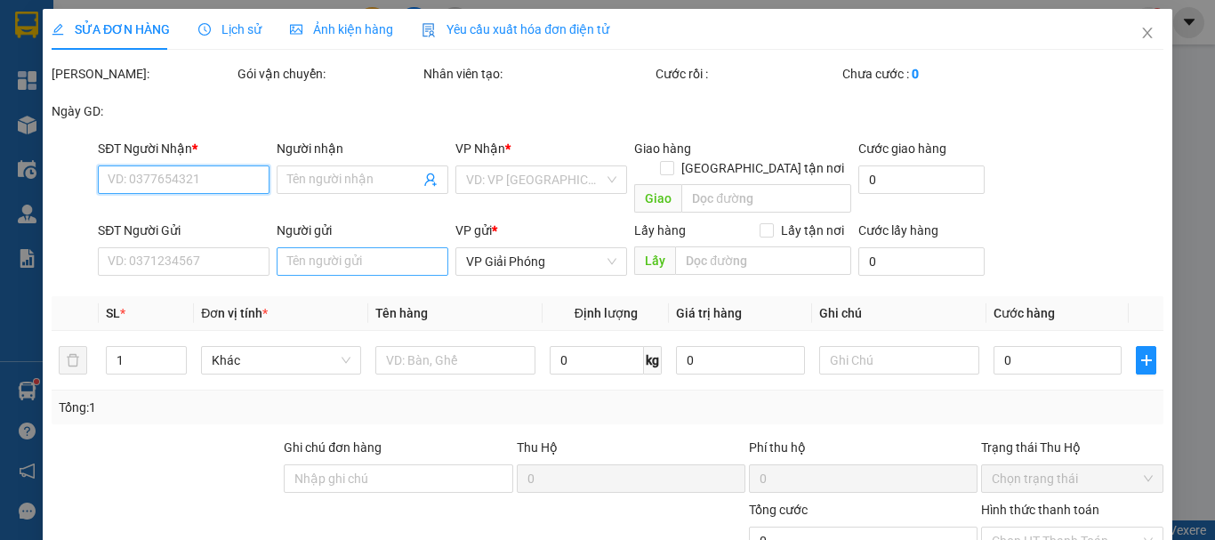
type input "0912202196"
type input "thủy"
checkbox input "true"
type input "Biên hoà PL"
type input "0916083899"
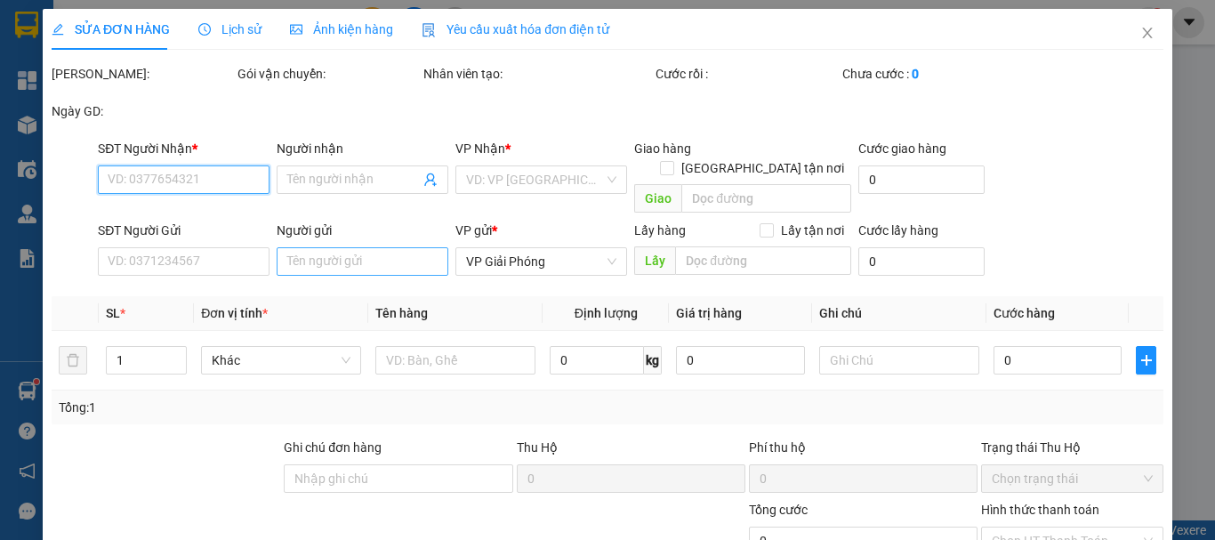
type input "Thằm"
type input "40.000"
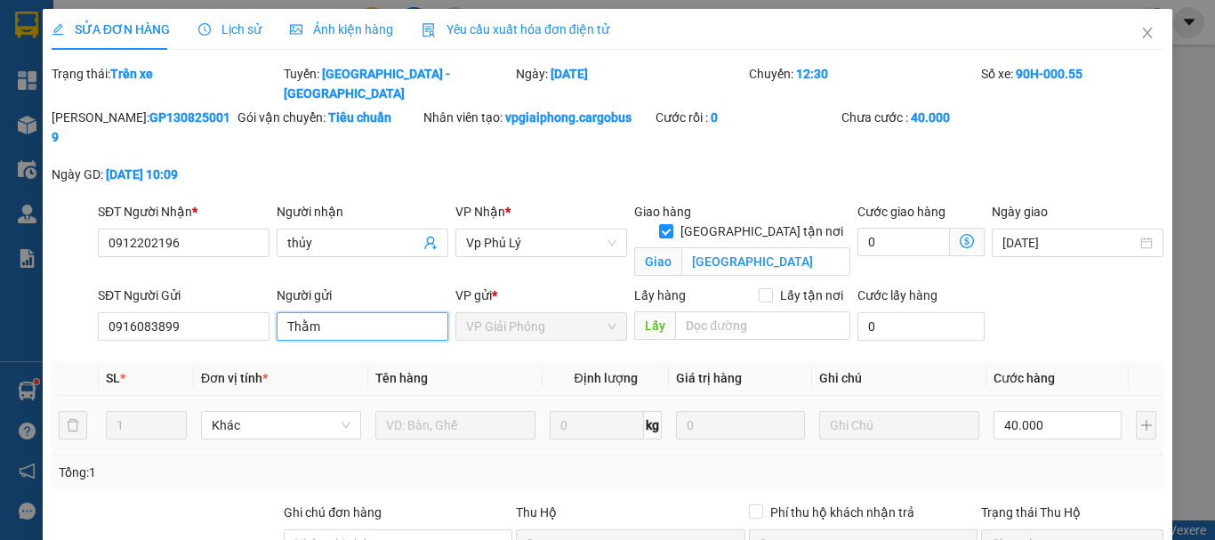
click at [302, 312] on input "Thằm" at bounding box center [363, 326] width 172 height 28
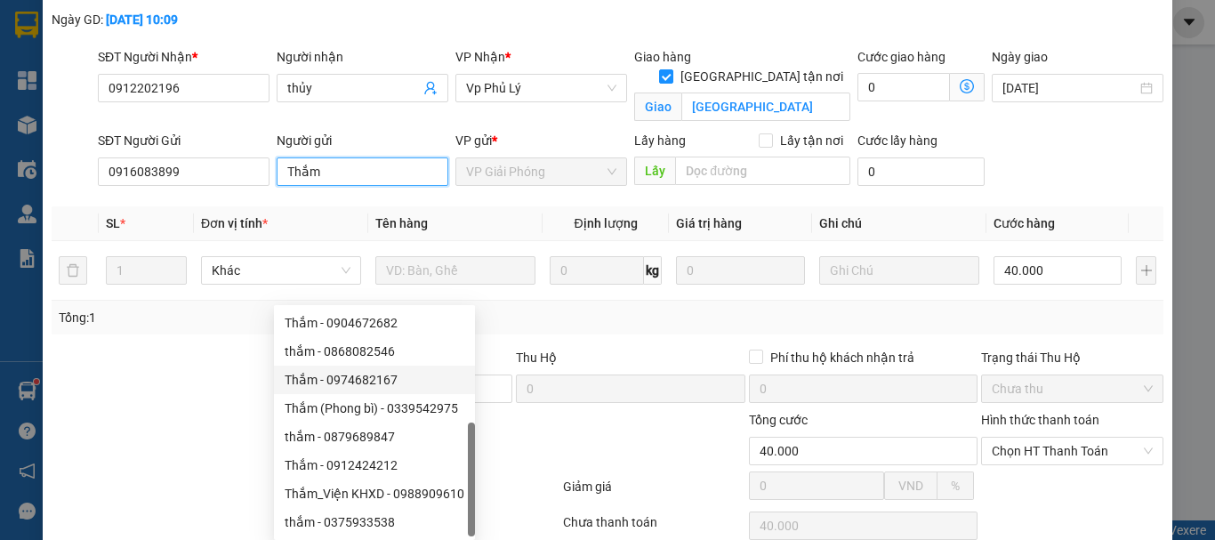
scroll to position [196, 0]
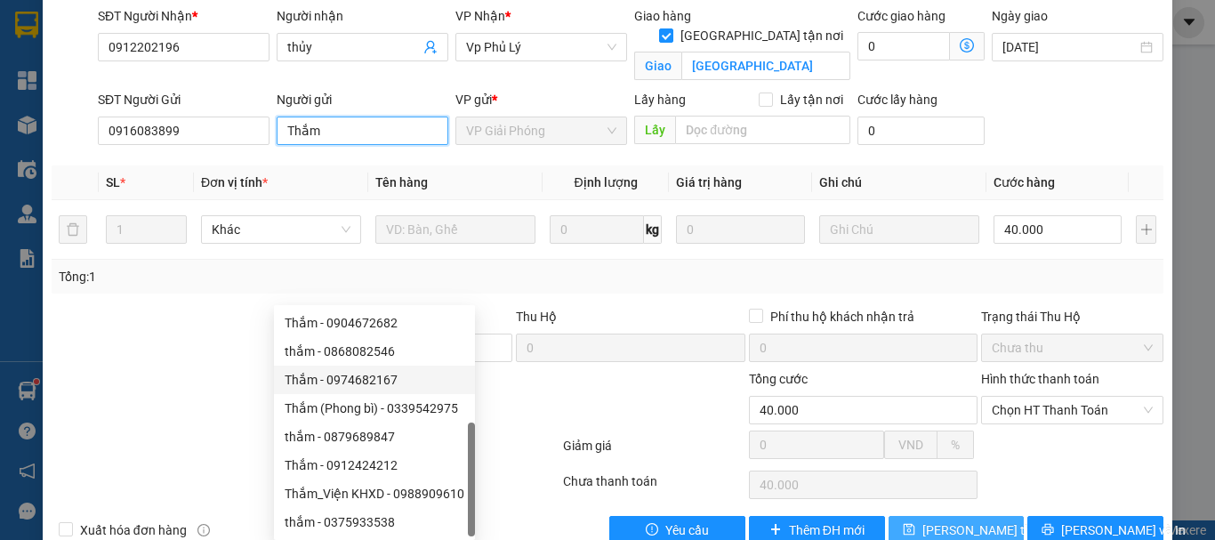
type input "Thắm"
click at [937, 520] on span "Lưu thay đổi" at bounding box center [993, 530] width 142 height 20
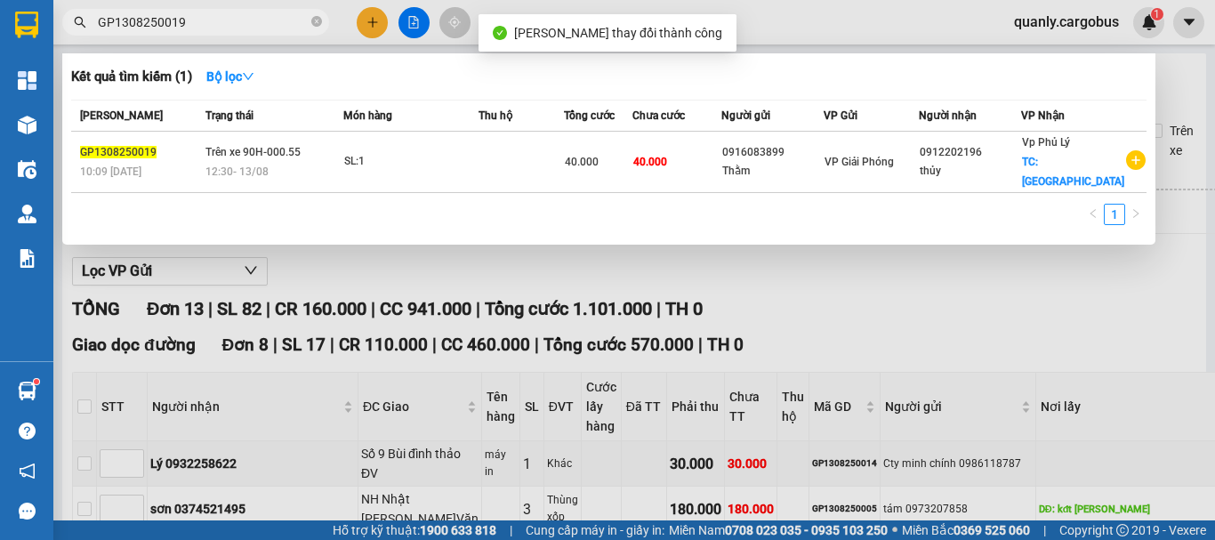
click at [217, 18] on input "GP1308250019" at bounding box center [203, 22] width 210 height 20
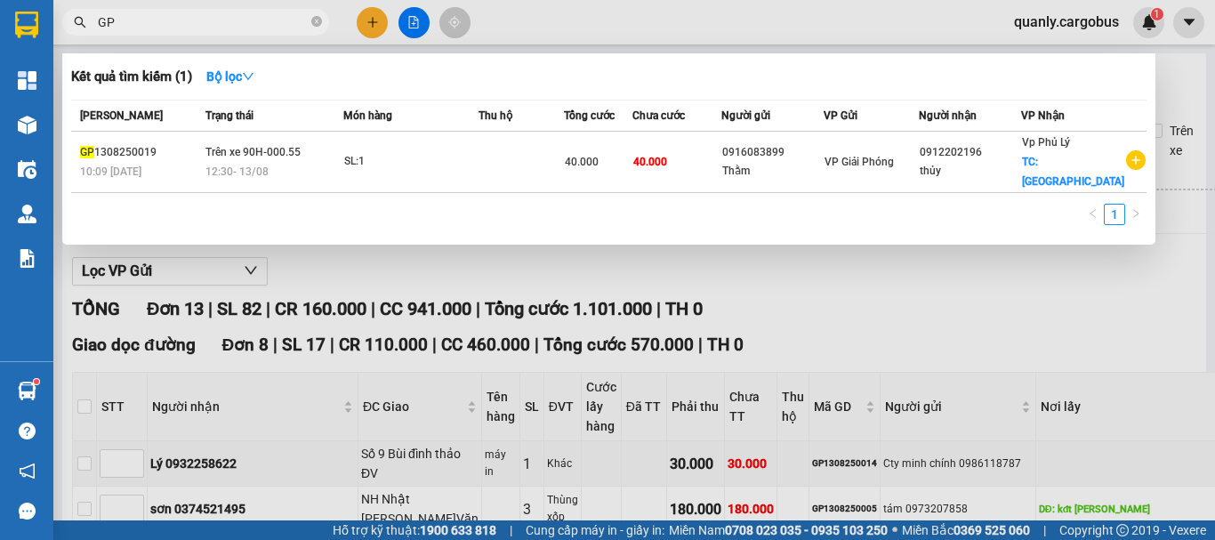
type input "G"
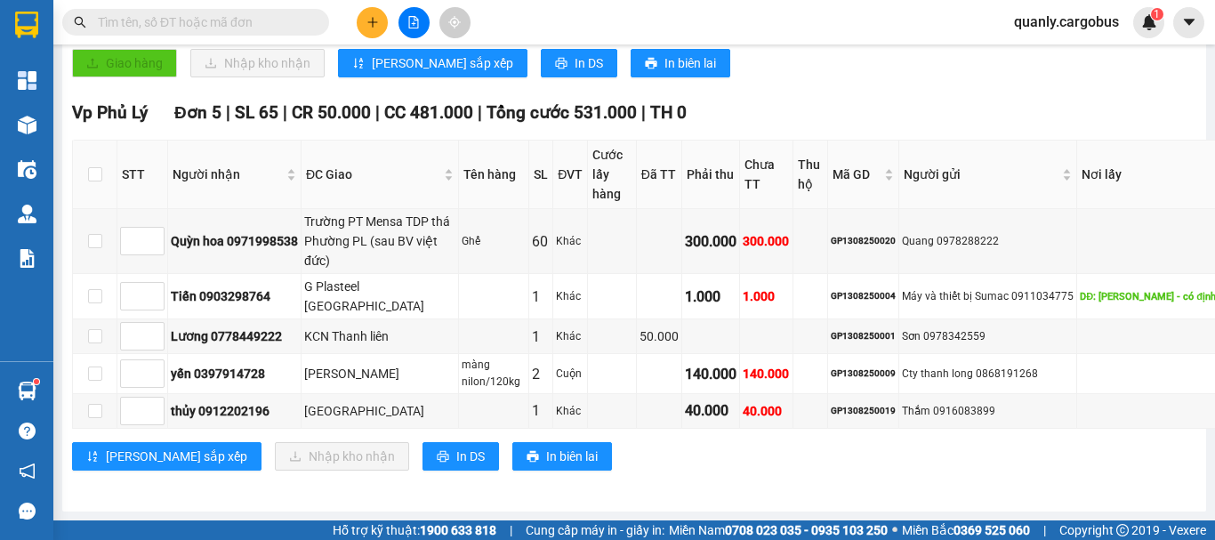
scroll to position [979, 0]
click at [831, 248] on div "GP1308250020" at bounding box center [863, 241] width 65 height 14
copy div "GP1308250020"
click at [174, 16] on input "text" at bounding box center [203, 22] width 210 height 20
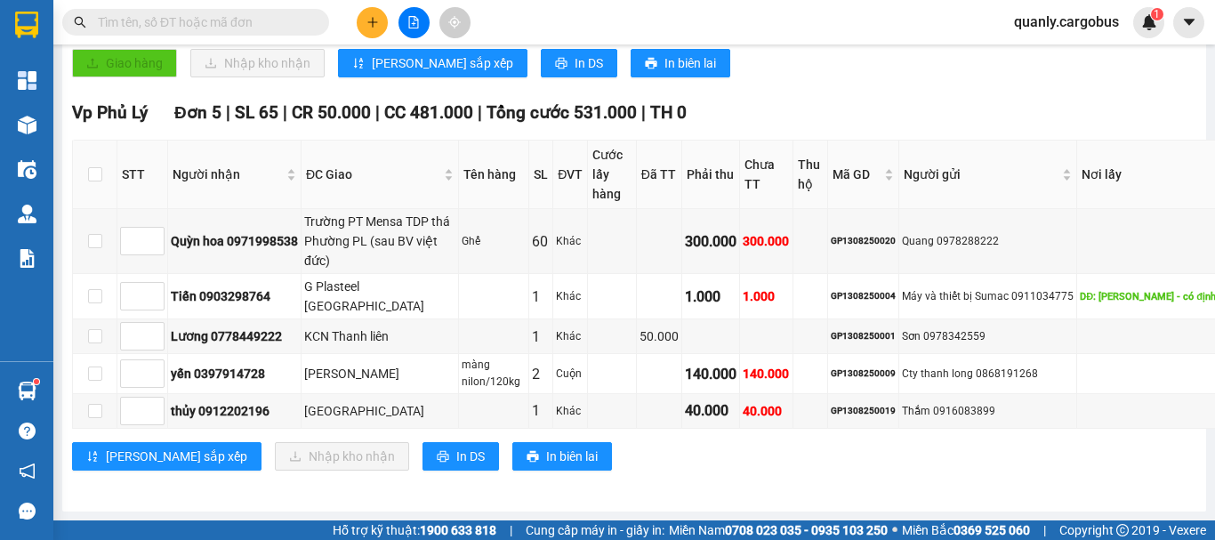
paste input "GP1308250020"
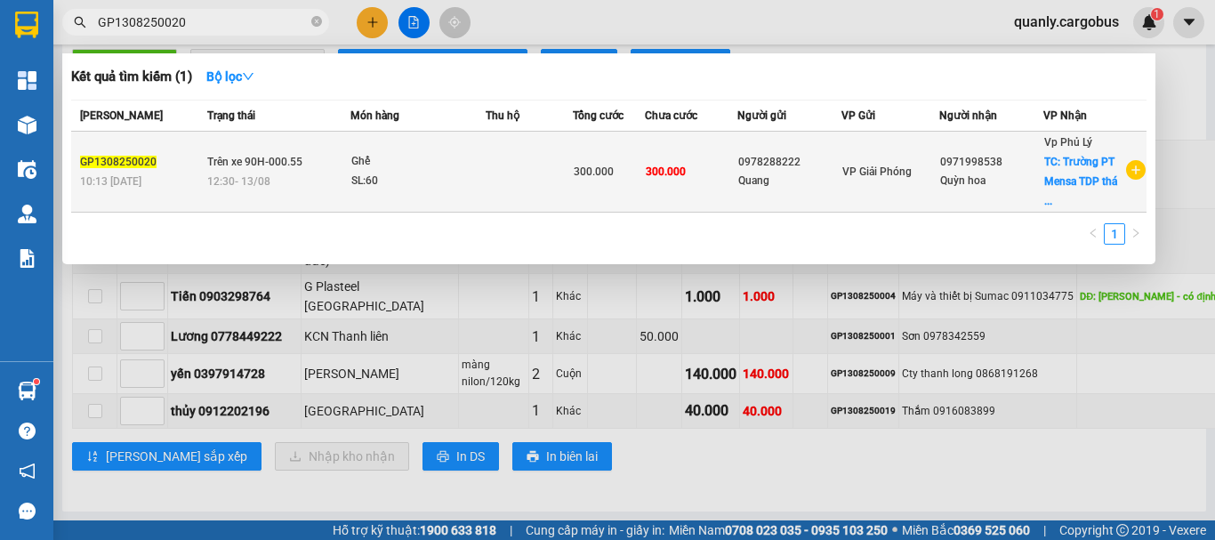
type input "GP1308250020"
click at [476, 149] on td "Ghế SL: 60" at bounding box center [417, 172] width 135 height 81
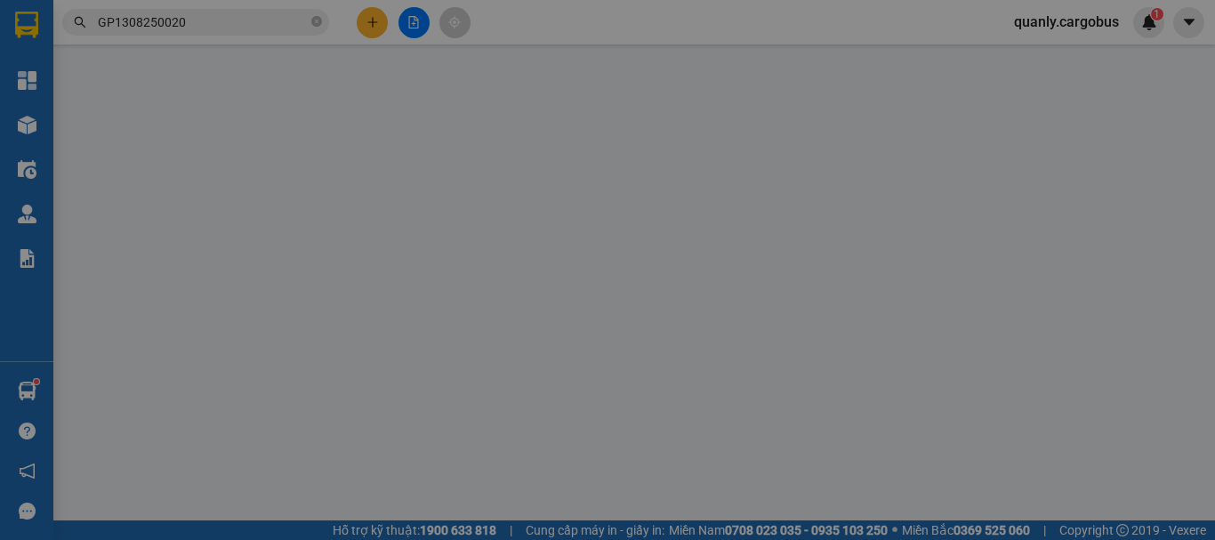
type input "0971998538"
type input "Quỳn hoa"
checkbox input "true"
type input "Trường PT Mensa TDP thá Phường PL (sau BV việt đức)"
type input "0978288222"
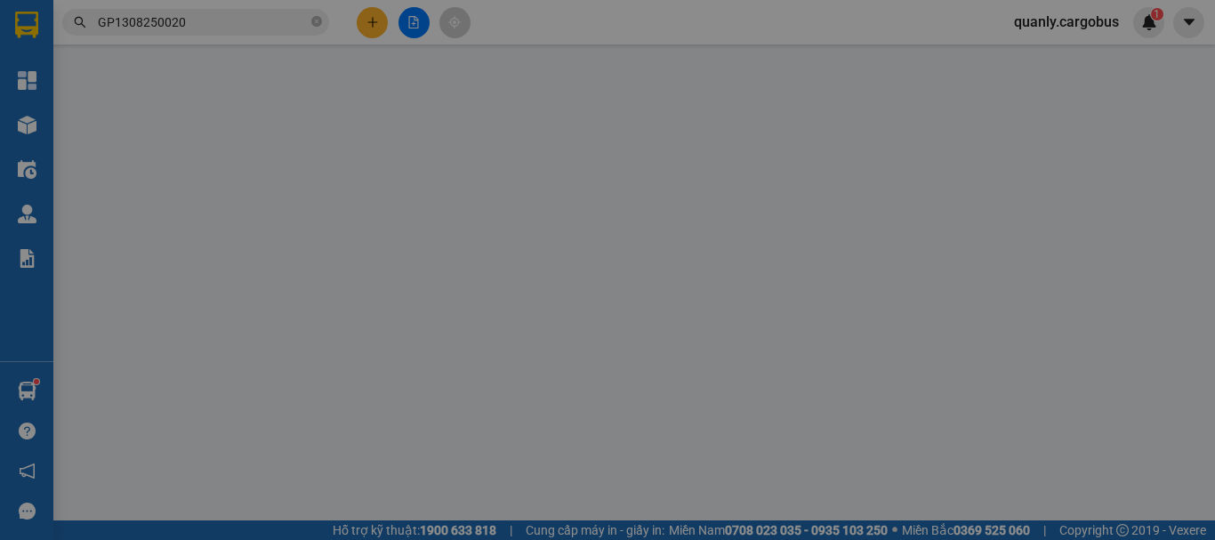
type input "Quang"
type input "300.000"
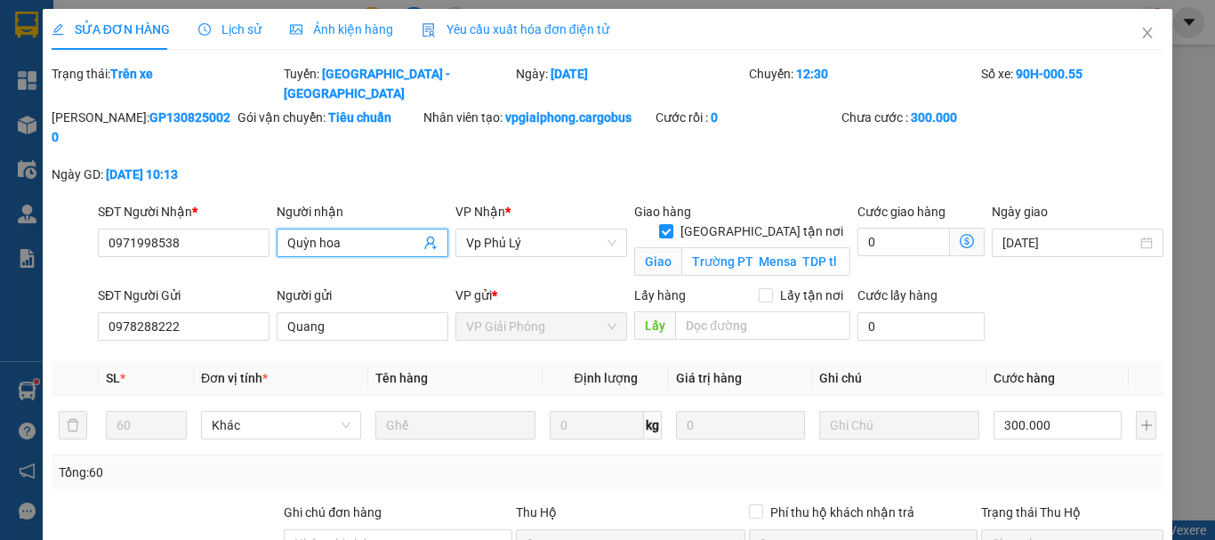
click at [308, 233] on input "Quỳn hoa" at bounding box center [353, 243] width 133 height 20
click at [323, 233] on input "Quỳhn hoa" at bounding box center [353, 243] width 133 height 20
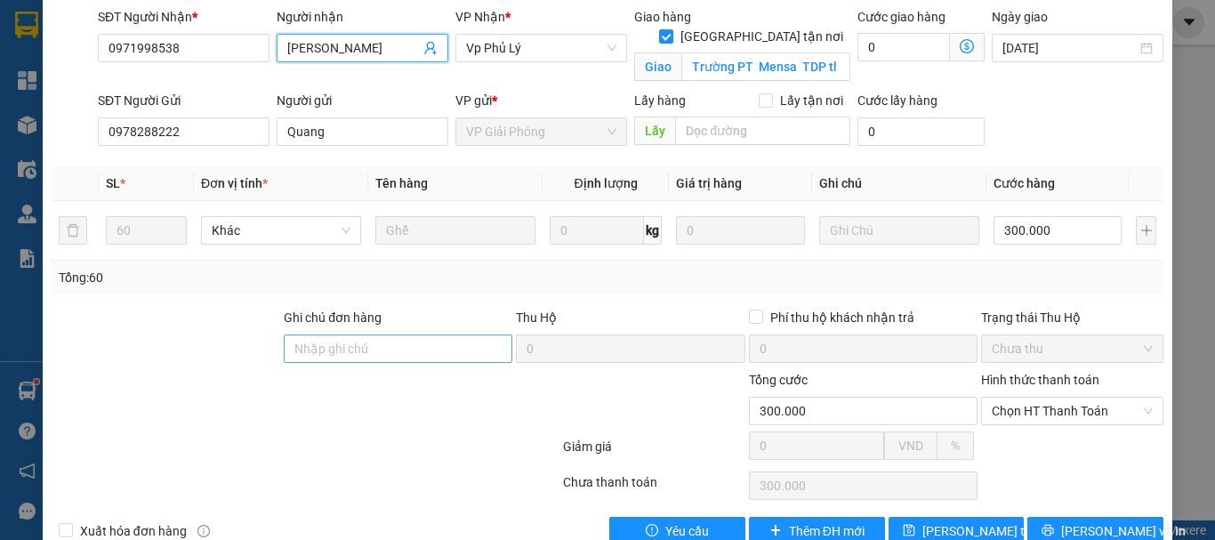
scroll to position [196, 0]
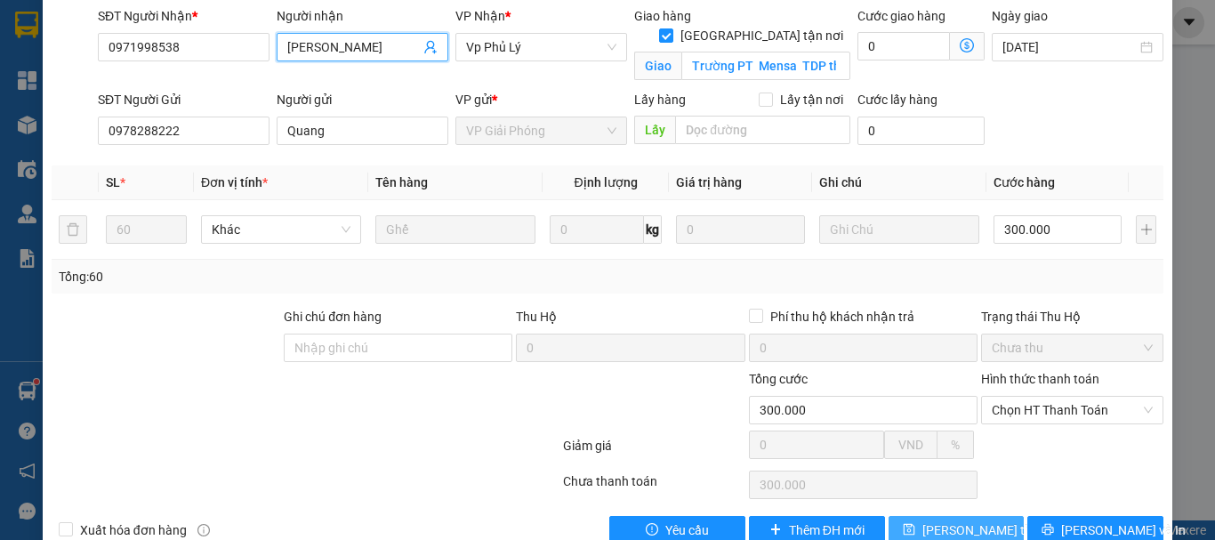
type input "Quỳnh hoa"
click at [945, 520] on span "Lưu thay đổi" at bounding box center [993, 530] width 142 height 20
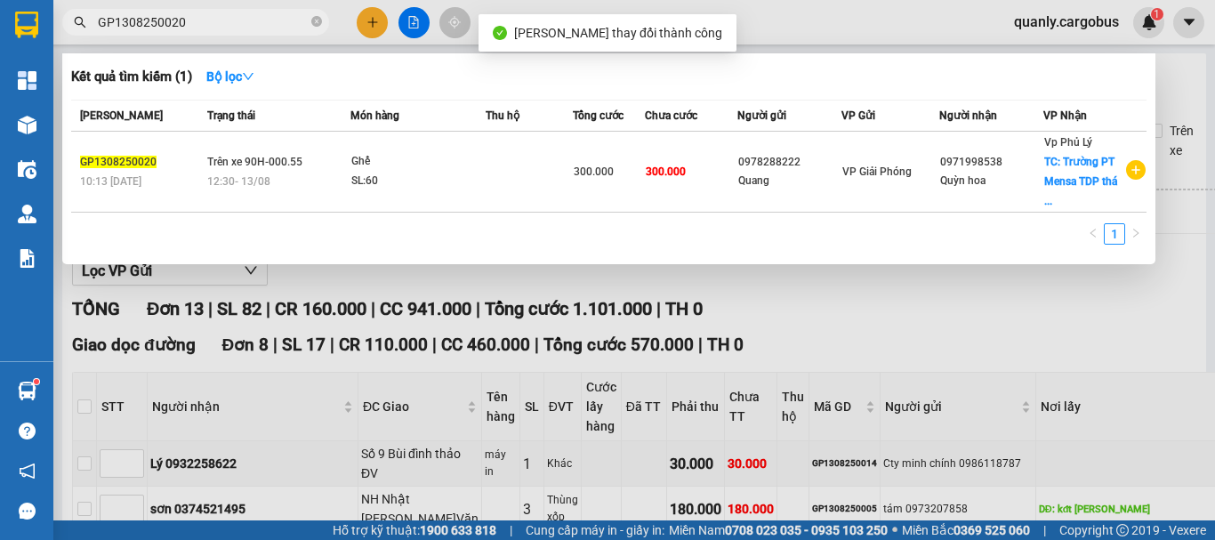
click at [212, 27] on input "GP1308250020" at bounding box center [203, 22] width 210 height 20
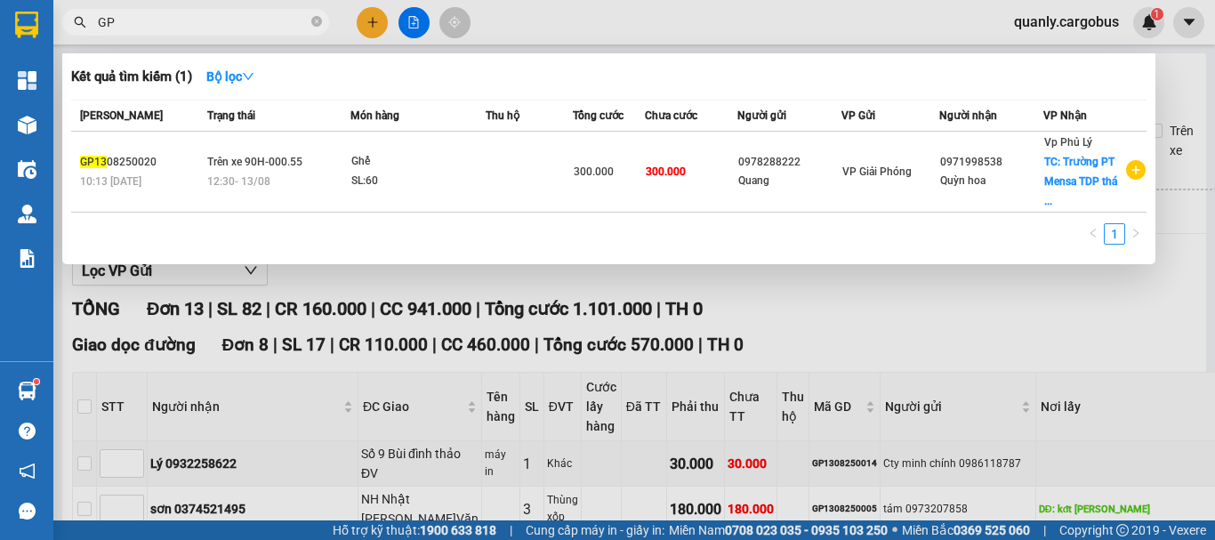
type input "G"
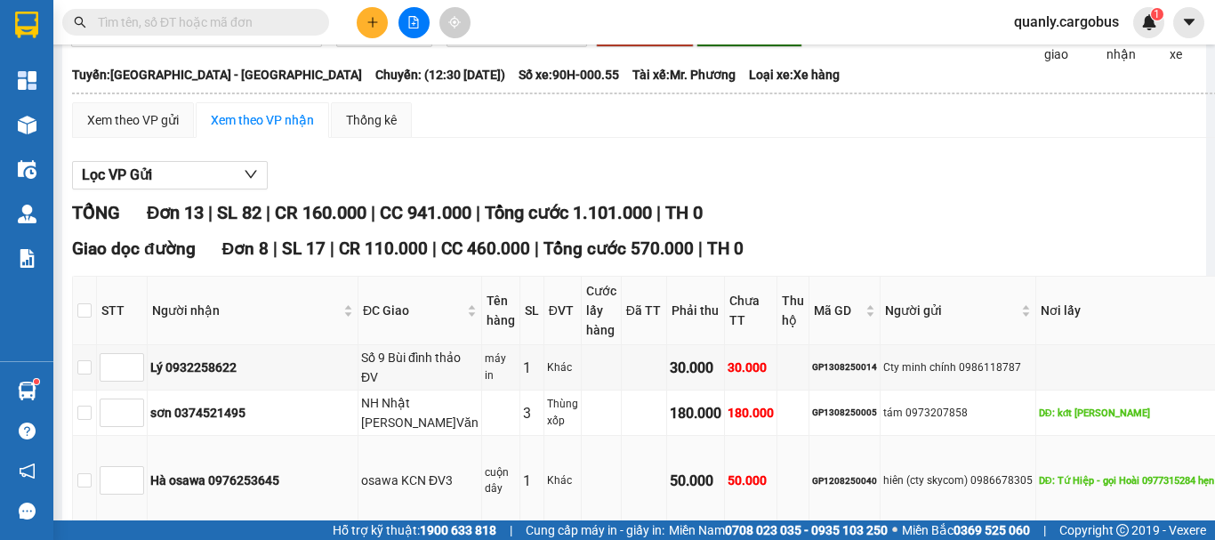
scroll to position [89, 0]
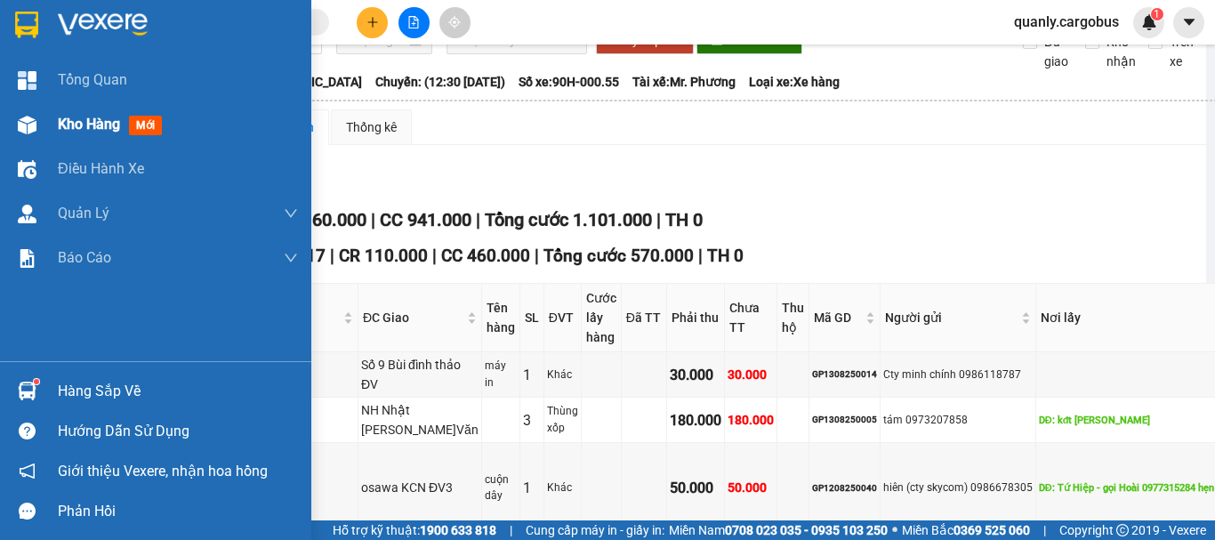
click at [32, 128] on img at bounding box center [27, 125] width 19 height 19
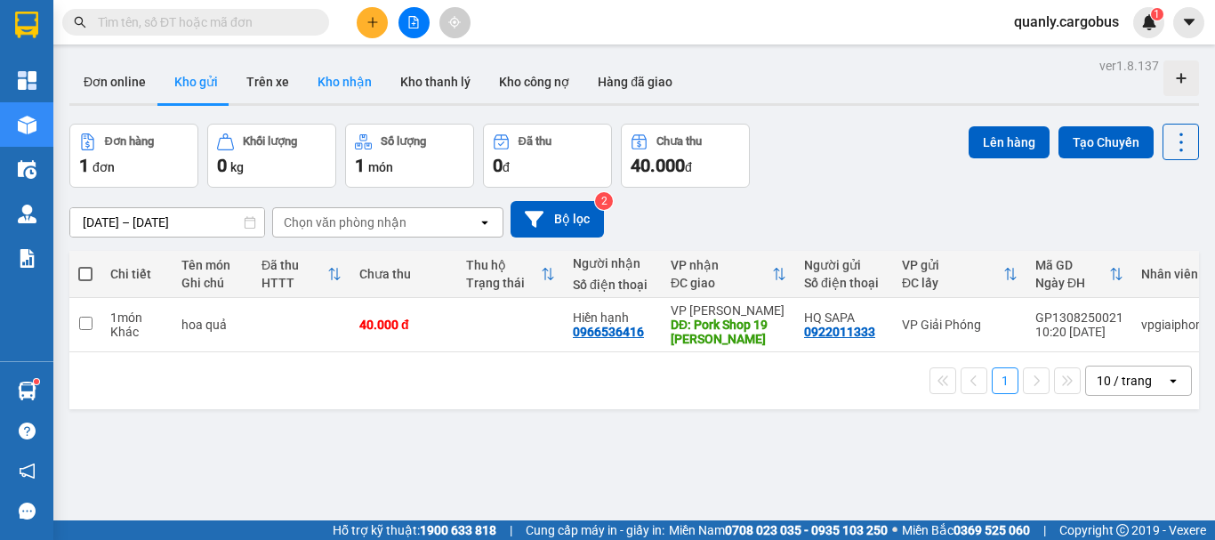
click at [339, 77] on button "Kho nhận" at bounding box center [344, 81] width 83 height 43
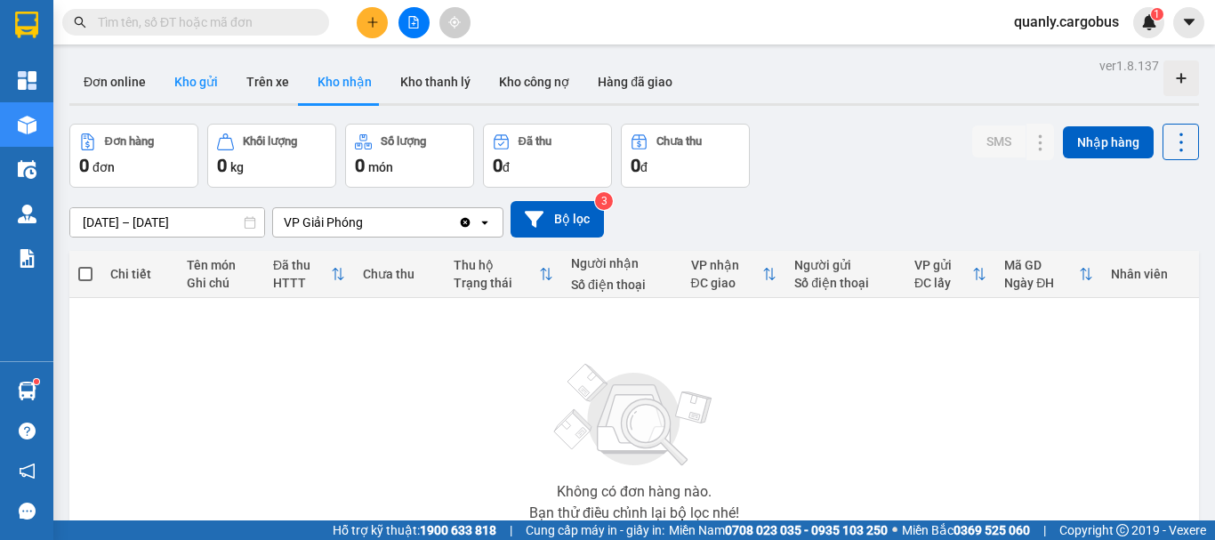
click at [195, 83] on button "Kho gửi" at bounding box center [196, 81] width 72 height 43
